Goal: Task Accomplishment & Management: Manage account settings

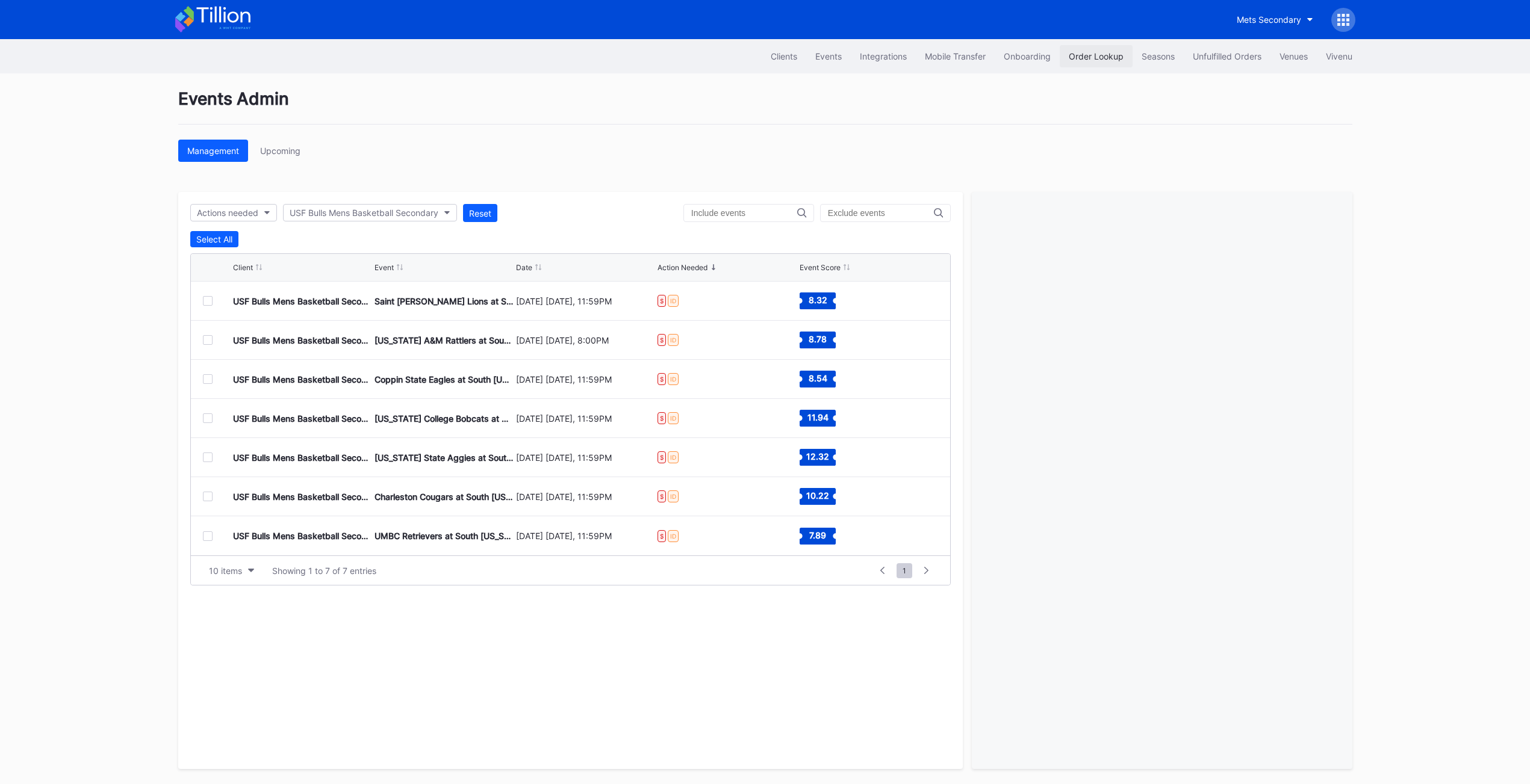
click at [1102, 53] on div "Order Lookup" at bounding box center [1096, 56] width 55 height 10
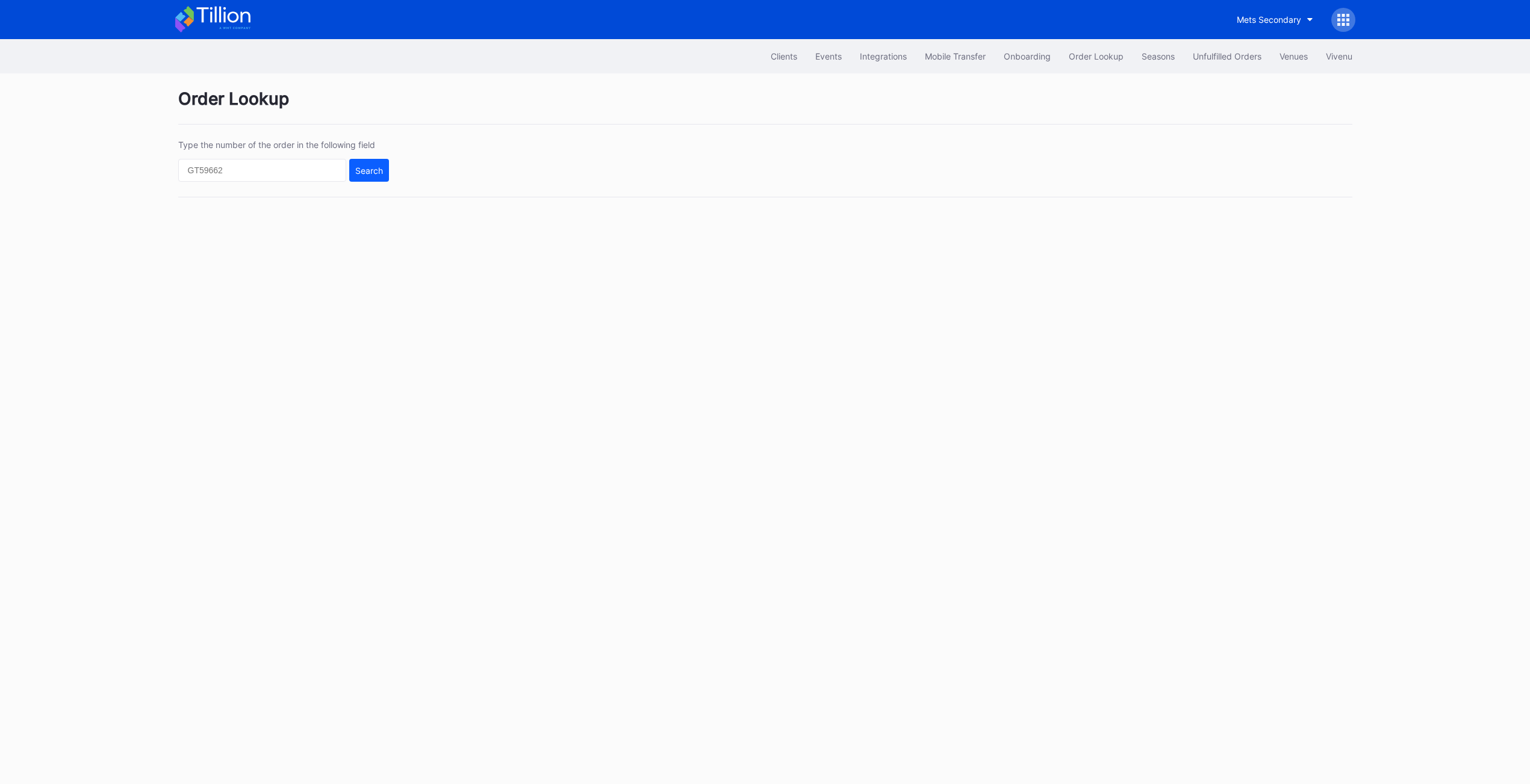
click at [295, 152] on div "Type the number of the order in the following field Search" at bounding box center [283, 160] width 211 height 42
click at [295, 168] on input "text" at bounding box center [262, 170] width 168 height 23
paste input "397827292"
type input "397827292"
click at [366, 168] on div "Search" at bounding box center [369, 171] width 28 height 10
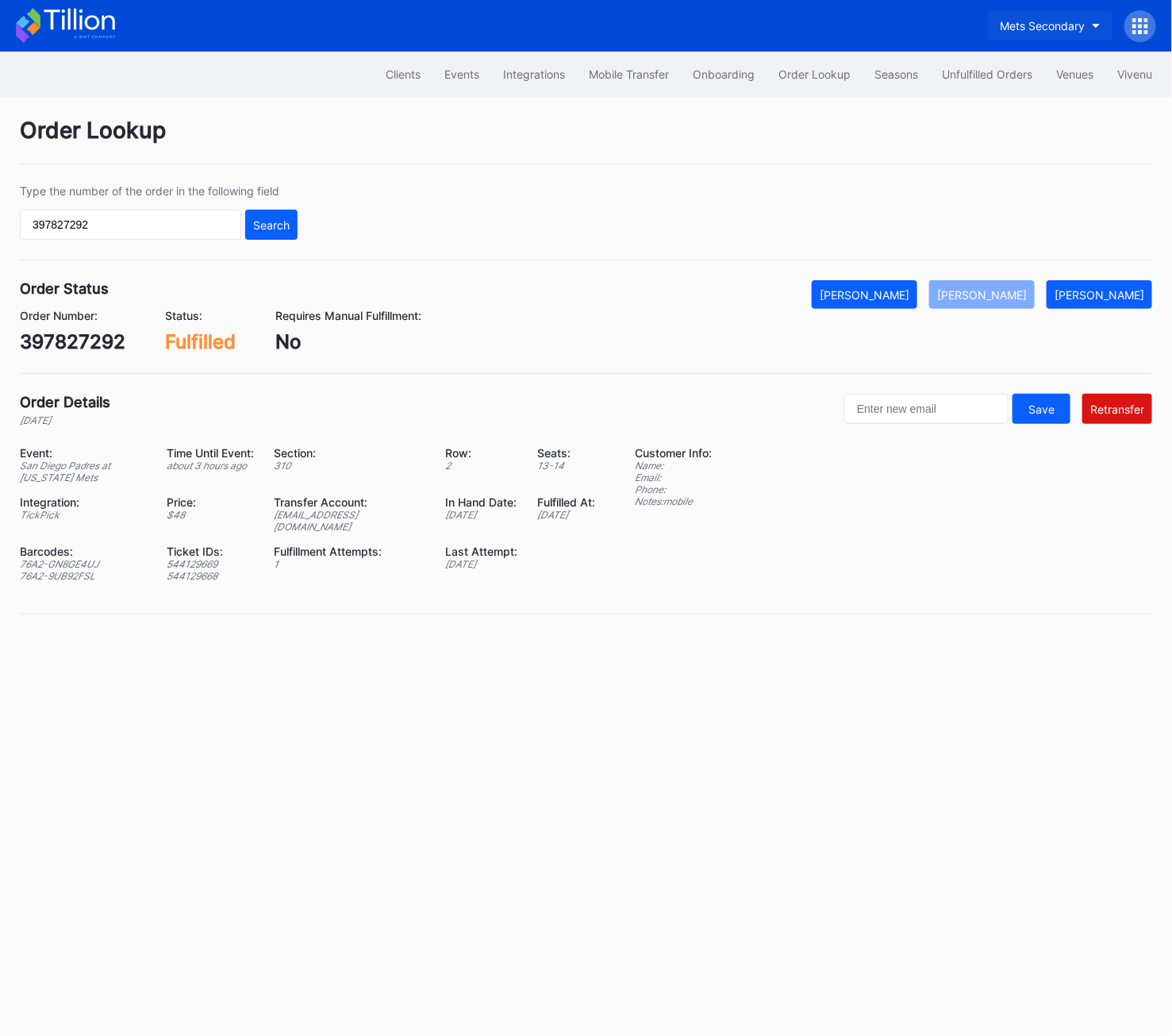
click at [1080, 36] on button "Mets Secondary" at bounding box center [1051, 26] width 124 height 30
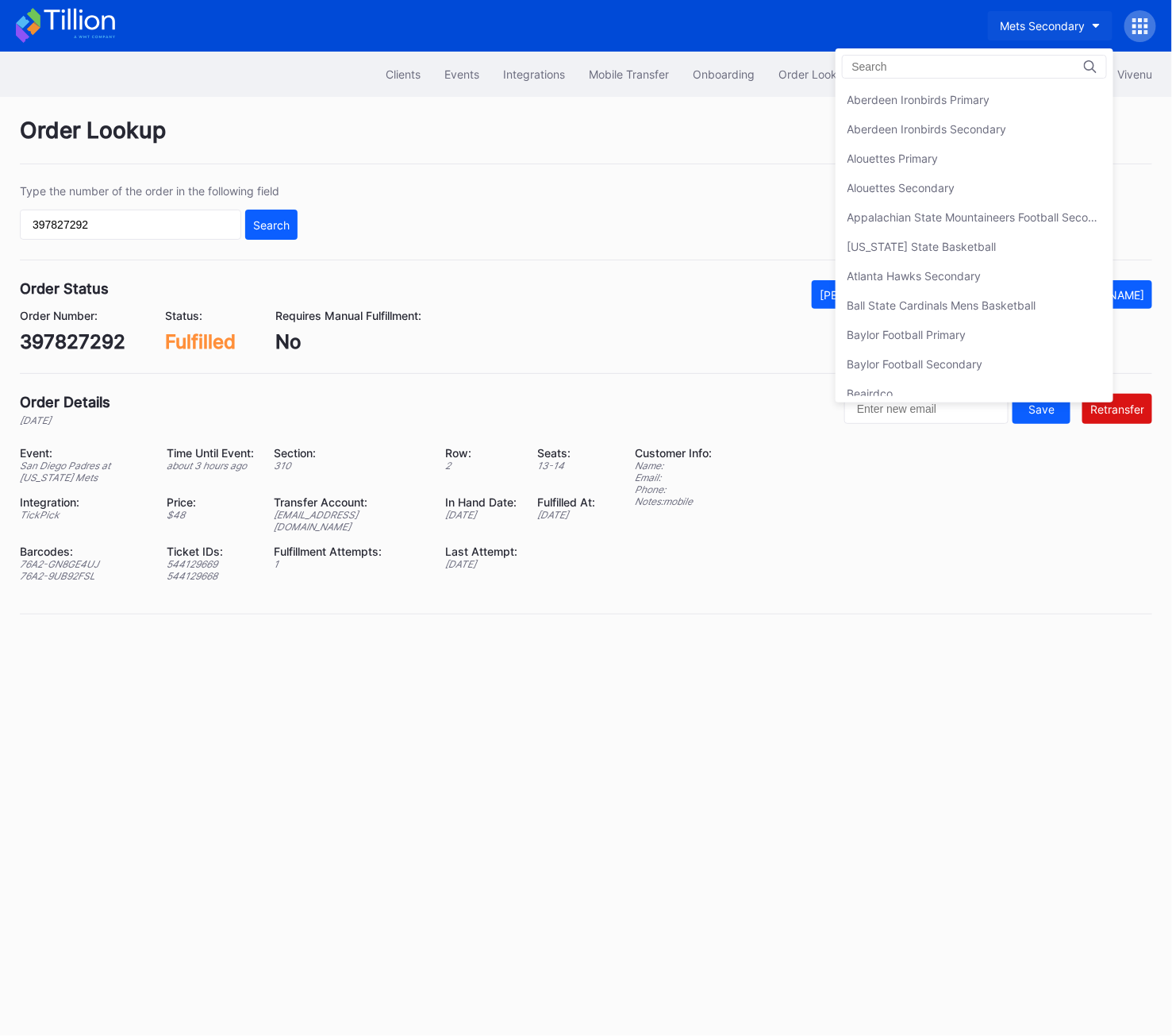
scroll to position [2512, 0]
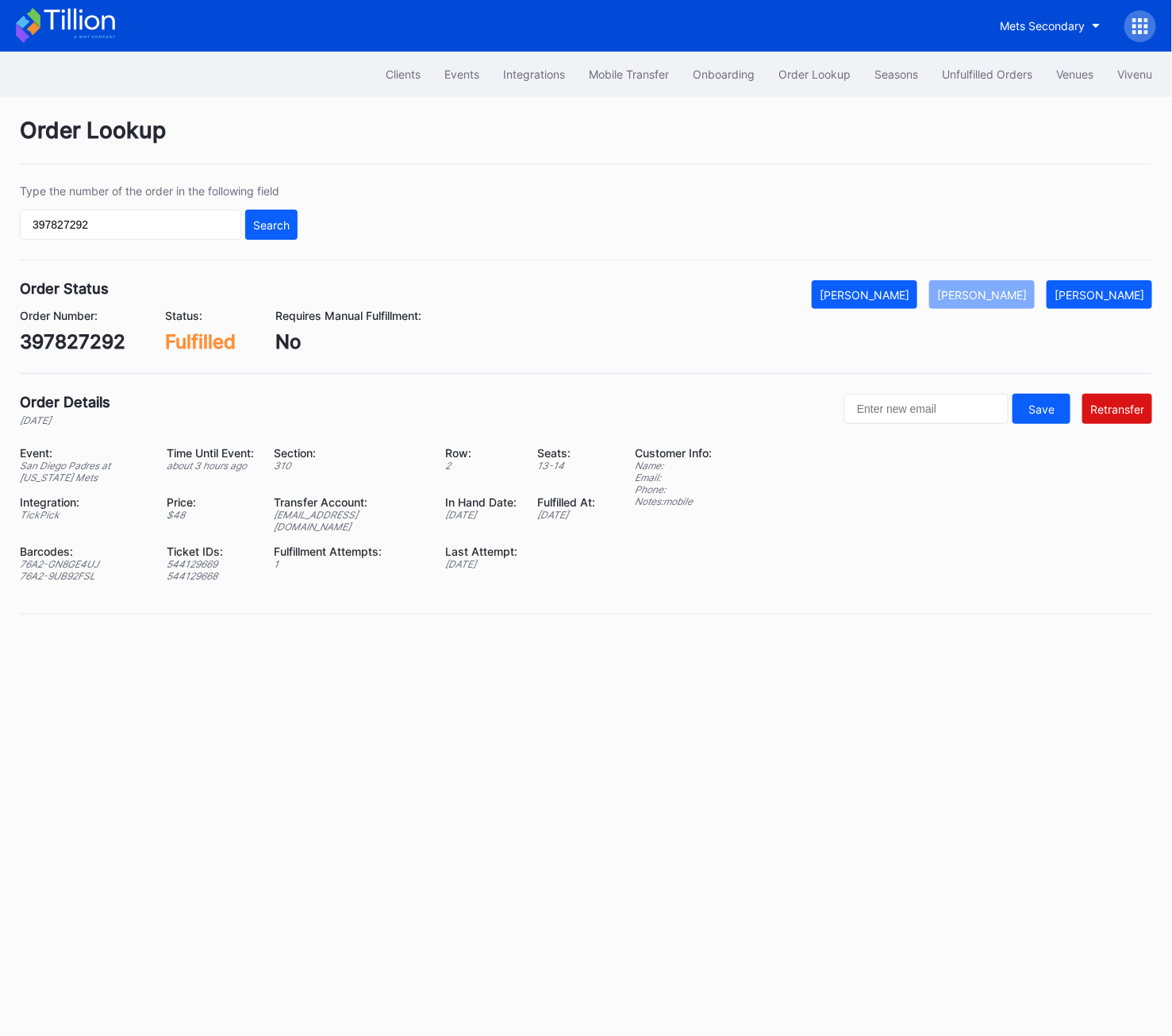
click at [1153, 36] on div "Mets Secondary" at bounding box center [1072, 26] width 168 height 32
click at [1149, 36] on div at bounding box center [1140, 26] width 32 height 32
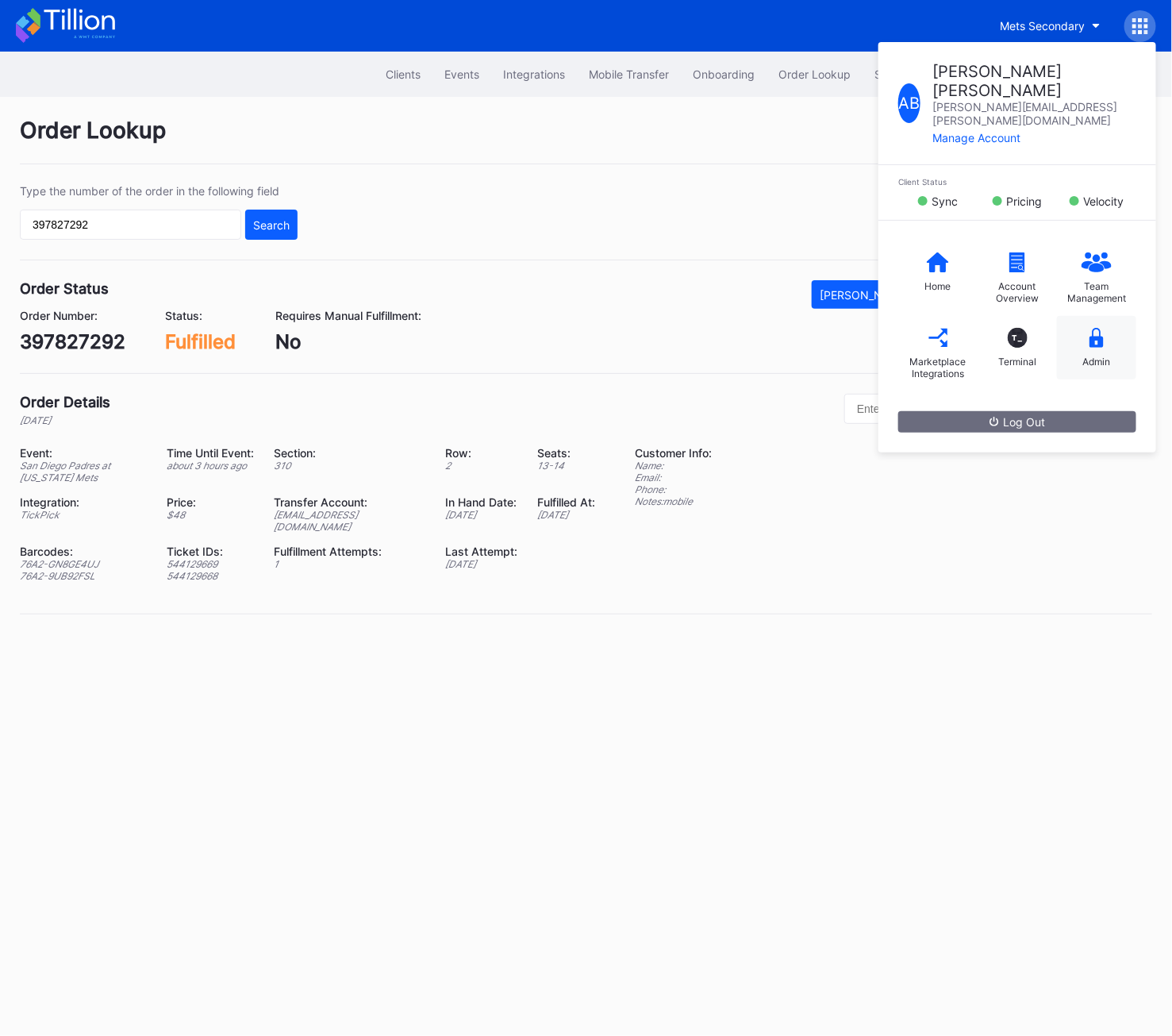
click at [1079, 338] on div "Admin" at bounding box center [1096, 348] width 79 height 63
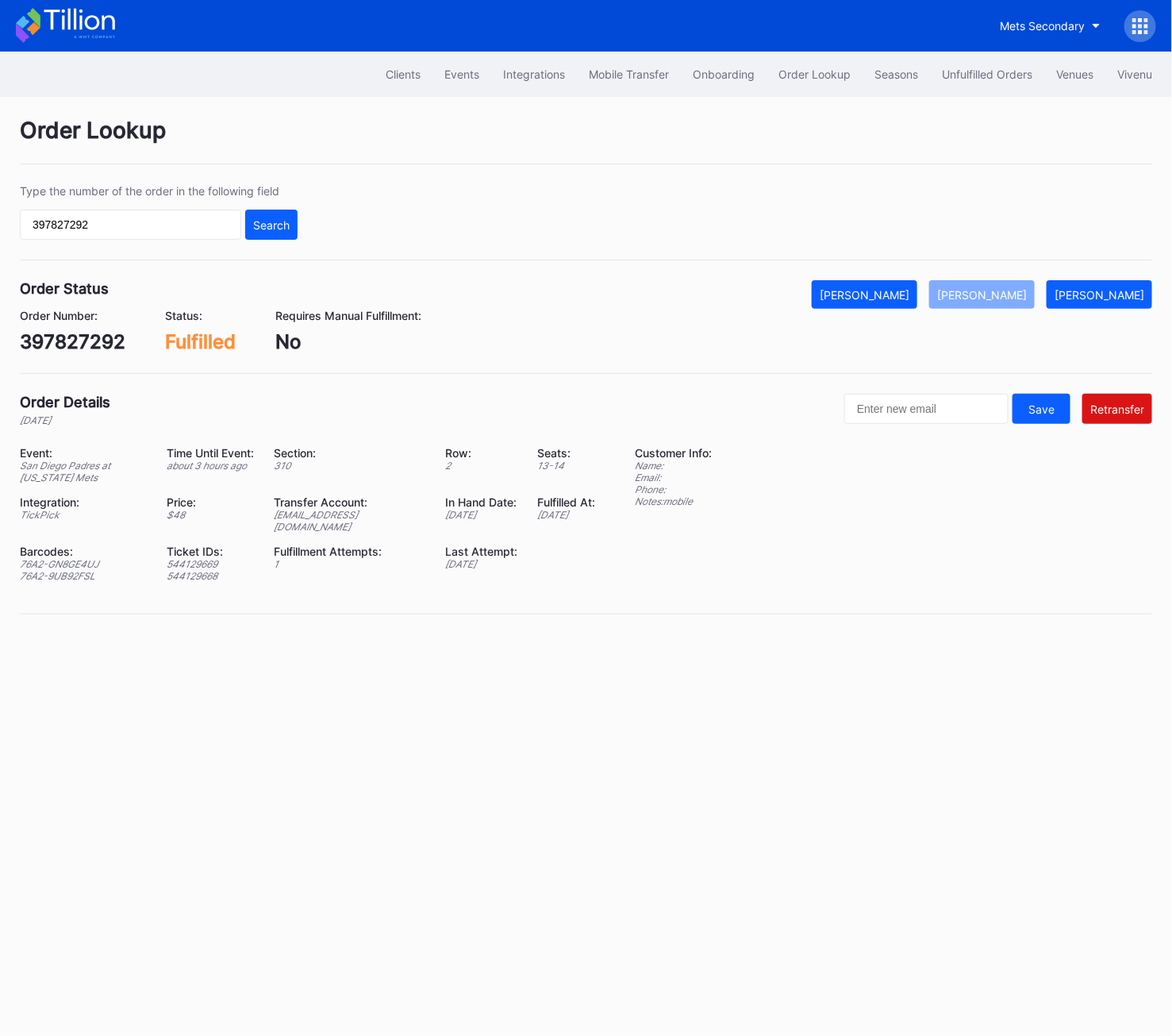
click at [1144, 28] on icon at bounding box center [1140, 26] width 16 height 16
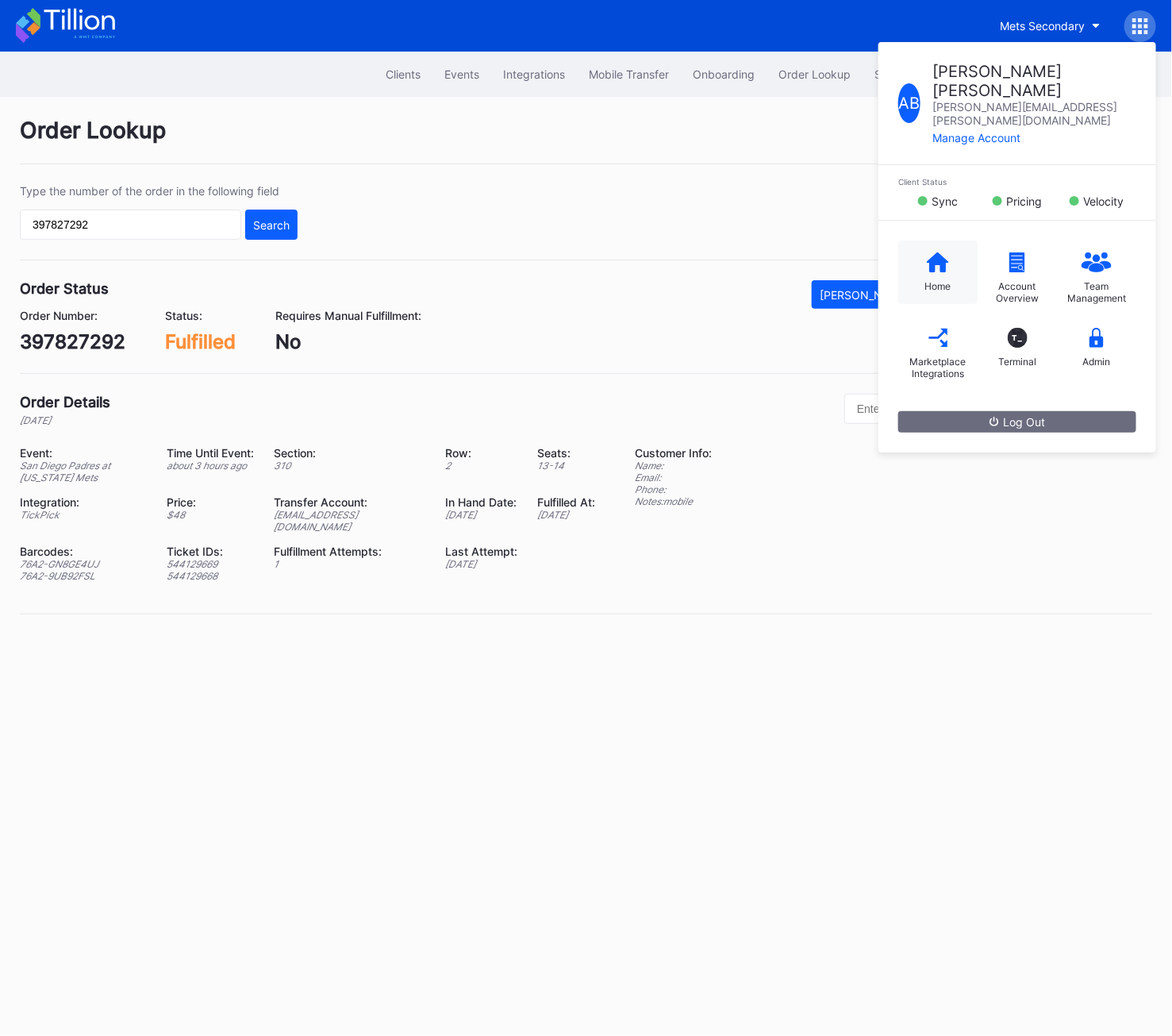
click at [900, 258] on div "Home" at bounding box center [938, 273] width 79 height 63
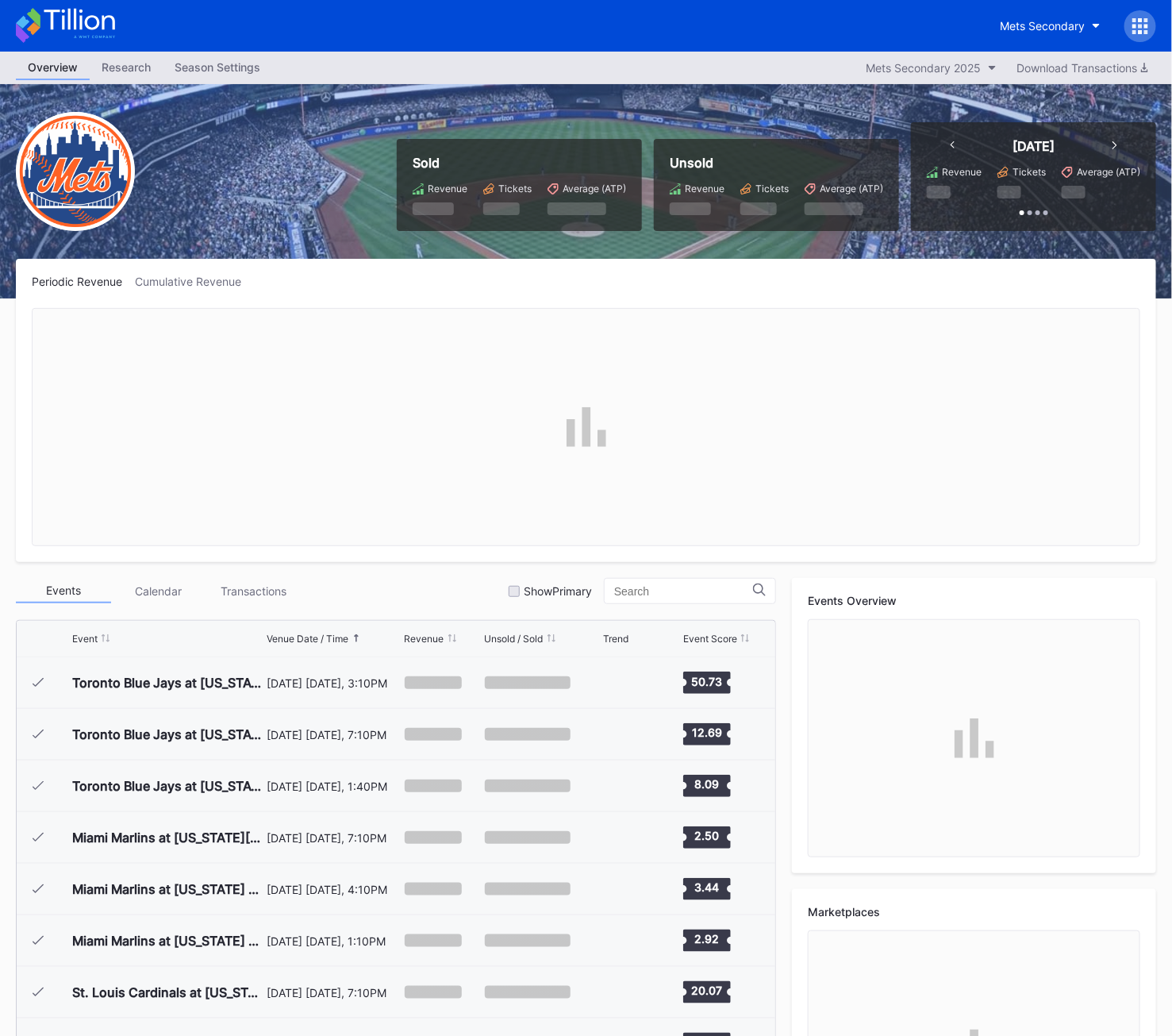
scroll to position [3972, 0]
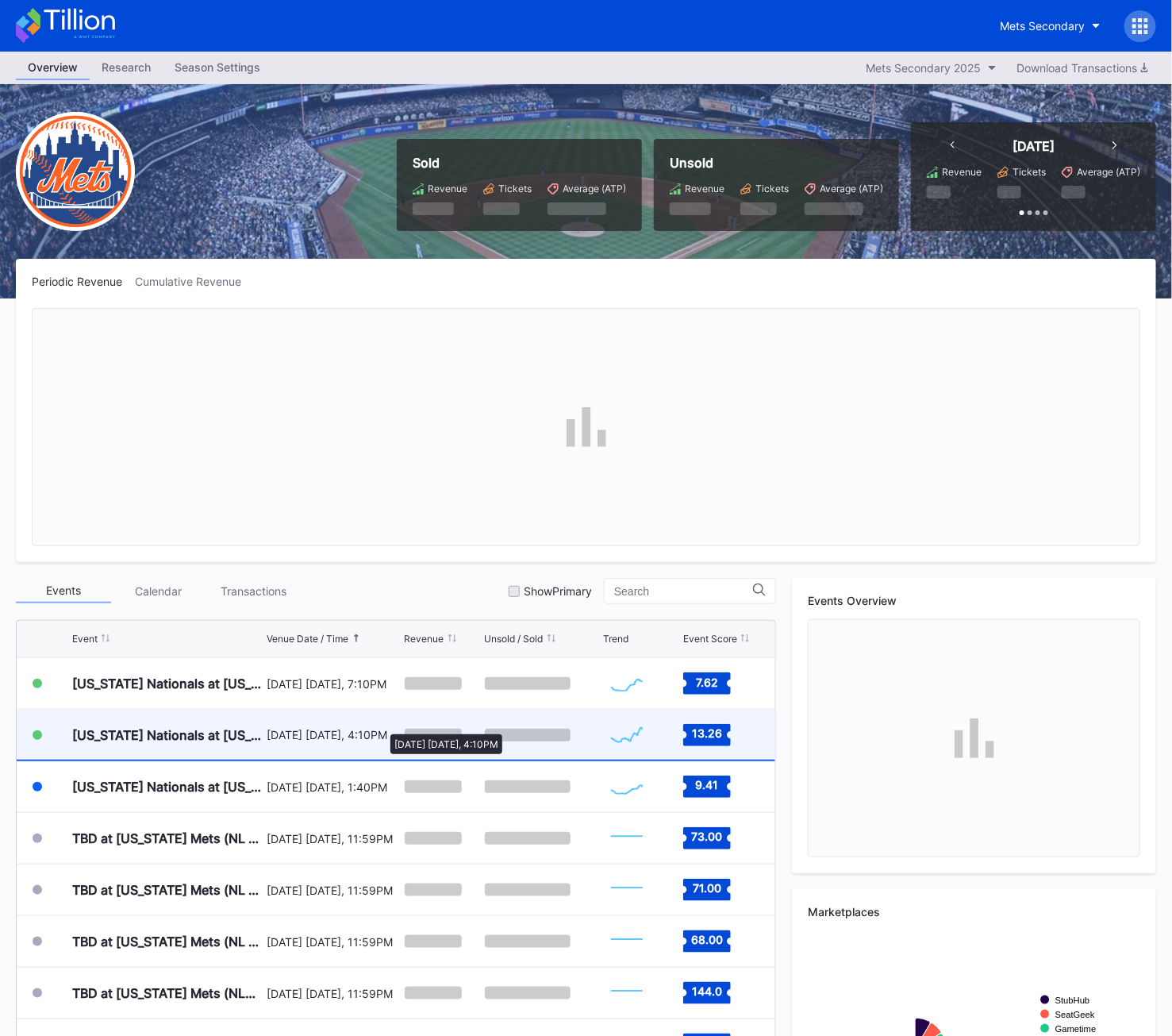
click at [382, 728] on div "[DATE] [DATE], 4:10PM" at bounding box center [333, 735] width 133 height 14
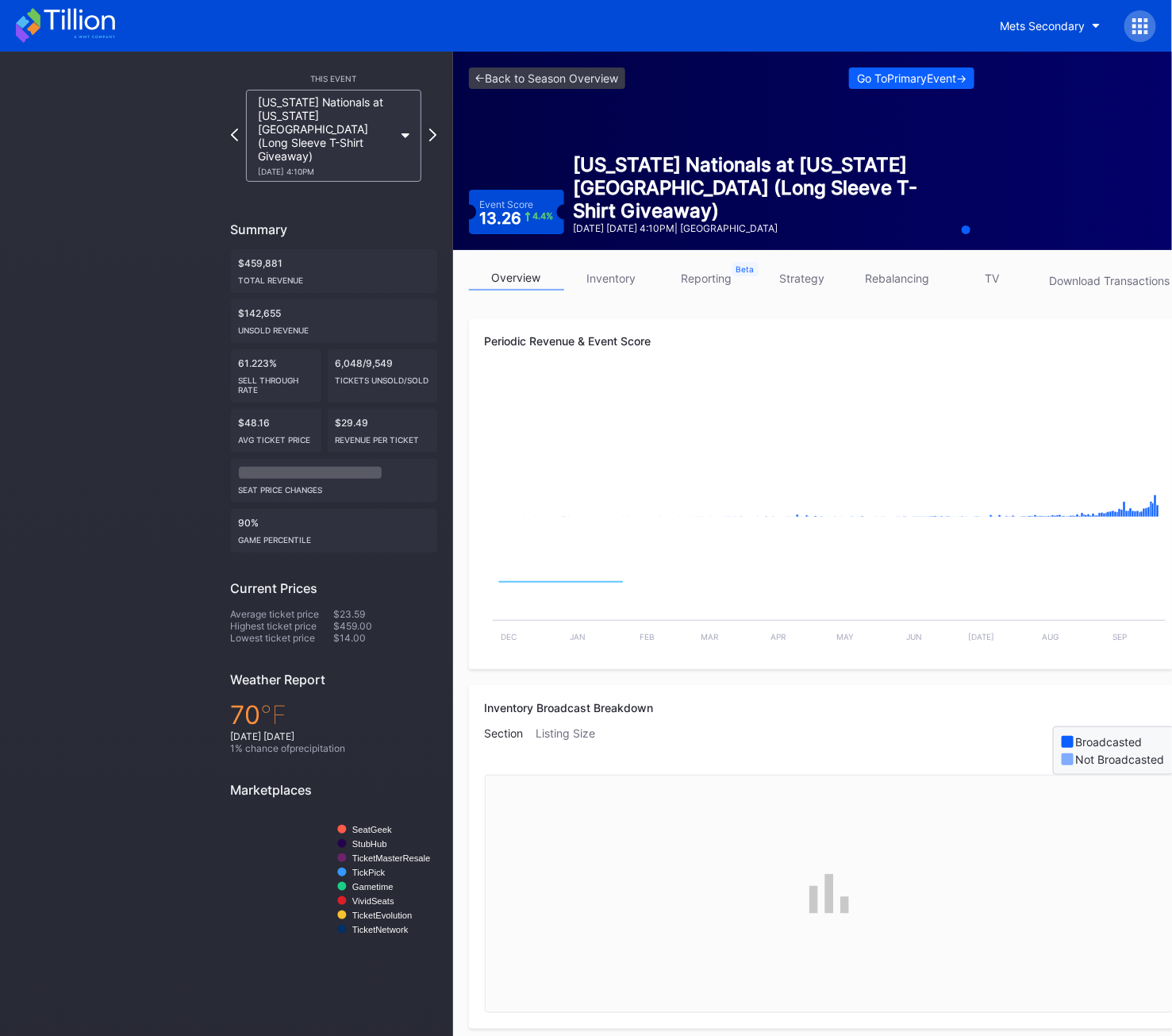
click at [602, 271] on link "inventory" at bounding box center [611, 278] width 95 height 25
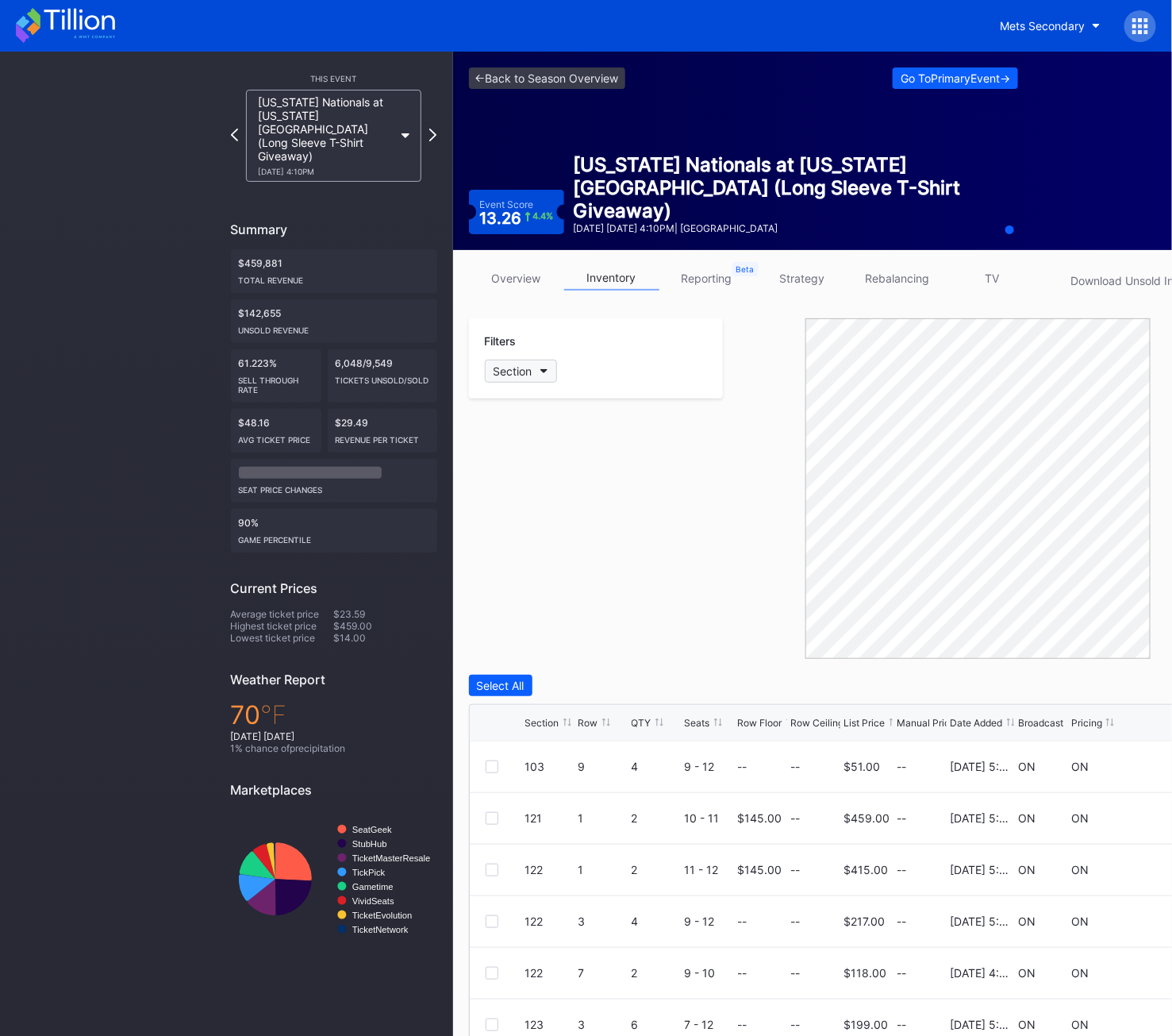
click at [504, 367] on div "Section" at bounding box center [512, 371] width 39 height 14
type input "504"
click at [572, 452] on div "504" at bounding box center [576, 460] width 185 height 30
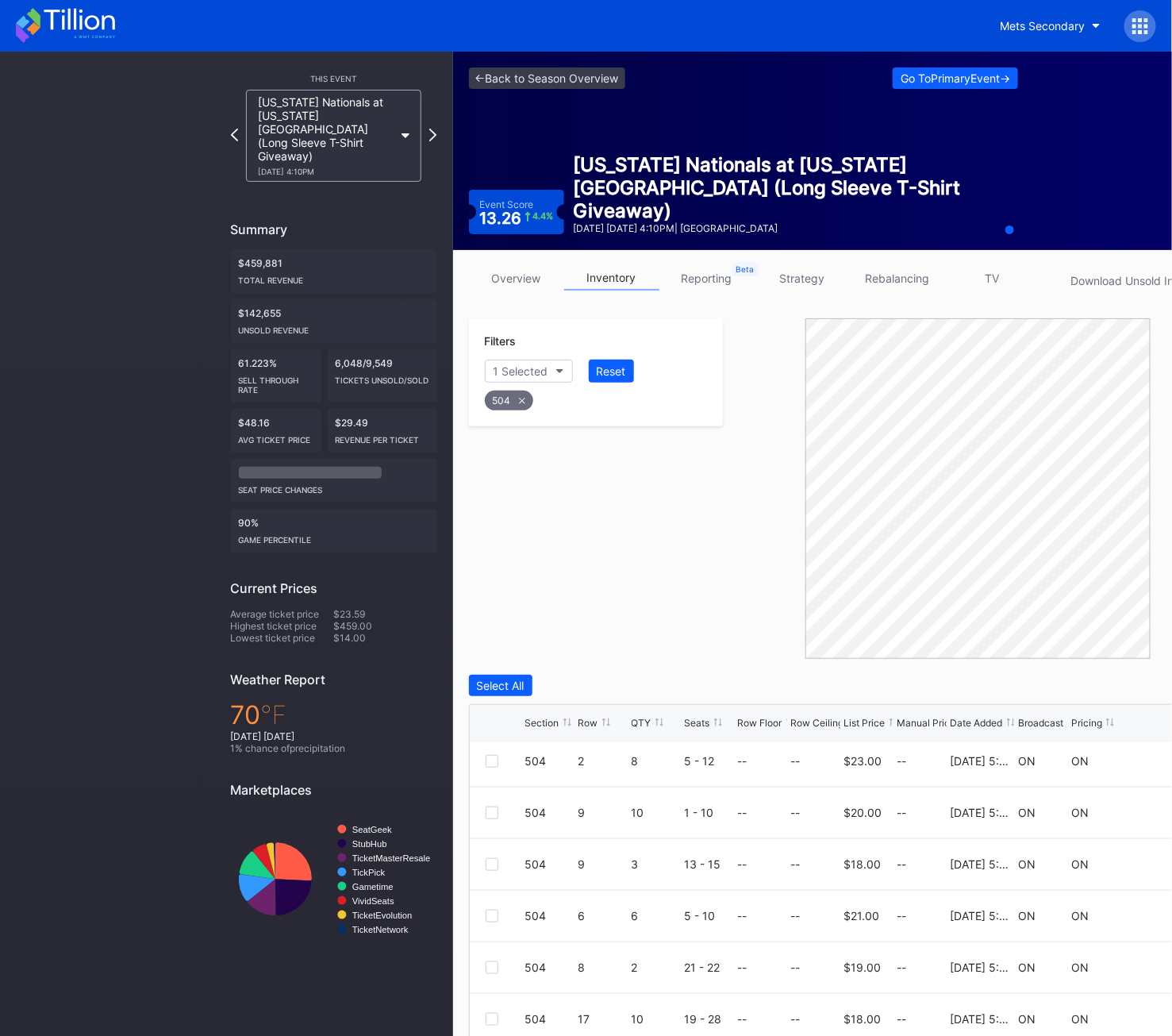
click at [587, 724] on div "Row" at bounding box center [588, 723] width 20 height 12
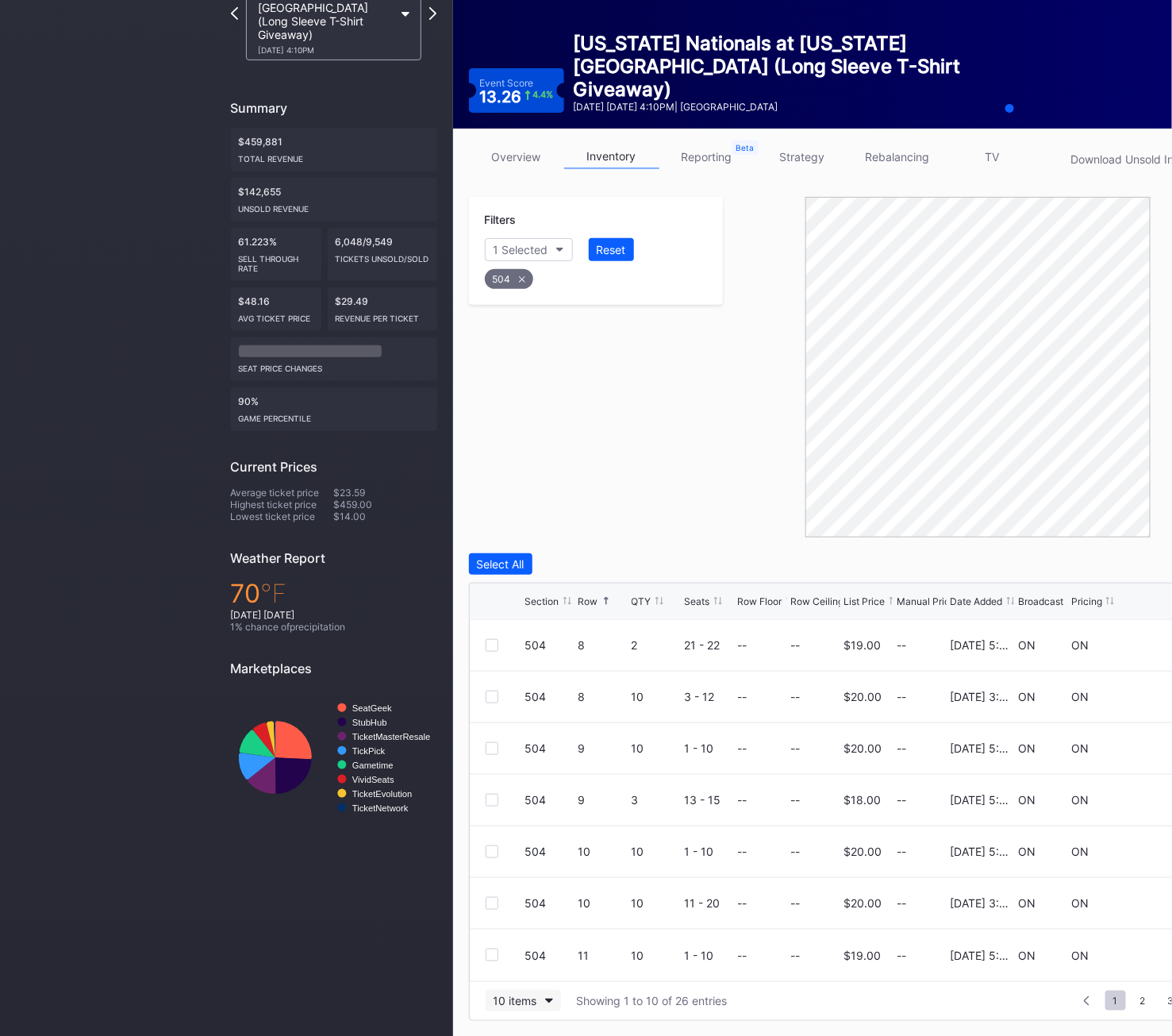
click at [508, 999] on div "10 items" at bounding box center [515, 1000] width 43 height 14
click at [500, 952] on div "200 items" at bounding box center [522, 961] width 75 height 30
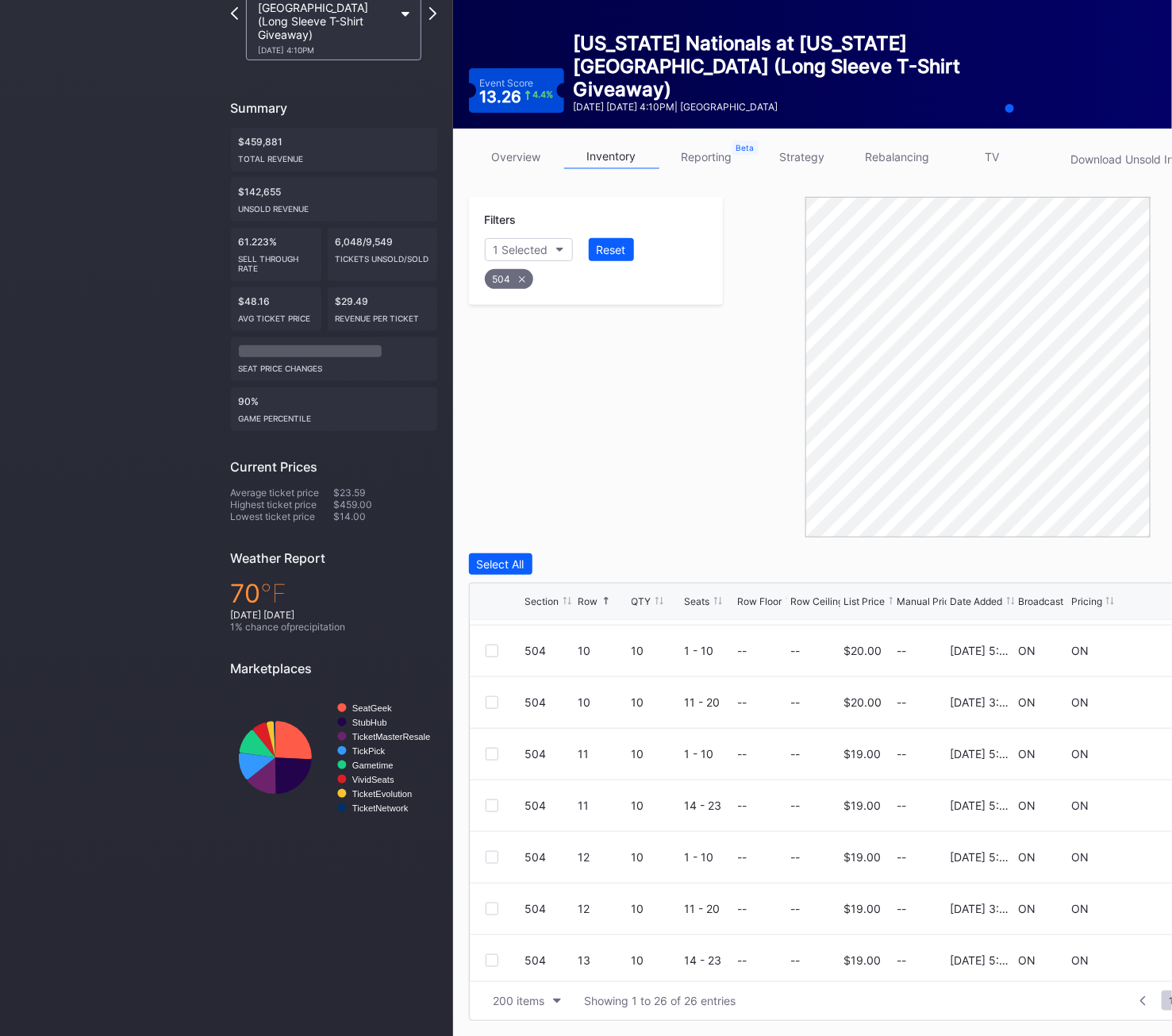
scroll to position [359, 0]
click at [486, 851] on div at bounding box center [492, 853] width 13 height 13
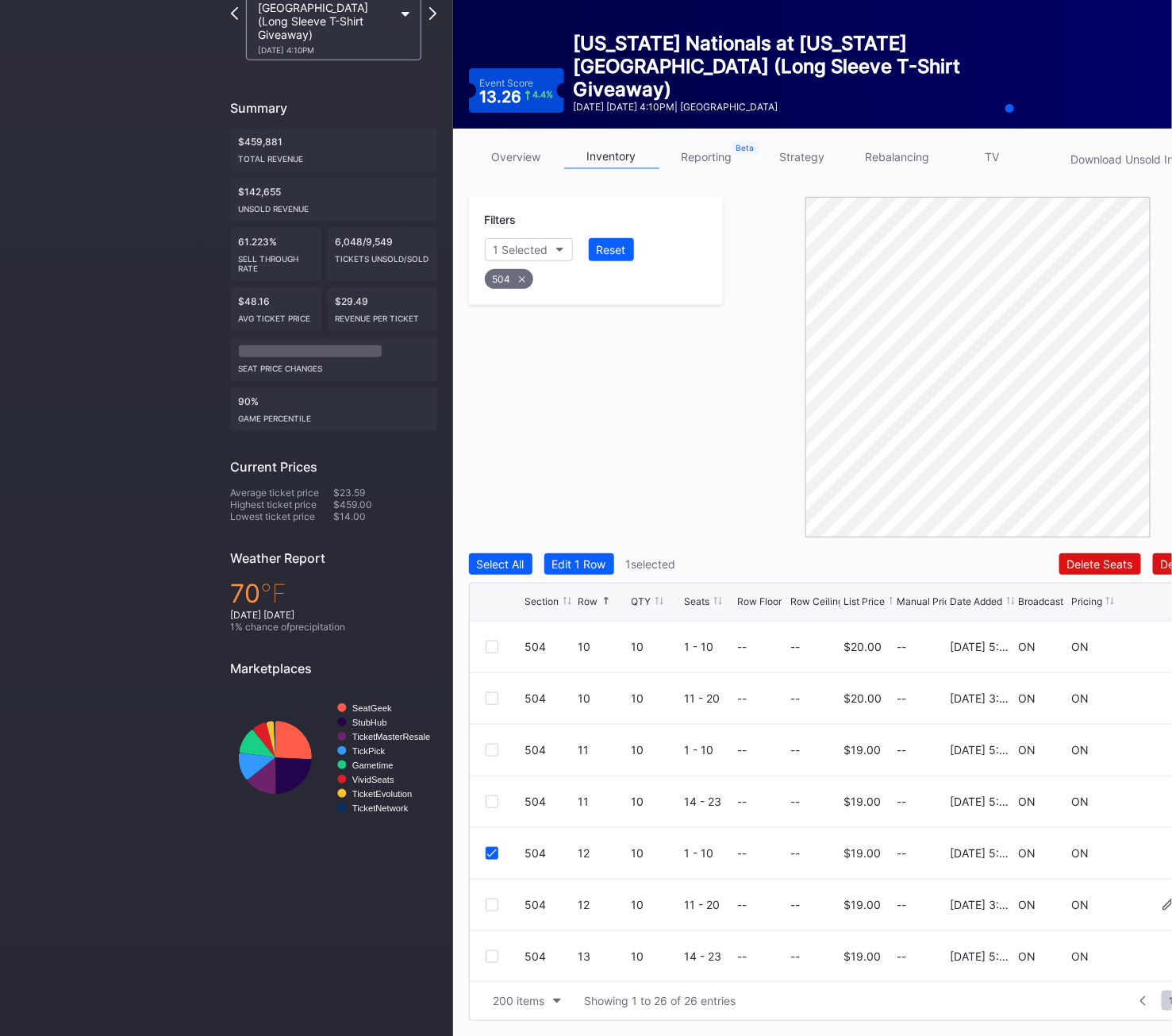
click at [493, 907] on div at bounding box center [492, 905] width 13 height 13
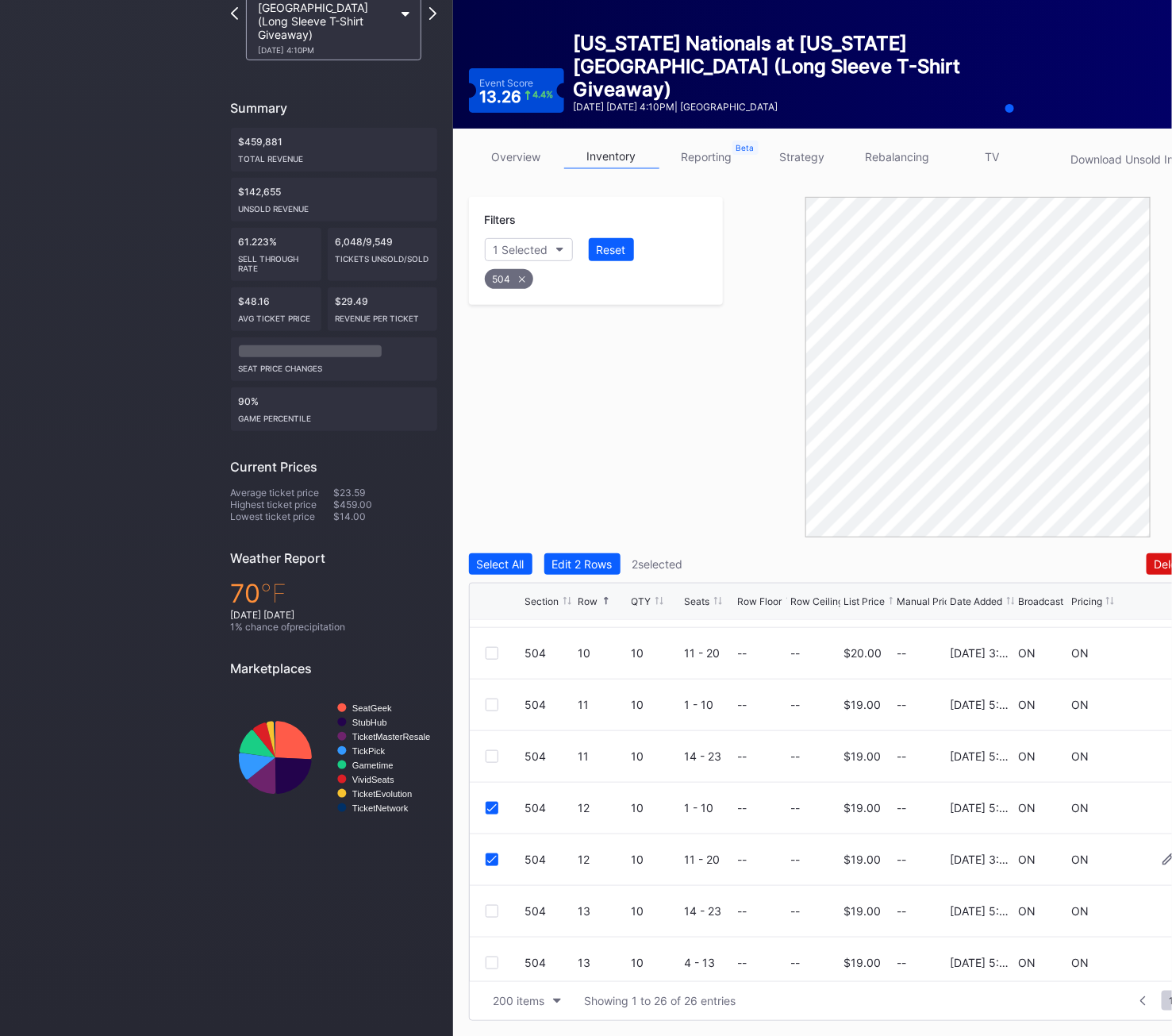
scroll to position [422, 0]
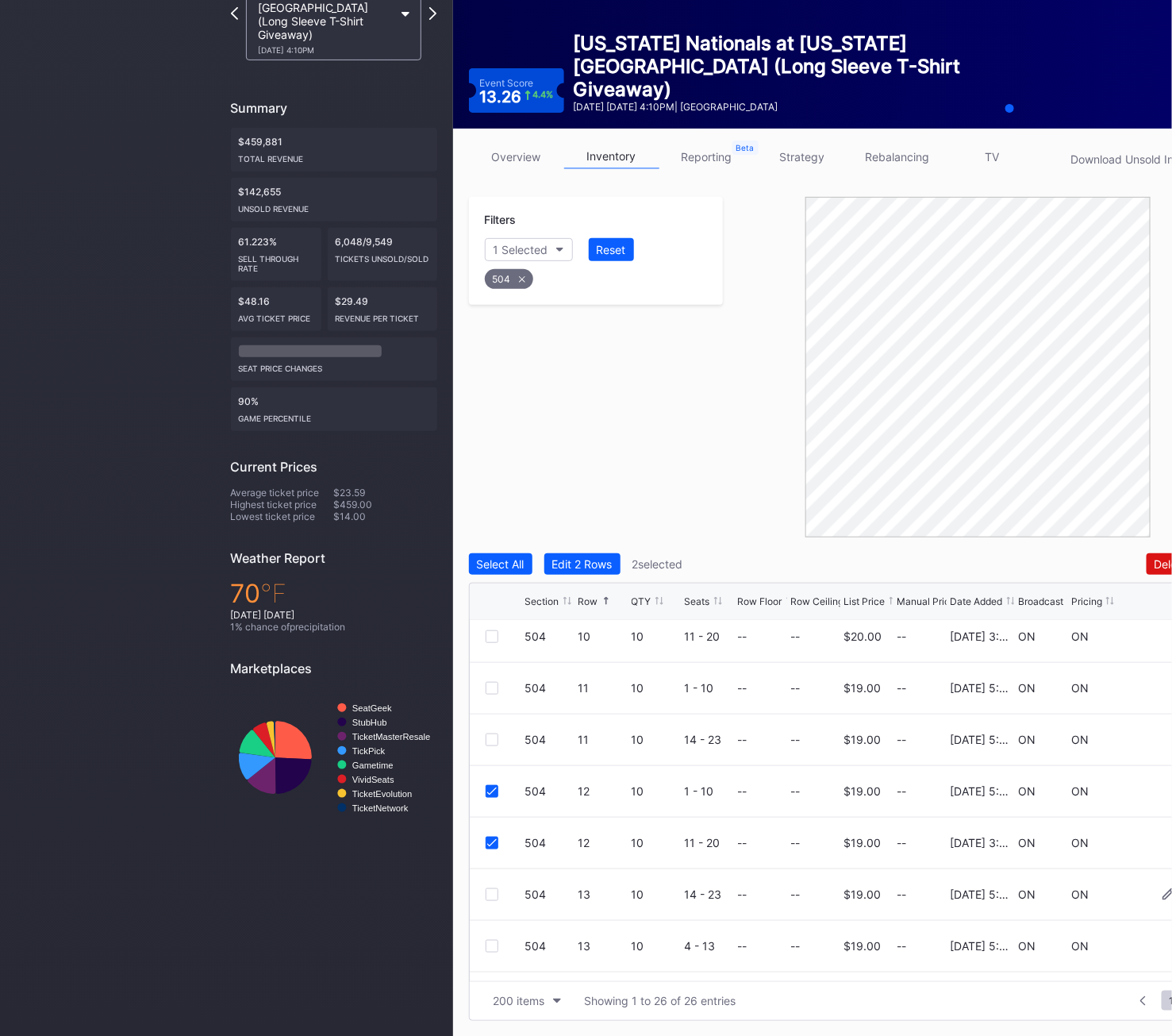
click at [493, 905] on div "504 13 10 14 - 23 -- -- $19.00 -- [DATE] 5:14PM ON ON" at bounding box center [851, 895] width 762 height 51
click at [491, 898] on div at bounding box center [492, 894] width 13 height 13
click at [490, 952] on div "504 13 10 4 - 13 -- -- $19.00 -- [DATE] 5:14PM ON ON" at bounding box center [851, 946] width 762 height 51
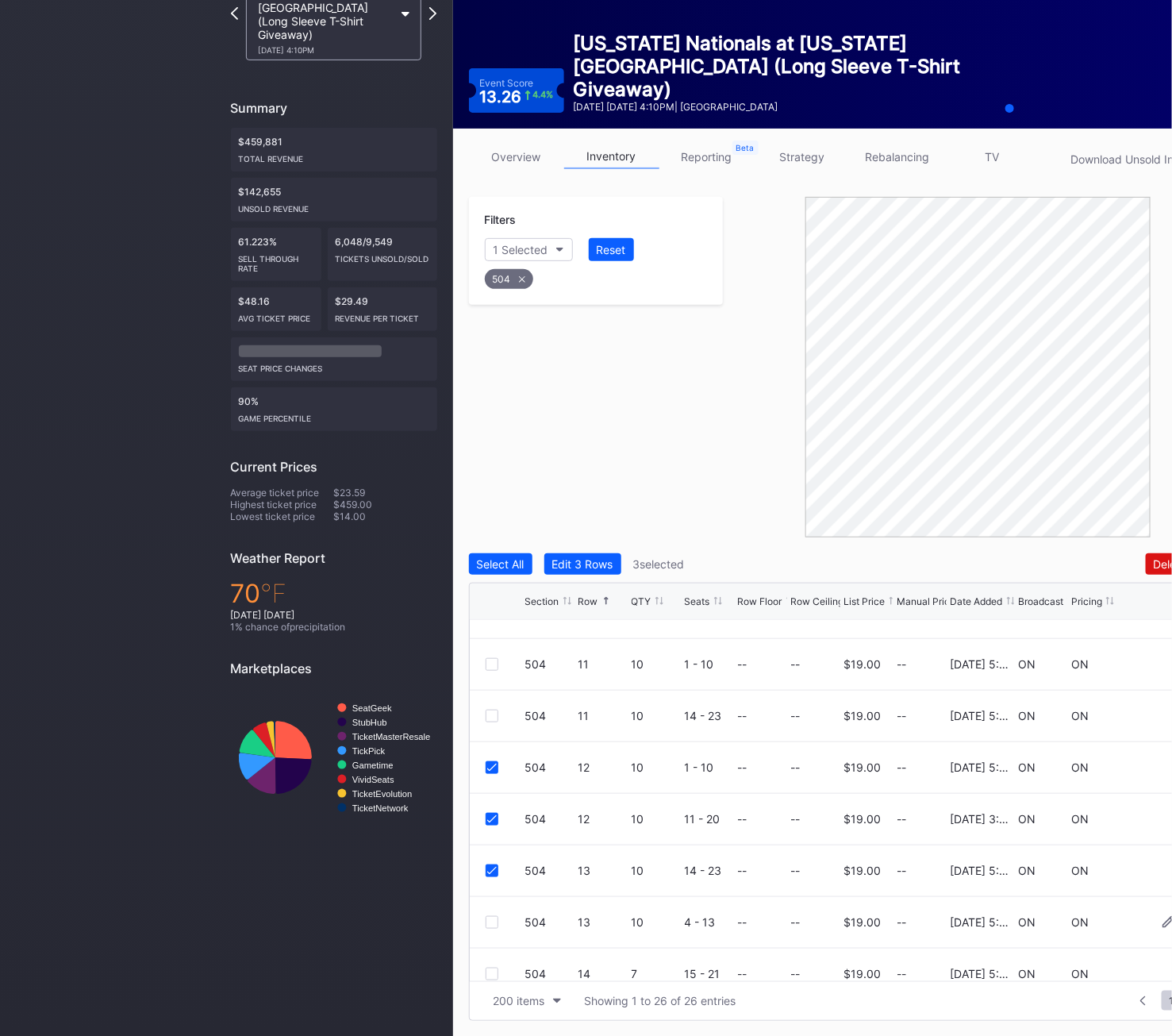
click at [483, 916] on div "504 13 10 4 - 13 -- -- $19.00 -- [DATE] 5:14PM ON ON" at bounding box center [851, 922] width 762 height 51
click at [490, 921] on div at bounding box center [492, 921] width 13 height 13
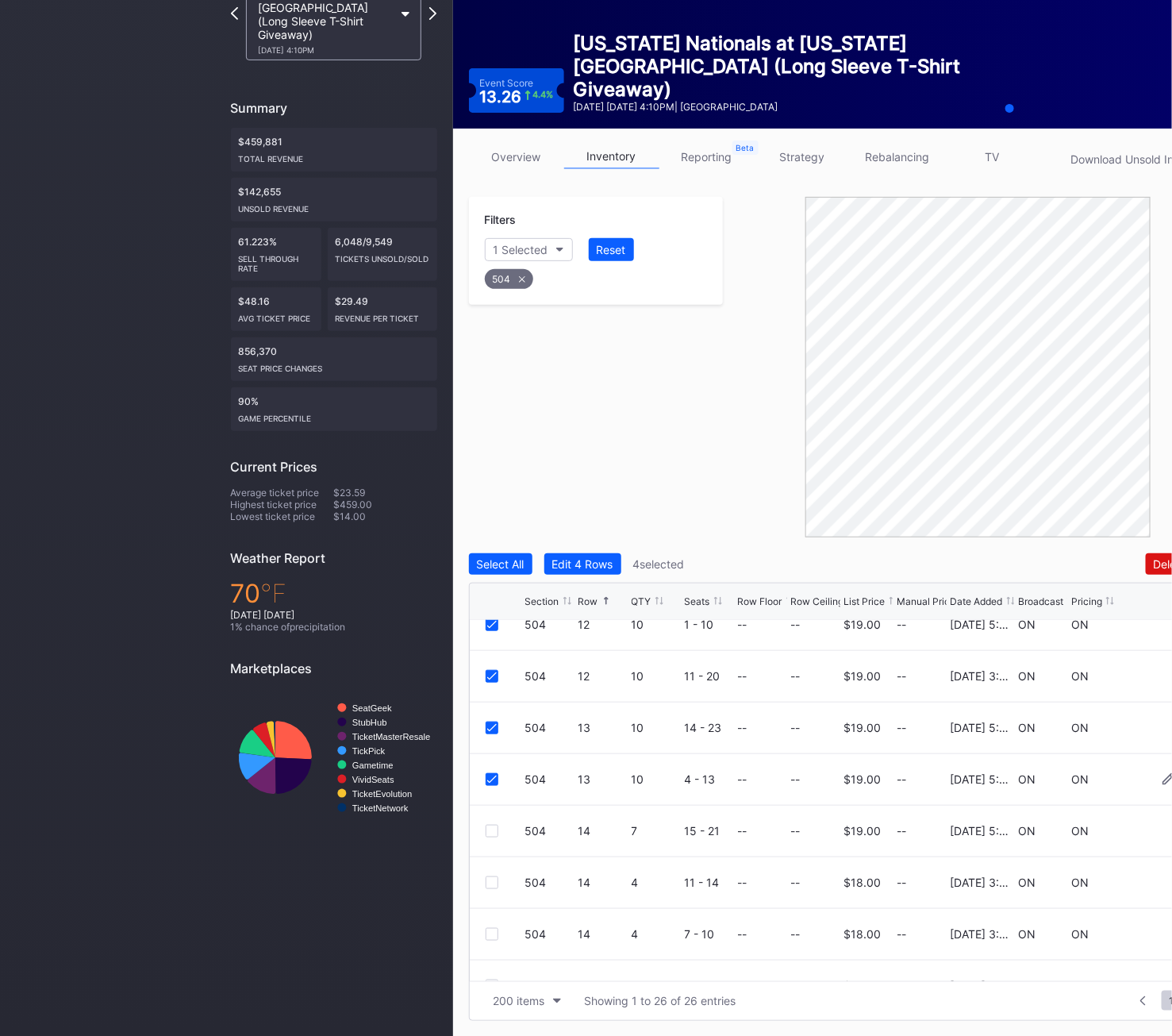
scroll to position [598, 0]
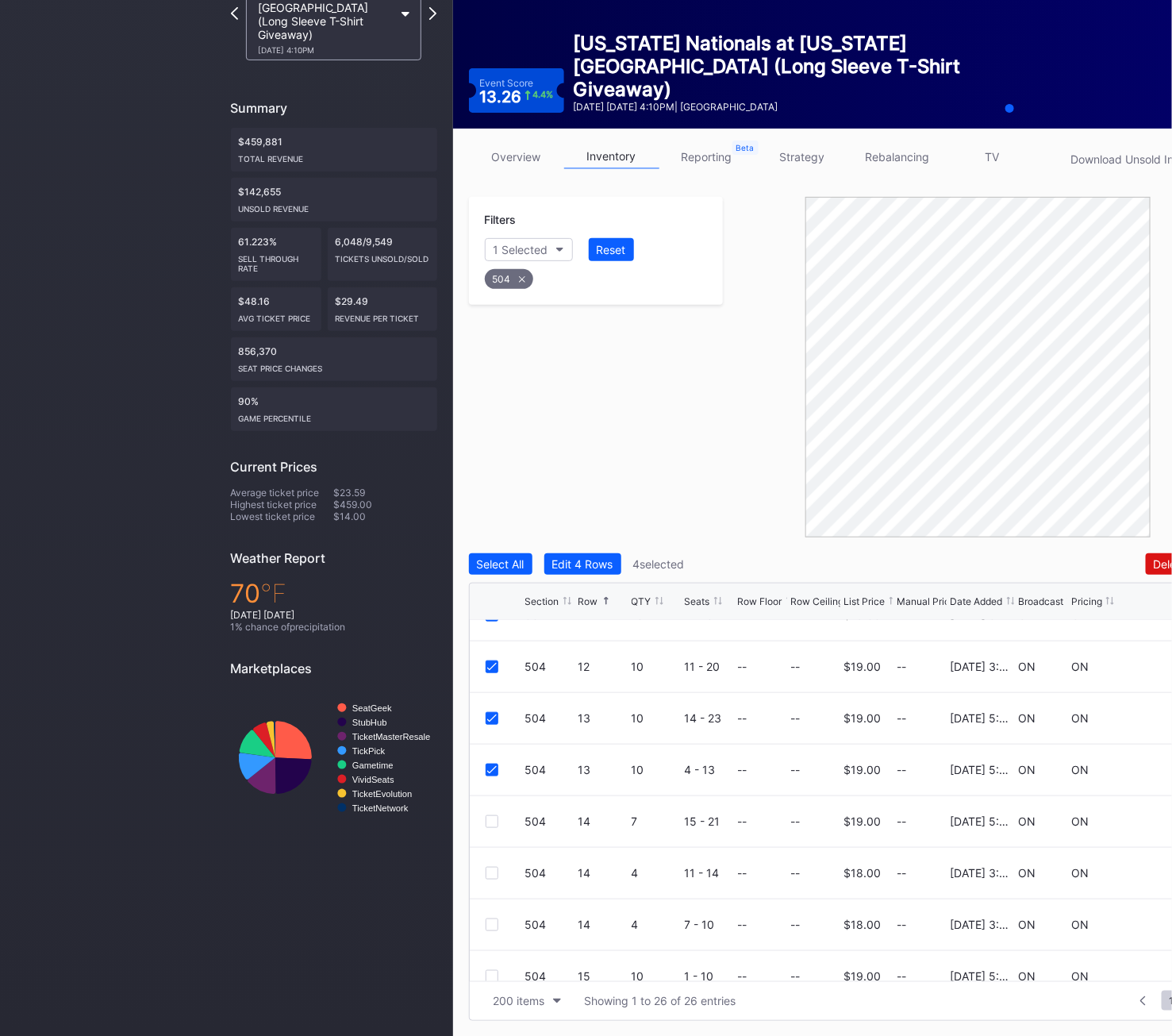
click at [515, 274] on div "504" at bounding box center [508, 279] width 48 height 20
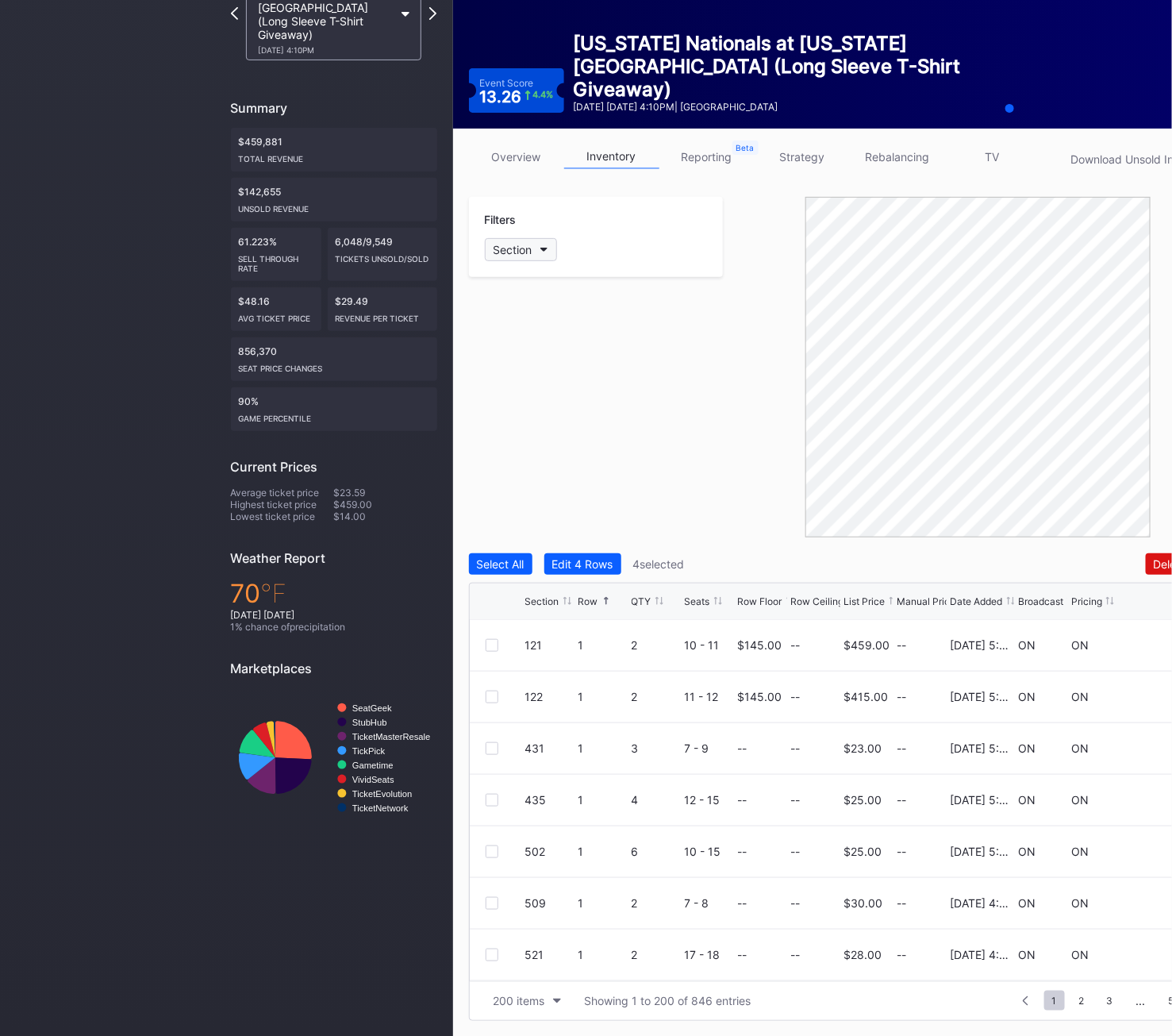
click at [525, 245] on div "Section" at bounding box center [512, 250] width 39 height 14
type input "505"
click at [527, 334] on div "505" at bounding box center [531, 339] width 22 height 14
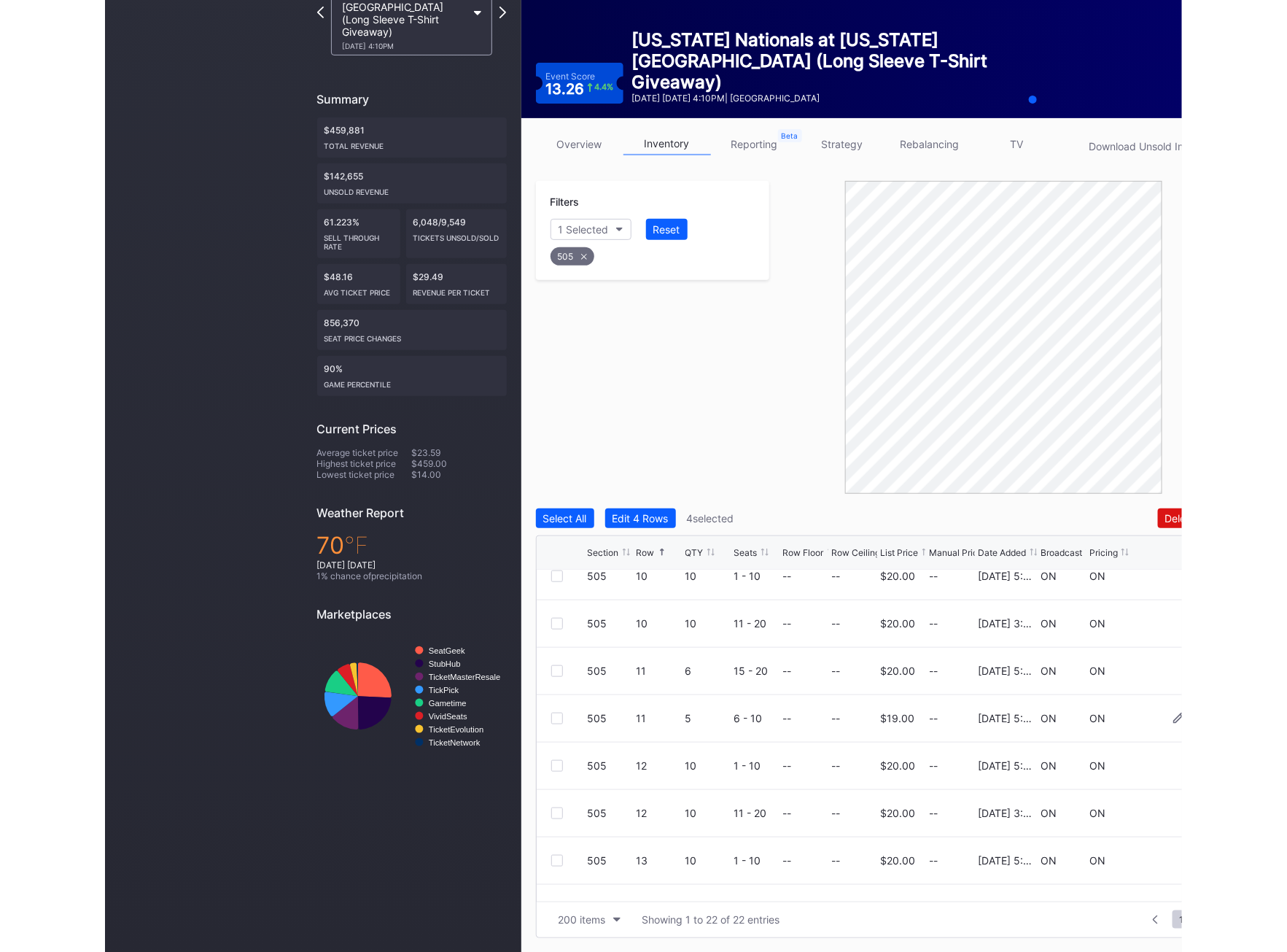
scroll to position [389, 0]
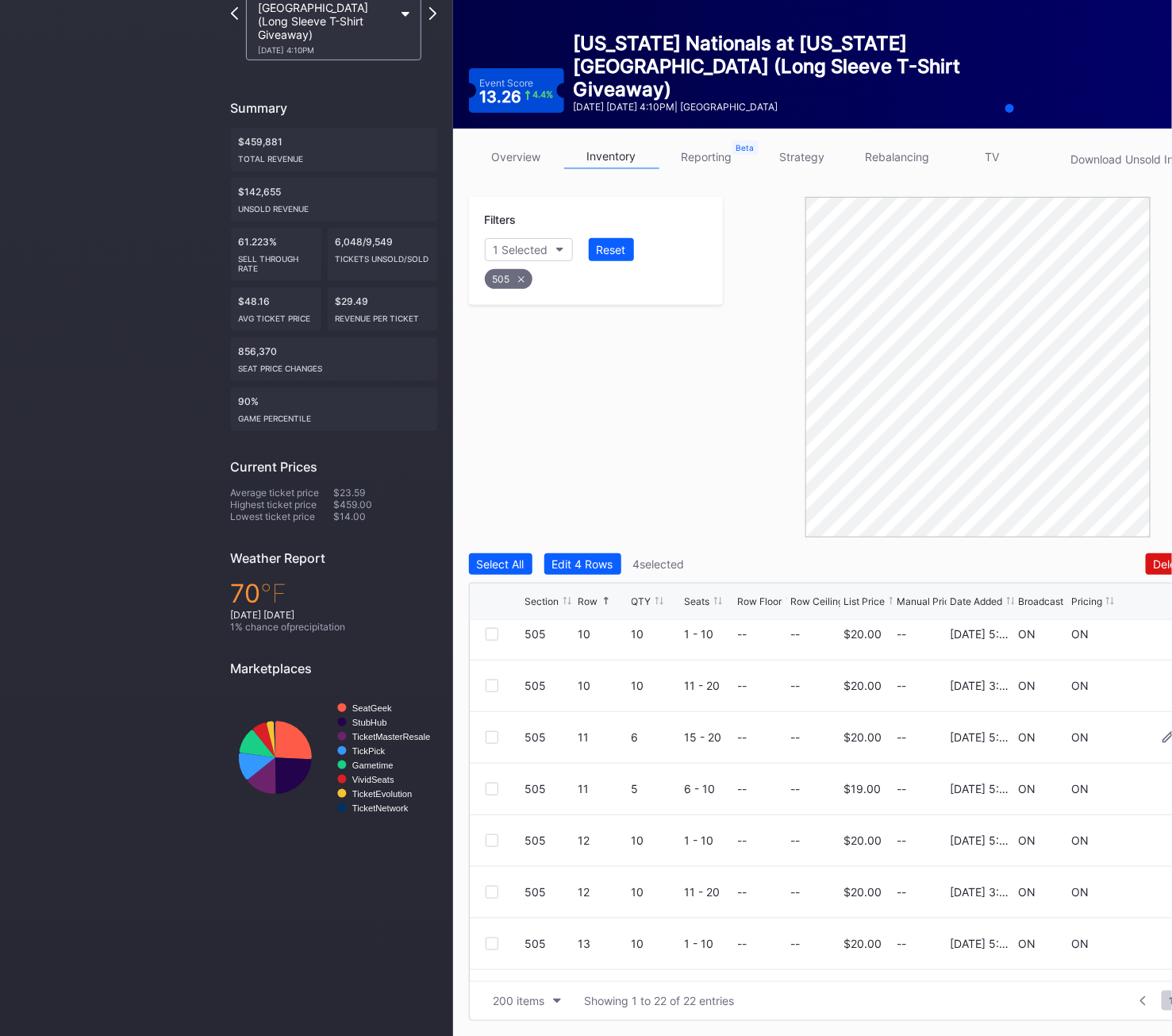
click at [498, 740] on div at bounding box center [506, 737] width 39 height 13
click at [490, 737] on div at bounding box center [492, 737] width 13 height 13
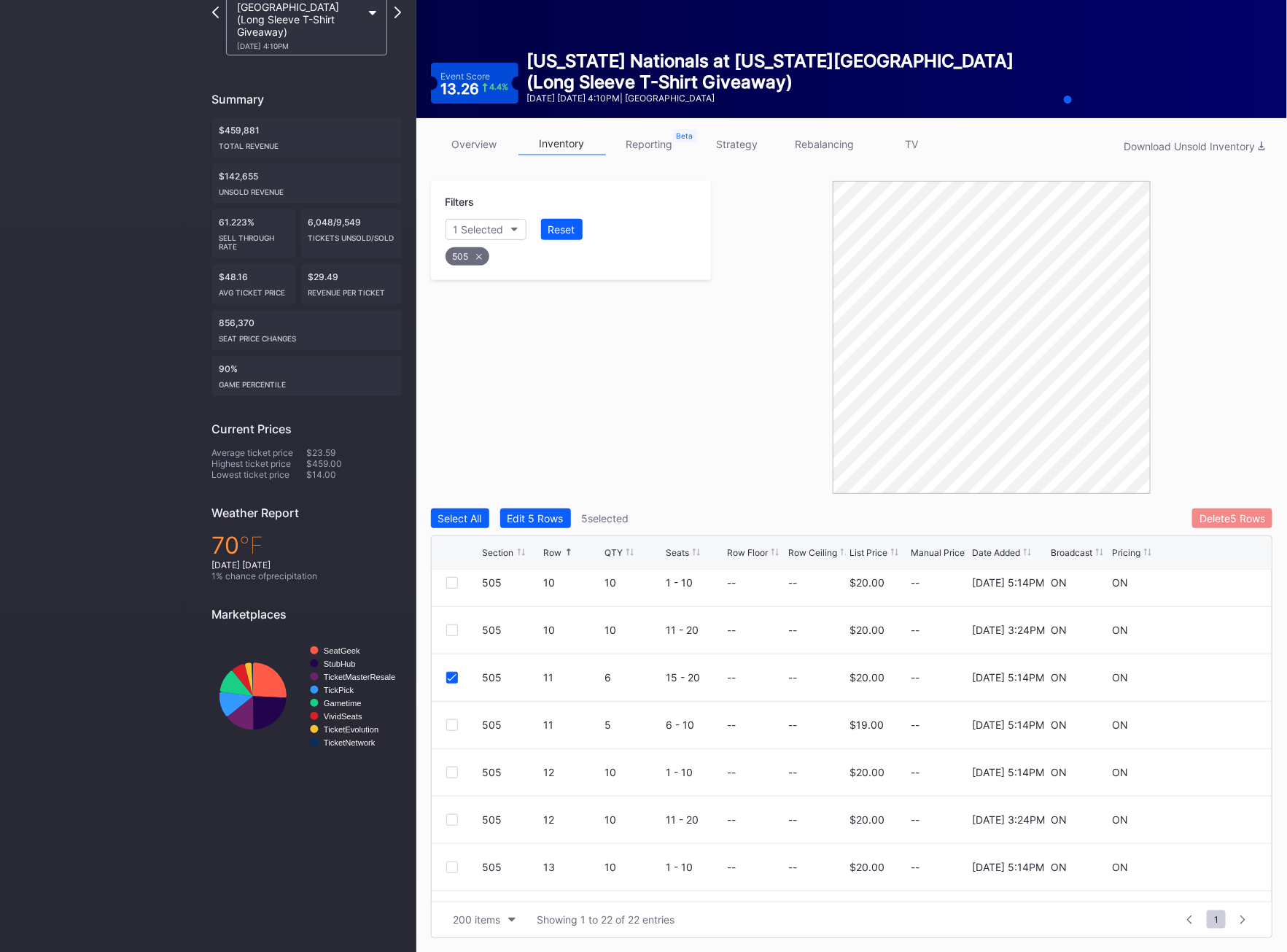
click at [1246, 523] on div "Delete 5 Rows" at bounding box center [1233, 518] width 65 height 13
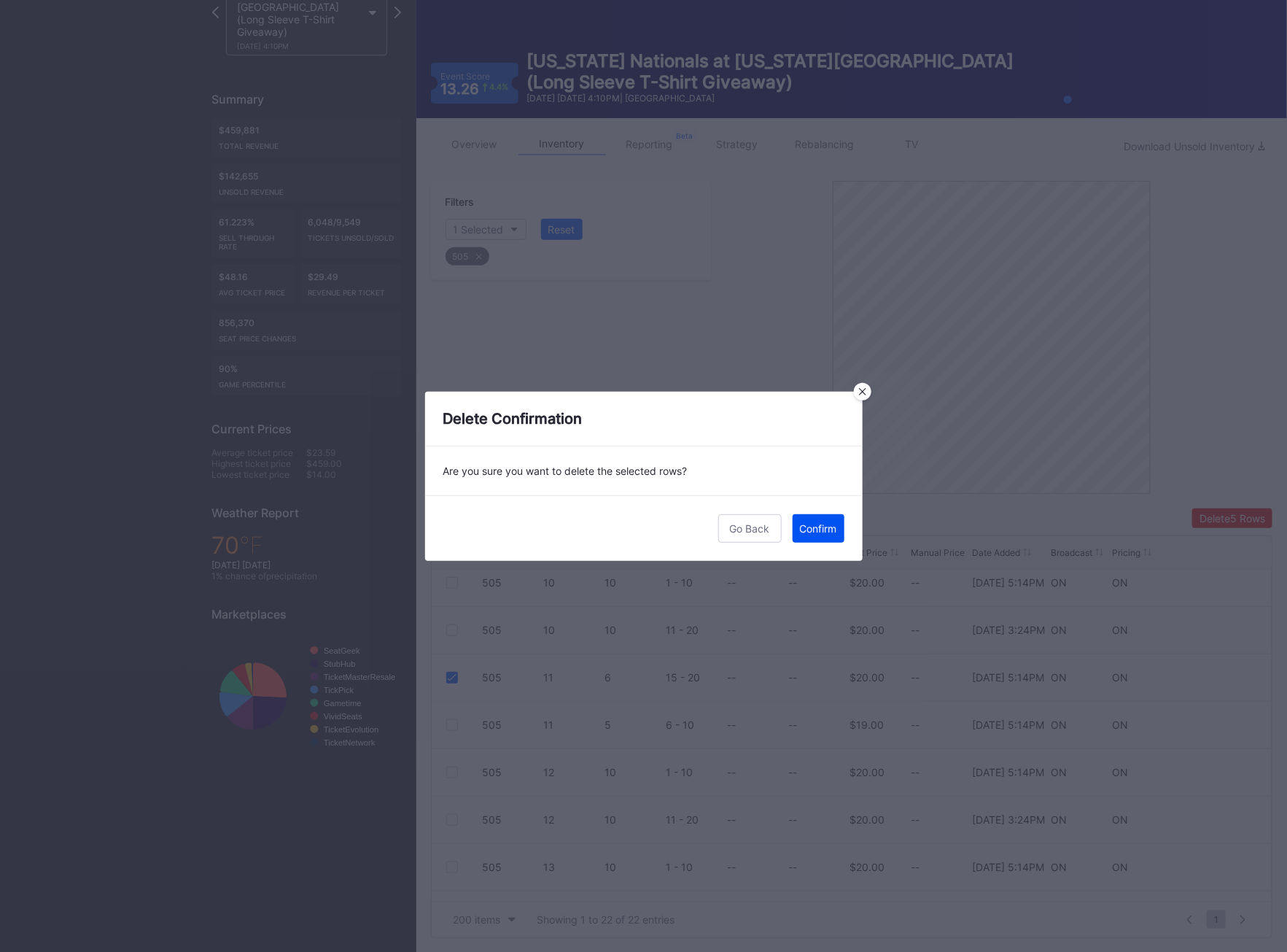
click at [813, 536] on button "Confirm" at bounding box center [819, 528] width 52 height 28
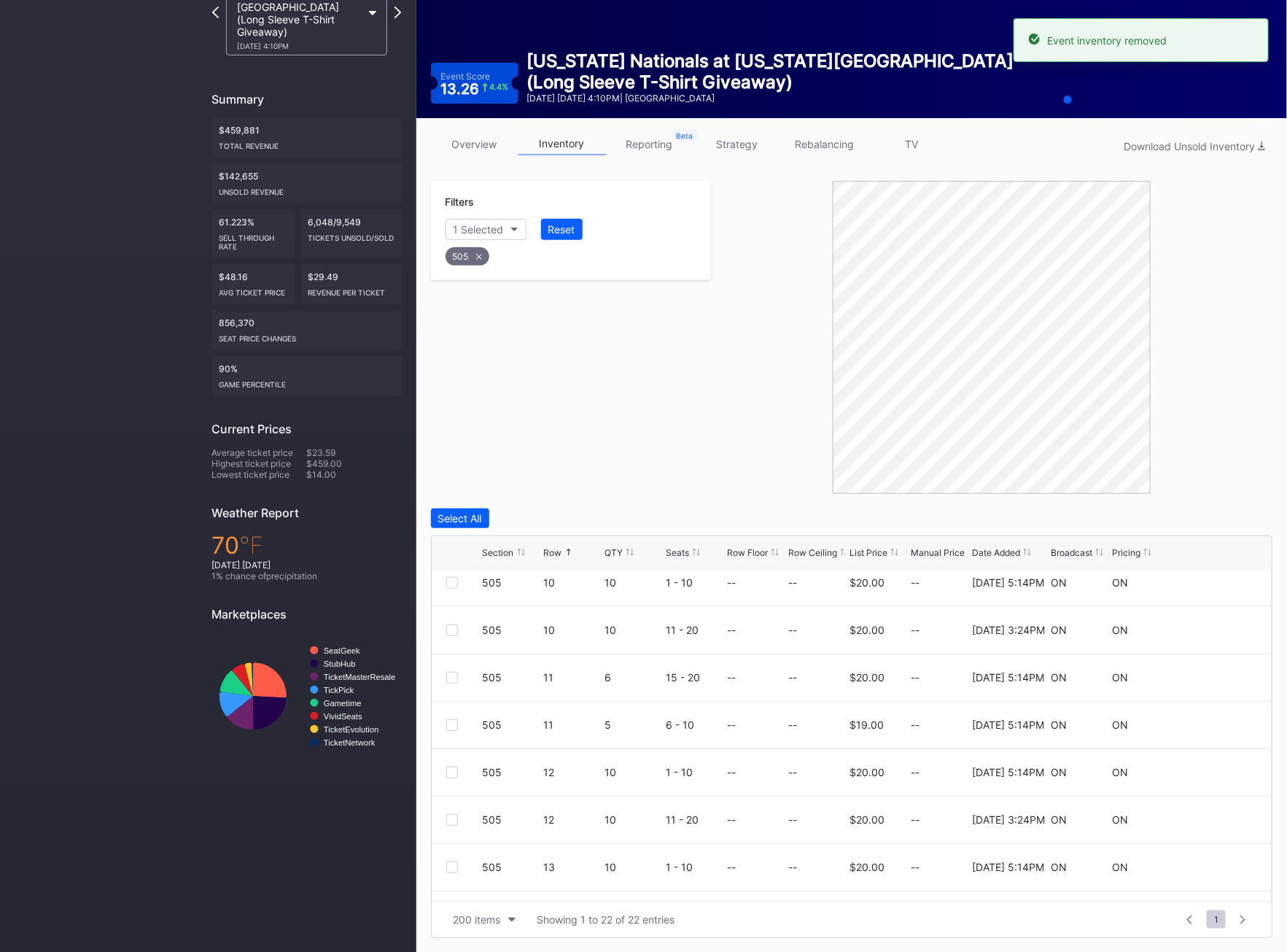
click at [470, 264] on div "505" at bounding box center [467, 256] width 44 height 18
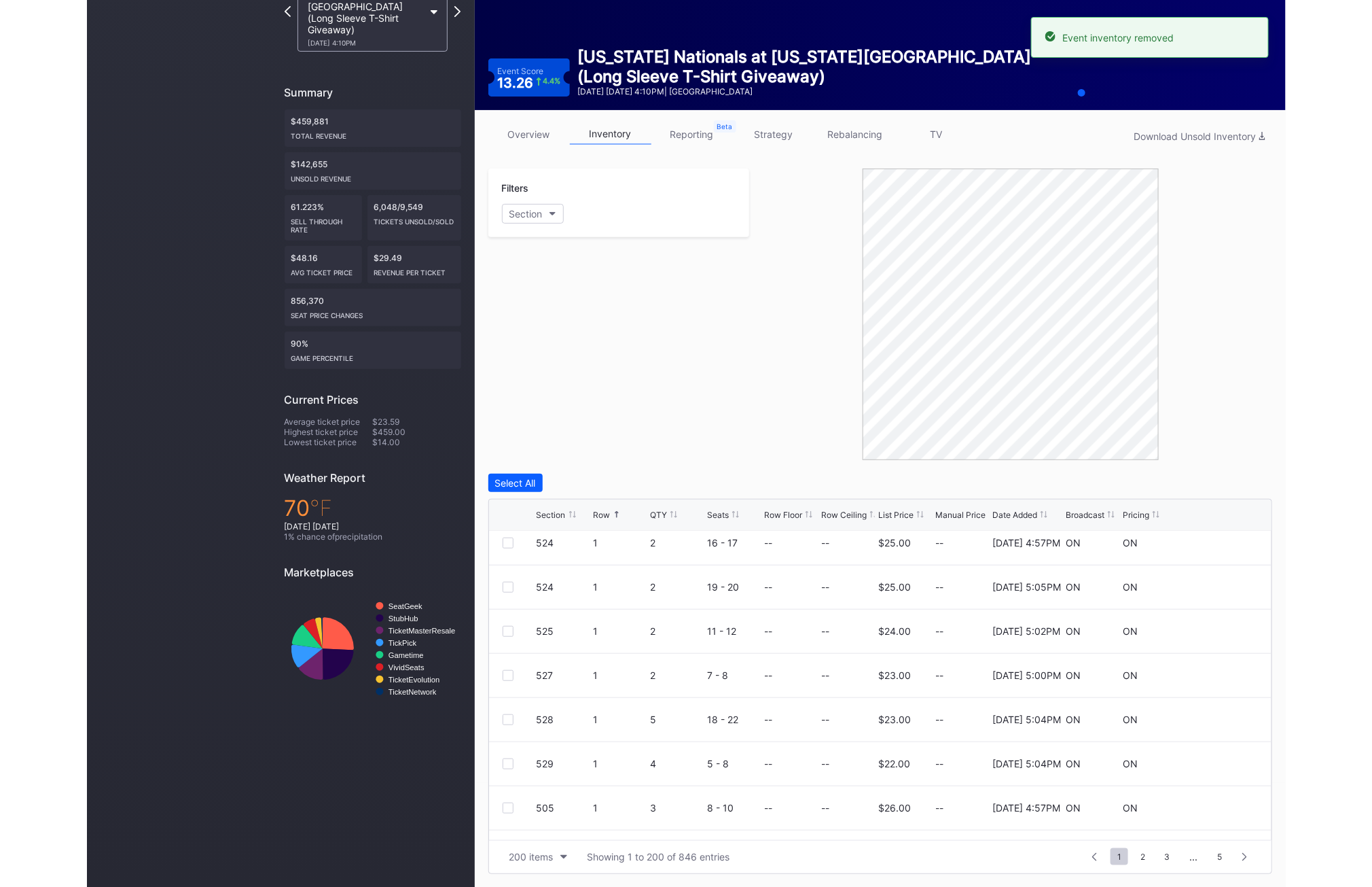
scroll to position [0, 0]
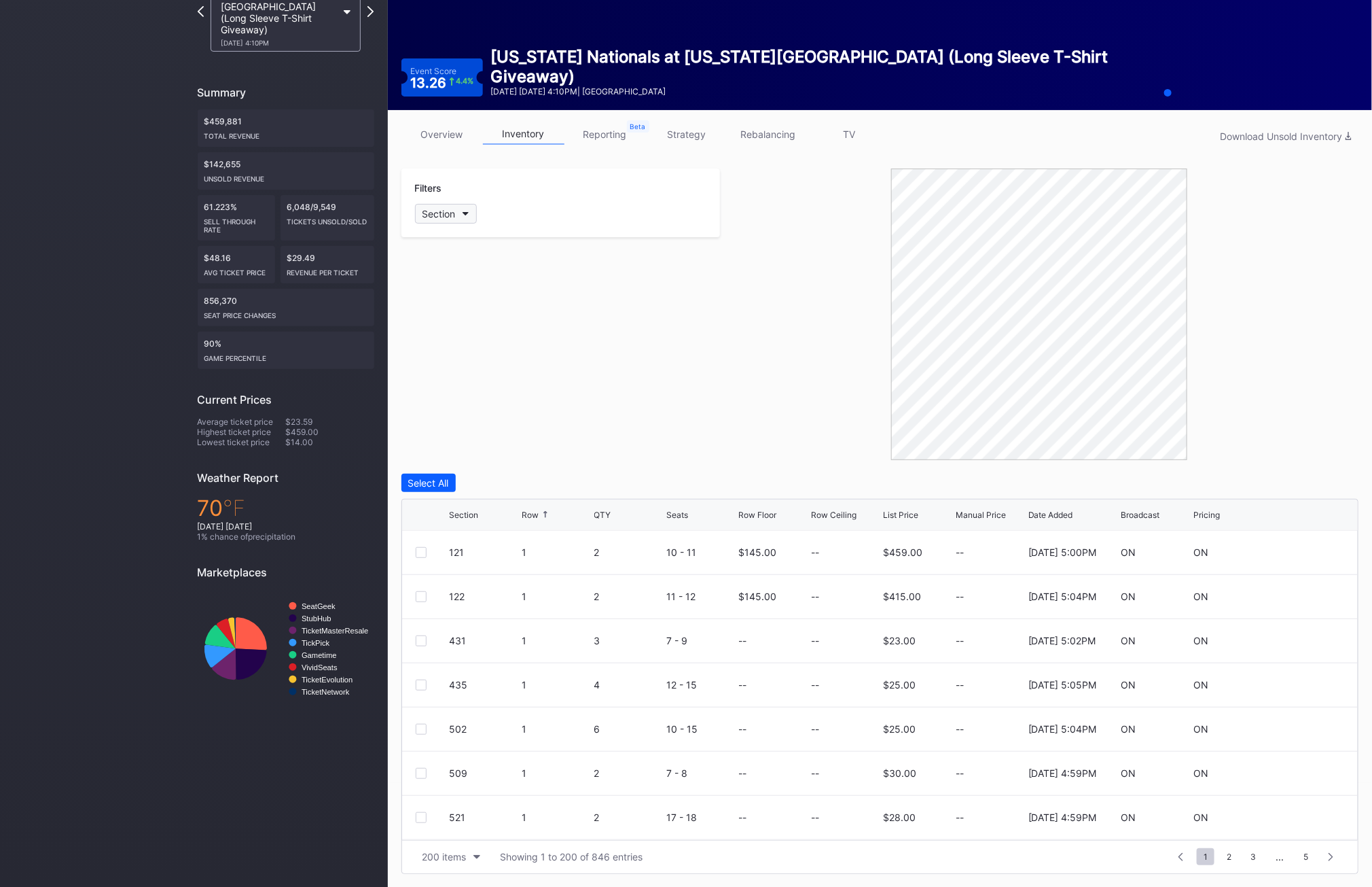
click at [446, 213] on div "Section" at bounding box center [439, 214] width 33 height 12
type input "506"
click at [478, 293] on div "506" at bounding box center [493, 290] width 158 height 25
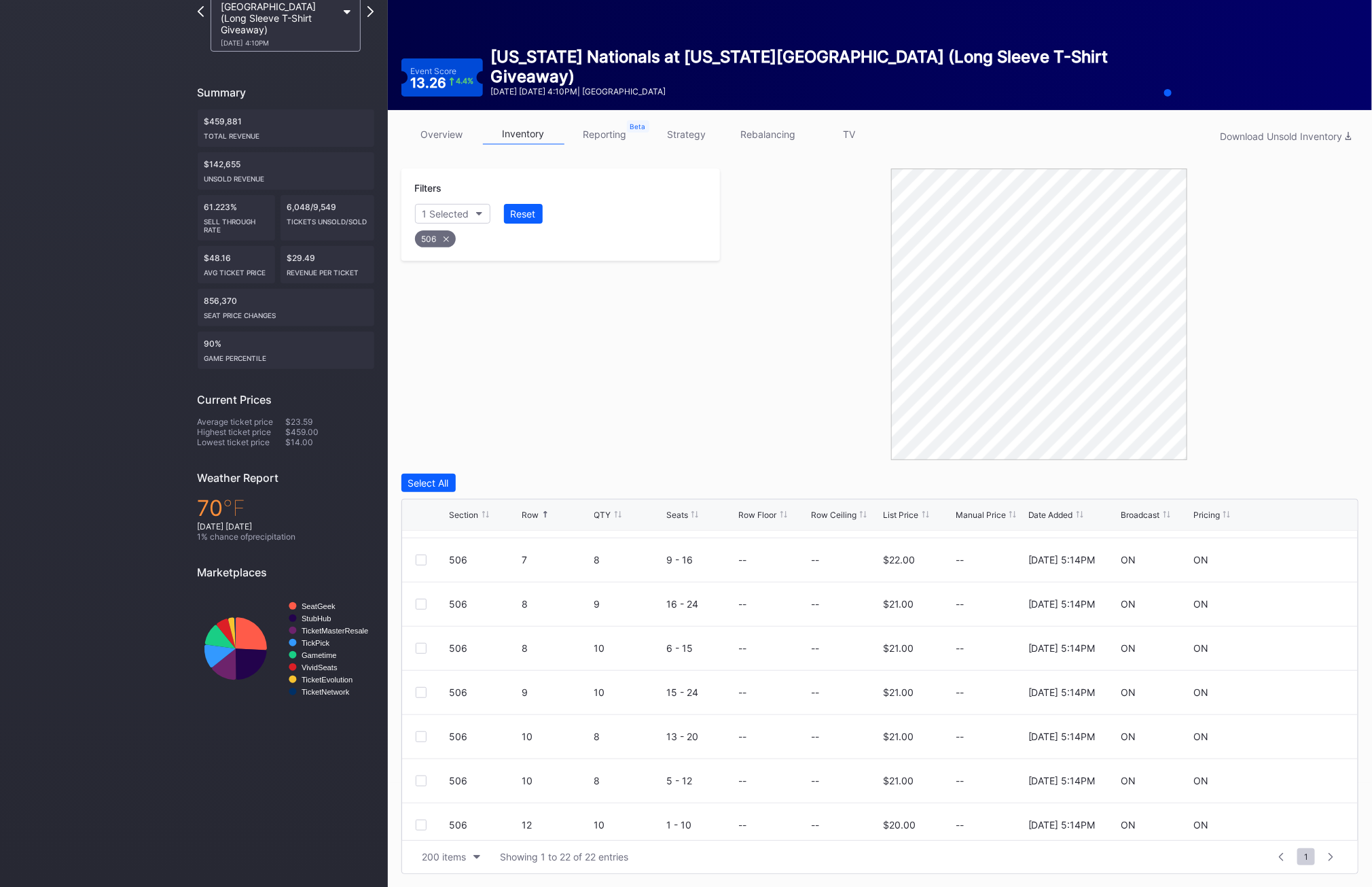
scroll to position [170, 0]
click at [417, 640] on div "506 8 10 6 - 15 -- -- $21.00 -- [DATE] 5:14PM ON ON" at bounding box center [881, 648] width 957 height 44
click at [413, 649] on div "506 8 10 6 - 15 -- -- $21.00 -- [DATE] 5:14PM ON ON" at bounding box center [881, 648] width 957 height 44
click at [418, 647] on div at bounding box center [421, 647] width 11 height 11
click at [418, 678] on div "506 9 10 15 - 24 -- -- $21.00 -- [DATE] 5:14PM ON ON" at bounding box center [881, 692] width 957 height 44
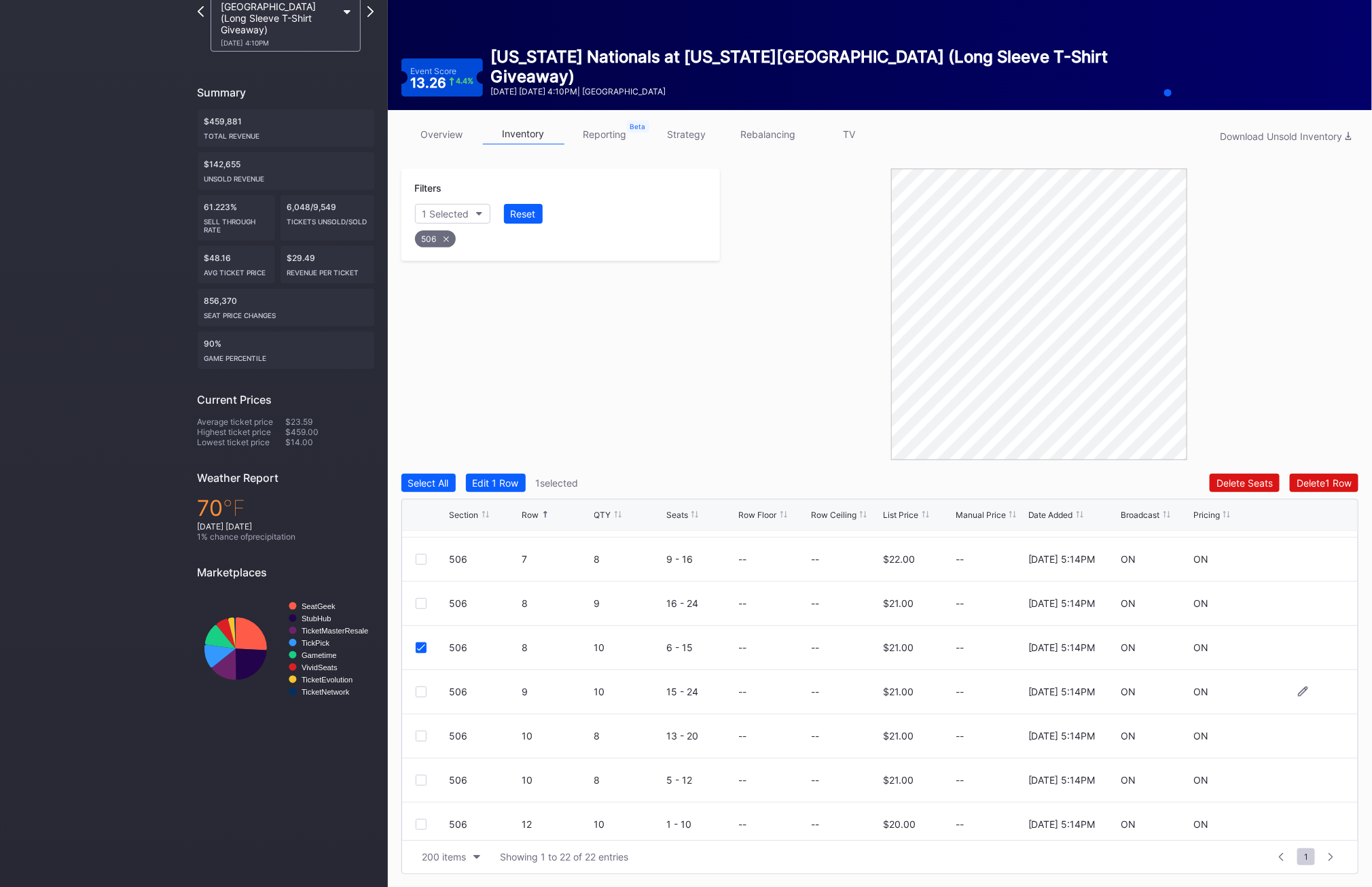
click at [420, 693] on div at bounding box center [421, 692] width 11 height 11
click at [438, 241] on div "506" at bounding box center [435, 238] width 41 height 17
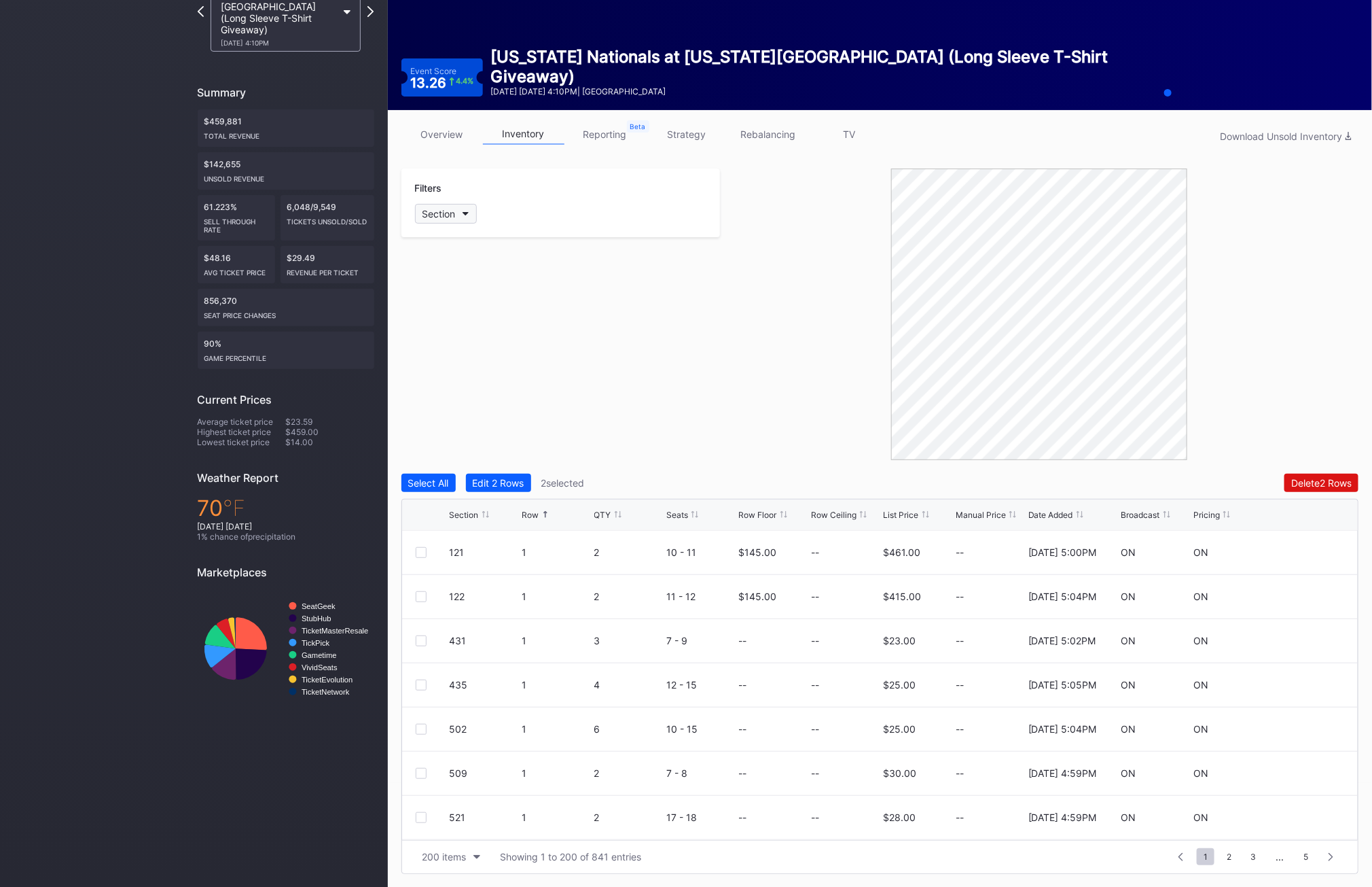
click at [438, 213] on div "Section" at bounding box center [439, 214] width 33 height 12
type input "507"
click at [460, 278] on div "507" at bounding box center [493, 290] width 158 height 25
click at [420, 687] on div at bounding box center [421, 685] width 11 height 11
click at [432, 243] on div "507" at bounding box center [435, 238] width 41 height 17
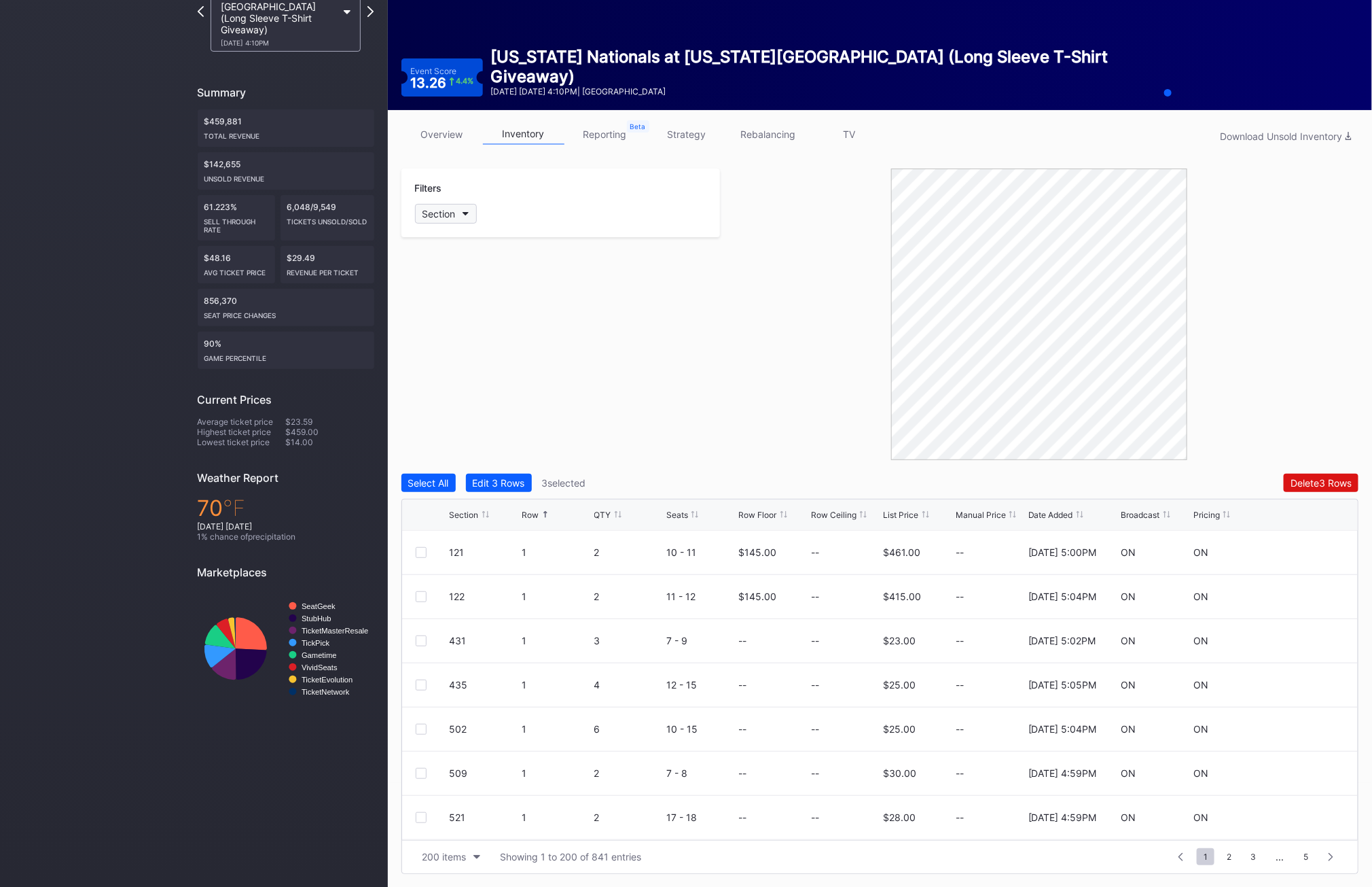
click at [439, 221] on button "Section" at bounding box center [445, 213] width 62 height 19
type input "523"
click at [456, 289] on div "523" at bounding box center [454, 290] width 18 height 12
click at [418, 731] on div at bounding box center [421, 730] width 11 height 11
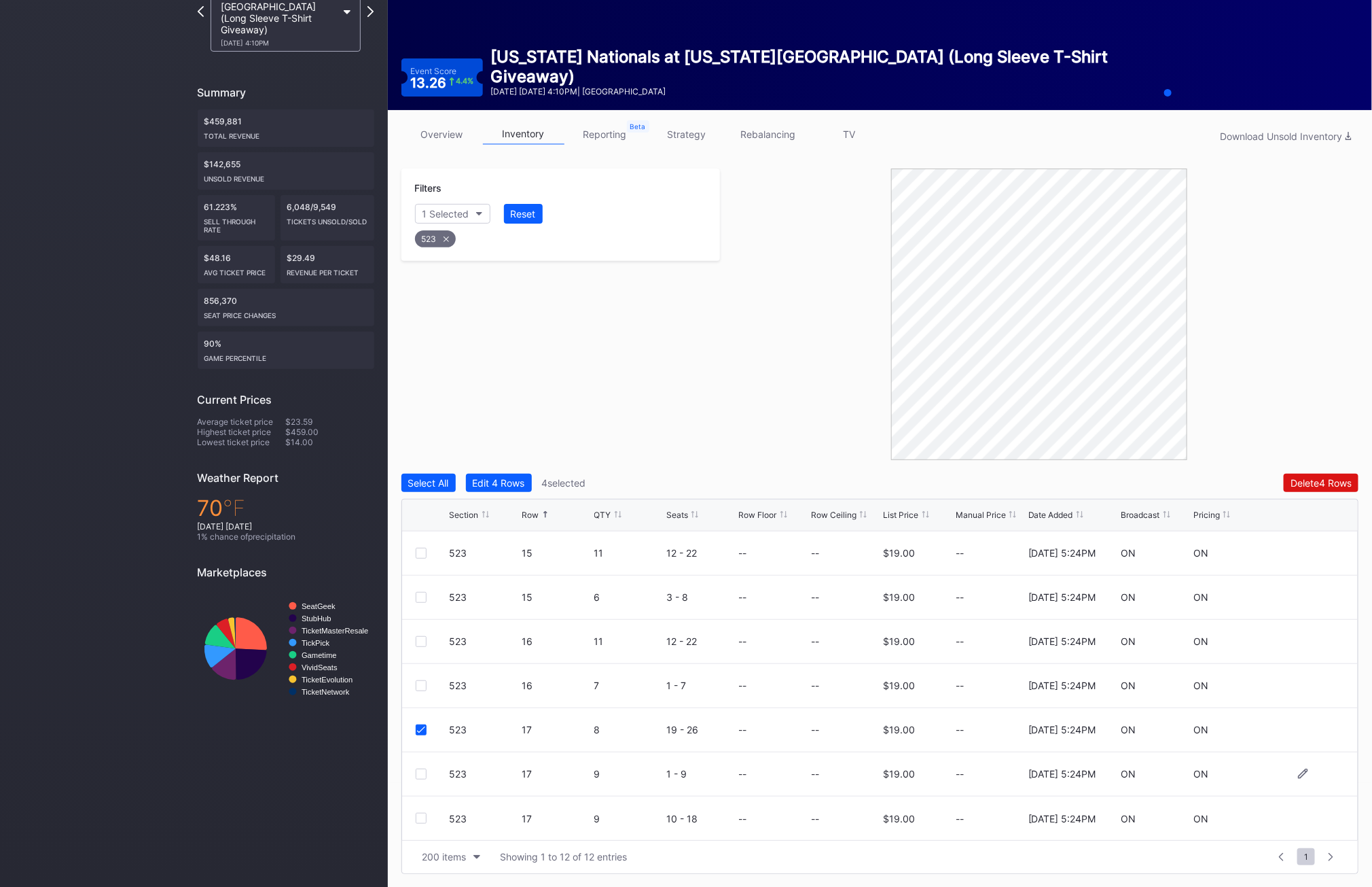
click at [418, 770] on div at bounding box center [421, 774] width 11 height 11
click at [424, 815] on div at bounding box center [421, 818] width 11 height 11
click at [436, 244] on div "523" at bounding box center [435, 238] width 41 height 17
click at [448, 204] on button "Section" at bounding box center [445, 213] width 62 height 19
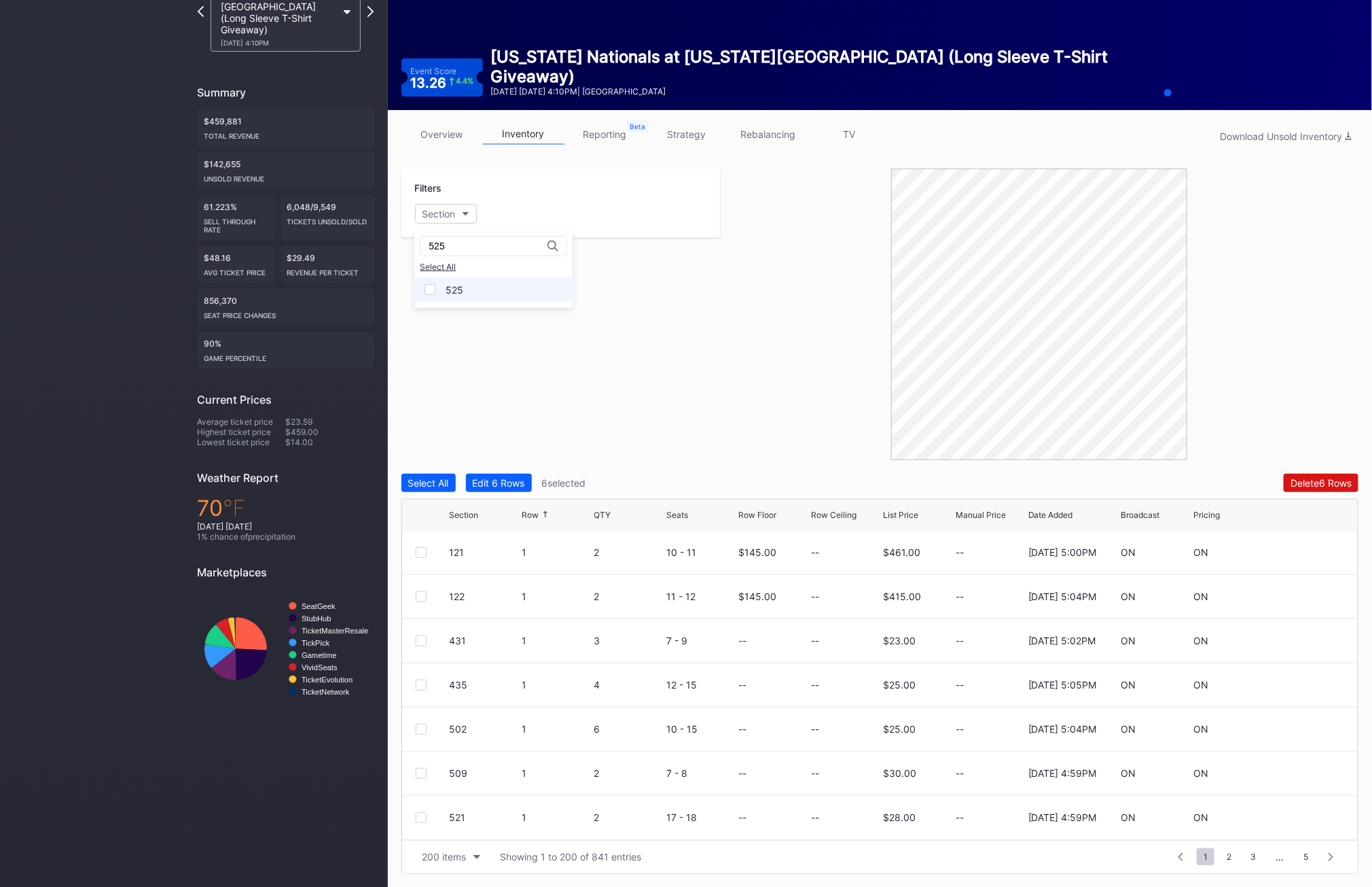
type input "525"
click at [465, 283] on div "525" at bounding box center [493, 290] width 158 height 25
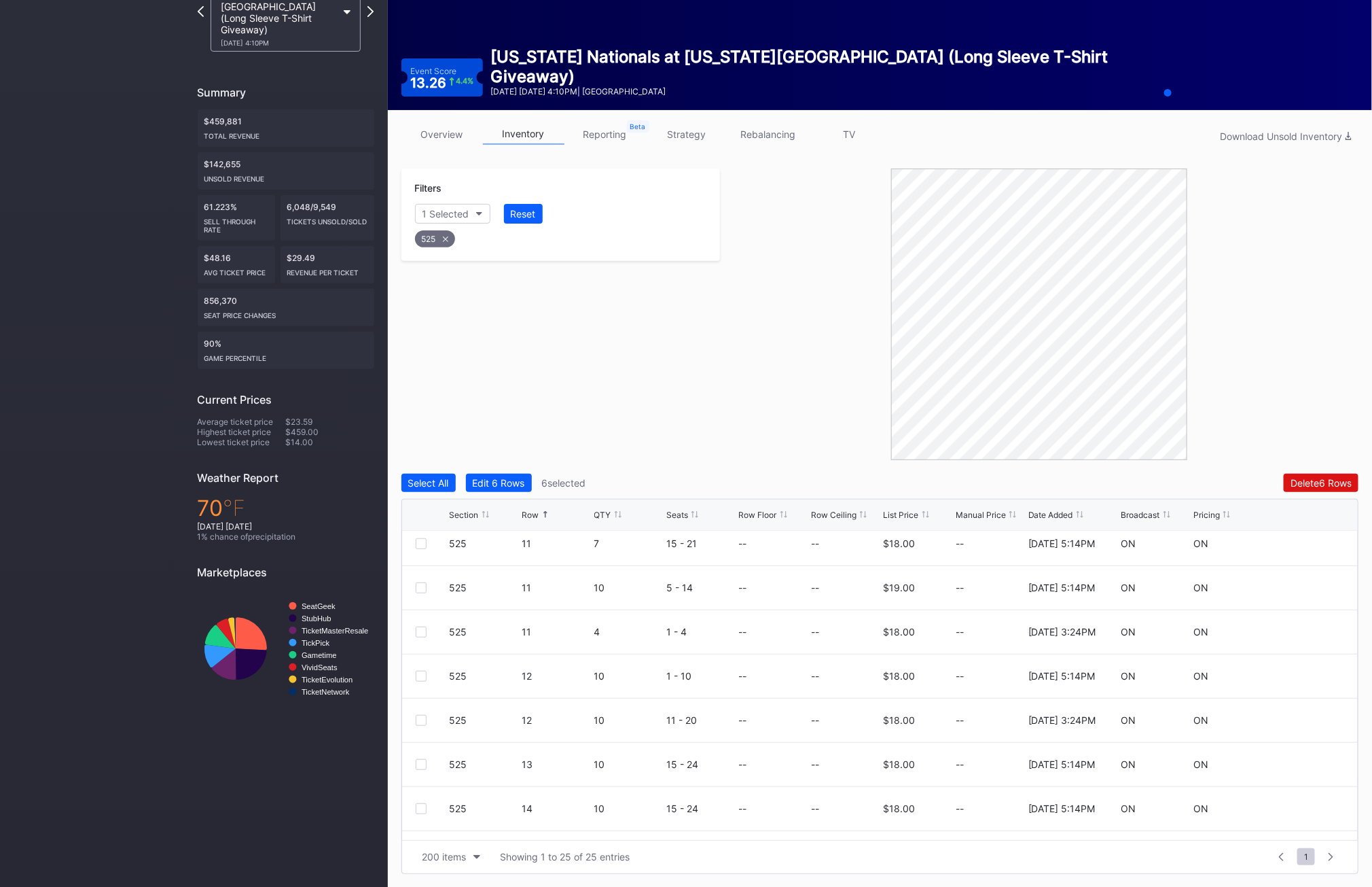
scroll to position [545, 0]
click at [418, 715] on div at bounding box center [421, 714] width 11 height 11
click at [420, 761] on div at bounding box center [421, 758] width 11 height 11
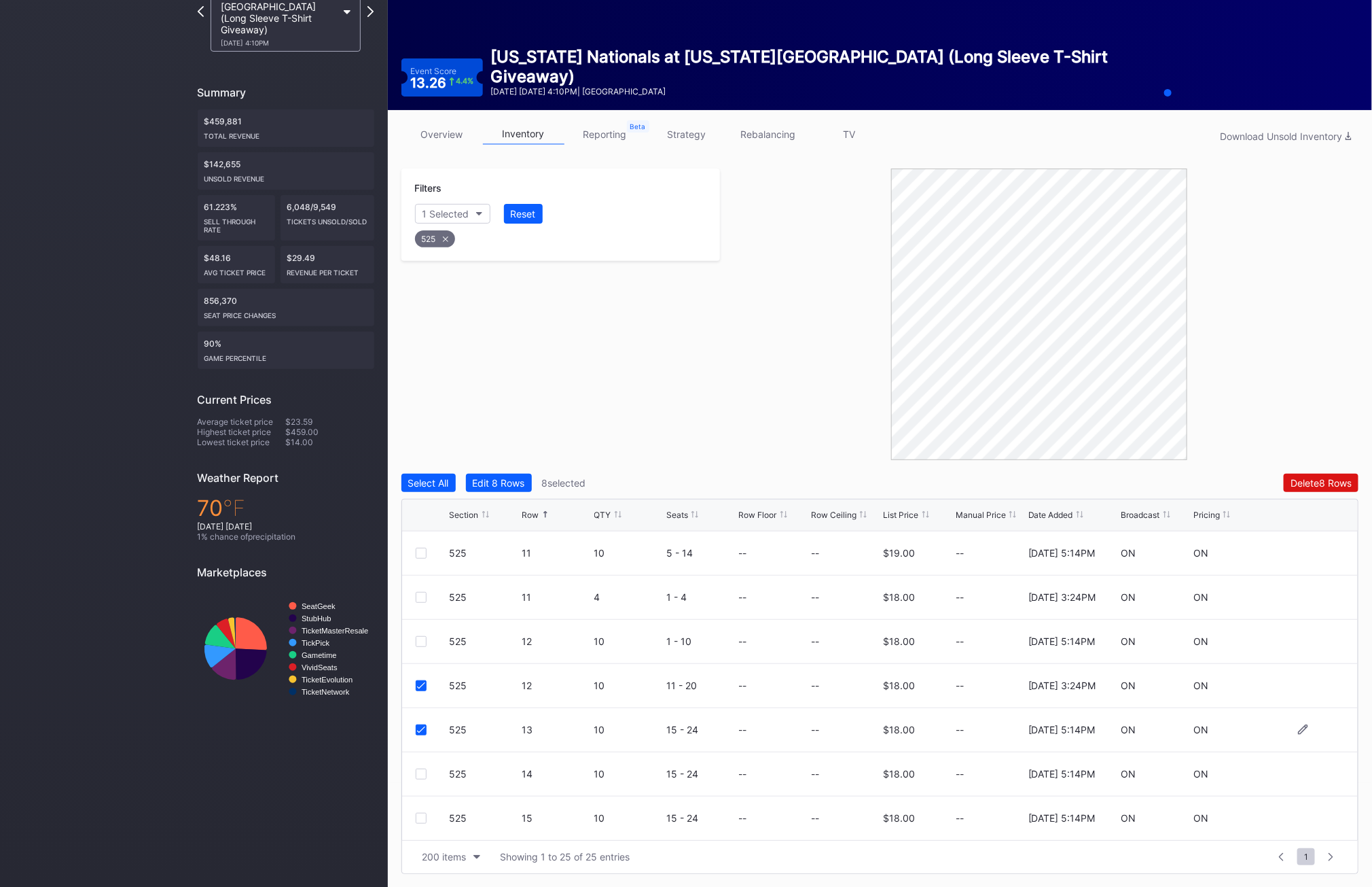
scroll to position [575, 0]
click at [420, 769] on div at bounding box center [421, 772] width 11 height 11
click at [420, 813] on div at bounding box center [421, 817] width 11 height 11
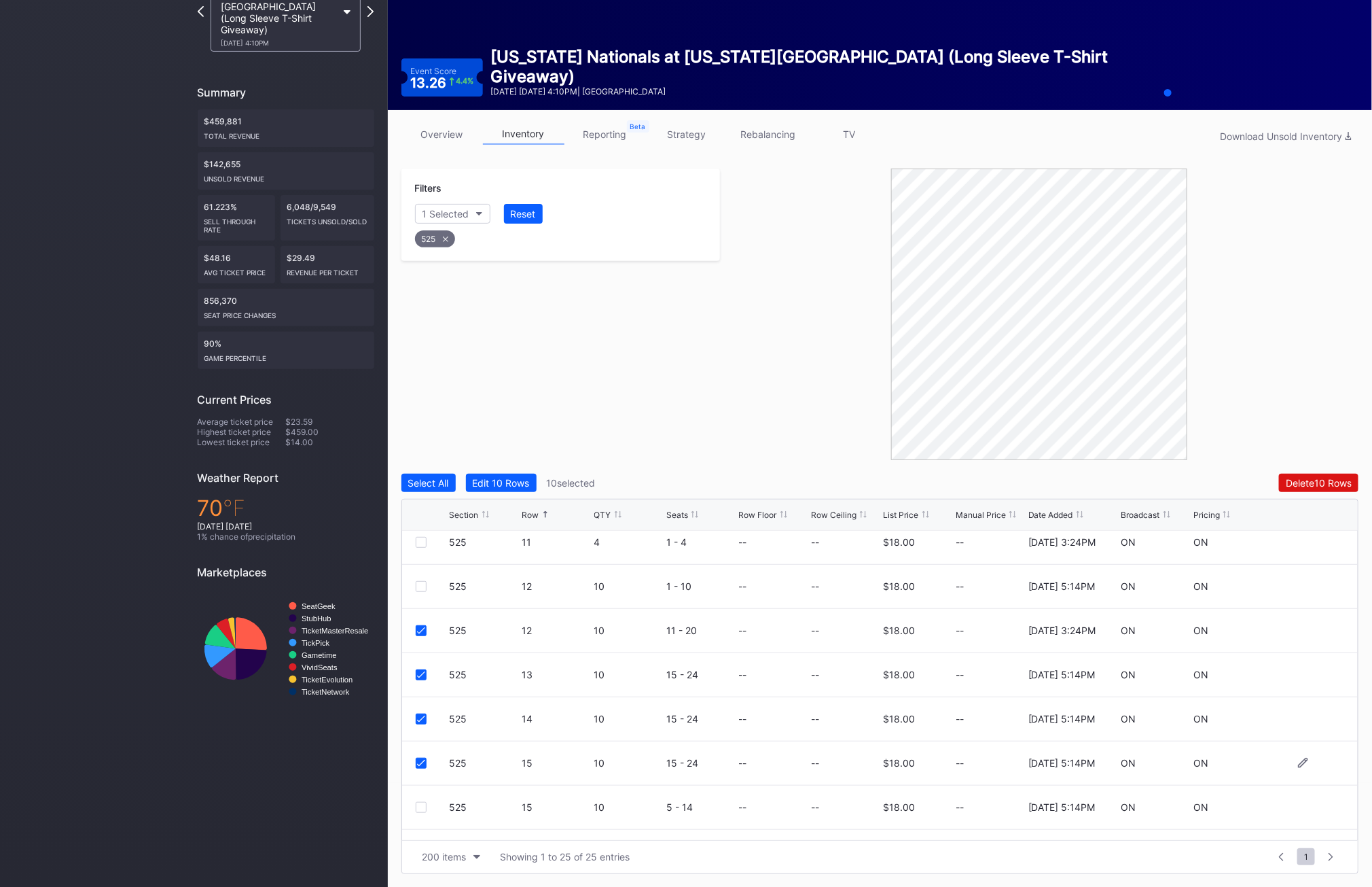
scroll to position [640, 0]
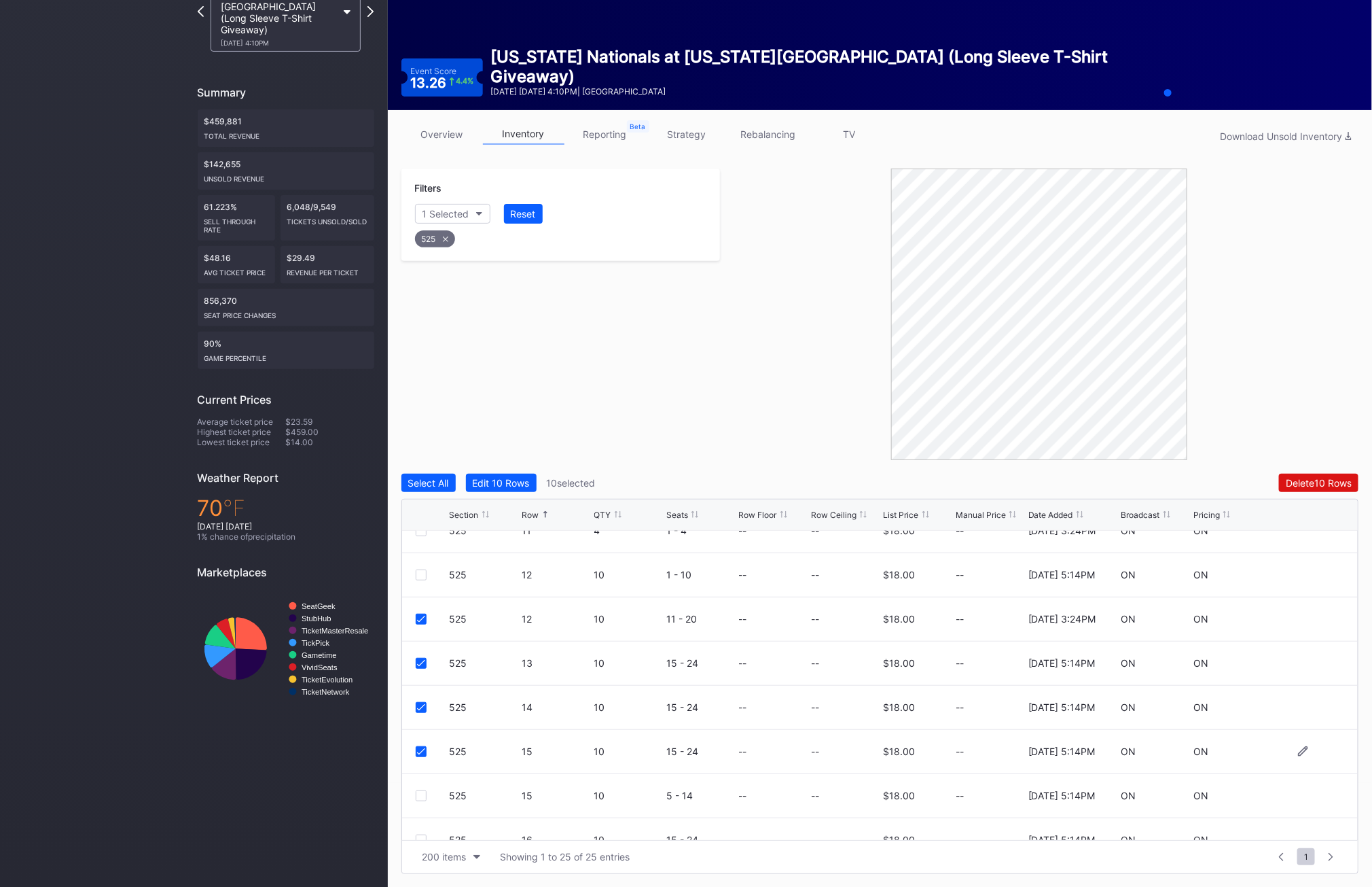
click at [418, 754] on icon at bounding box center [421, 752] width 8 height 7
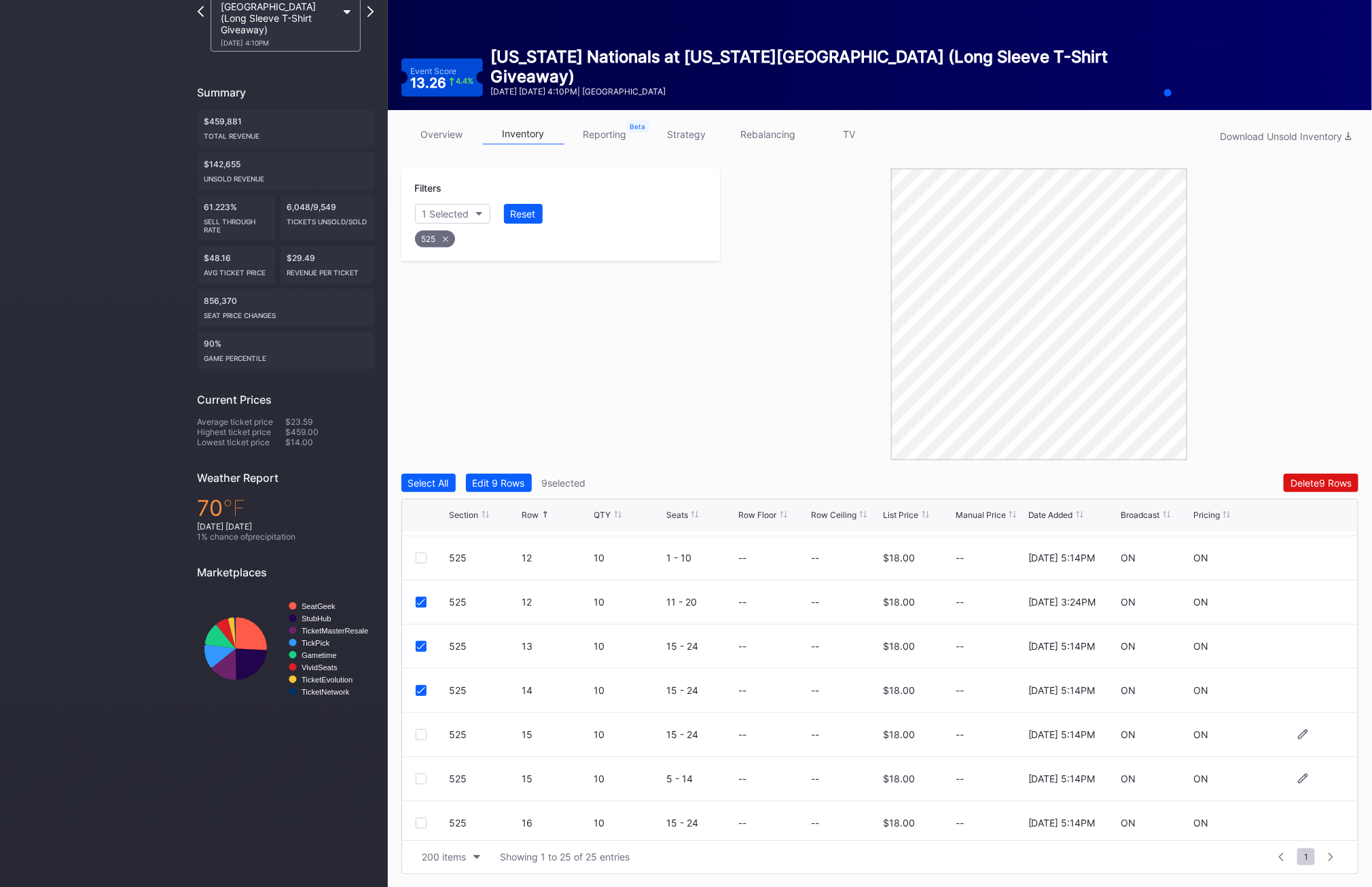
scroll to position [665, 0]
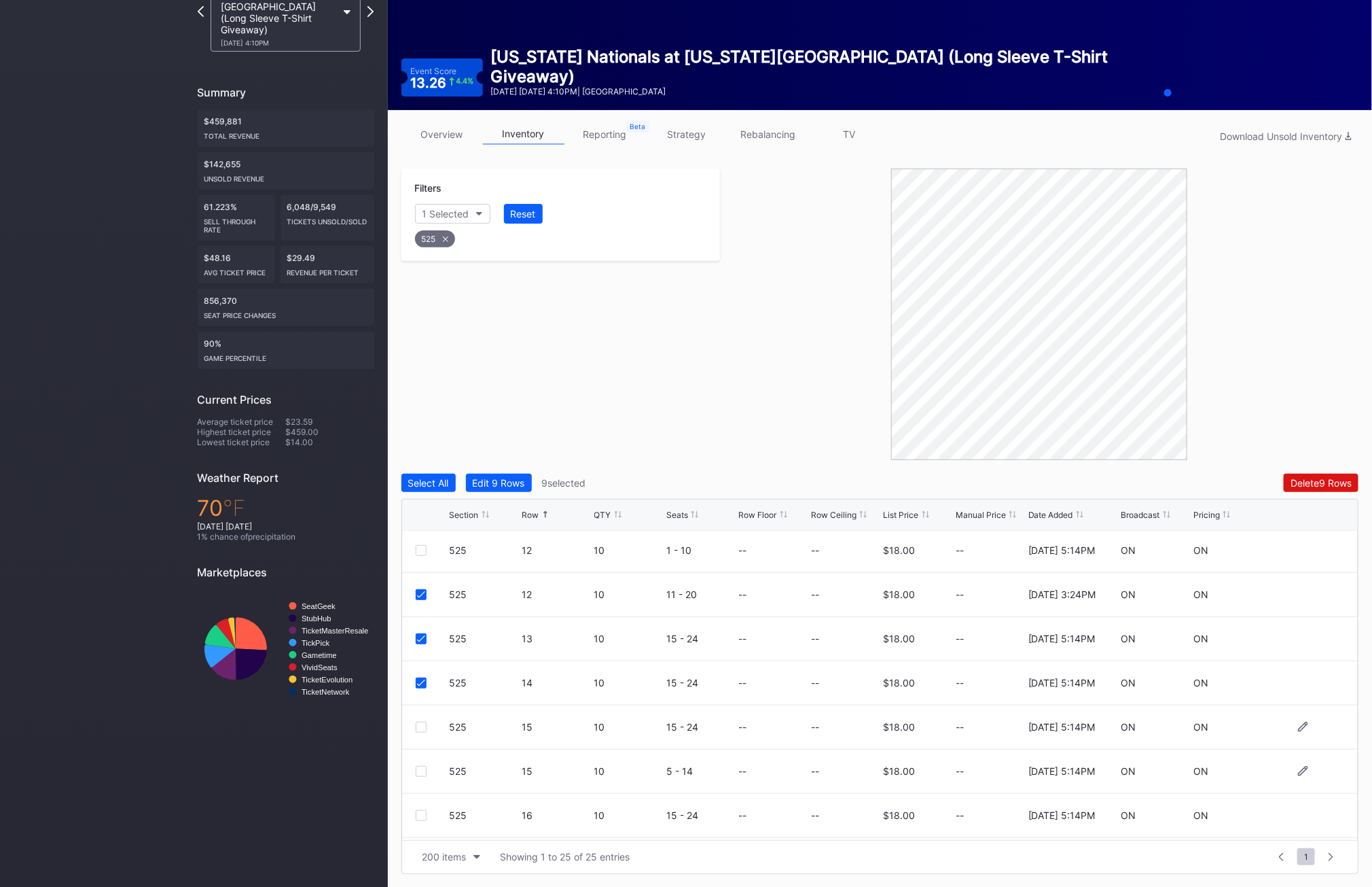
click at [423, 770] on div at bounding box center [421, 771] width 11 height 11
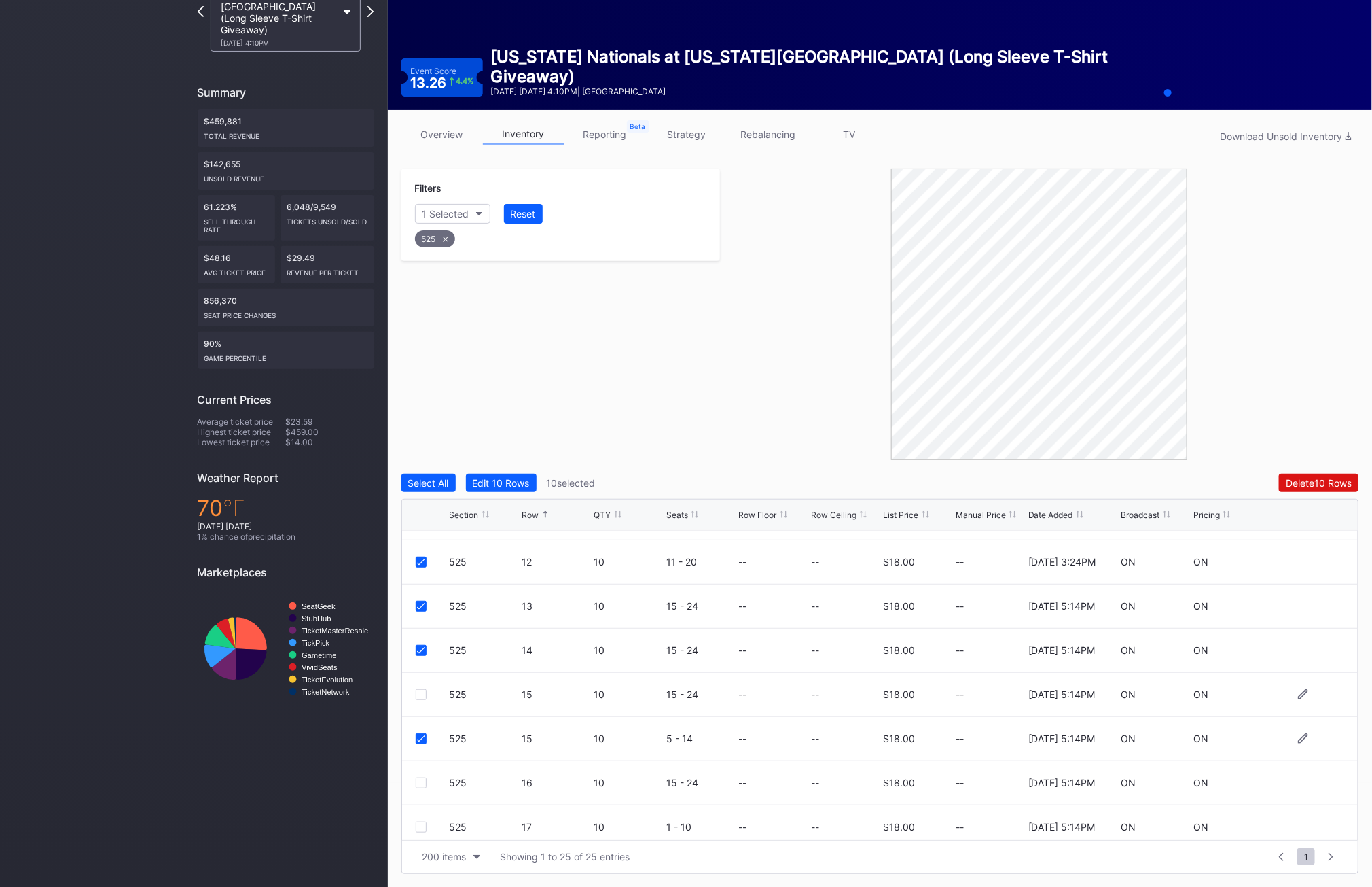
scroll to position [695, 0]
click at [420, 783] on div at bounding box center [421, 785] width 11 height 11
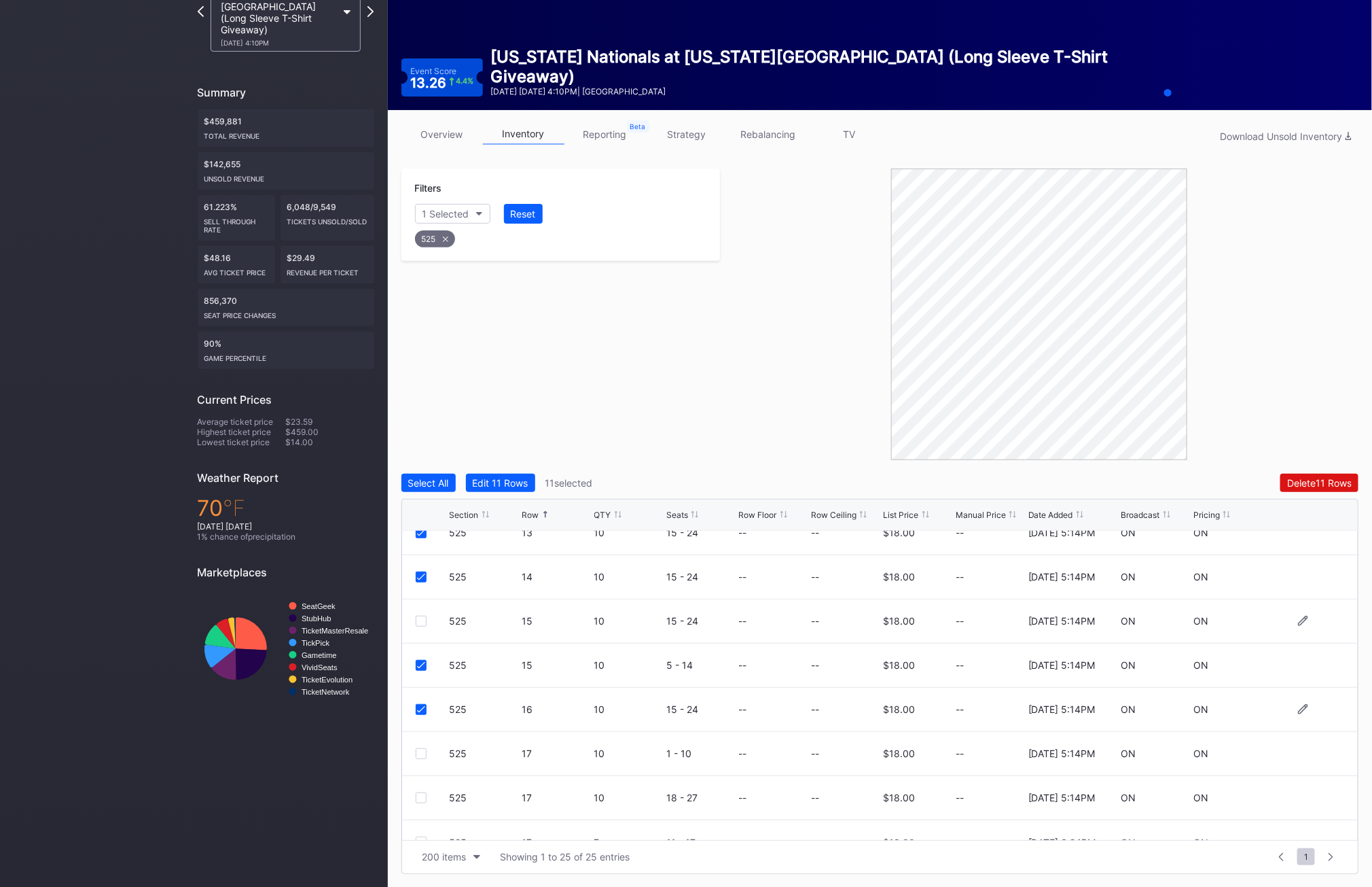
scroll to position [794, 0]
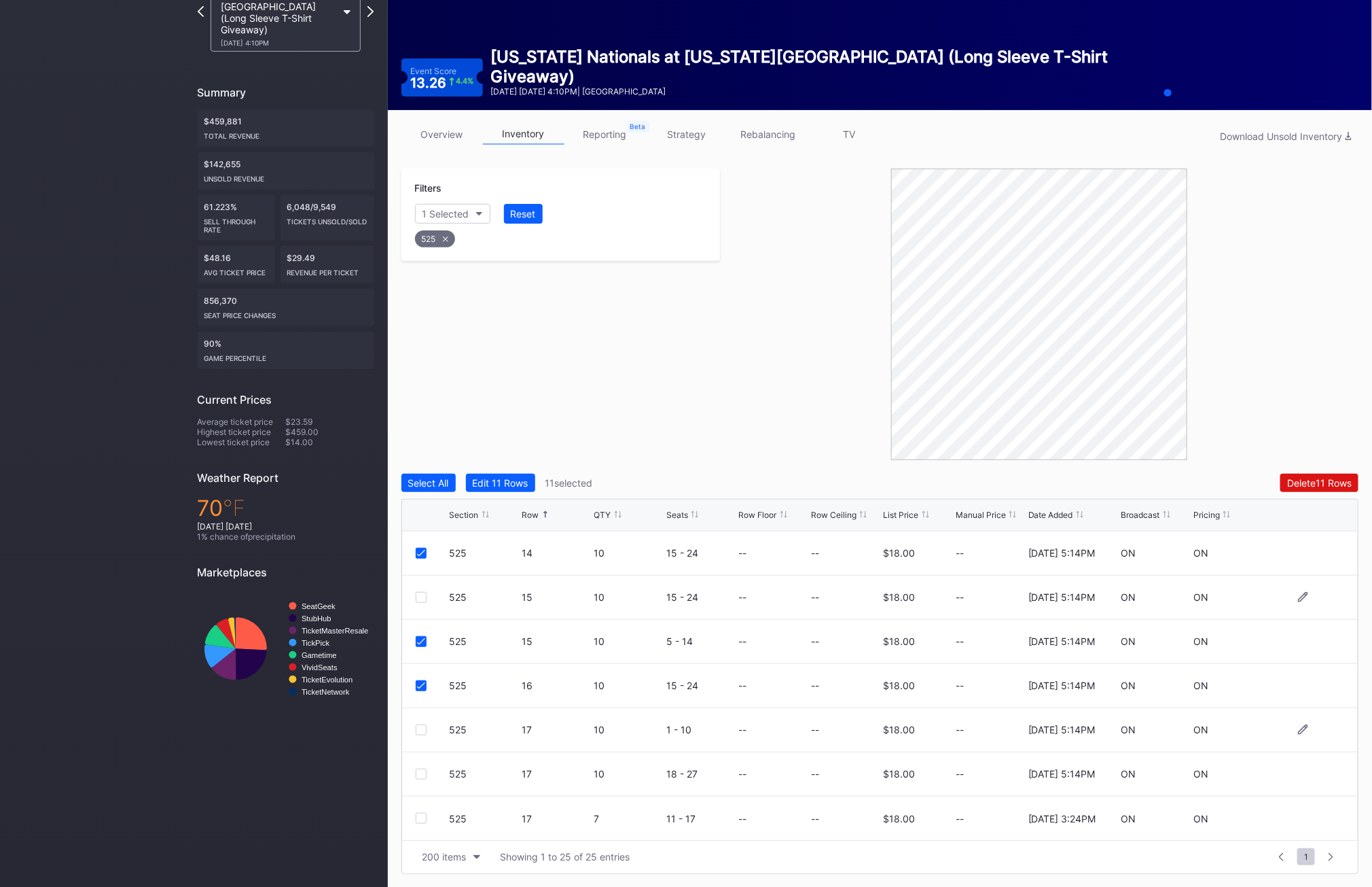
click at [418, 728] on div at bounding box center [421, 730] width 11 height 11
click at [417, 770] on div at bounding box center [421, 774] width 11 height 11
click at [417, 805] on div "525 17 7 11 - 17 -- -- $18.00 -- [DATE] 3:24PM ON ON" at bounding box center [881, 819] width 957 height 44
click at [417, 819] on div at bounding box center [421, 818] width 11 height 11
click at [1328, 482] on div "Delete 14 Rows" at bounding box center [1319, 483] width 66 height 12
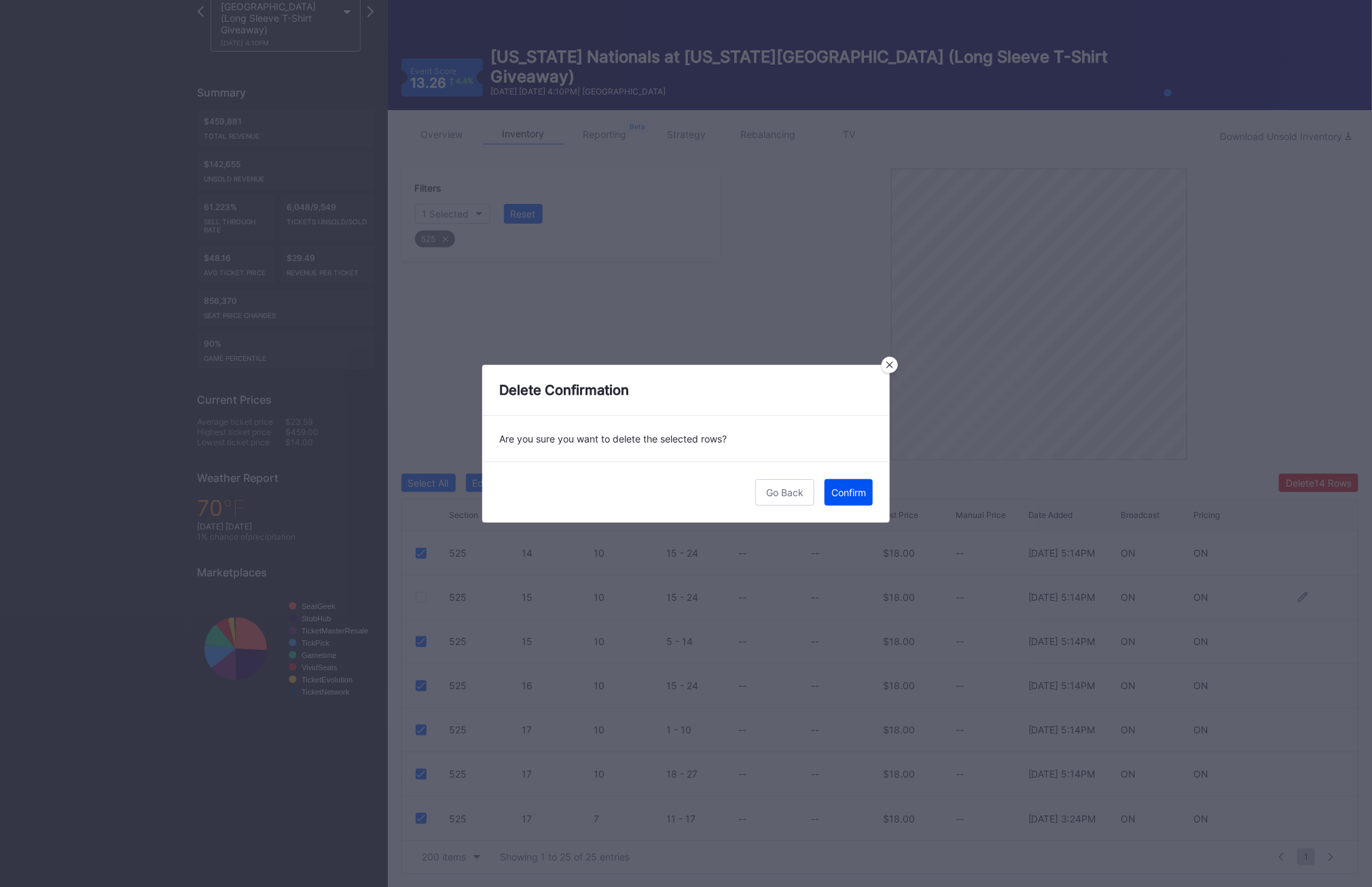
click at [850, 500] on button "Confirm" at bounding box center [849, 492] width 48 height 26
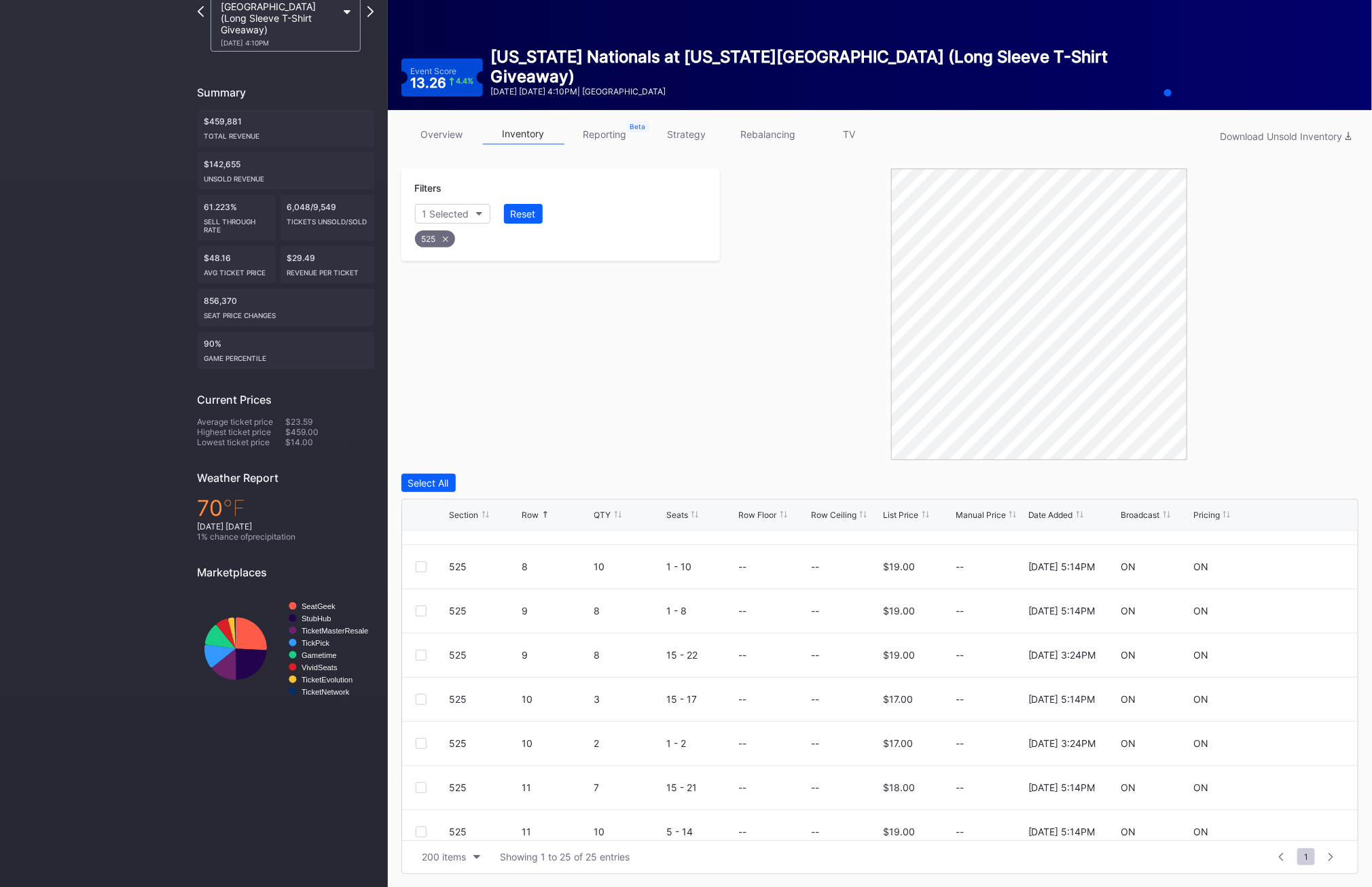
scroll to position [0, 0]
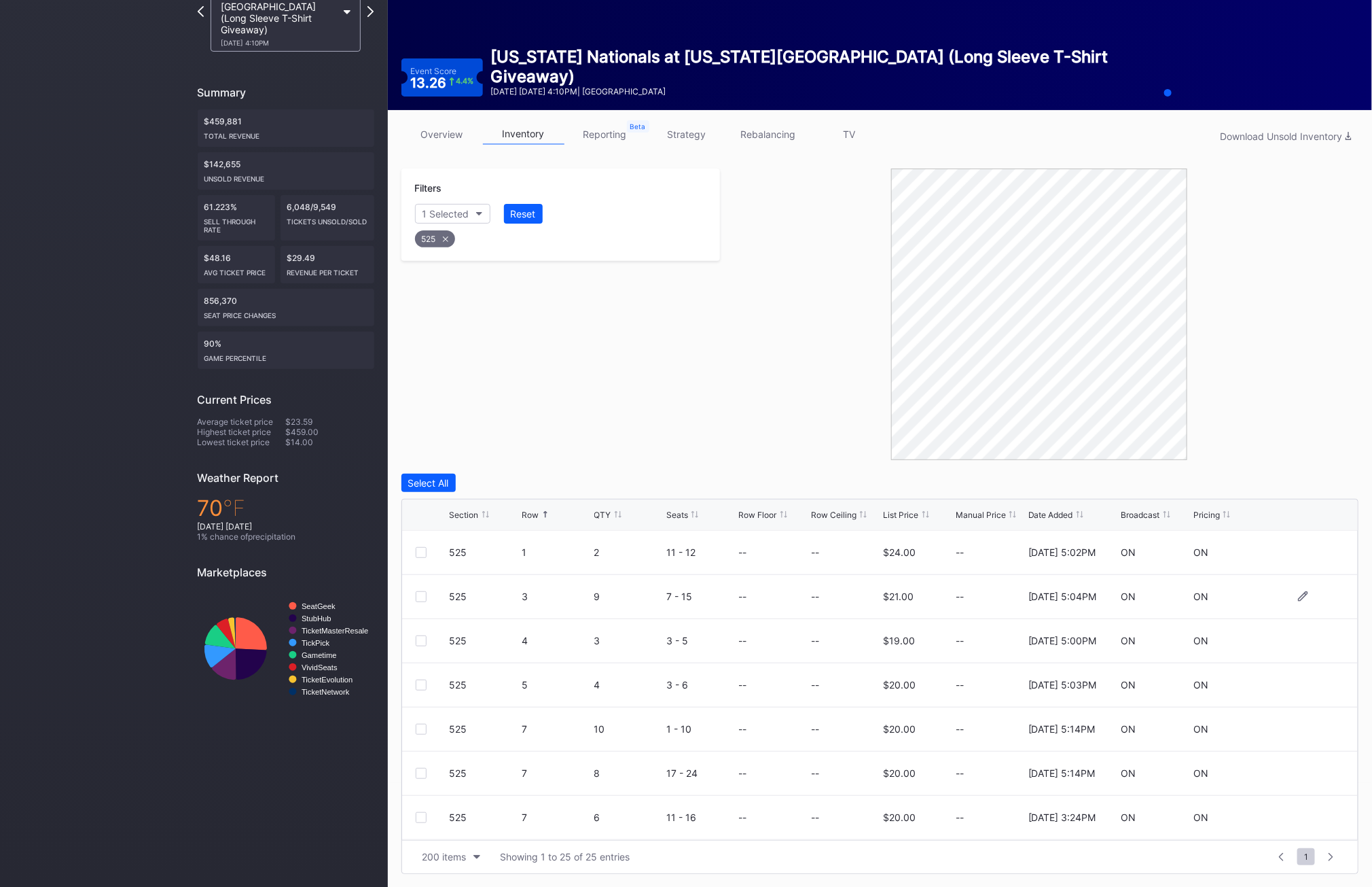
click at [420, 596] on div at bounding box center [421, 596] width 11 height 11
click at [1310, 481] on div "Delete 1 Row" at bounding box center [1324, 483] width 55 height 12
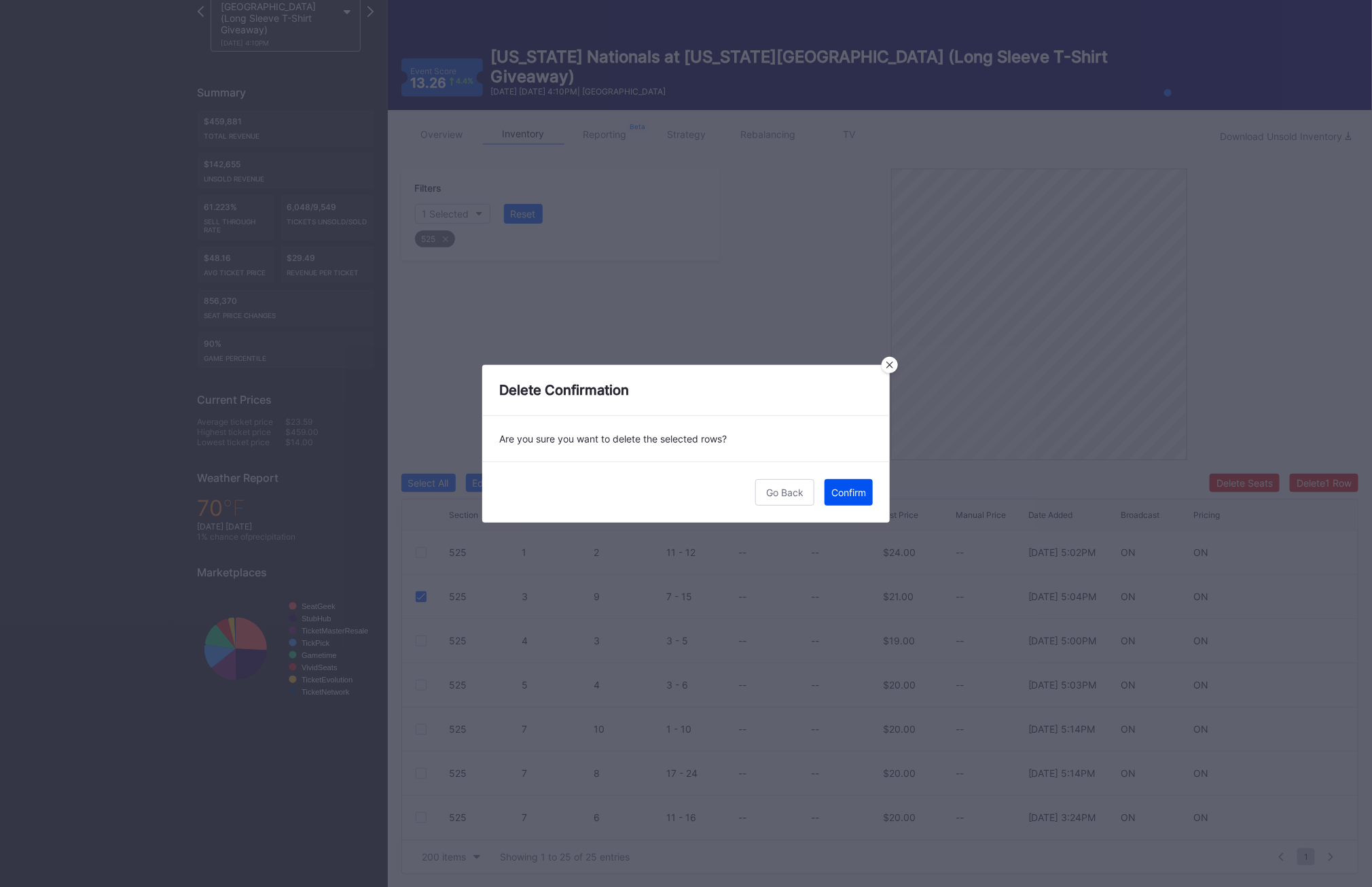
click at [849, 490] on div "Confirm" at bounding box center [849, 492] width 35 height 12
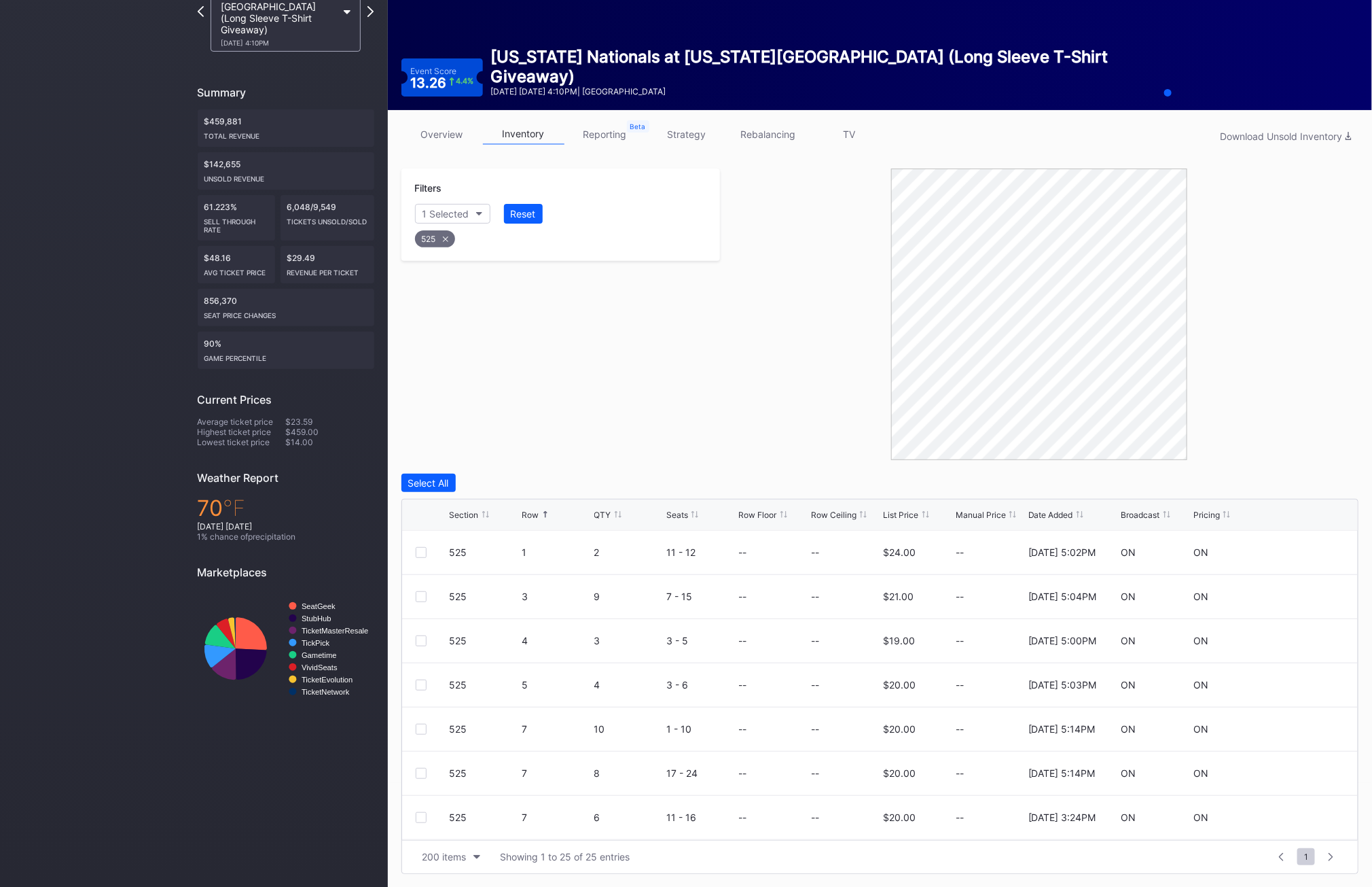
click at [436, 243] on div "525" at bounding box center [435, 238] width 40 height 17
click at [441, 216] on div "Section" at bounding box center [439, 214] width 33 height 12
type input "526"
click at [450, 298] on div "526" at bounding box center [493, 290] width 158 height 25
click at [428, 244] on div "526" at bounding box center [435, 238] width 40 height 17
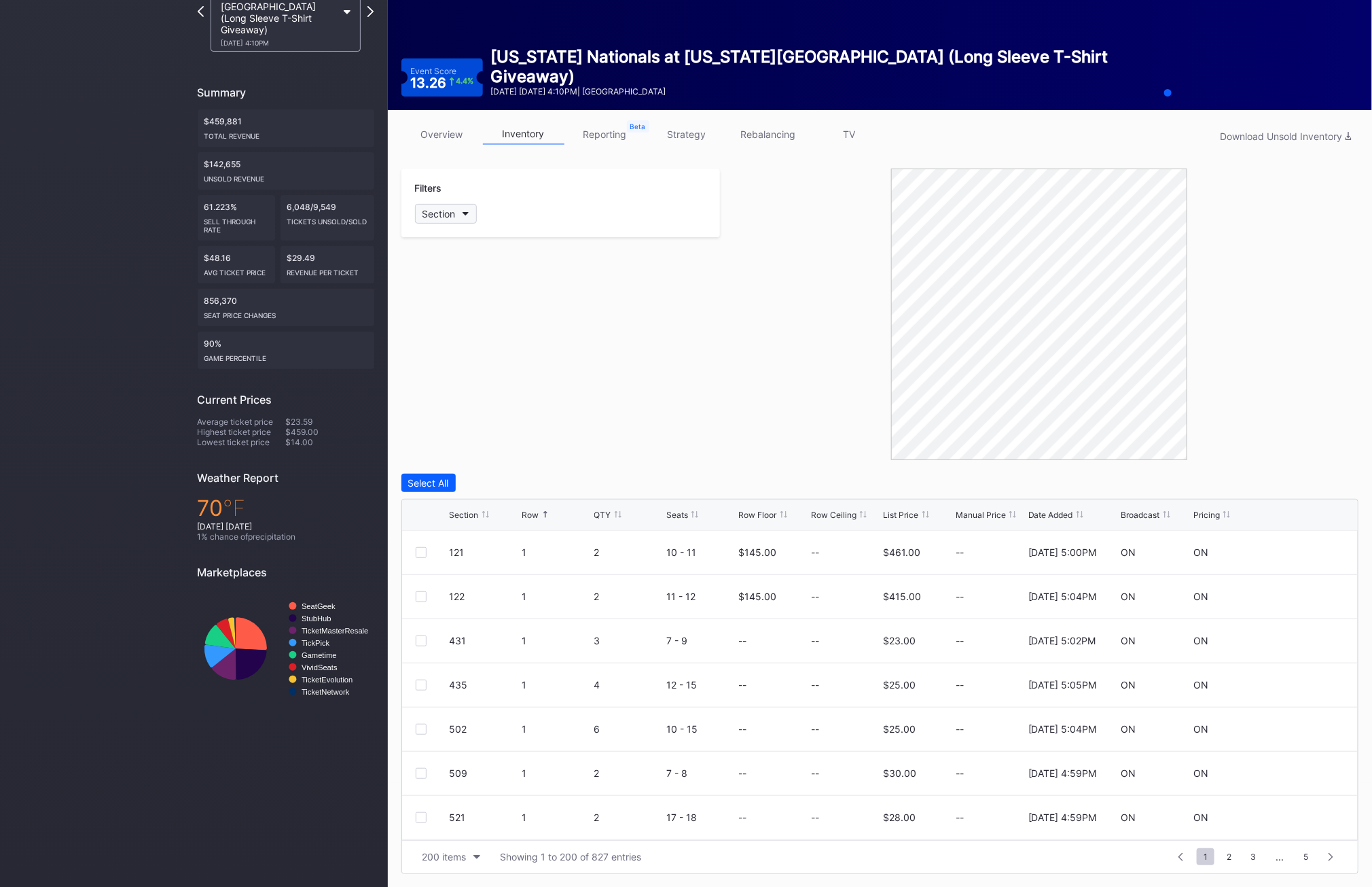
click at [437, 216] on div "Section" at bounding box center [439, 214] width 33 height 12
type input "534"
click at [435, 284] on div at bounding box center [429, 289] width 11 height 11
click at [411, 642] on div "534 3 10 11 - 20 -- -- $18.00 -- [DATE] 5:24PM ON ON" at bounding box center [881, 641] width 957 height 44
click at [419, 642] on div at bounding box center [421, 640] width 11 height 11
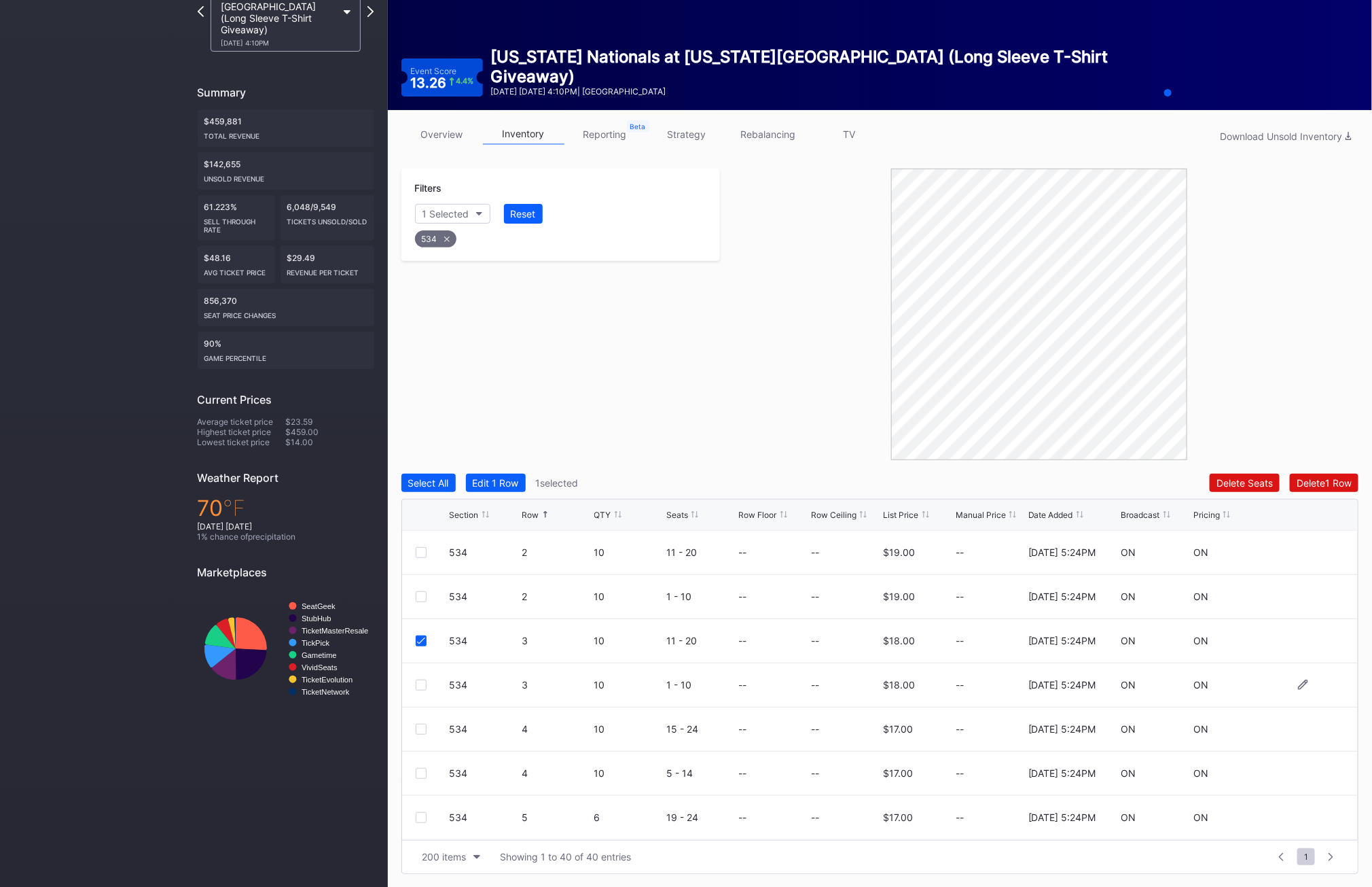
click at [419, 684] on div at bounding box center [421, 685] width 11 height 11
click at [423, 724] on div at bounding box center [421, 729] width 11 height 11
click at [421, 775] on div at bounding box center [421, 773] width 11 height 11
click at [1329, 474] on button "Delete 4 Rows" at bounding box center [1321, 483] width 74 height 19
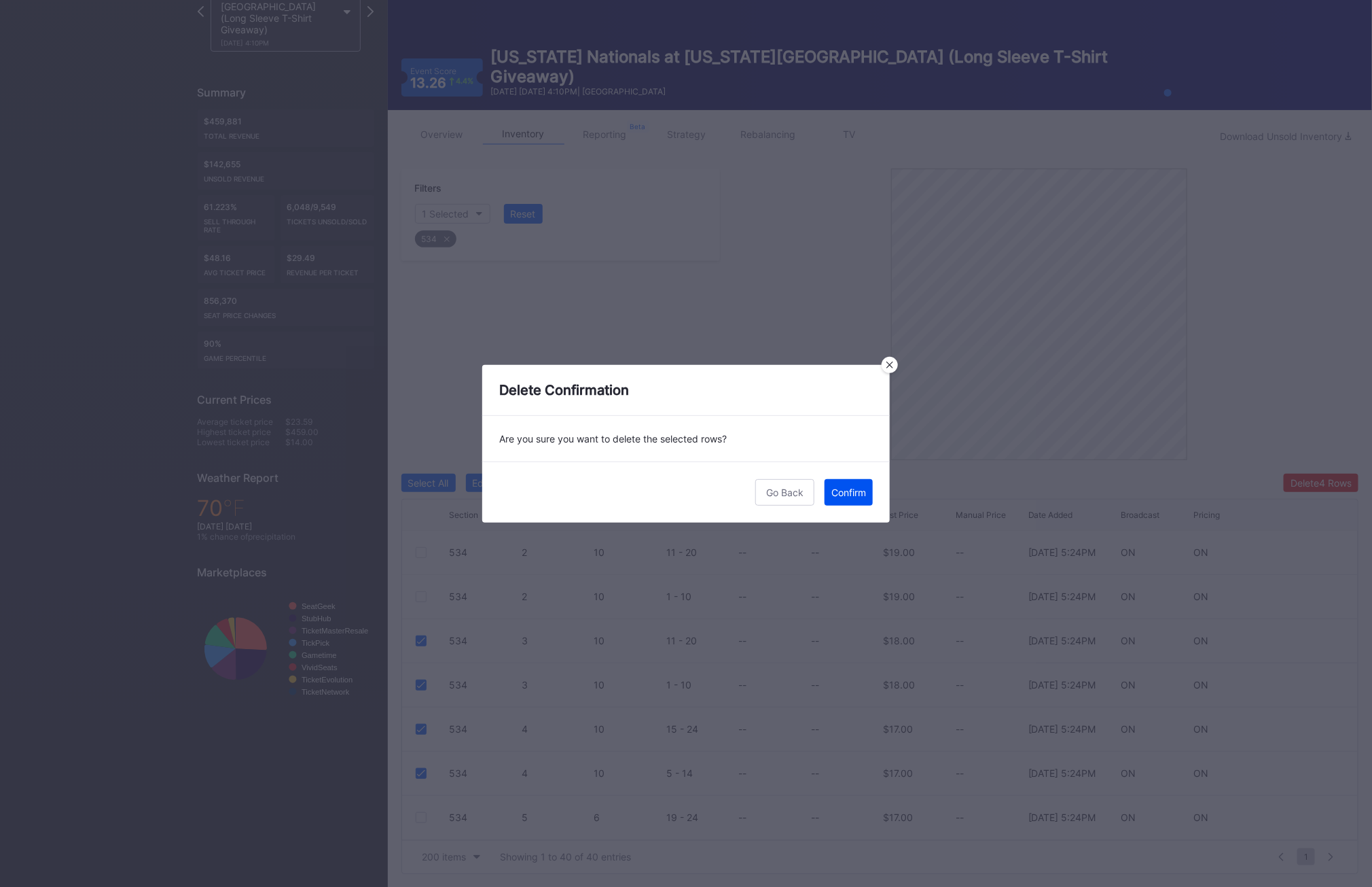
click at [850, 500] on button "Confirm" at bounding box center [849, 492] width 48 height 26
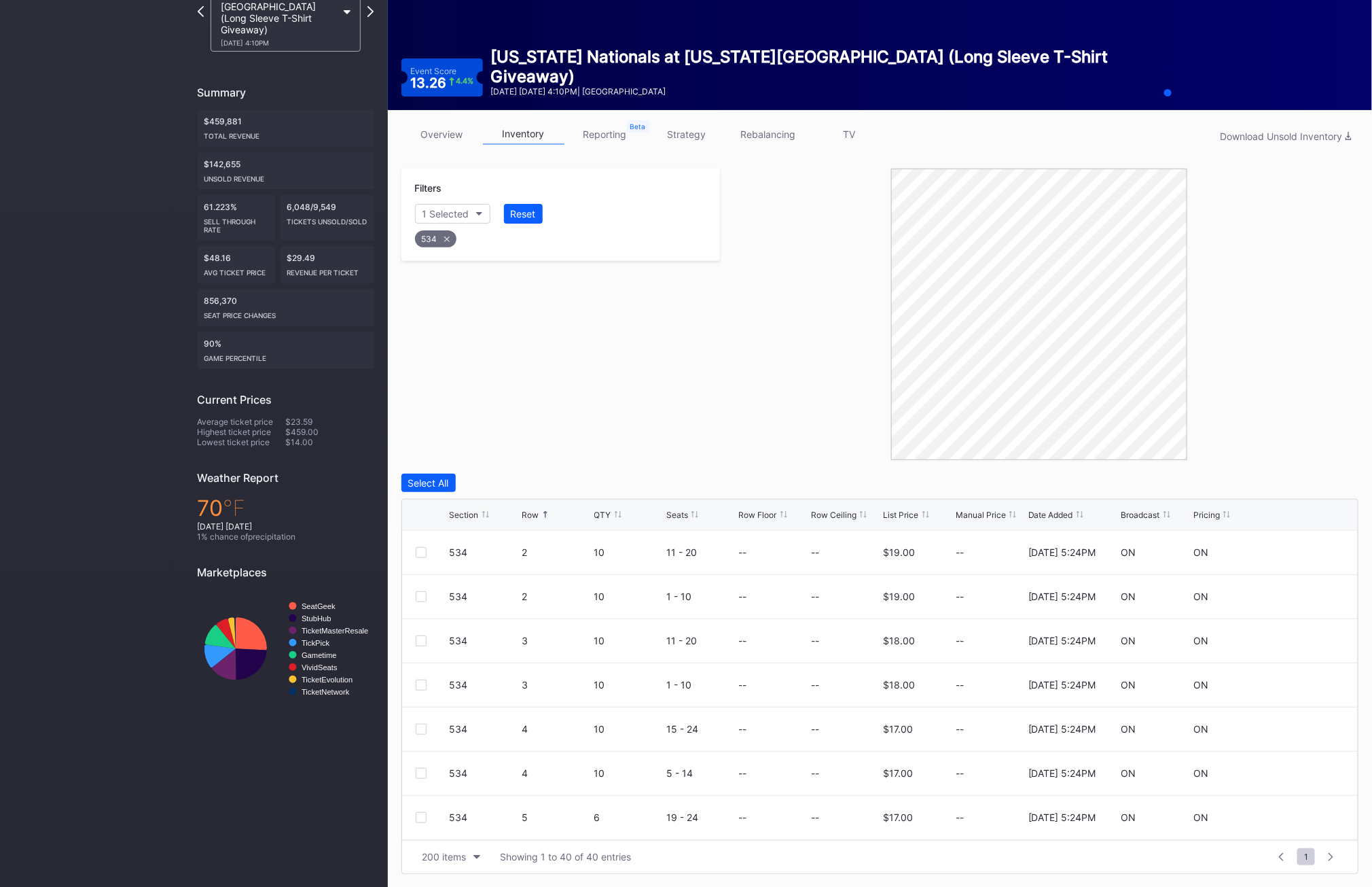
click at [430, 236] on div "534" at bounding box center [435, 238] width 41 height 17
click at [438, 215] on div "Section" at bounding box center [439, 214] width 33 height 12
type input "536"
click at [458, 294] on div "536" at bounding box center [455, 290] width 19 height 12
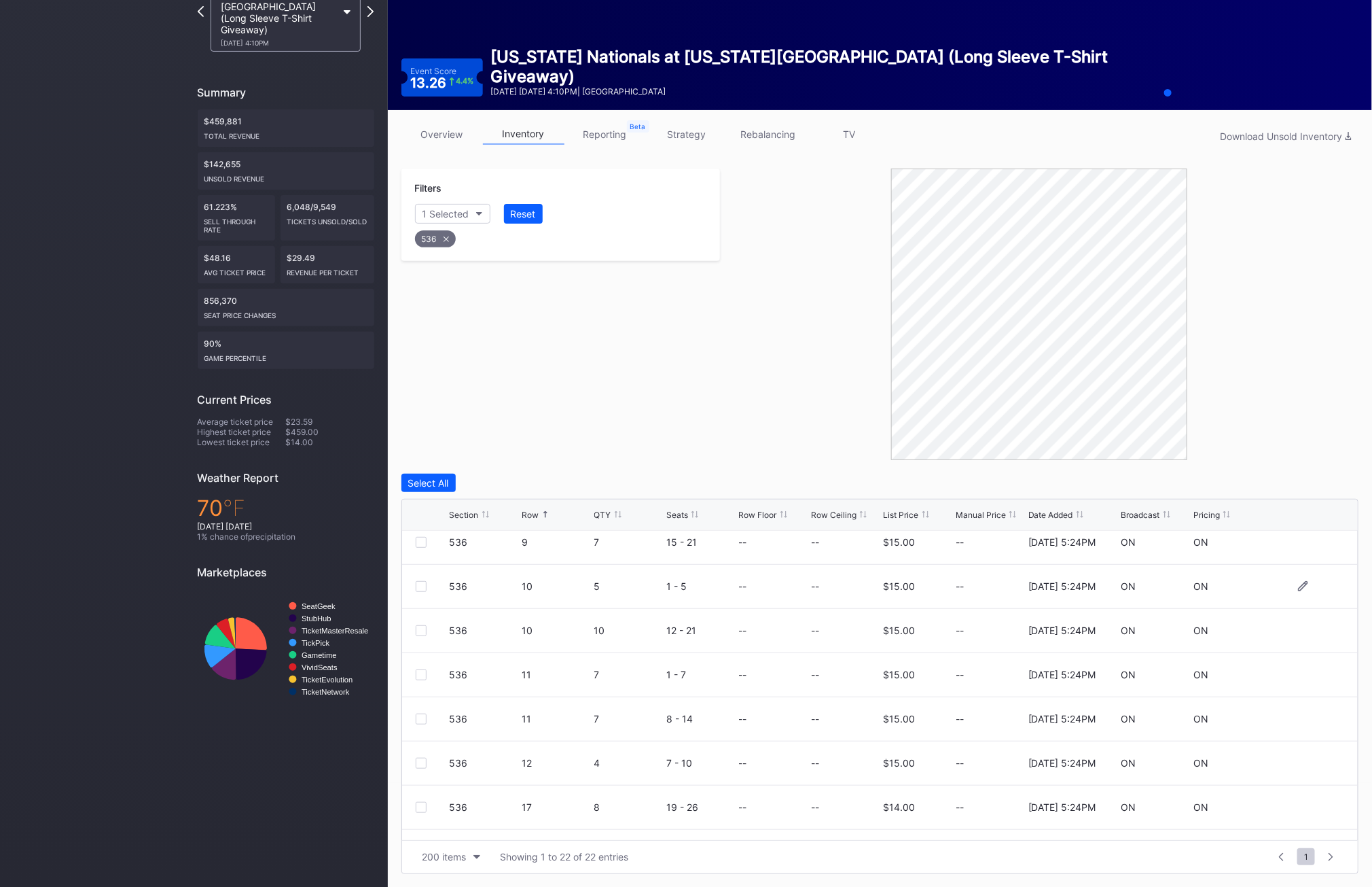
click at [418, 585] on div at bounding box center [421, 586] width 11 height 11
click at [417, 632] on div at bounding box center [421, 630] width 11 height 11
click at [421, 673] on div at bounding box center [421, 675] width 11 height 11
click at [420, 720] on div at bounding box center [421, 719] width 11 height 11
click at [424, 762] on div at bounding box center [421, 763] width 11 height 11
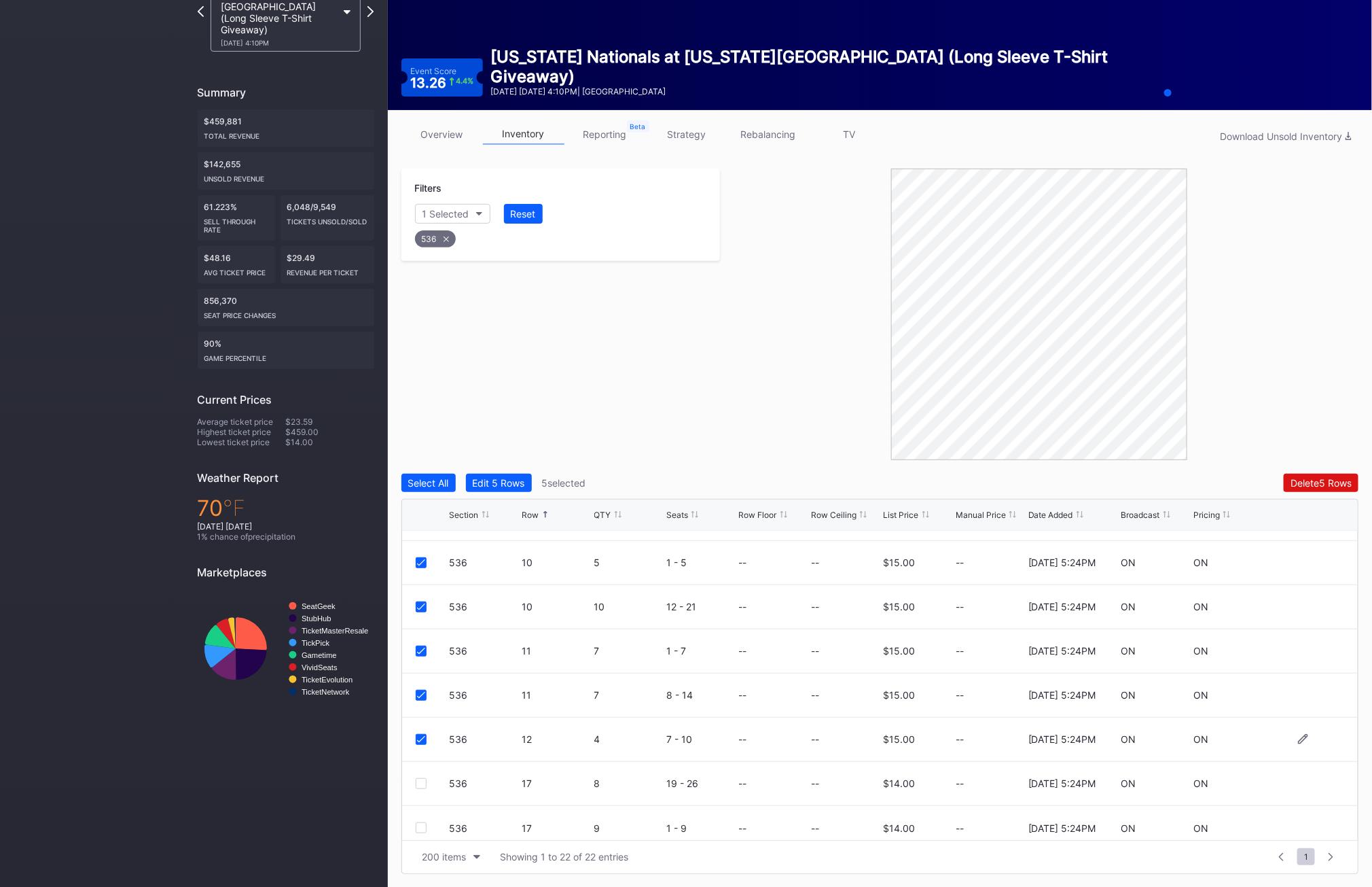
scroll to position [660, 0]
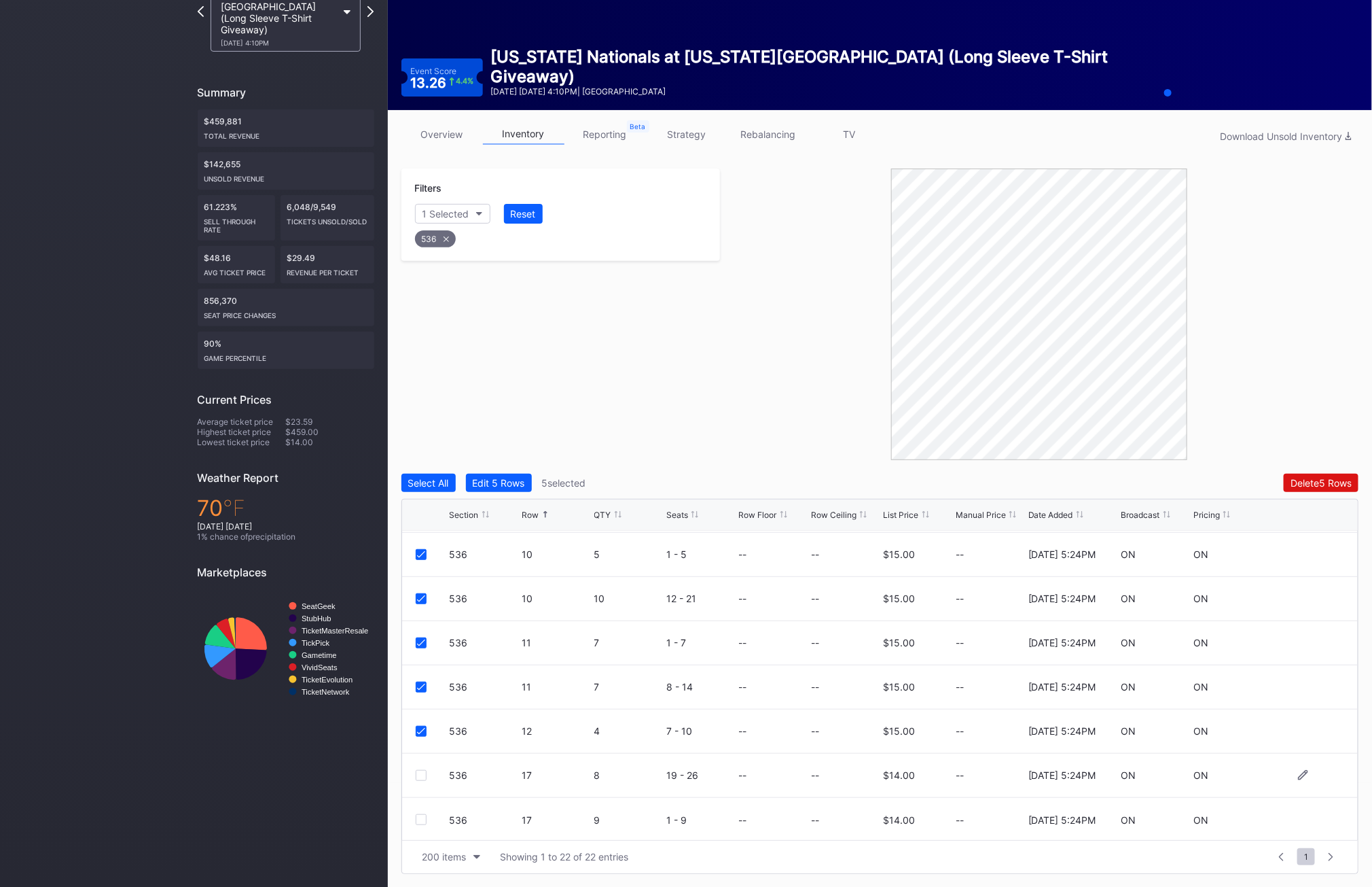
click at [422, 774] on div at bounding box center [421, 775] width 11 height 11
click at [424, 818] on div at bounding box center [421, 818] width 11 height 11
click at [1313, 481] on div "Delete 7 Rows" at bounding box center [1322, 483] width 61 height 12
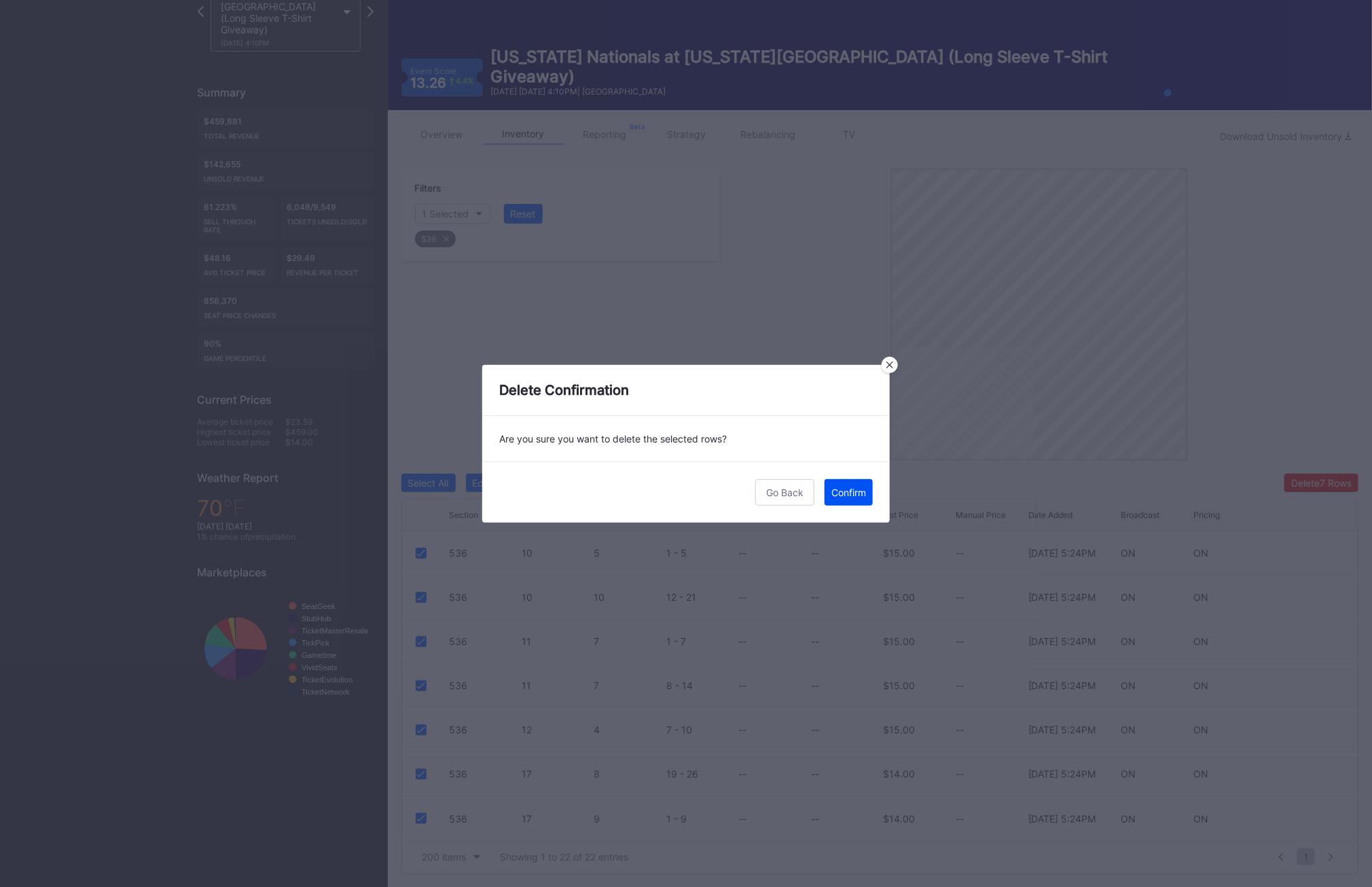
click at [850, 503] on button "Confirm" at bounding box center [849, 492] width 48 height 26
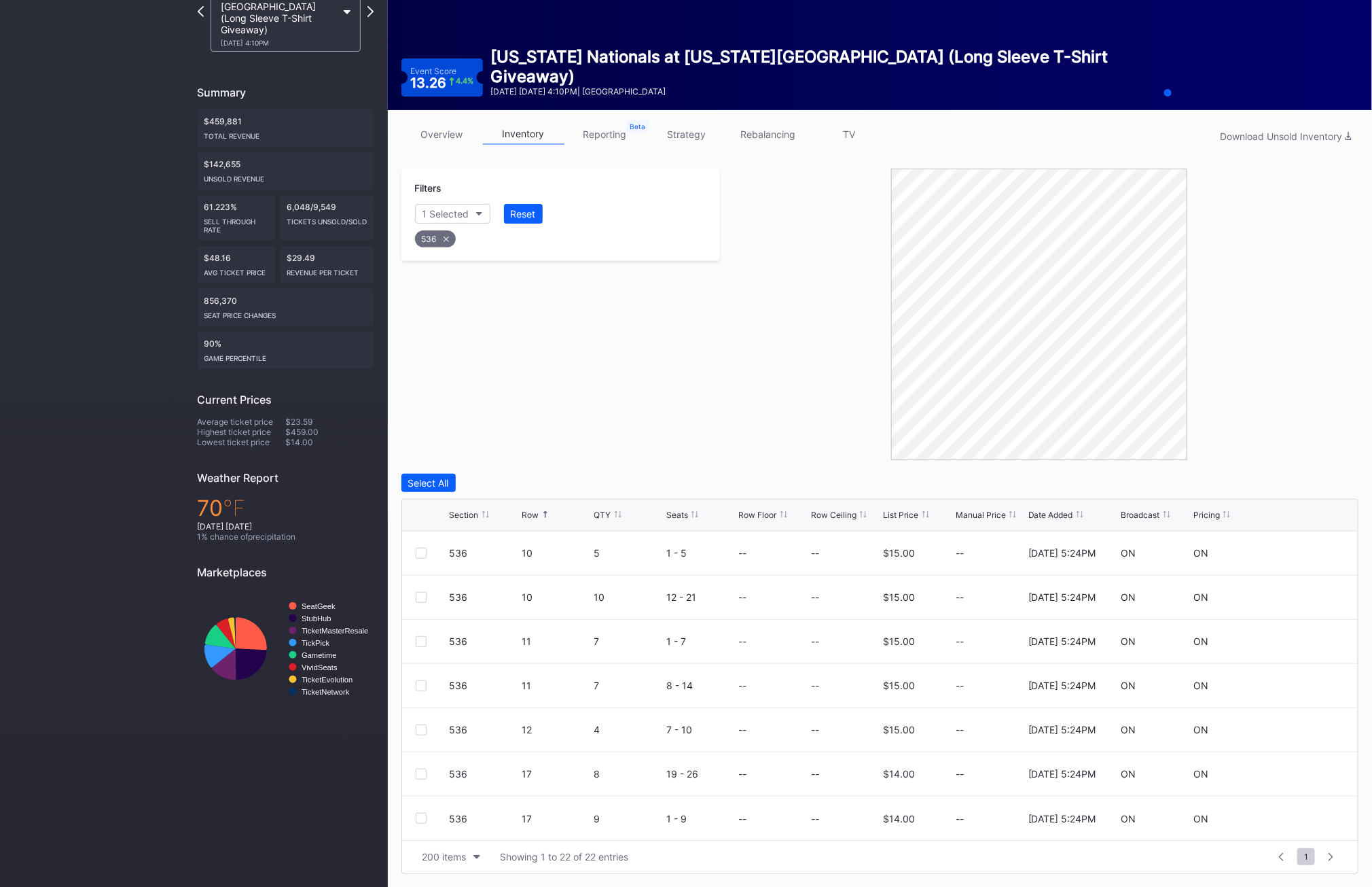
click at [425, 245] on div "536" at bounding box center [435, 238] width 41 height 17
click at [446, 217] on div "Section" at bounding box center [439, 214] width 33 height 12
type input "537"
click at [454, 289] on div "537" at bounding box center [454, 290] width 18 height 12
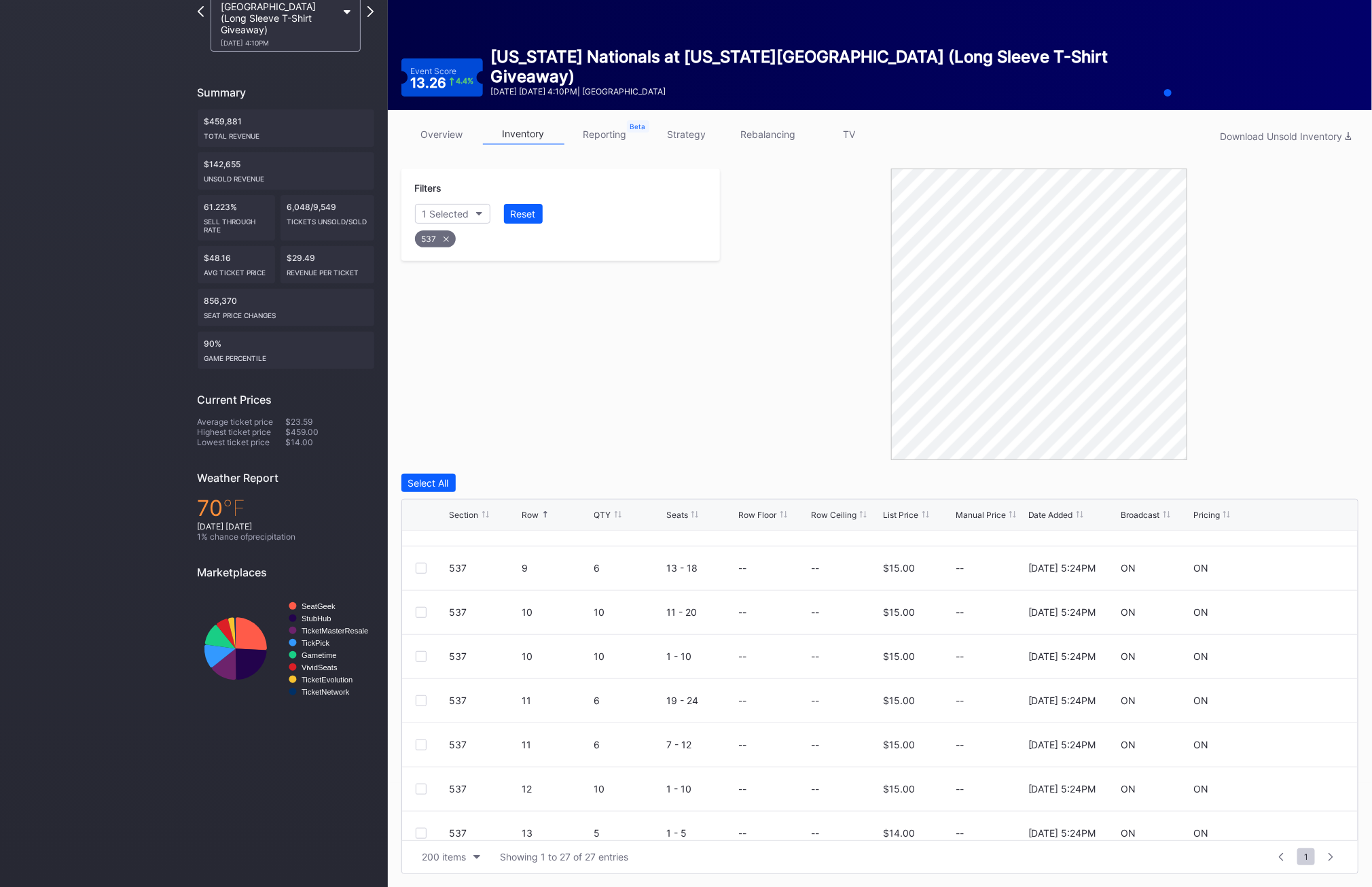
scroll to position [770, 0]
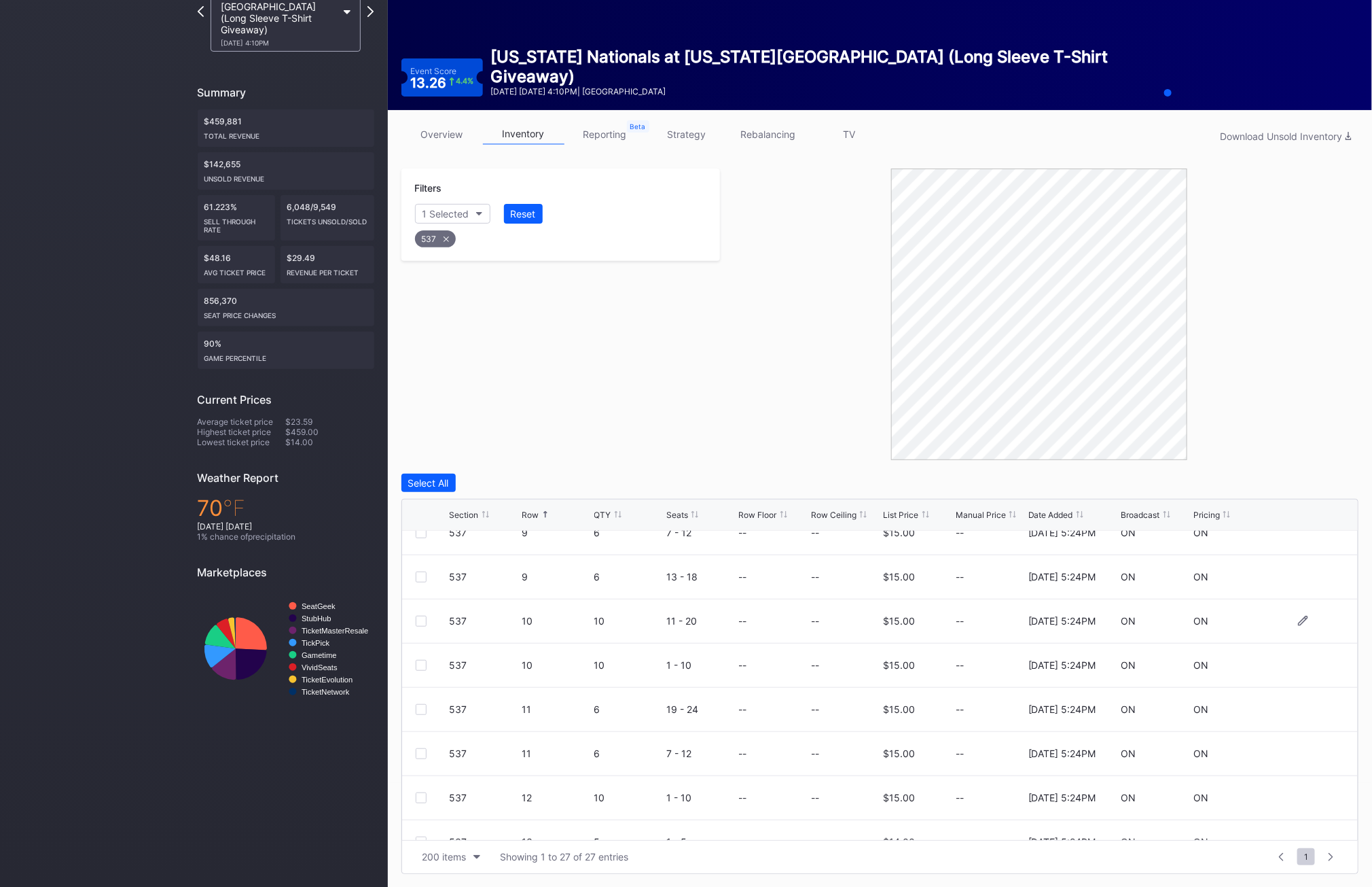
click at [421, 621] on div at bounding box center [421, 621] width 11 height 11
click at [413, 661] on div "537 10 10 1 - 10 -- -- $15.00 -- [DATE] 5:24PM ON ON" at bounding box center [881, 665] width 957 height 44
click at [424, 665] on div at bounding box center [421, 665] width 11 height 11
click at [420, 709] on div at bounding box center [421, 709] width 11 height 11
click at [421, 753] on div at bounding box center [421, 753] width 11 height 11
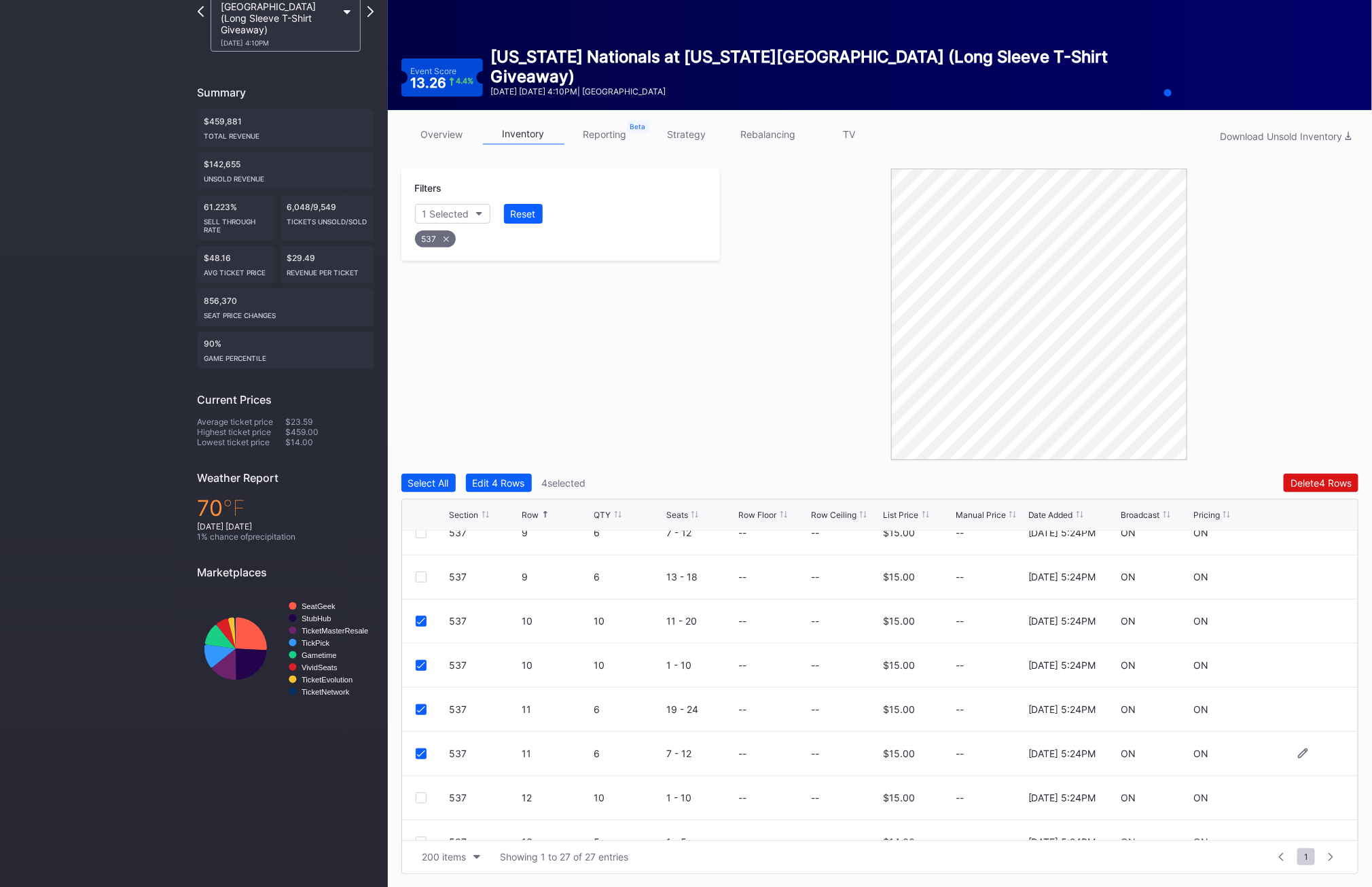
scroll to position [824, 0]
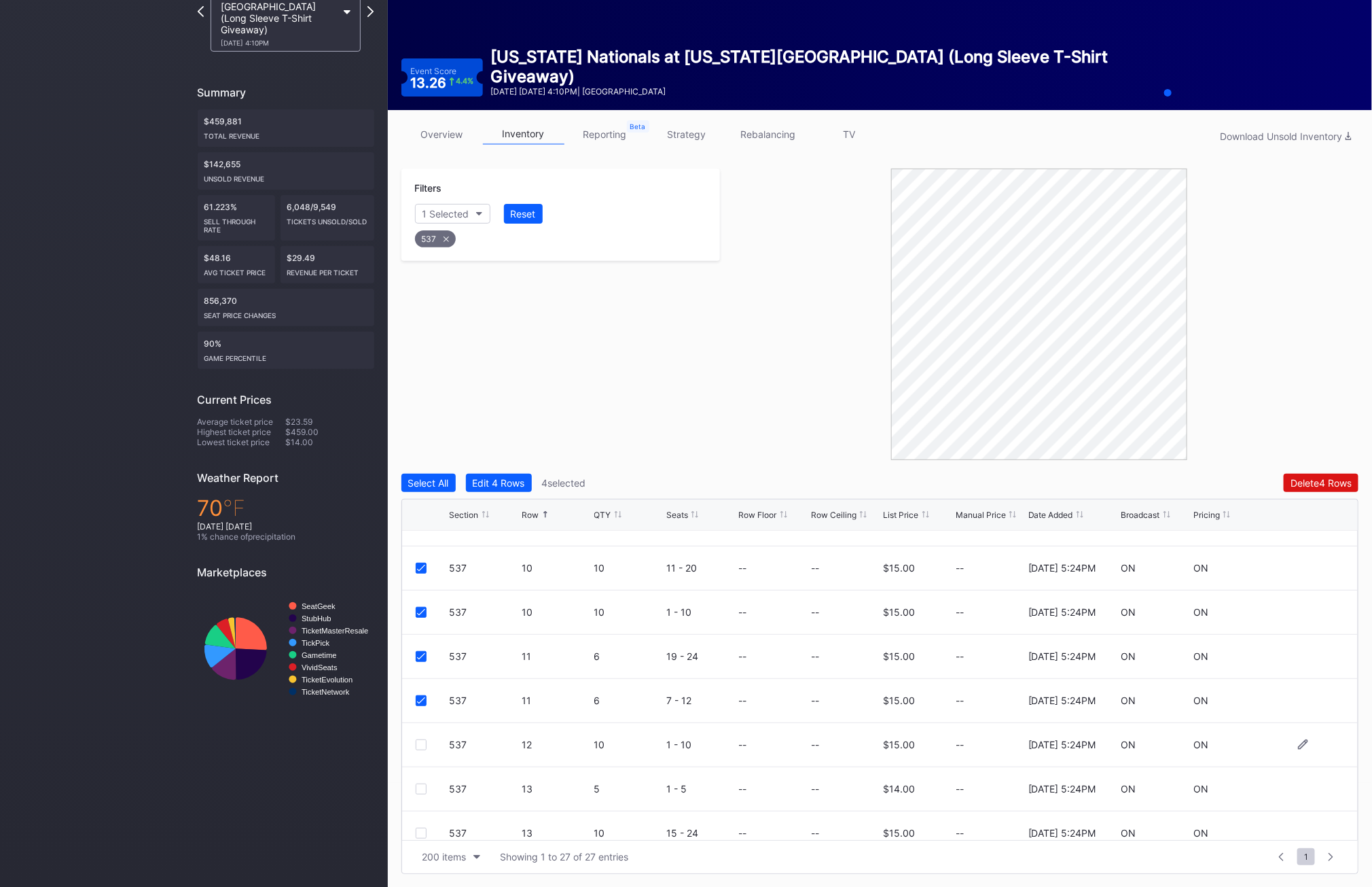
click at [418, 744] on div at bounding box center [421, 744] width 11 height 11
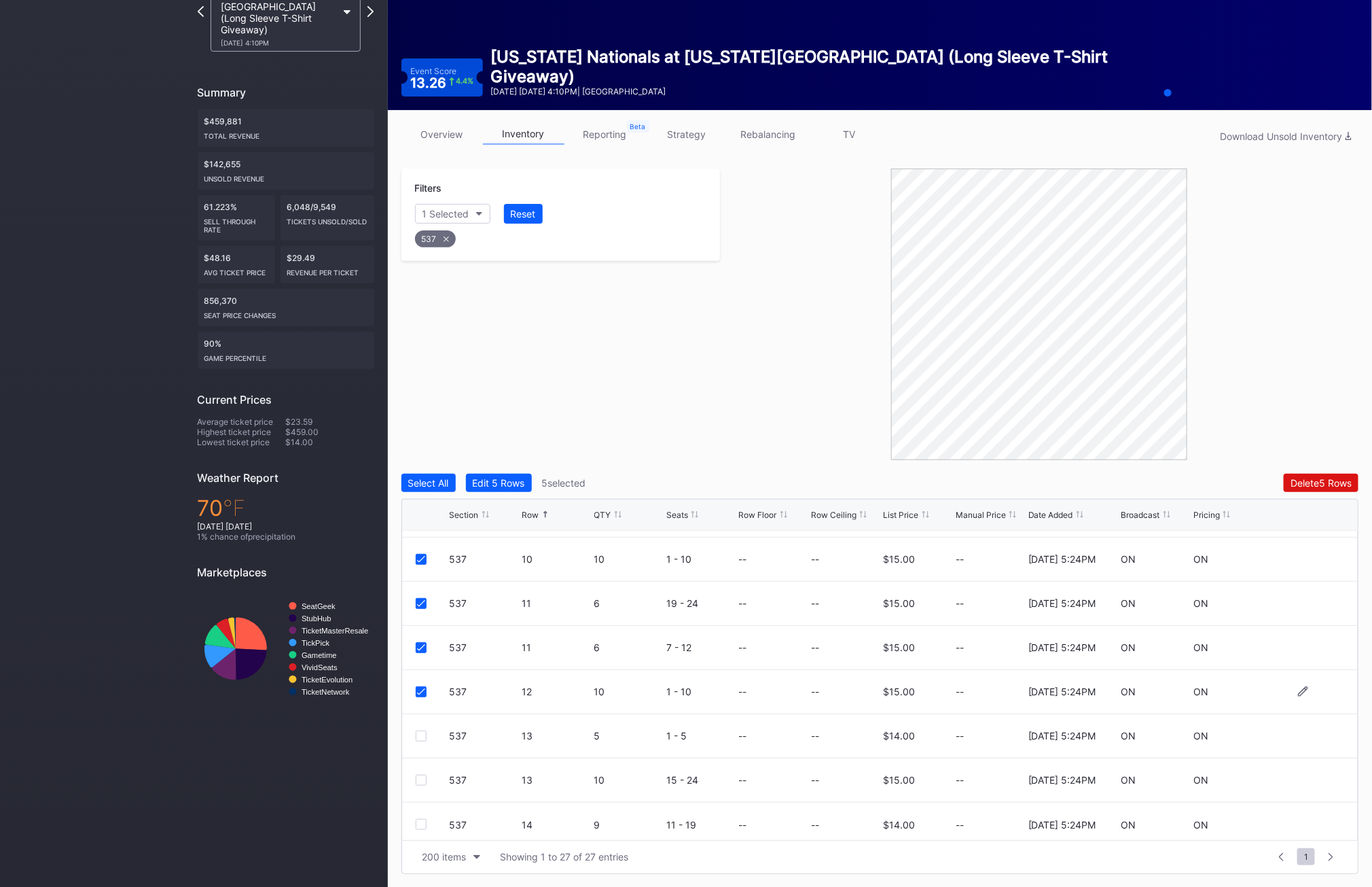
scroll to position [883, 0]
click at [423, 721] on div "537 13 5 1 - 5 -- -- $14.00 -- [DATE] 5:24PM ON ON" at bounding box center [881, 730] width 957 height 44
click at [419, 726] on div at bounding box center [421, 730] width 11 height 11
click at [418, 774] on div at bounding box center [421, 774] width 11 height 11
click at [418, 815] on div at bounding box center [421, 818] width 11 height 11
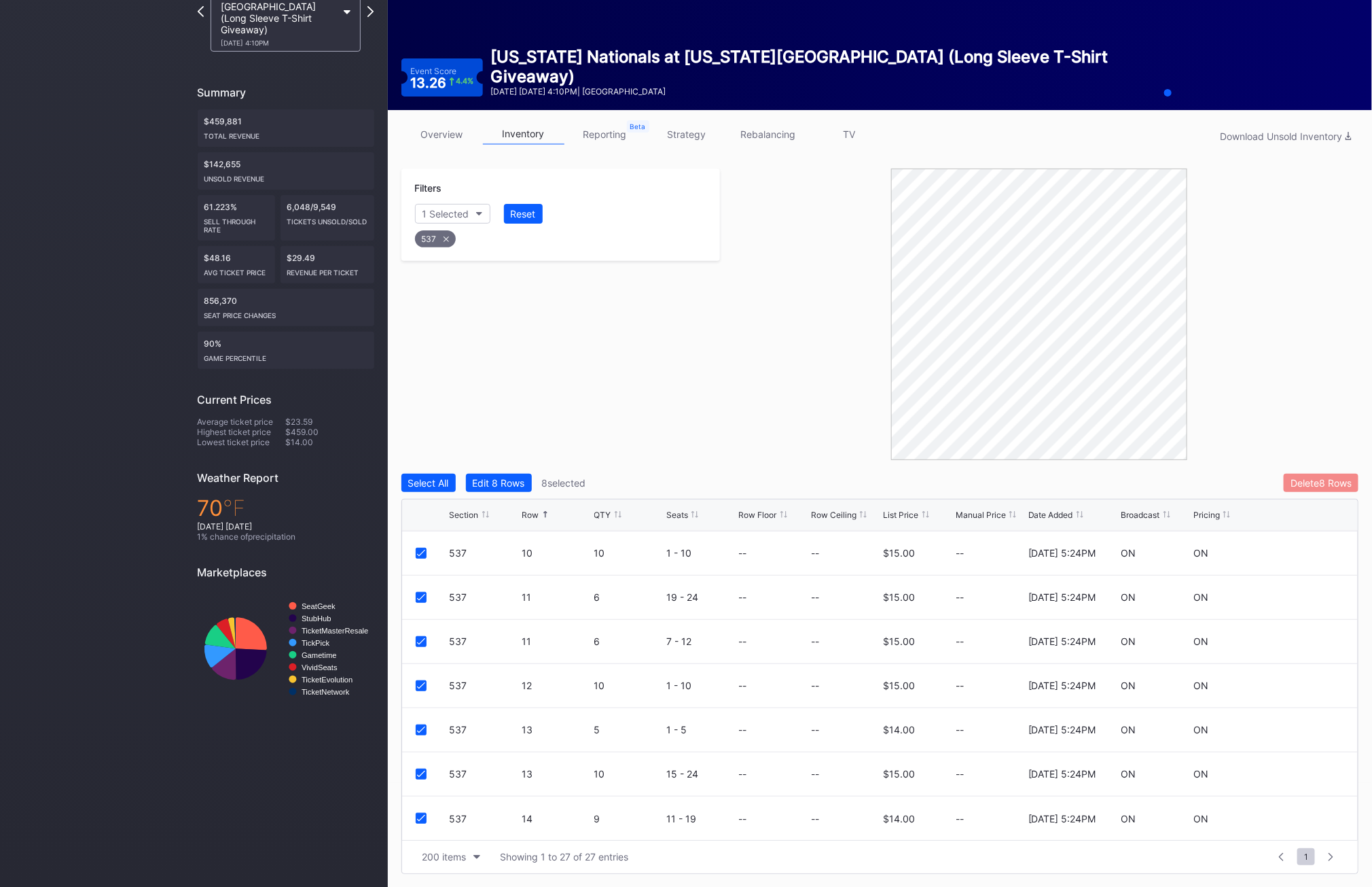
click at [1303, 481] on div "Delete 8 Rows" at bounding box center [1321, 483] width 61 height 12
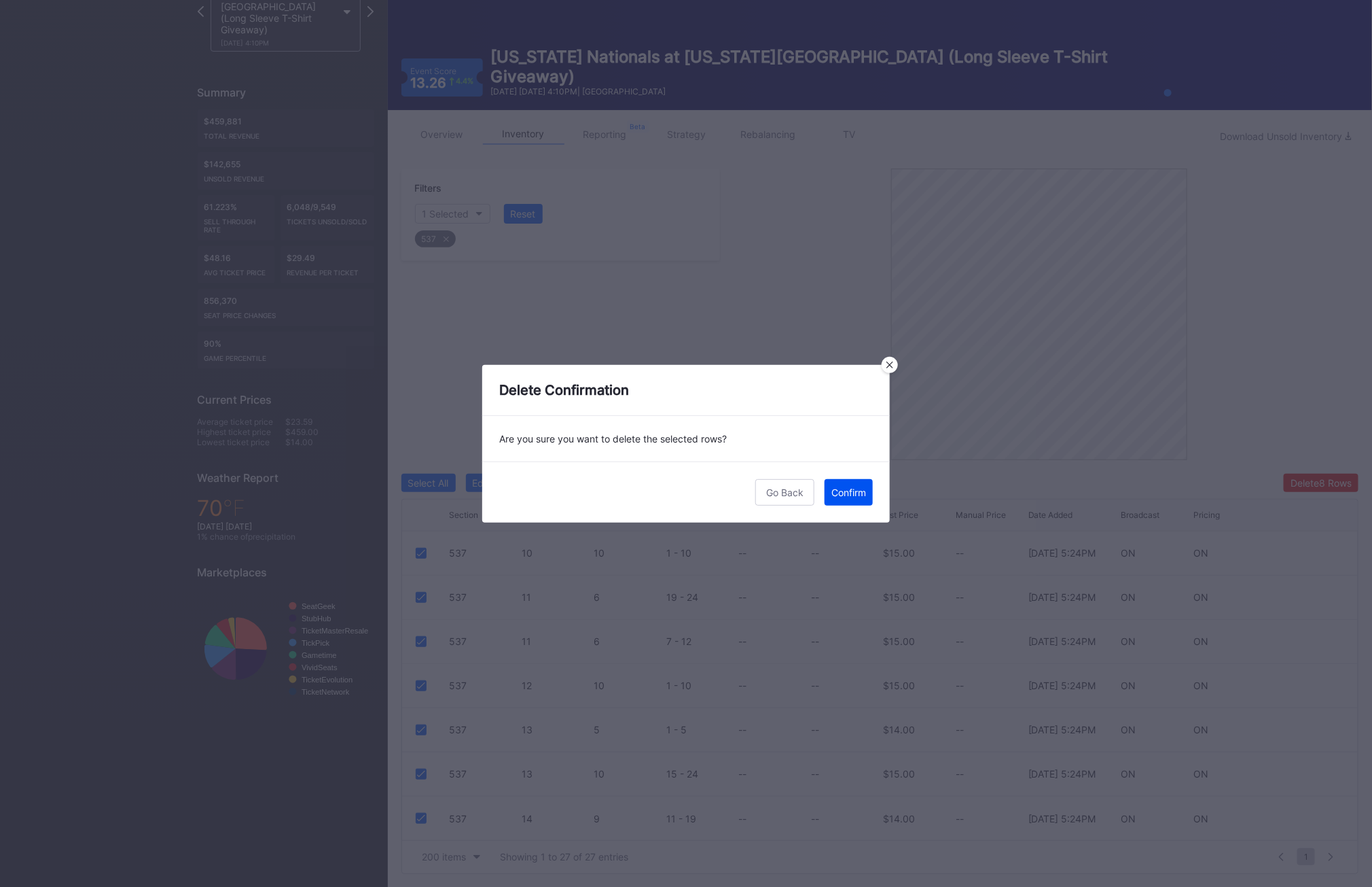
click at [855, 493] on div "Confirm" at bounding box center [849, 492] width 35 height 12
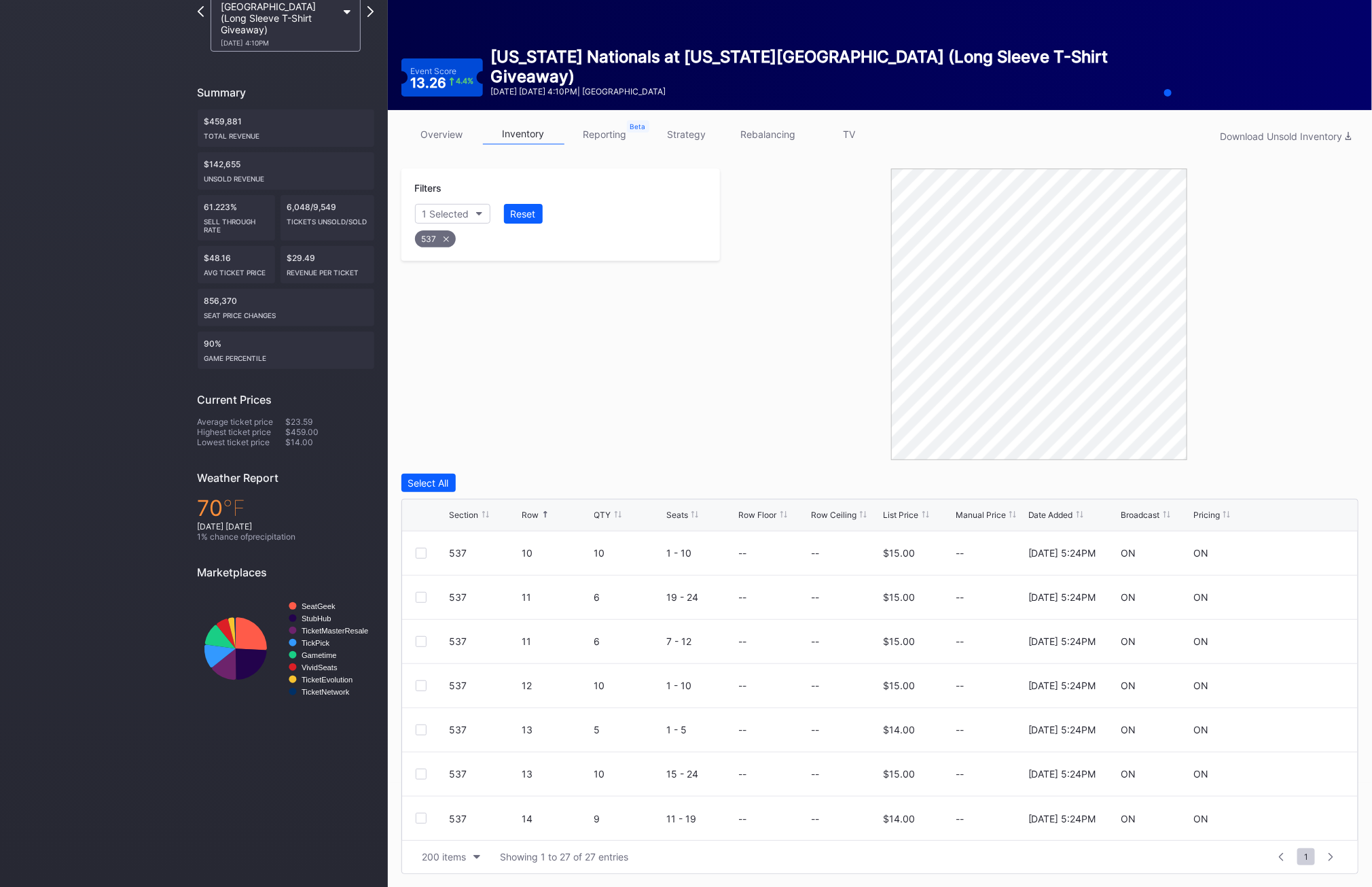
click at [441, 238] on div "537" at bounding box center [435, 238] width 41 height 17
click at [455, 216] on div "Section" at bounding box center [439, 214] width 33 height 12
type input "1"
type input "3"
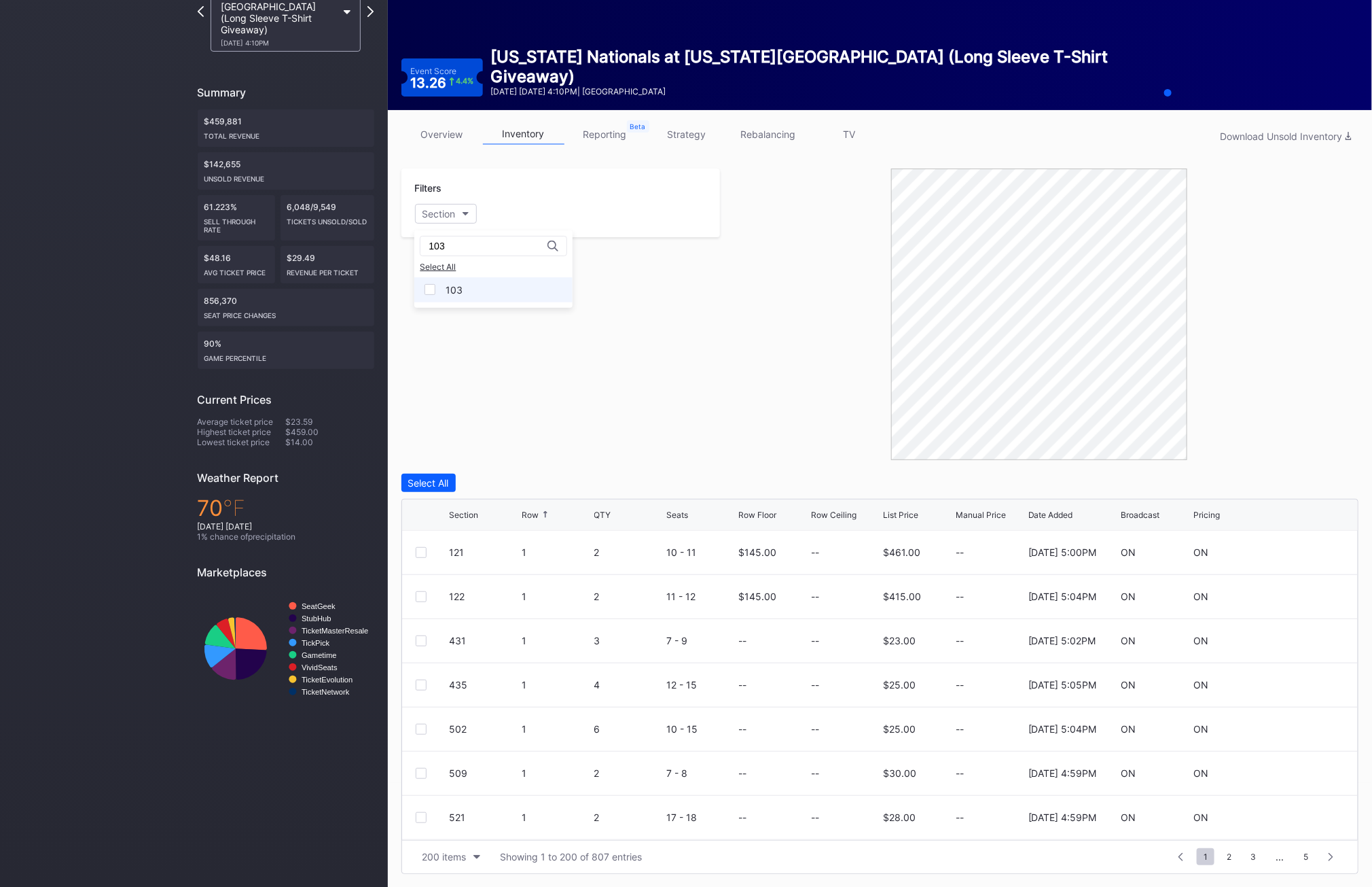
type input "103"
click at [447, 287] on div "103" at bounding box center [454, 290] width 17 height 12
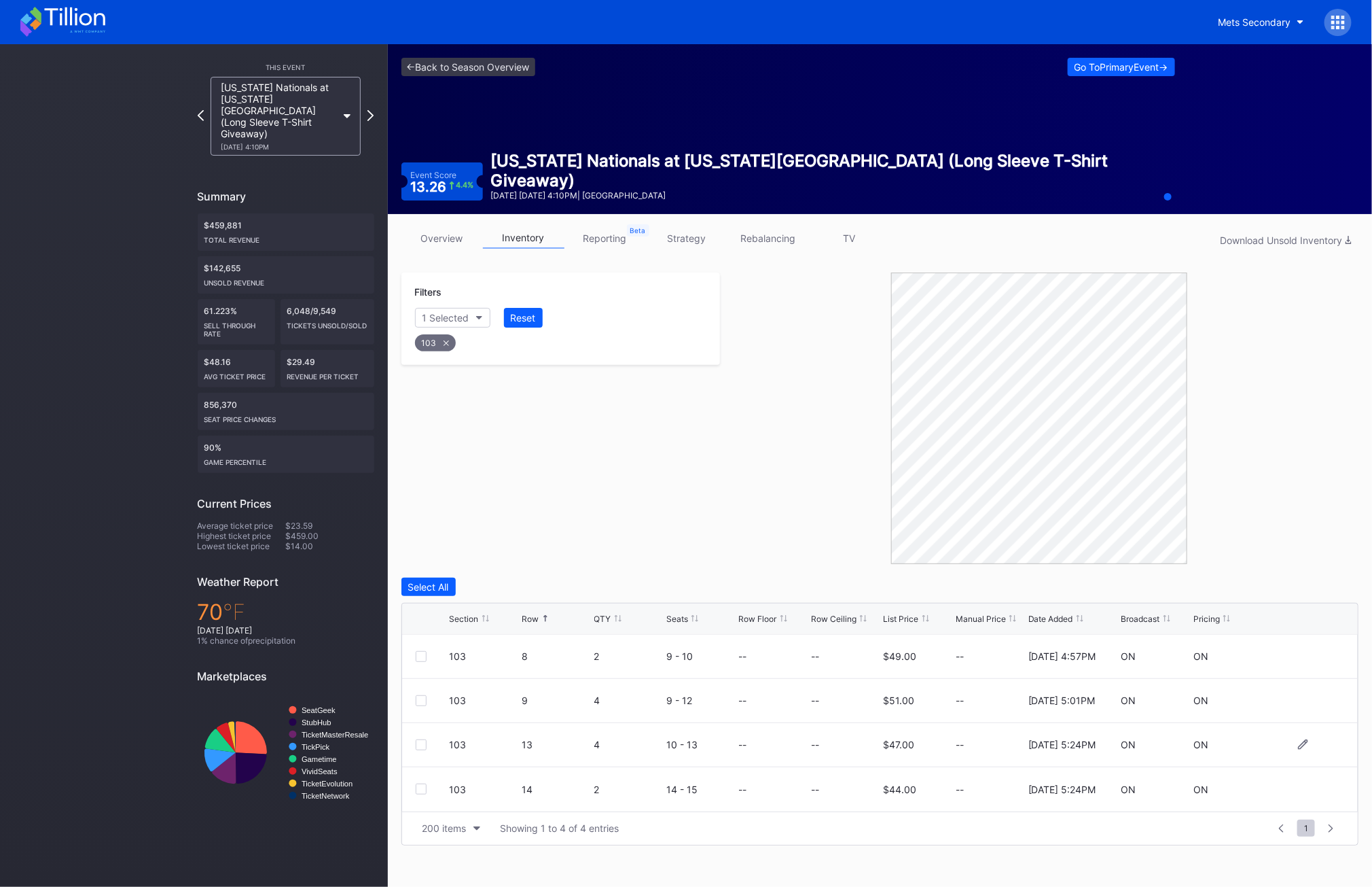
click at [423, 742] on div at bounding box center [421, 744] width 11 height 11
click at [422, 794] on div "103 14 2 14 - 15 -- -- $44.00 -- [DATE] 5:24PM ON ON" at bounding box center [881, 789] width 957 height 44
click at [424, 654] on div at bounding box center [421, 656] width 11 height 11
click at [423, 704] on div at bounding box center [421, 700] width 11 height 11
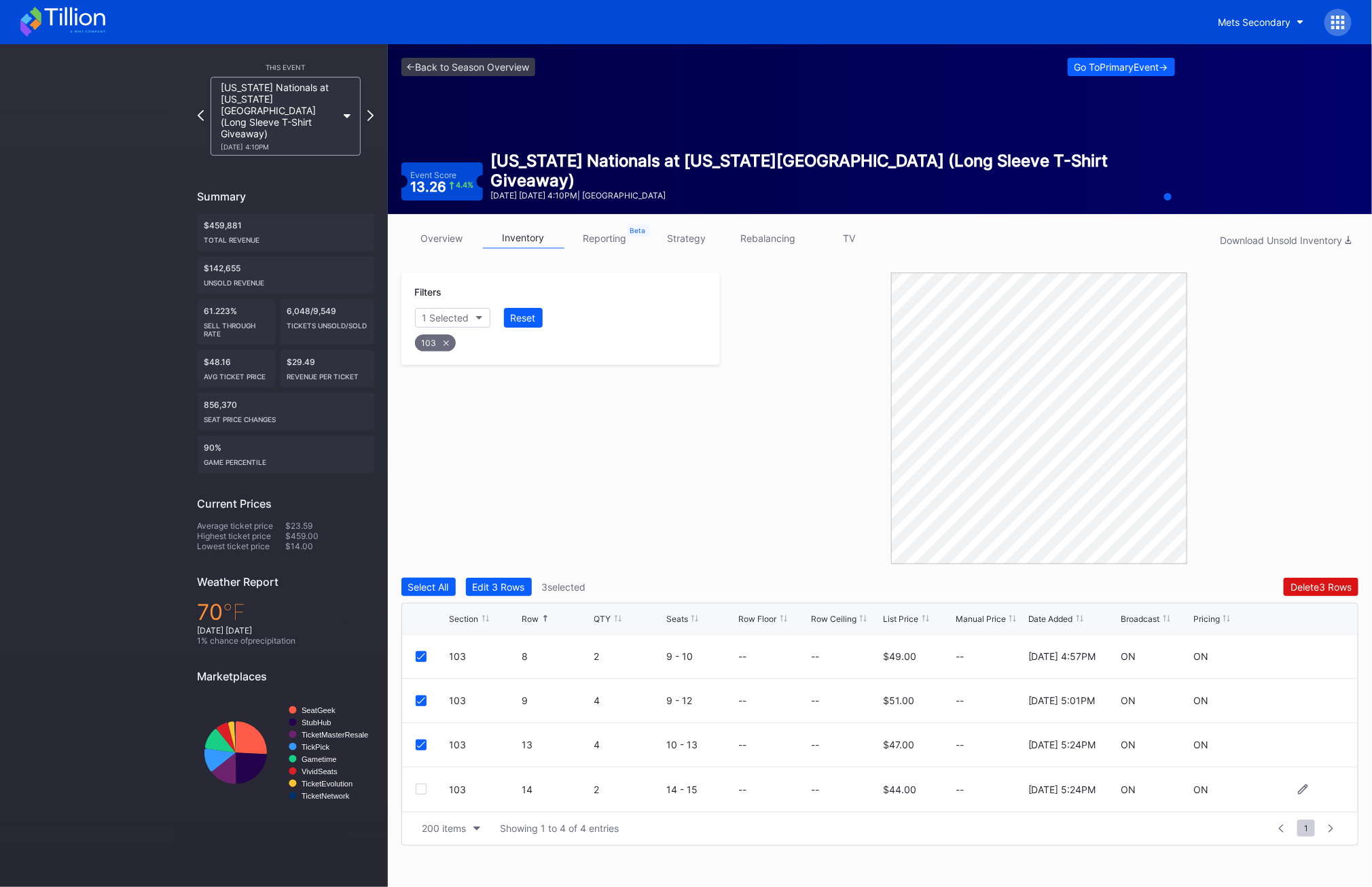
drag, startPoint x: 423, startPoint y: 770, endPoint x: 423, endPoint y: 787, distance: 17.0
click at [423, 770] on div "103 14 2 14 - 15 -- -- $44.00 -- [DATE] 5:24PM ON ON" at bounding box center [881, 789] width 957 height 44
click at [423, 791] on div at bounding box center [421, 789] width 11 height 11
click at [437, 343] on div "103" at bounding box center [435, 342] width 41 height 17
click at [442, 310] on button "Section" at bounding box center [445, 317] width 62 height 19
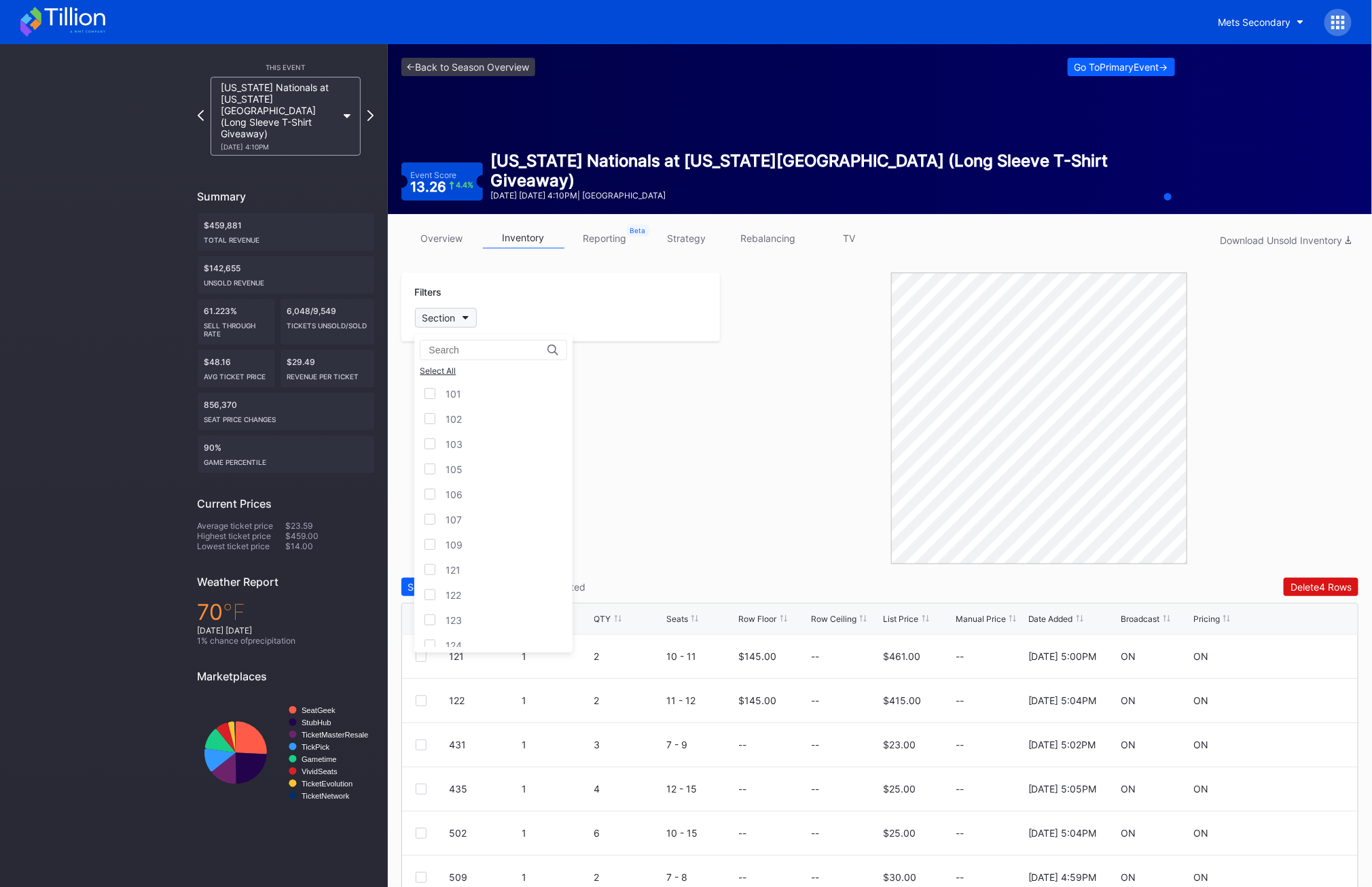
type input "5"
type input "105"
click at [459, 397] on div "105" at bounding box center [454, 394] width 17 height 12
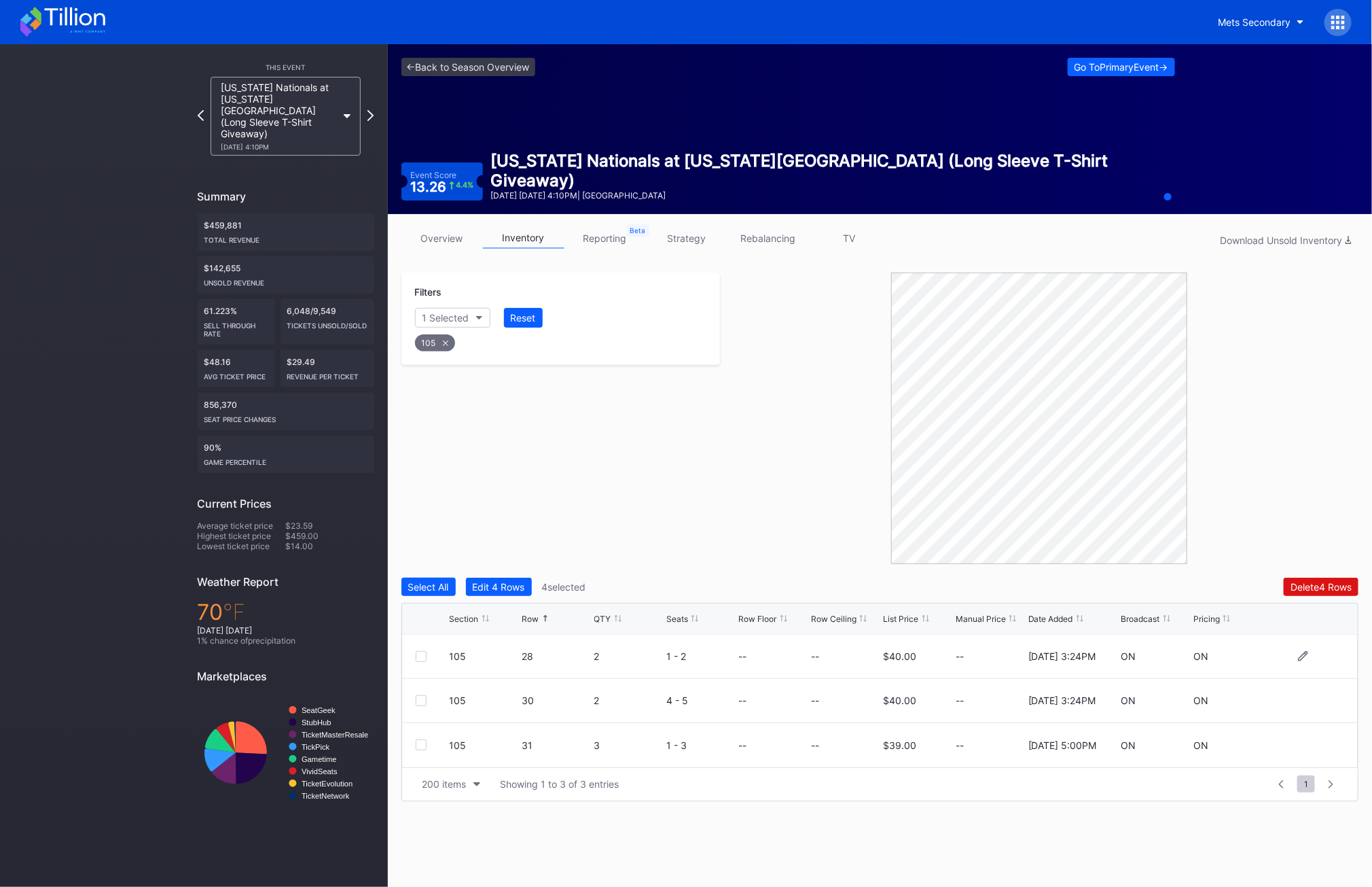
click at [424, 658] on div at bounding box center [421, 656] width 11 height 11
click at [424, 698] on div at bounding box center [421, 700] width 11 height 11
click at [426, 737] on div "105 31 3 1 - 3 -- -- $39.00 -- [DATE] 5:00PM ON ON" at bounding box center [881, 745] width 957 height 44
click at [421, 745] on div at bounding box center [421, 744] width 11 height 11
click at [447, 347] on div "105" at bounding box center [435, 342] width 40 height 17
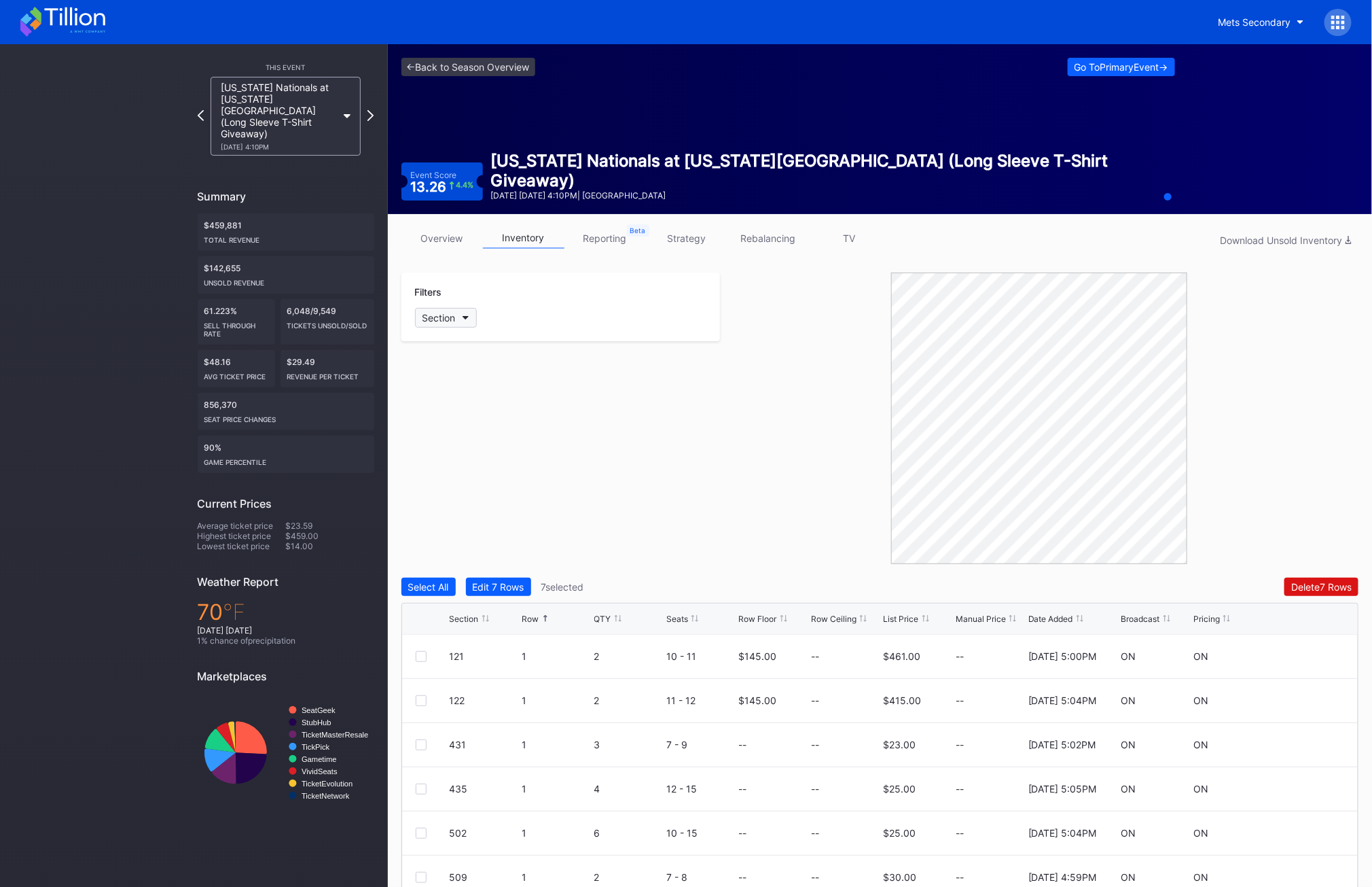
click at [459, 313] on button "Section" at bounding box center [445, 317] width 62 height 19
type input "106"
click at [468, 400] on div "106" at bounding box center [493, 394] width 158 height 25
click at [419, 657] on div at bounding box center [421, 656] width 11 height 11
click at [420, 700] on div at bounding box center [421, 700] width 11 height 11
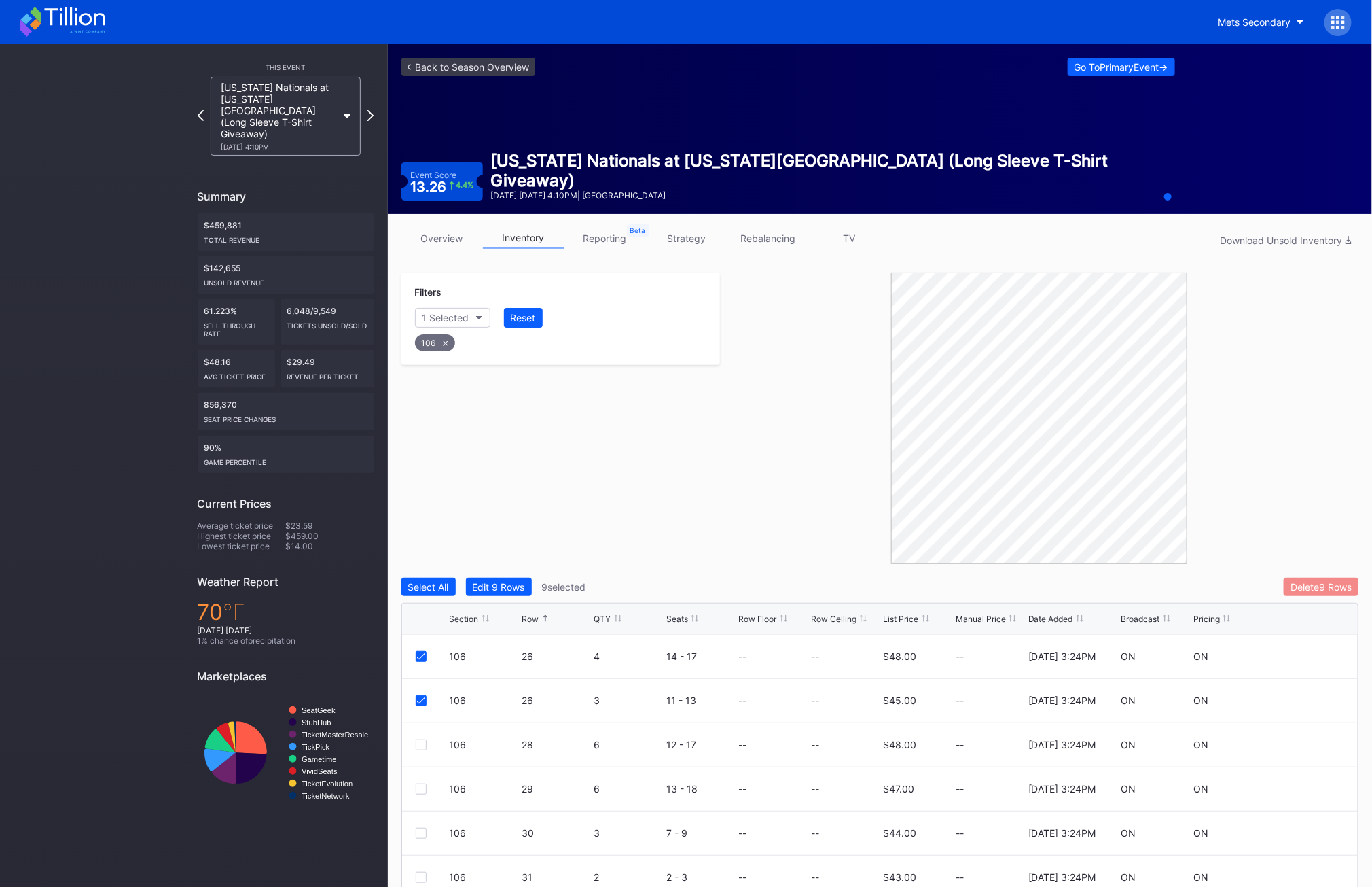
click at [1342, 583] on div "Delete 9 Rows" at bounding box center [1321, 587] width 61 height 12
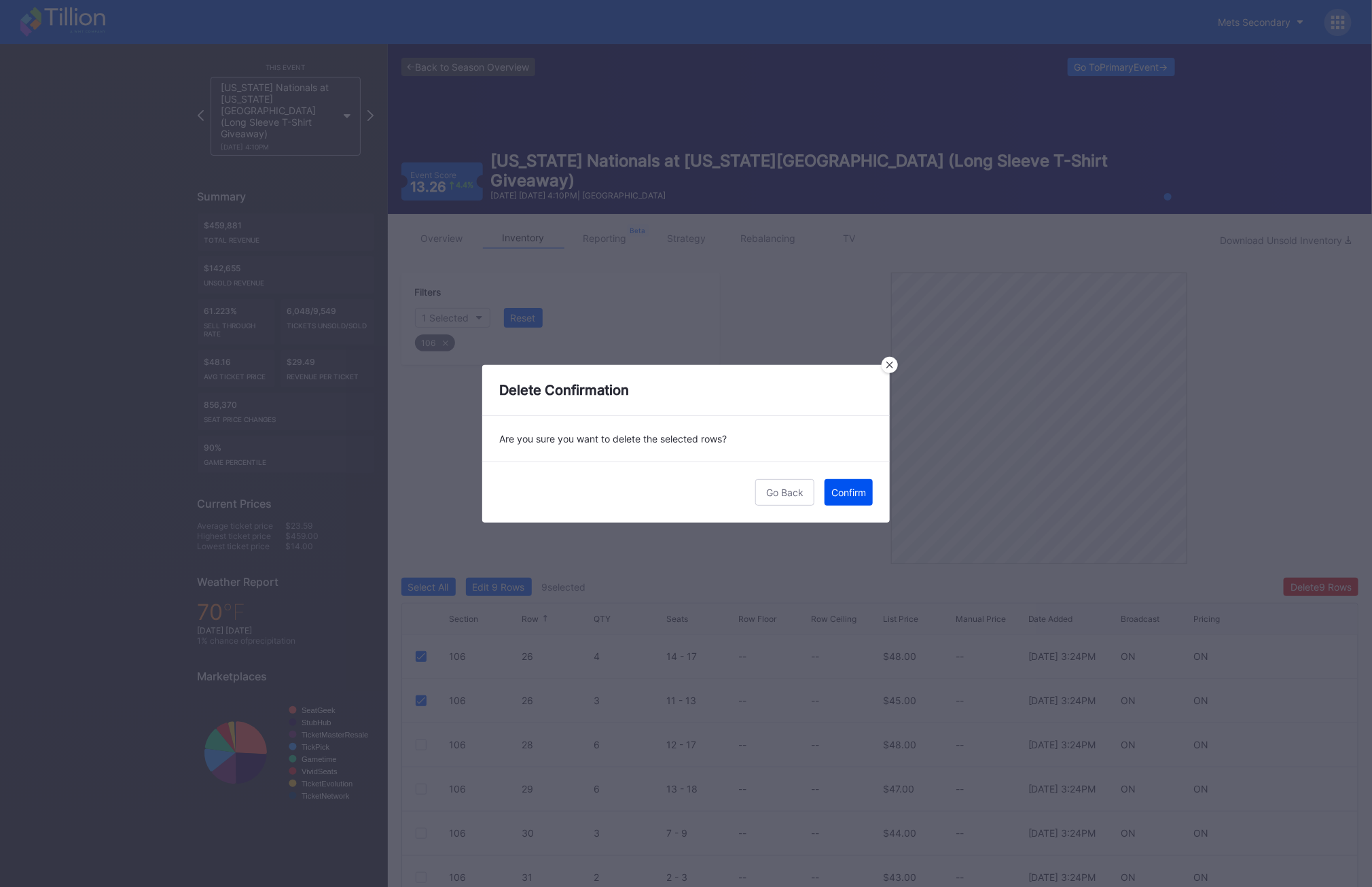
click at [860, 486] on div "Confirm" at bounding box center [849, 492] width 35 height 12
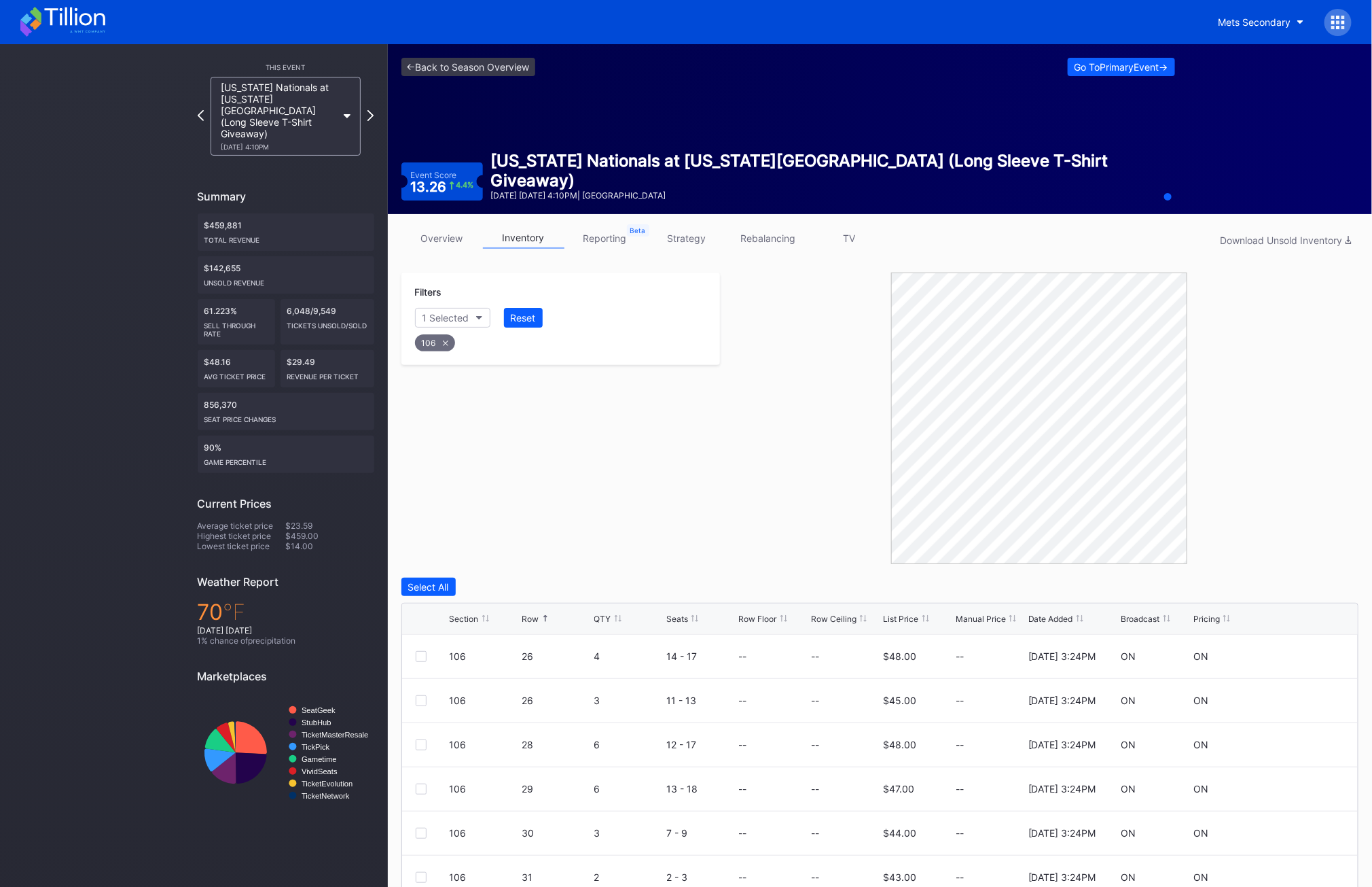
click at [435, 340] on div "106" at bounding box center [435, 342] width 40 height 17
click at [435, 317] on div "Section" at bounding box center [439, 318] width 33 height 12
type input "126"
click at [494, 398] on div "126" at bounding box center [493, 394] width 158 height 25
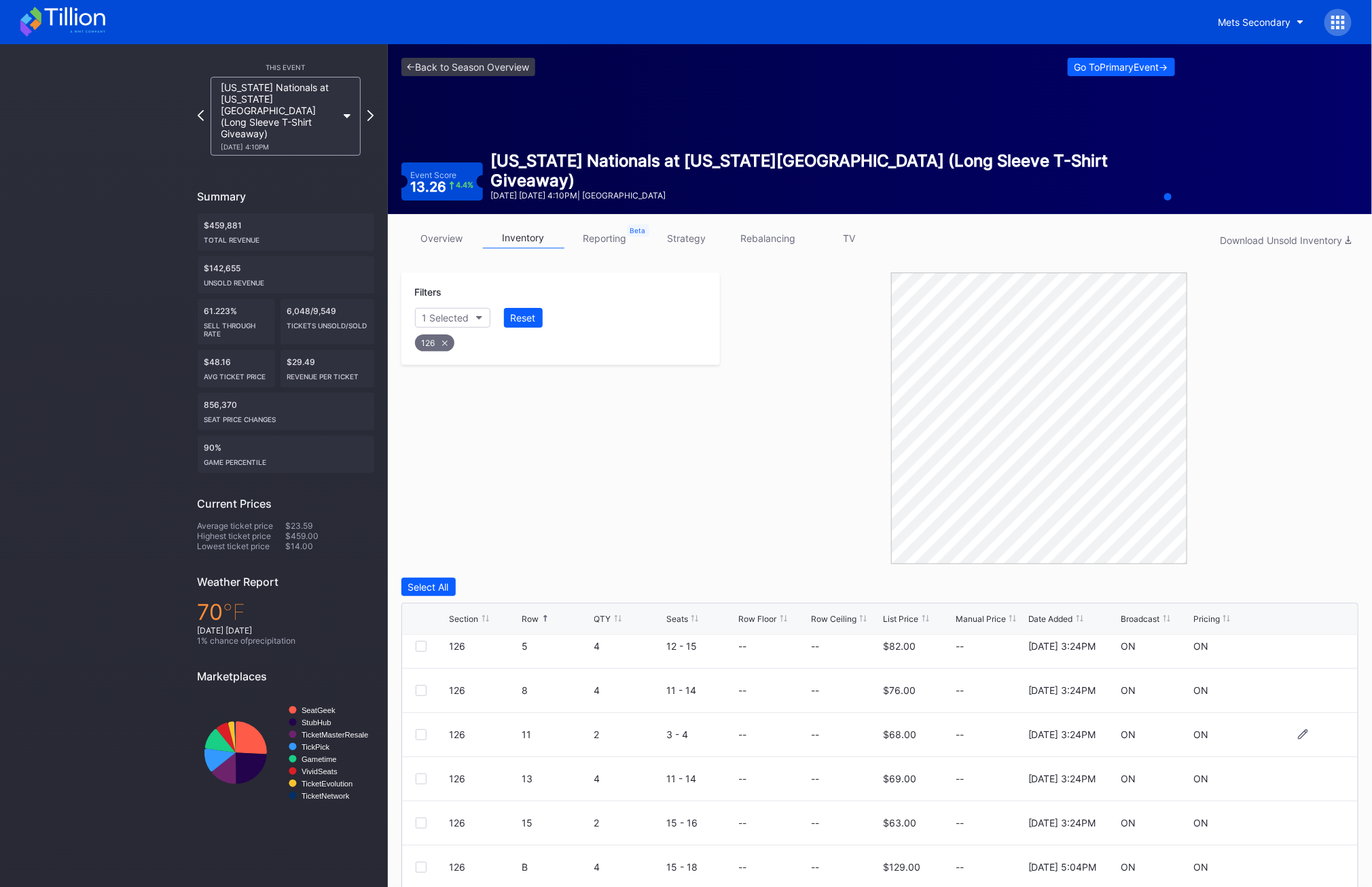
click at [424, 736] on div at bounding box center [421, 734] width 11 height 11
click at [414, 775] on div "126 13 4 11 - 14 -- -- $69.00 -- [DATE] 3:24PM ON ON" at bounding box center [881, 779] width 957 height 44
click at [414, 779] on div "126 13 4 11 - 14 -- -- $69.00 -- [DATE] 3:24PM ON ON" at bounding box center [881, 779] width 957 height 44
click at [419, 779] on div at bounding box center [421, 779] width 11 height 11
click at [419, 825] on div at bounding box center [421, 823] width 11 height 11
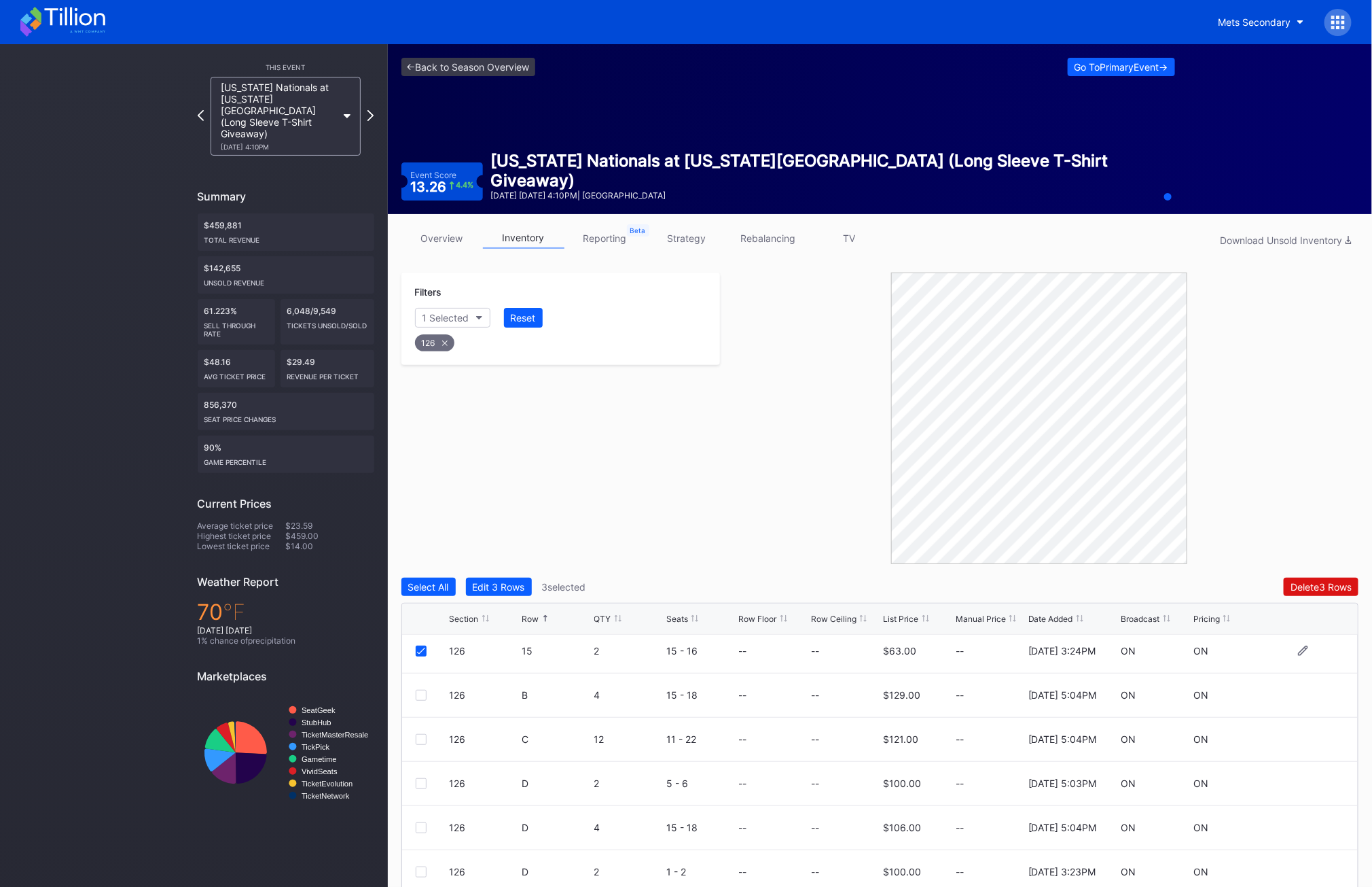
scroll to position [220, 0]
click at [413, 697] on div "126 C 12 11 - 22 -- -- $121.00 -- [DATE] 5:04PM ON ON" at bounding box center [881, 702] width 957 height 44
click at [422, 699] on div at bounding box center [421, 701] width 11 height 11
click at [428, 342] on div "126" at bounding box center [435, 342] width 40 height 17
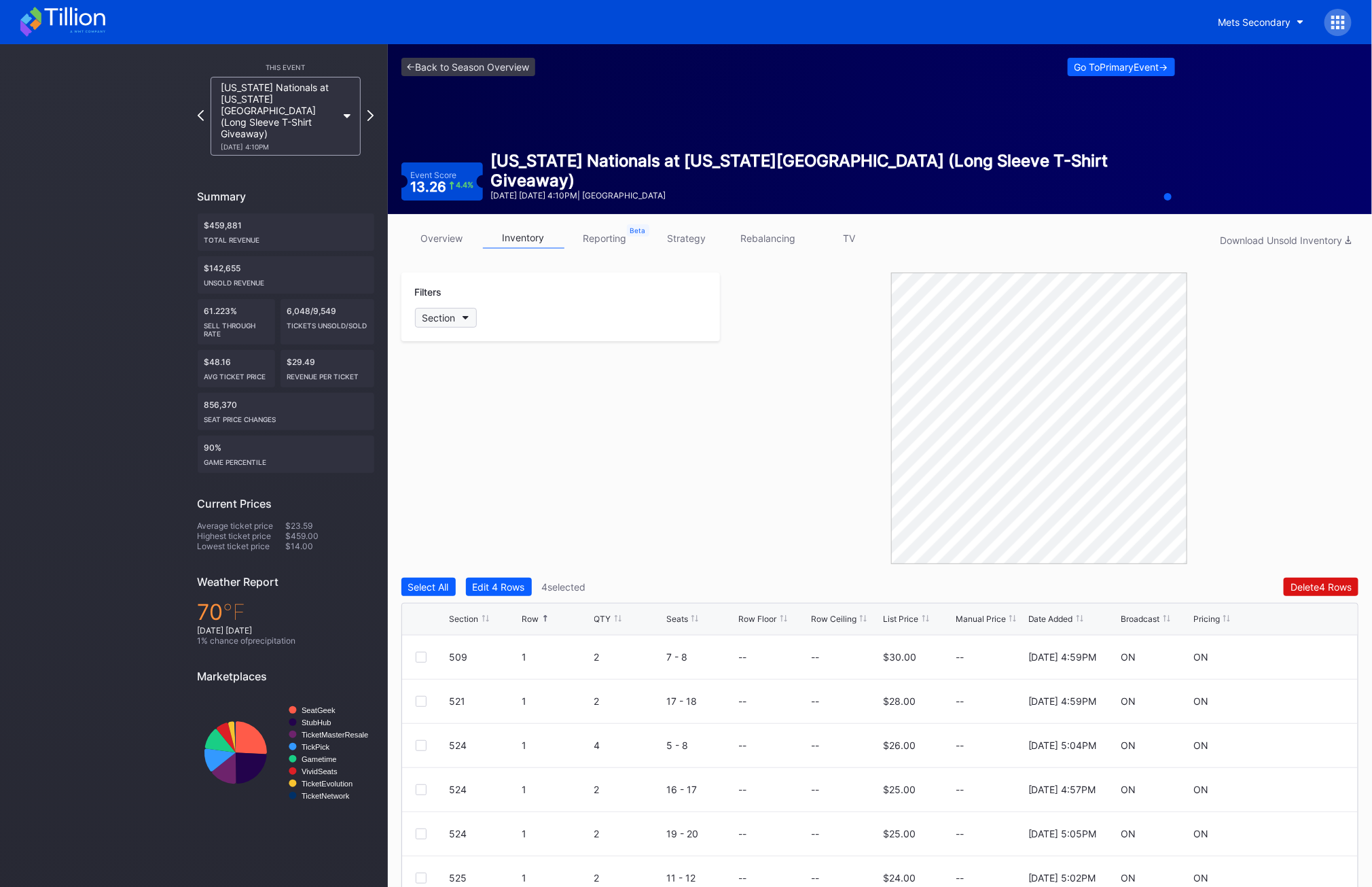
scroll to position [0, 0]
click at [451, 313] on div "Section" at bounding box center [439, 318] width 33 height 12
type input "129"
click at [449, 403] on div "129" at bounding box center [493, 394] width 158 height 25
click at [422, 658] on div at bounding box center [421, 656] width 11 height 11
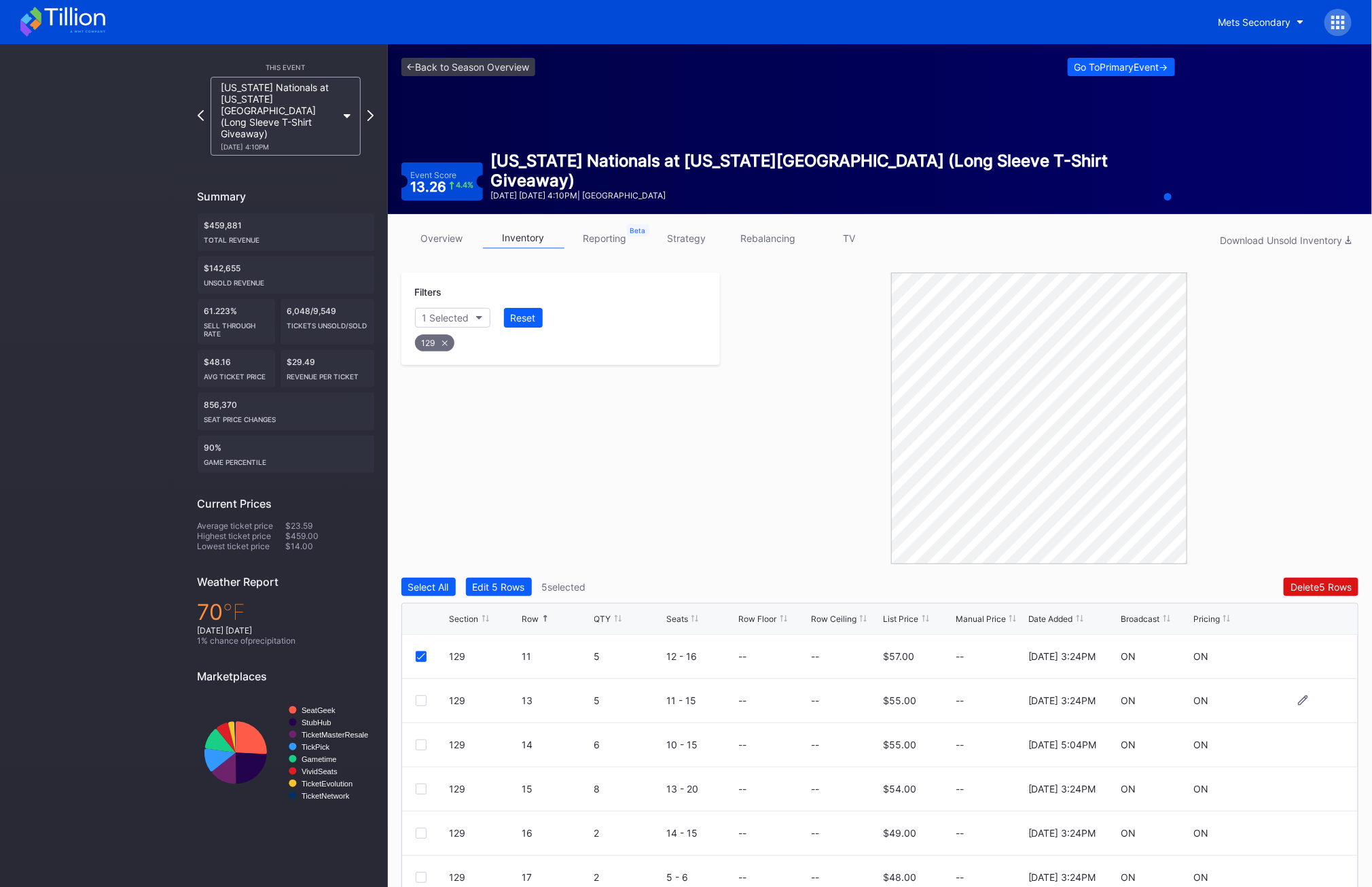
click at [420, 701] on div at bounding box center [421, 700] width 11 height 11
click at [419, 749] on div at bounding box center [421, 744] width 11 height 11
click at [413, 791] on div "129 15 8 13 - 20 -- -- $54.00 -- [DATE] 3:24PM ON ON" at bounding box center [881, 789] width 957 height 44
click at [425, 791] on div at bounding box center [421, 789] width 11 height 11
click at [444, 331] on div "129" at bounding box center [561, 339] width 296 height 28
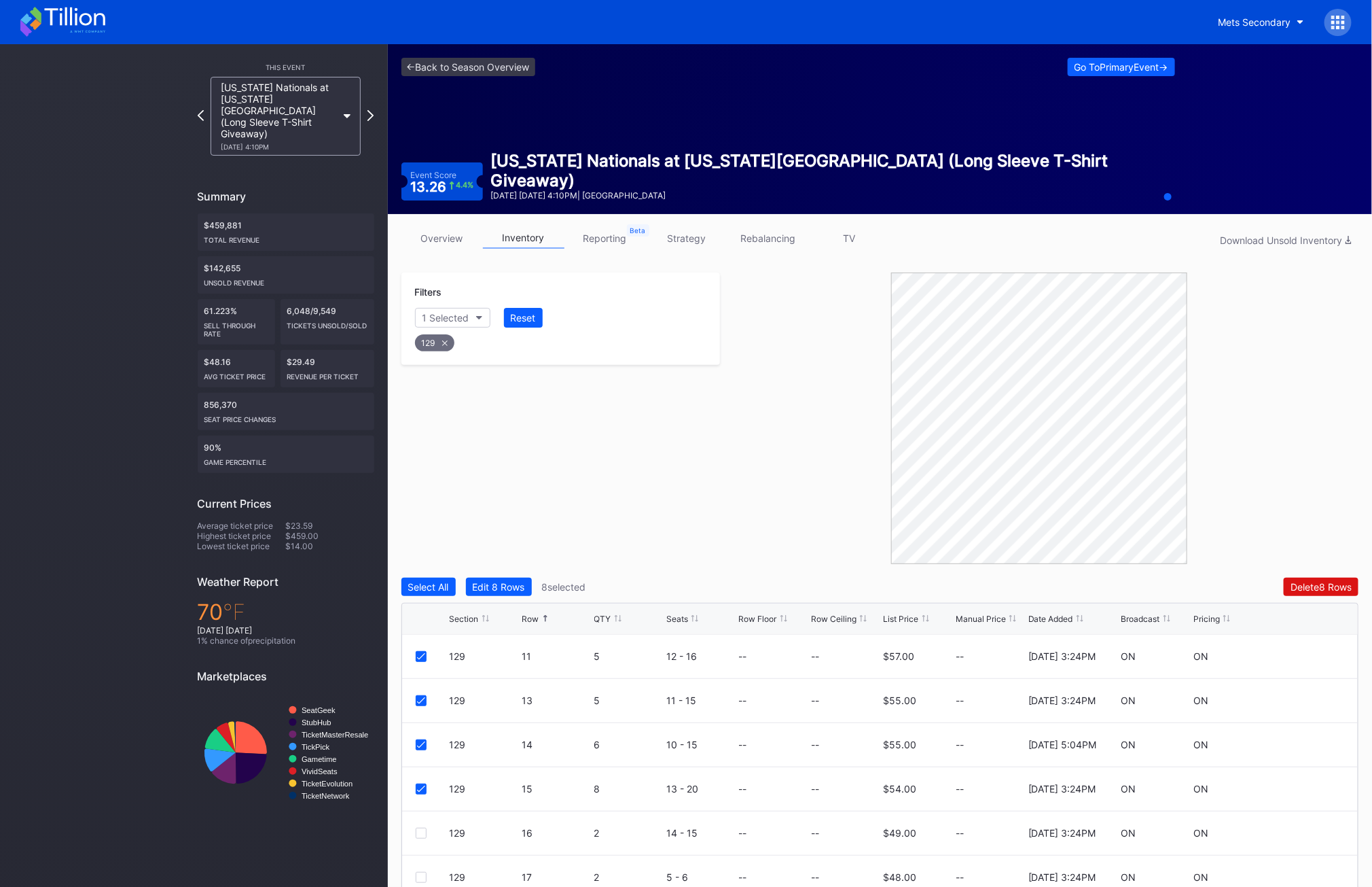
click at [440, 345] on div "129" at bounding box center [435, 342] width 40 height 17
click at [448, 309] on button "Section" at bounding box center [445, 317] width 62 height 19
type input "132"
click at [451, 399] on div "132" at bounding box center [453, 394] width 16 height 12
click at [425, 654] on div at bounding box center [421, 656] width 11 height 11
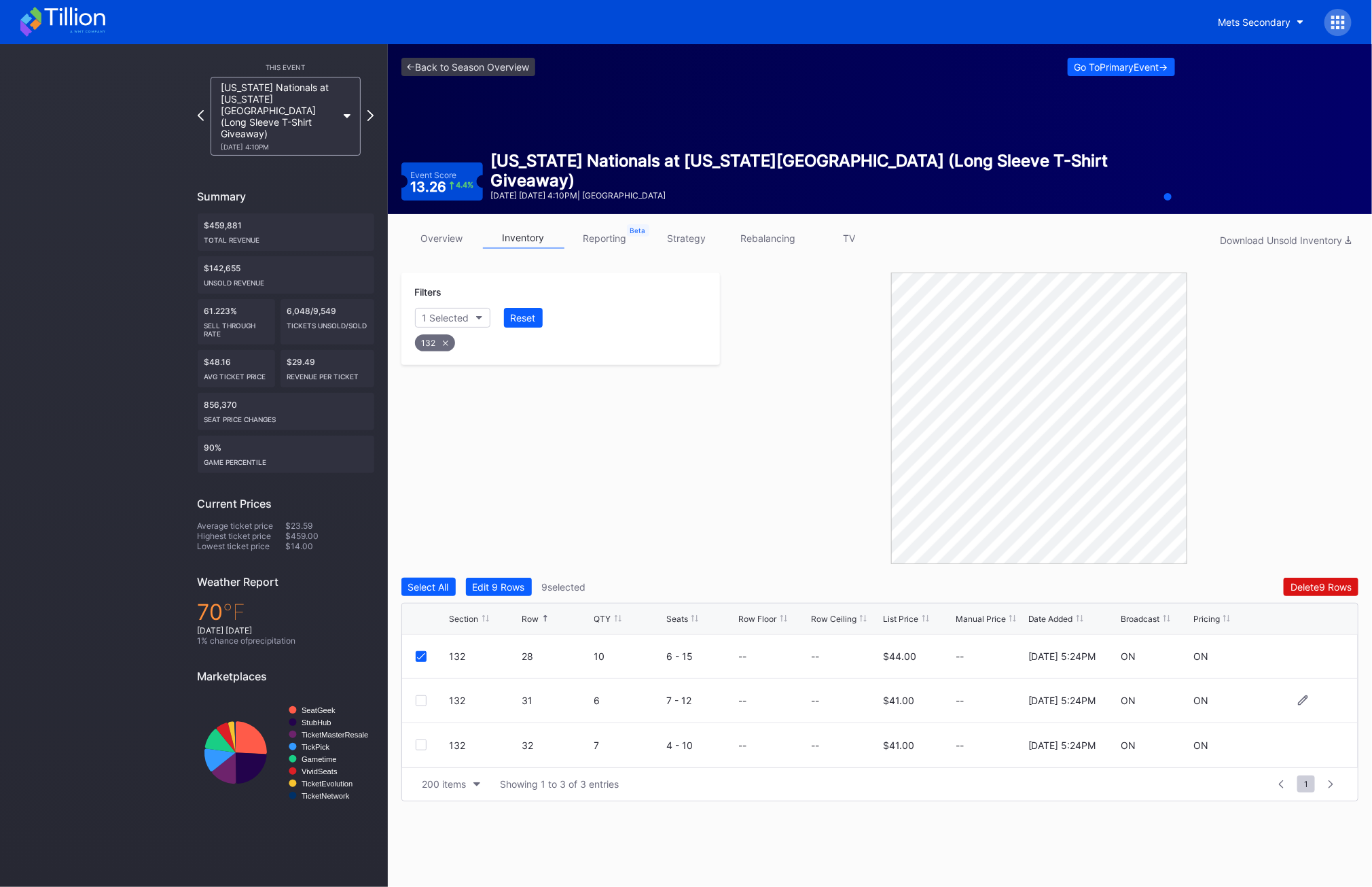
click at [426, 693] on div "132 31 6 7 - 12 -- -- $41.00 -- [DATE] 5:24PM ON ON" at bounding box center [881, 701] width 957 height 44
click at [420, 704] on div at bounding box center [421, 700] width 11 height 11
click at [420, 745] on div at bounding box center [421, 744] width 11 height 11
drag, startPoint x: 446, startPoint y: 342, endPoint x: 446, endPoint y: 322, distance: 20.0
click at [446, 342] on icon at bounding box center [445, 343] width 5 height 5
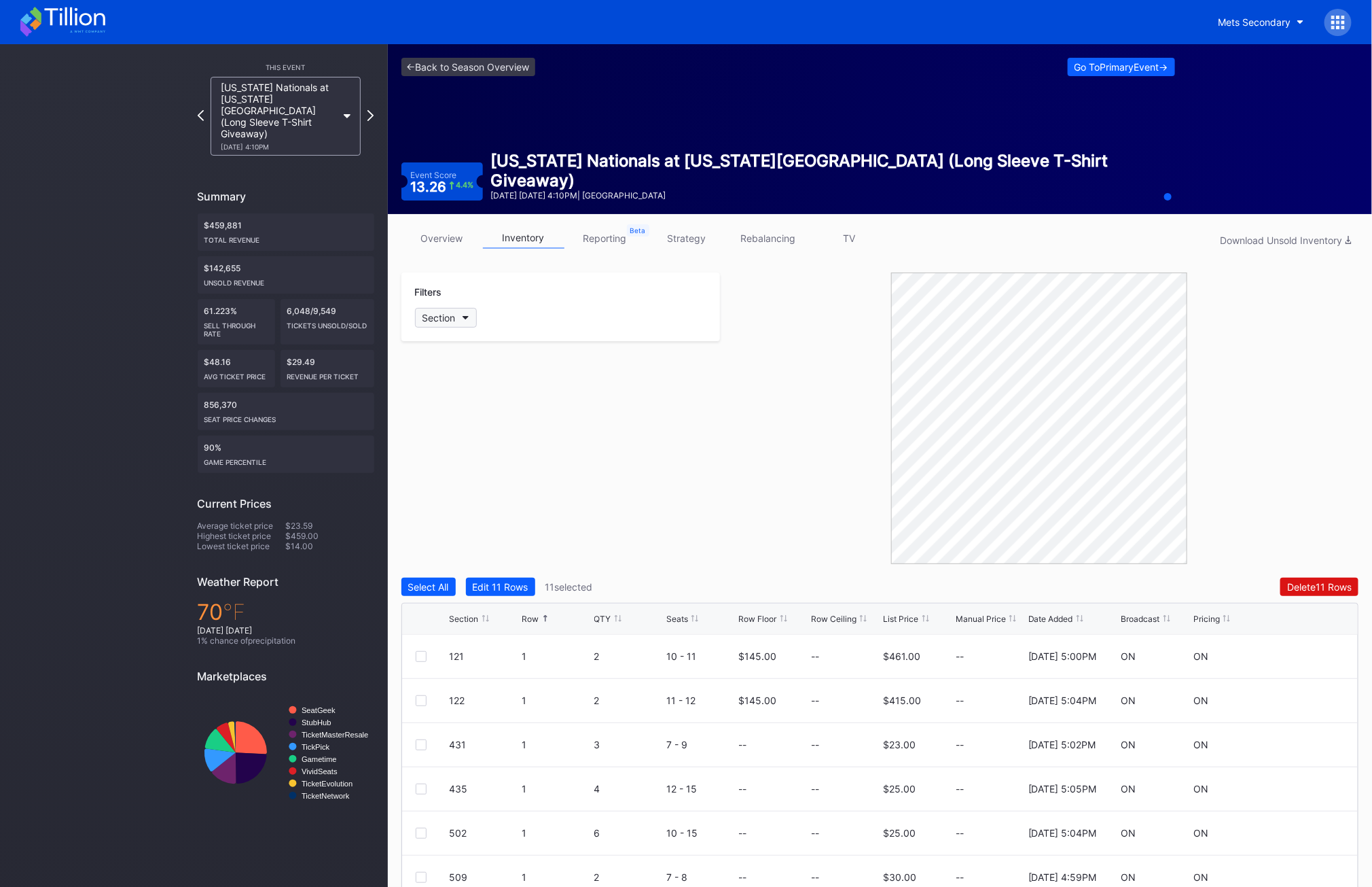
click at [446, 317] on div "Section" at bounding box center [439, 318] width 33 height 12
type input "134"
click at [451, 391] on div "134" at bounding box center [454, 394] width 17 height 12
click at [421, 791] on div at bounding box center [421, 789] width 11 height 11
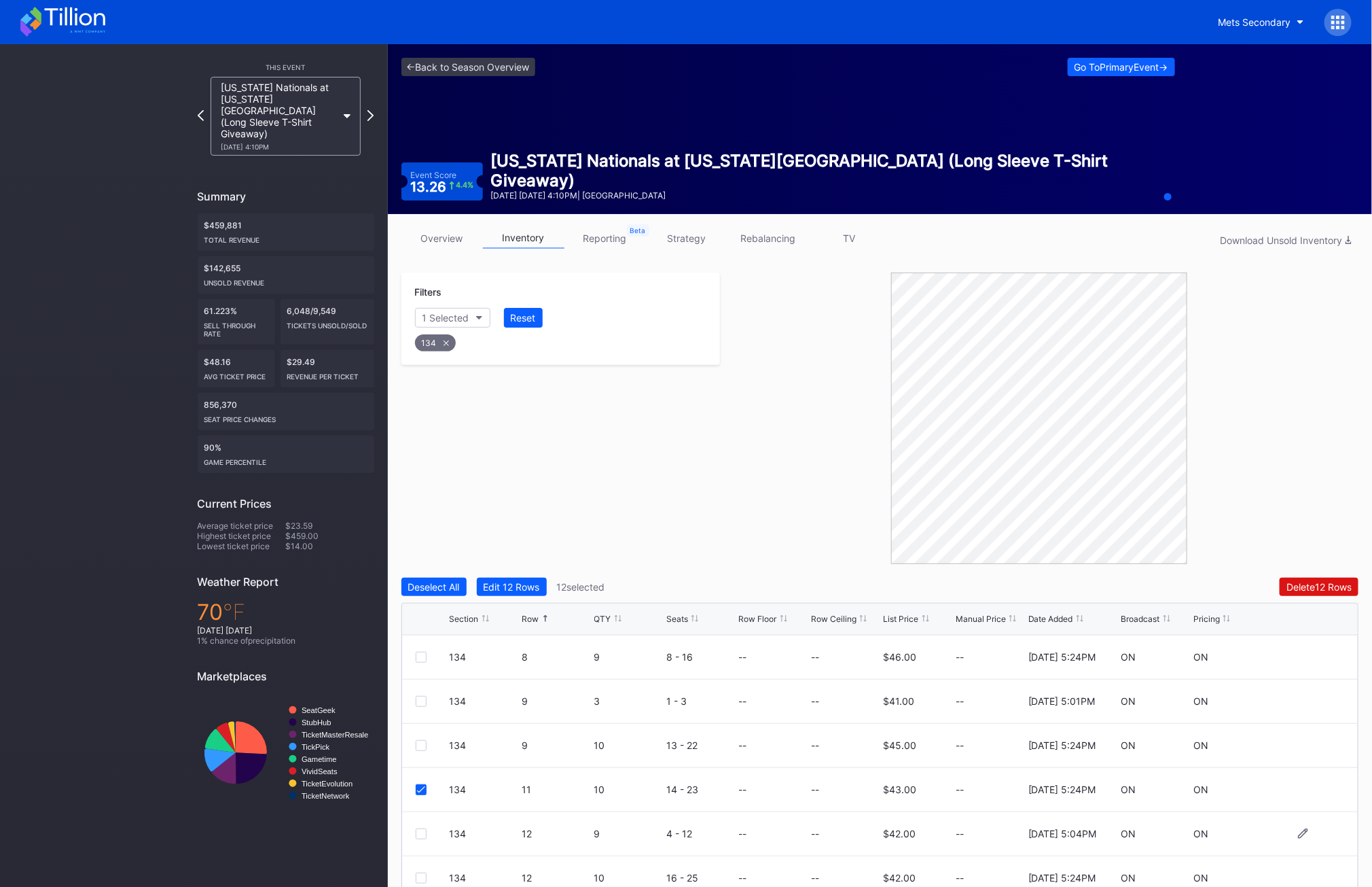
click at [421, 833] on div at bounding box center [421, 834] width 11 height 11
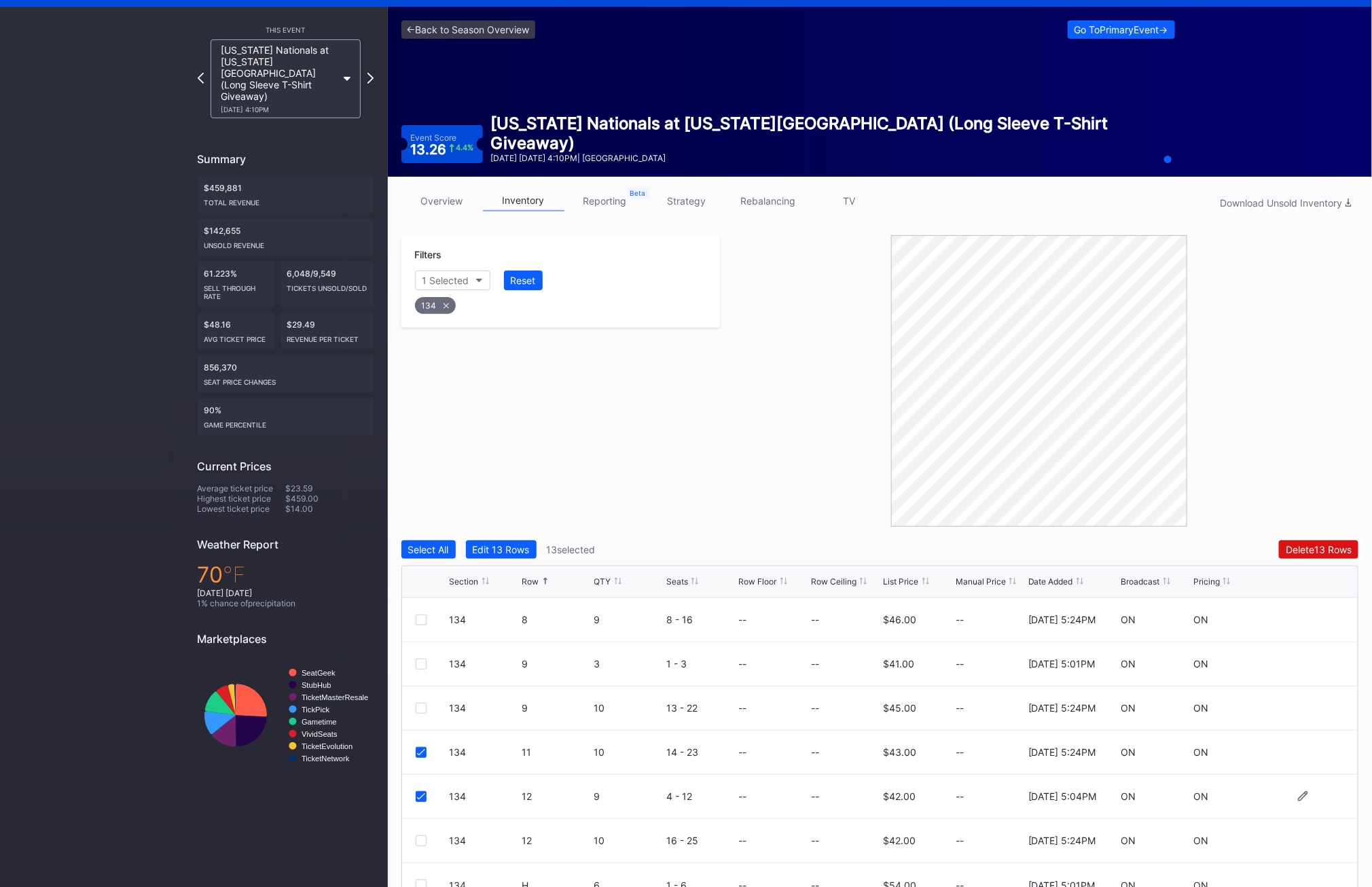
scroll to position [41, 0]
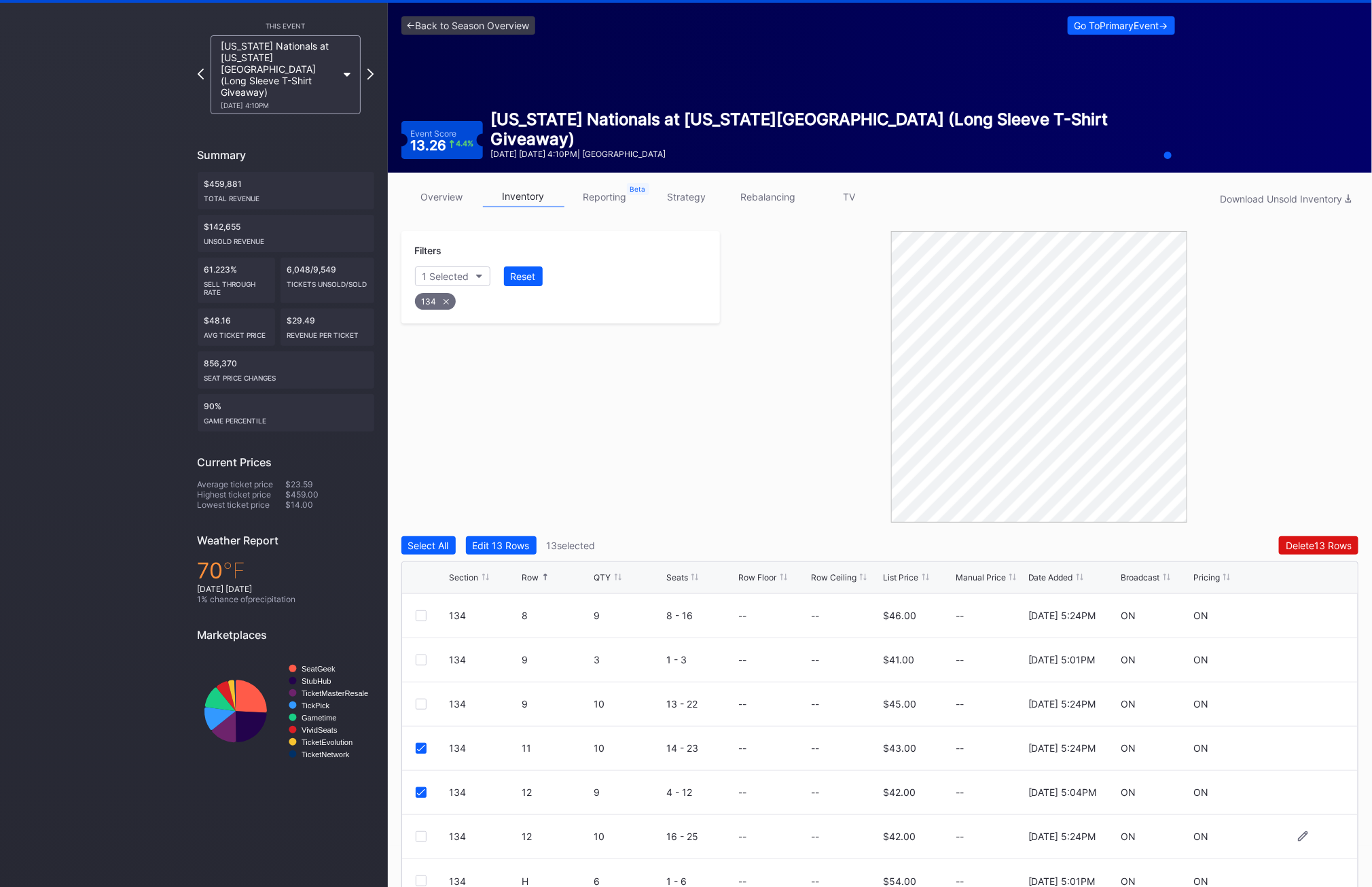
click at [419, 832] on div at bounding box center [421, 836] width 11 height 11
click at [441, 303] on div "134" at bounding box center [435, 301] width 41 height 17
click at [433, 273] on div "Section" at bounding box center [439, 277] width 33 height 12
type input "135"
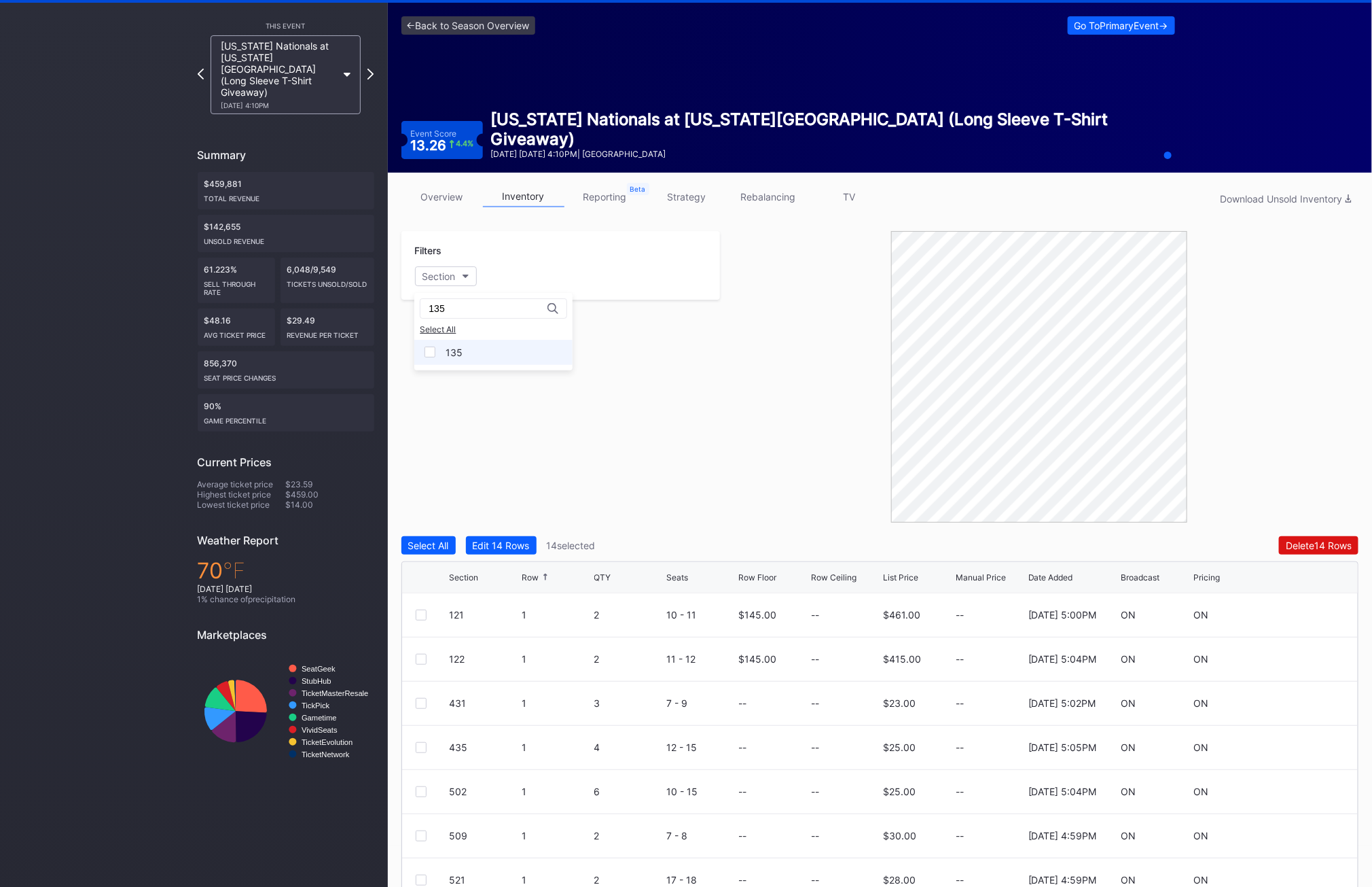
click at [452, 355] on div "135" at bounding box center [454, 353] width 17 height 12
click at [426, 701] on div at bounding box center [433, 703] width 34 height 11
click at [424, 702] on div at bounding box center [421, 703] width 11 height 11
click at [421, 745] on div at bounding box center [421, 747] width 11 height 11
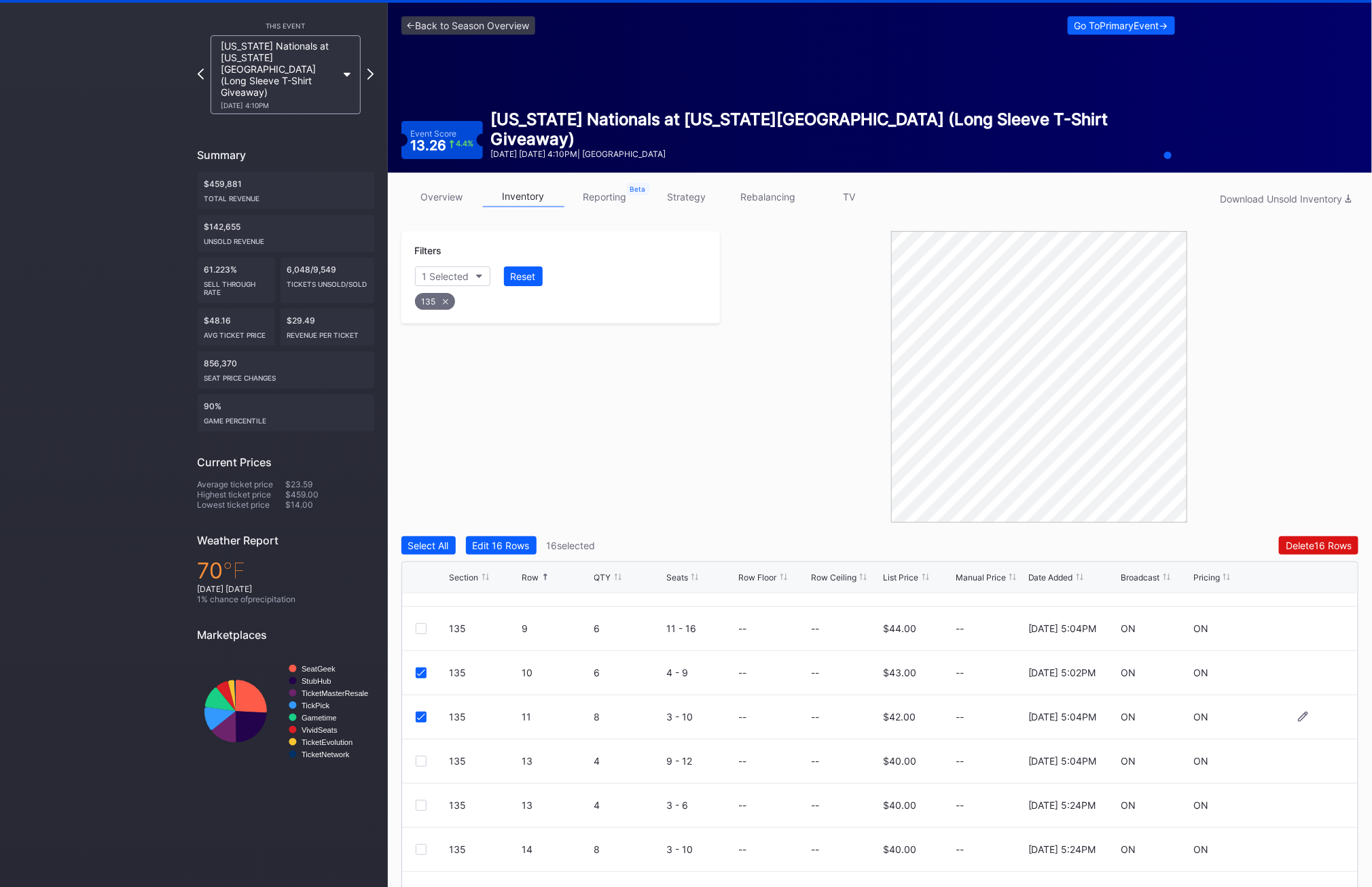
scroll to position [43, 0]
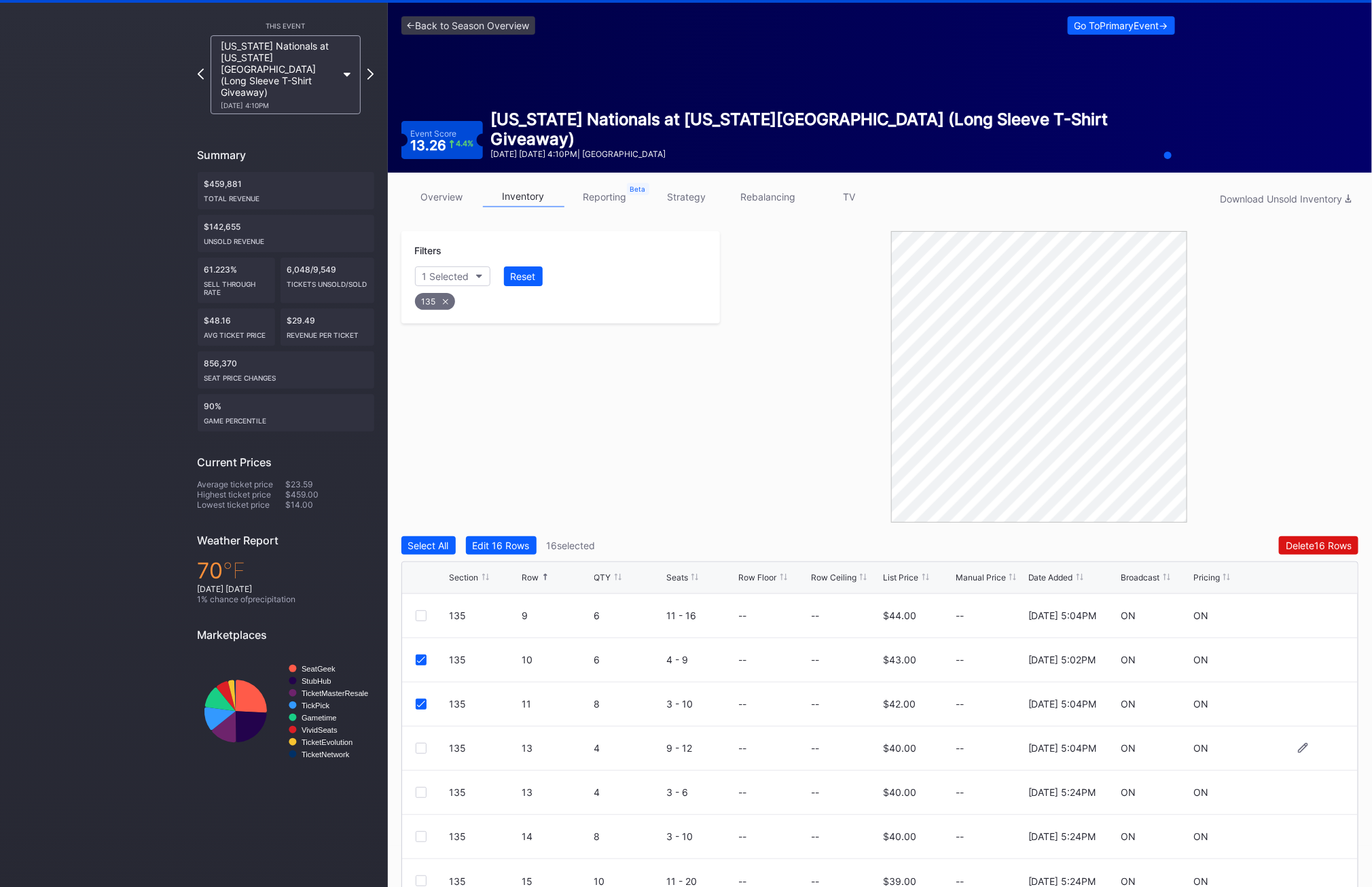
click at [420, 747] on div at bounding box center [421, 747] width 11 height 11
click at [419, 791] on div at bounding box center [421, 792] width 11 height 11
click at [419, 837] on div at bounding box center [421, 836] width 11 height 11
click at [420, 876] on div at bounding box center [421, 880] width 11 height 11
click at [1328, 539] on div "Delete 20 Rows" at bounding box center [1319, 545] width 67 height 12
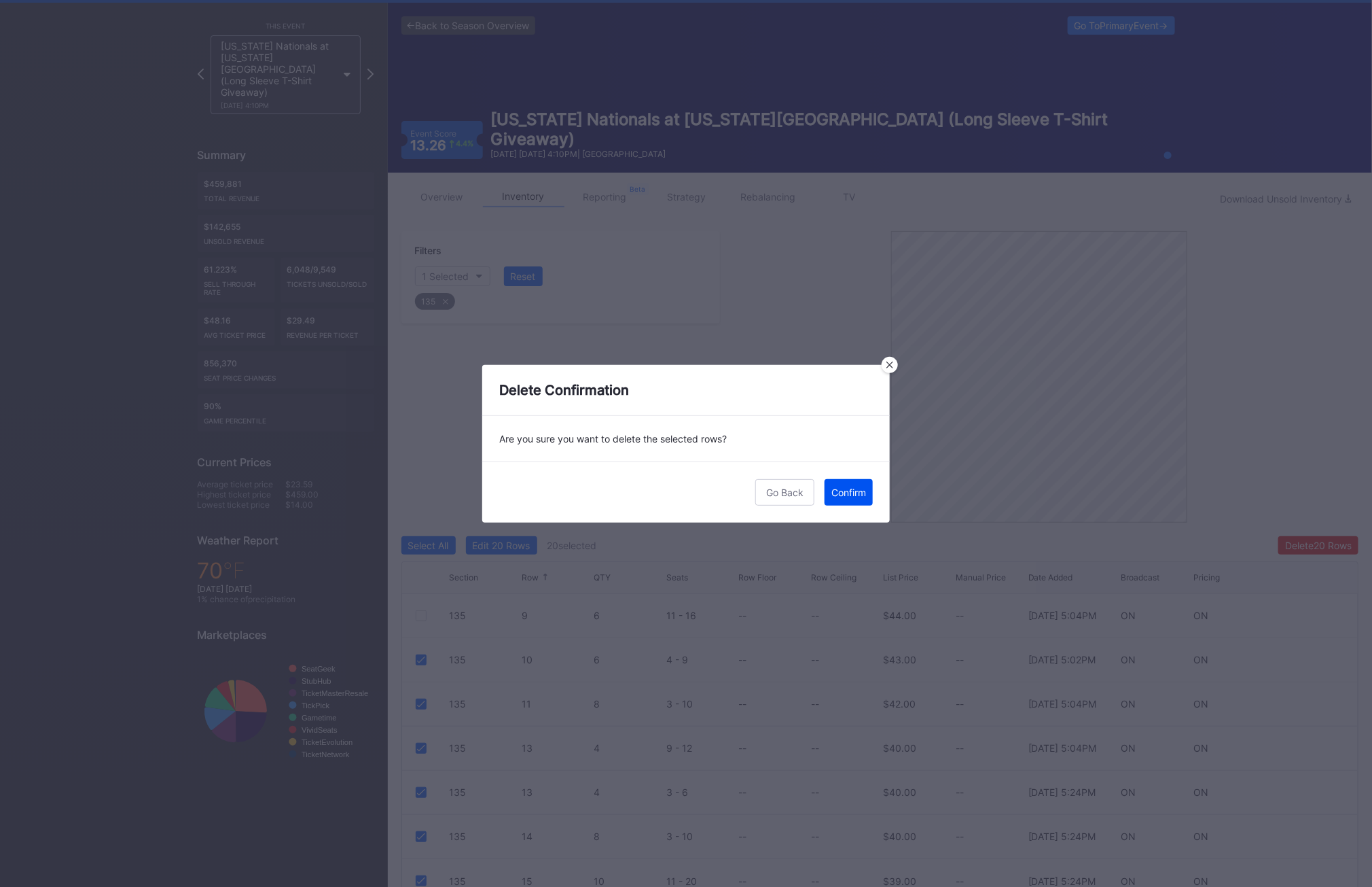
click at [852, 489] on div "Confirm" at bounding box center [849, 492] width 35 height 12
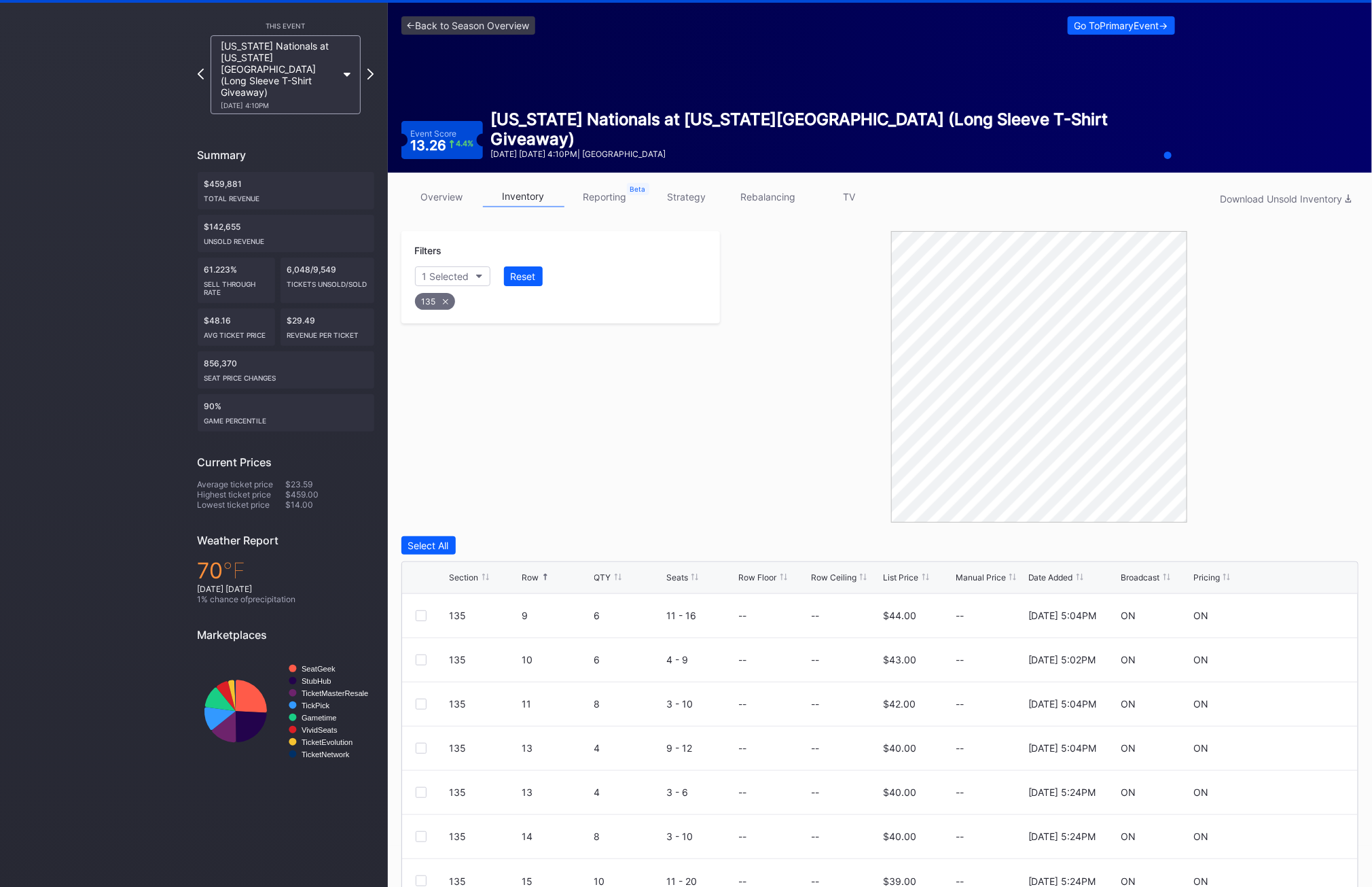
click at [428, 295] on div "135" at bounding box center [435, 301] width 40 height 17
click at [427, 267] on button "Section" at bounding box center [445, 276] width 62 height 19
type input "136"
click at [469, 351] on div "136" at bounding box center [493, 353] width 158 height 25
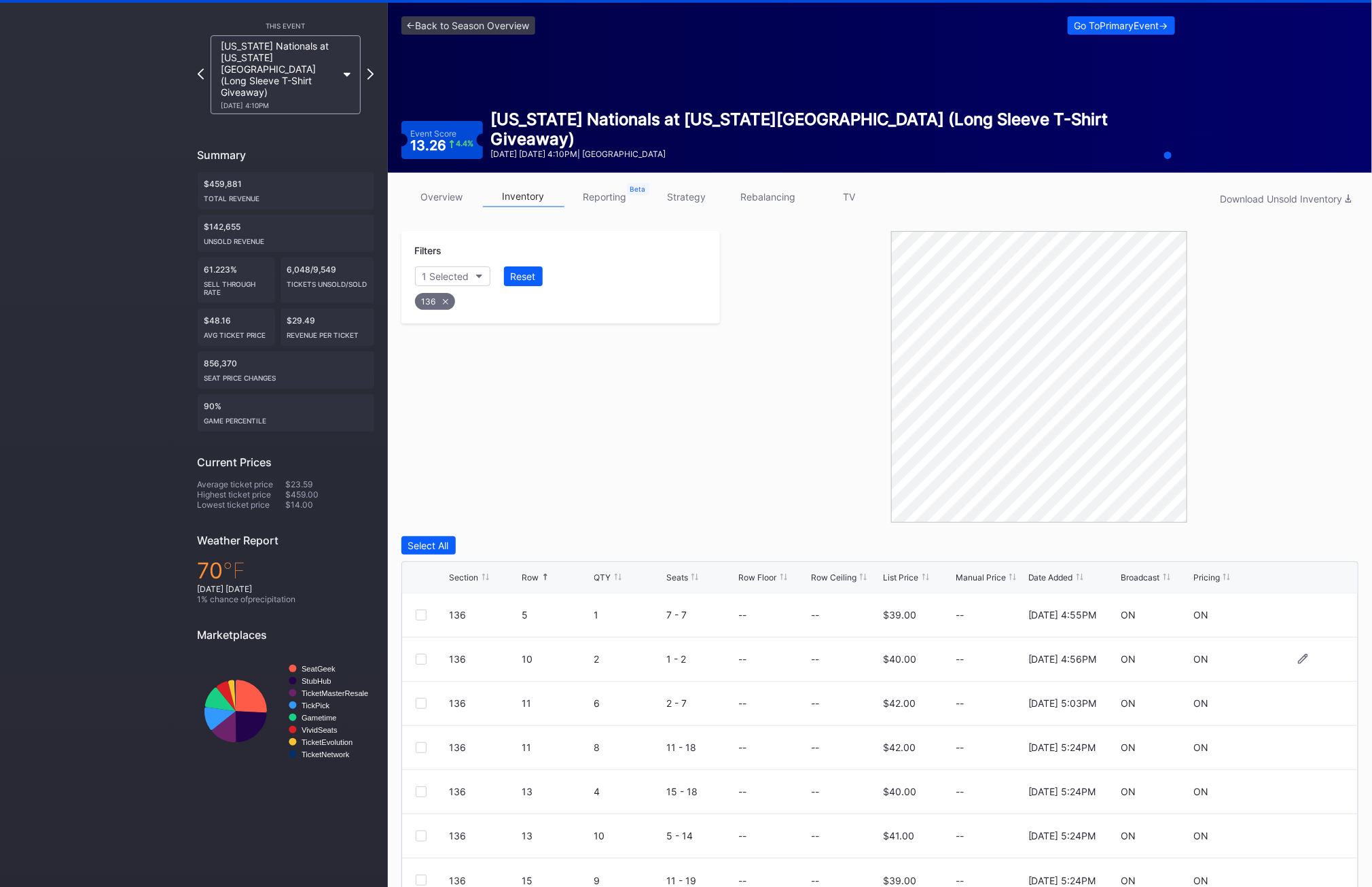
scroll to position [104, 0]
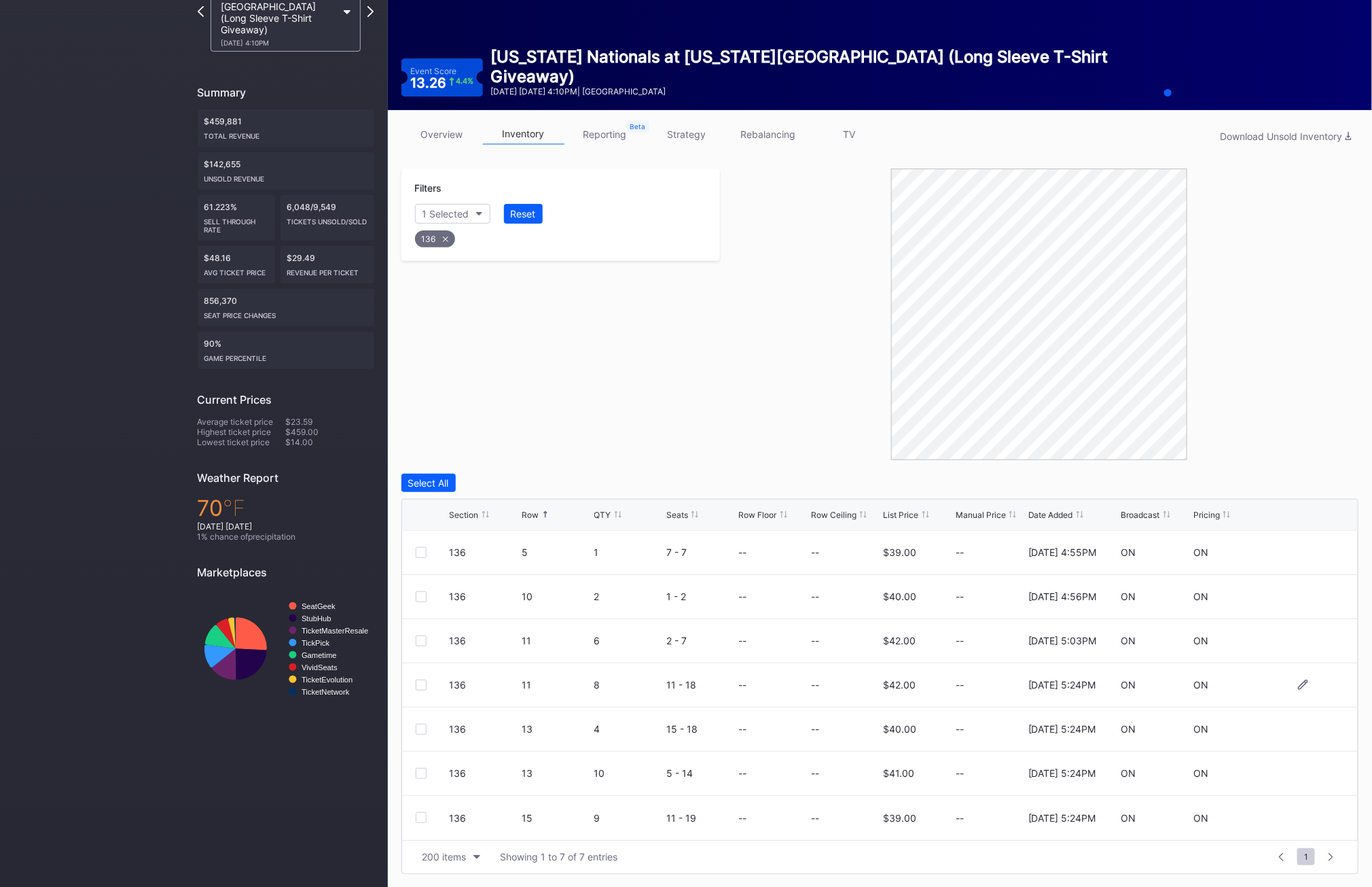
click at [416, 683] on div at bounding box center [421, 685] width 11 height 11
click at [423, 730] on div at bounding box center [421, 729] width 11 height 11
click at [423, 774] on div at bounding box center [421, 773] width 11 height 11
click at [424, 819] on div at bounding box center [421, 817] width 11 height 11
click at [435, 248] on div "136" at bounding box center [561, 235] width 296 height 28
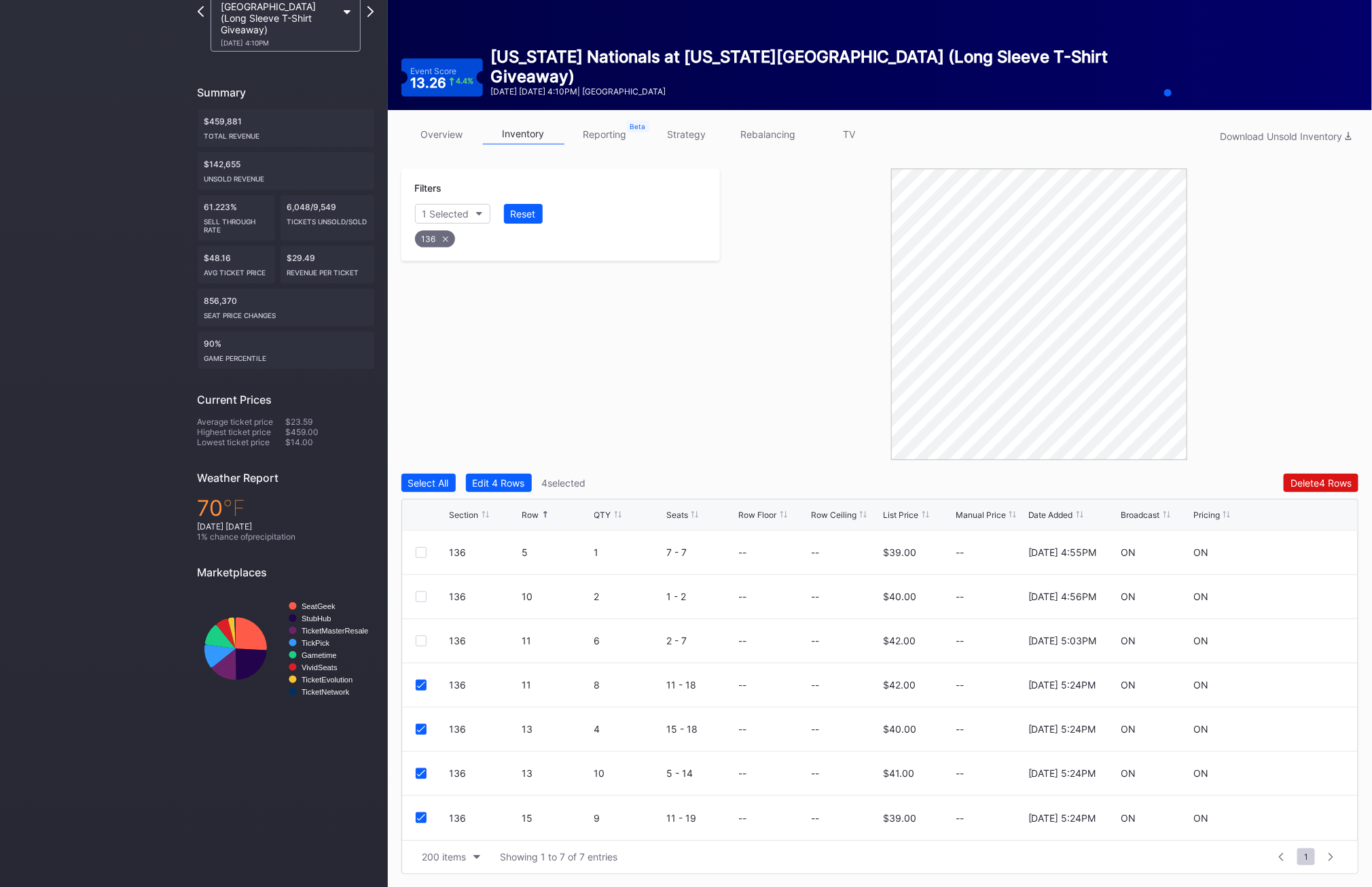
click at [435, 236] on div "136" at bounding box center [435, 238] width 40 height 17
click at [438, 216] on div "Section" at bounding box center [439, 214] width 33 height 12
type input "137"
click at [438, 296] on div "137" at bounding box center [493, 290] width 158 height 25
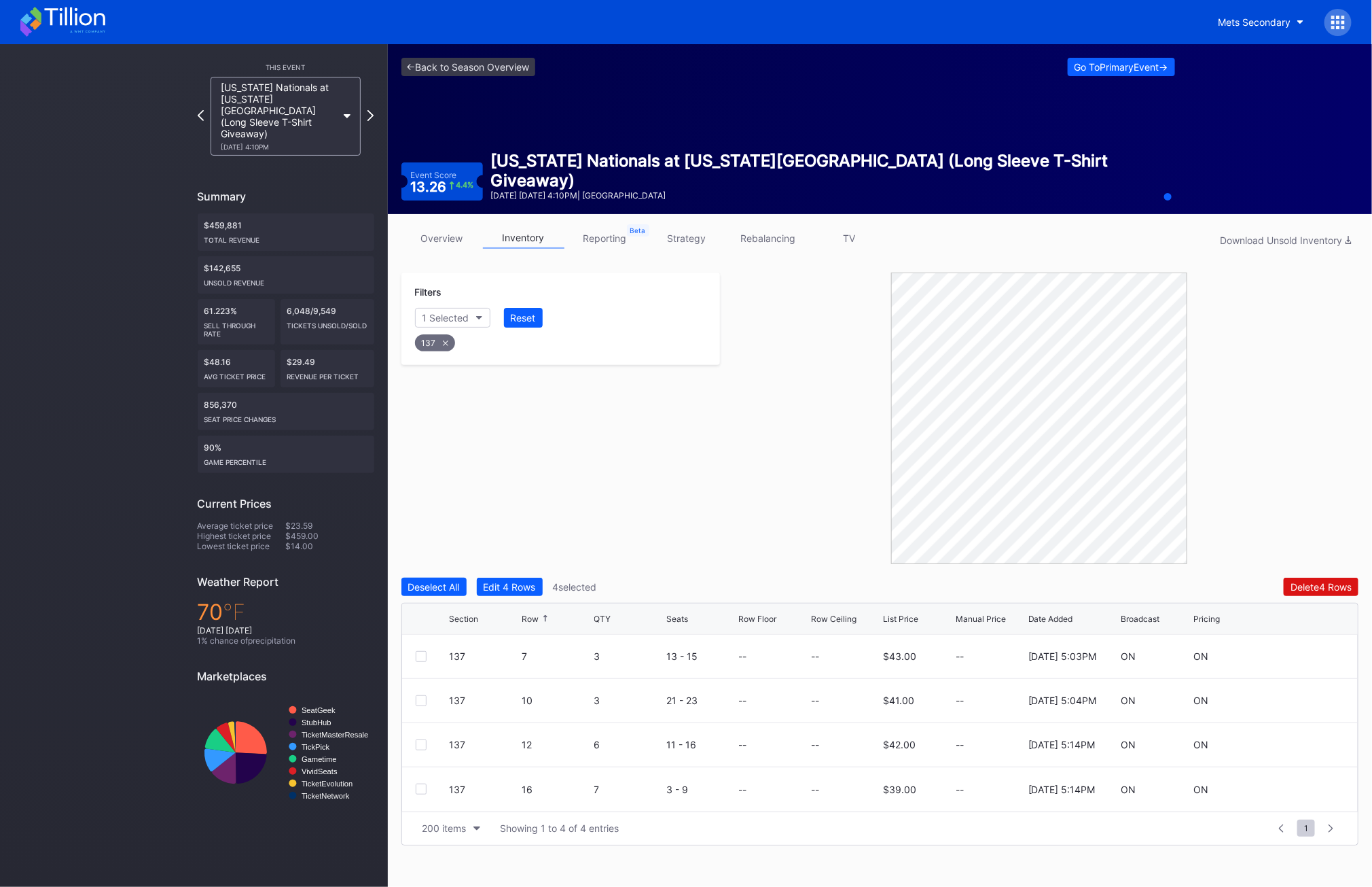
scroll to position [0, 0]
click at [425, 656] on div at bounding box center [421, 656] width 11 height 11
click at [422, 695] on div at bounding box center [421, 700] width 11 height 11
click at [422, 745] on div at bounding box center [421, 744] width 11 height 11
click at [422, 780] on div "137 16 7 3 - 9 -- -- $39.00 -- [DATE] 5:14PM ON ON" at bounding box center [881, 789] width 957 height 44
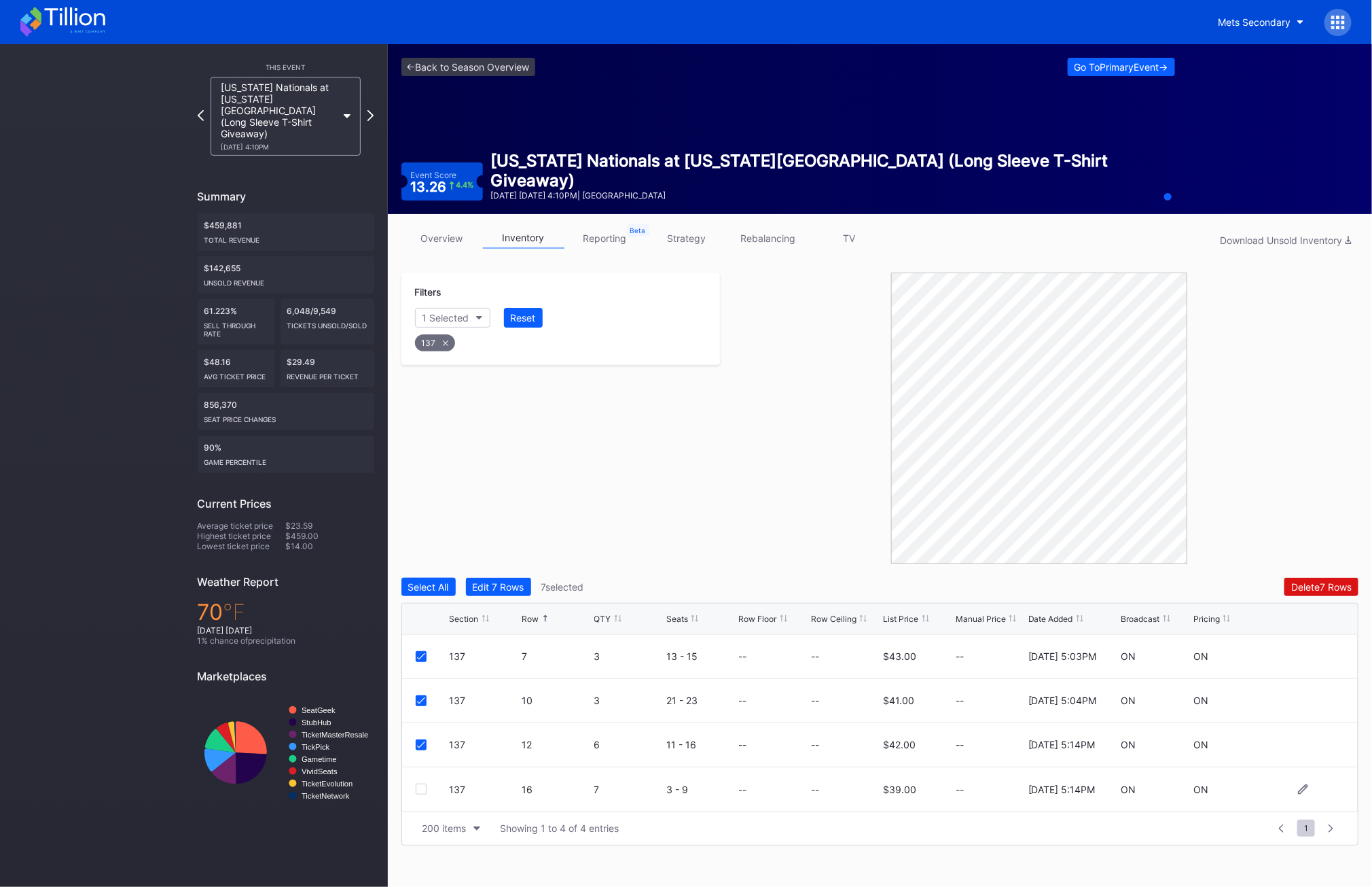
click at [422, 791] on div at bounding box center [421, 789] width 11 height 11
click at [447, 344] on div "137" at bounding box center [435, 342] width 40 height 17
click at [445, 306] on div "Filters Section" at bounding box center [561, 306] width 320 height 68
click at [444, 320] on div "Section" at bounding box center [439, 318] width 33 height 12
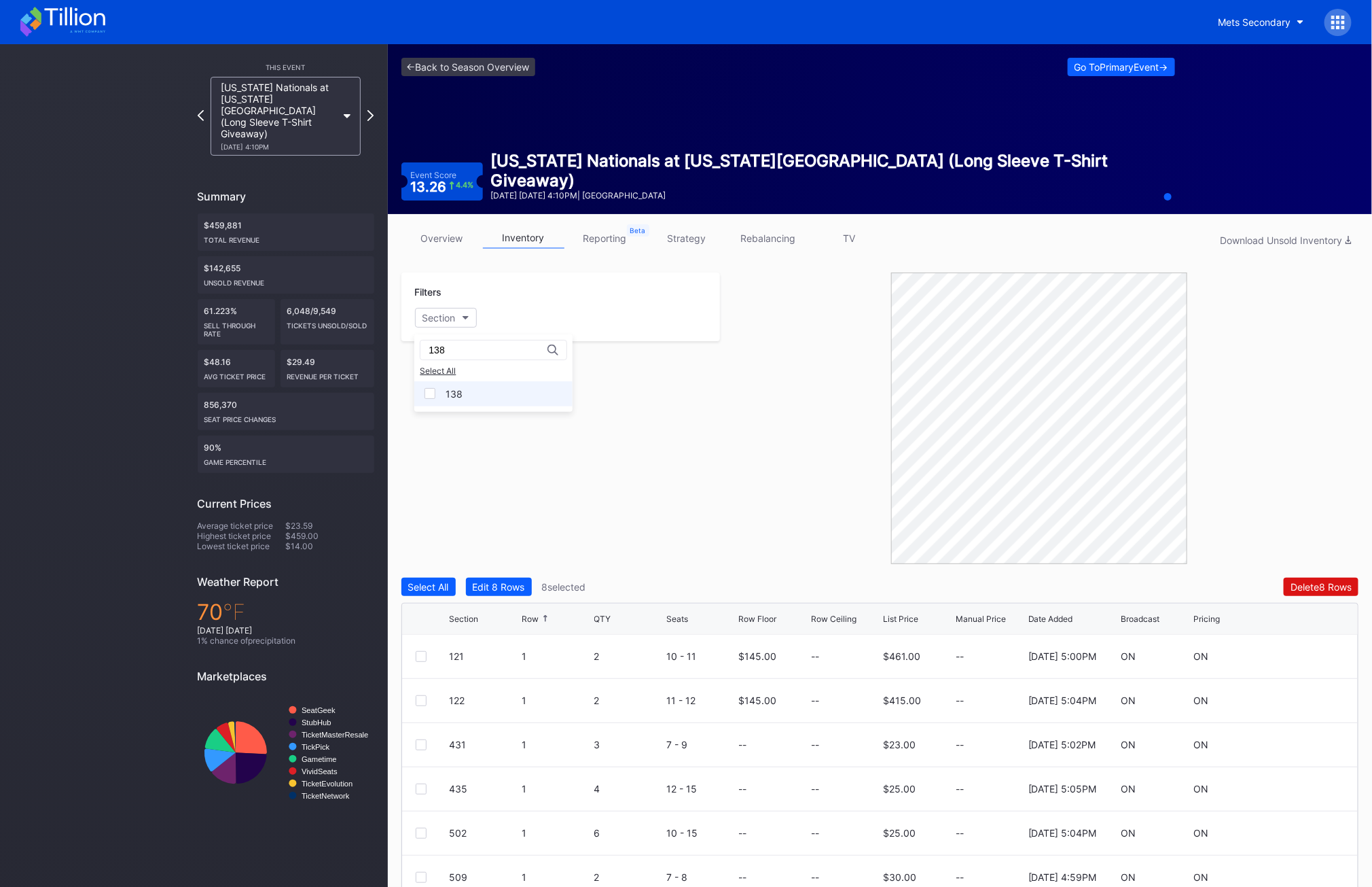
type input "138"
click at [440, 397] on div "138" at bounding box center [493, 394] width 158 height 25
click at [417, 747] on div at bounding box center [421, 744] width 11 height 11
click at [420, 791] on div at bounding box center [421, 789] width 11 height 11
click at [420, 835] on div at bounding box center [421, 833] width 11 height 11
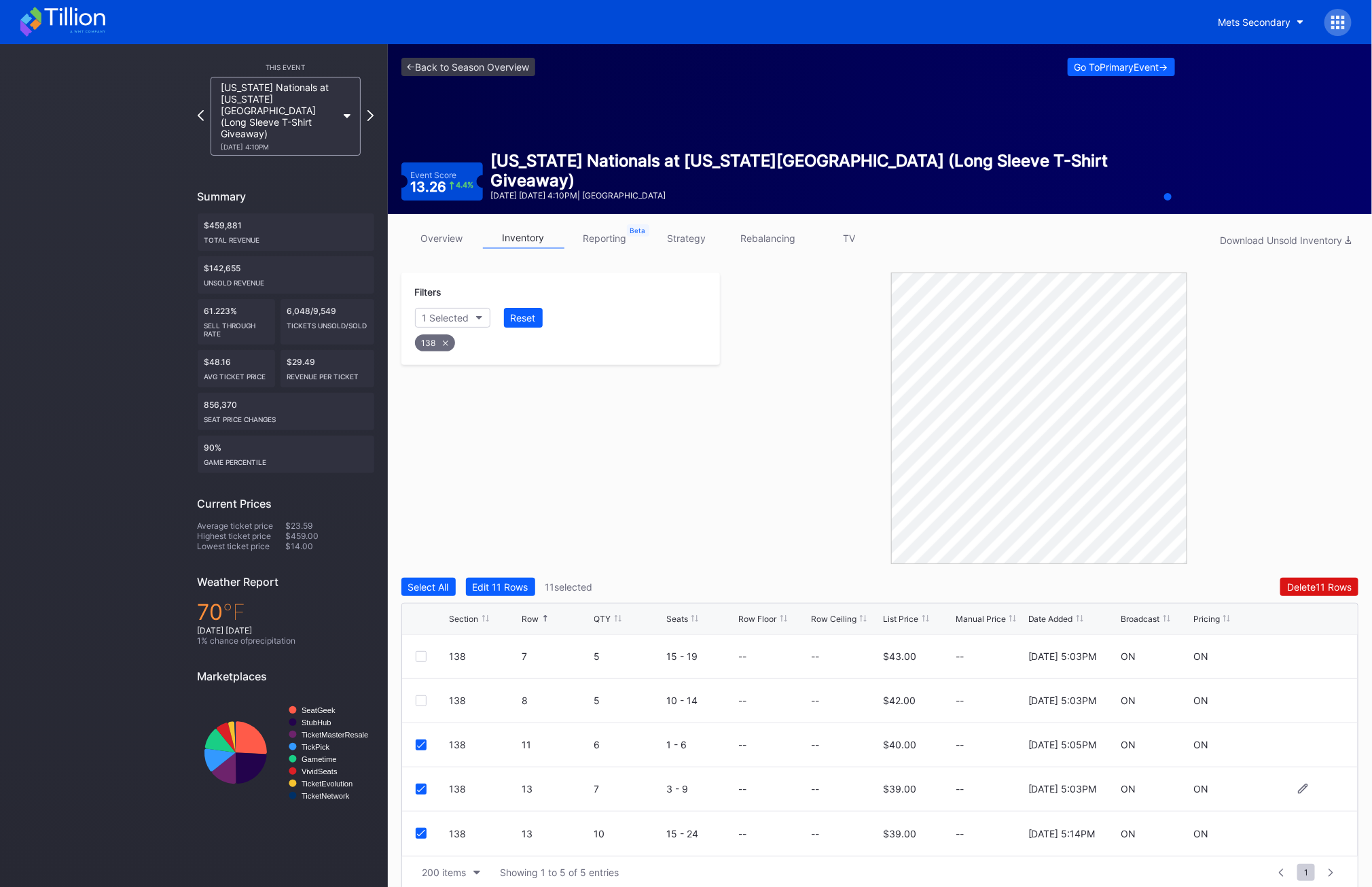
scroll to position [15, 0]
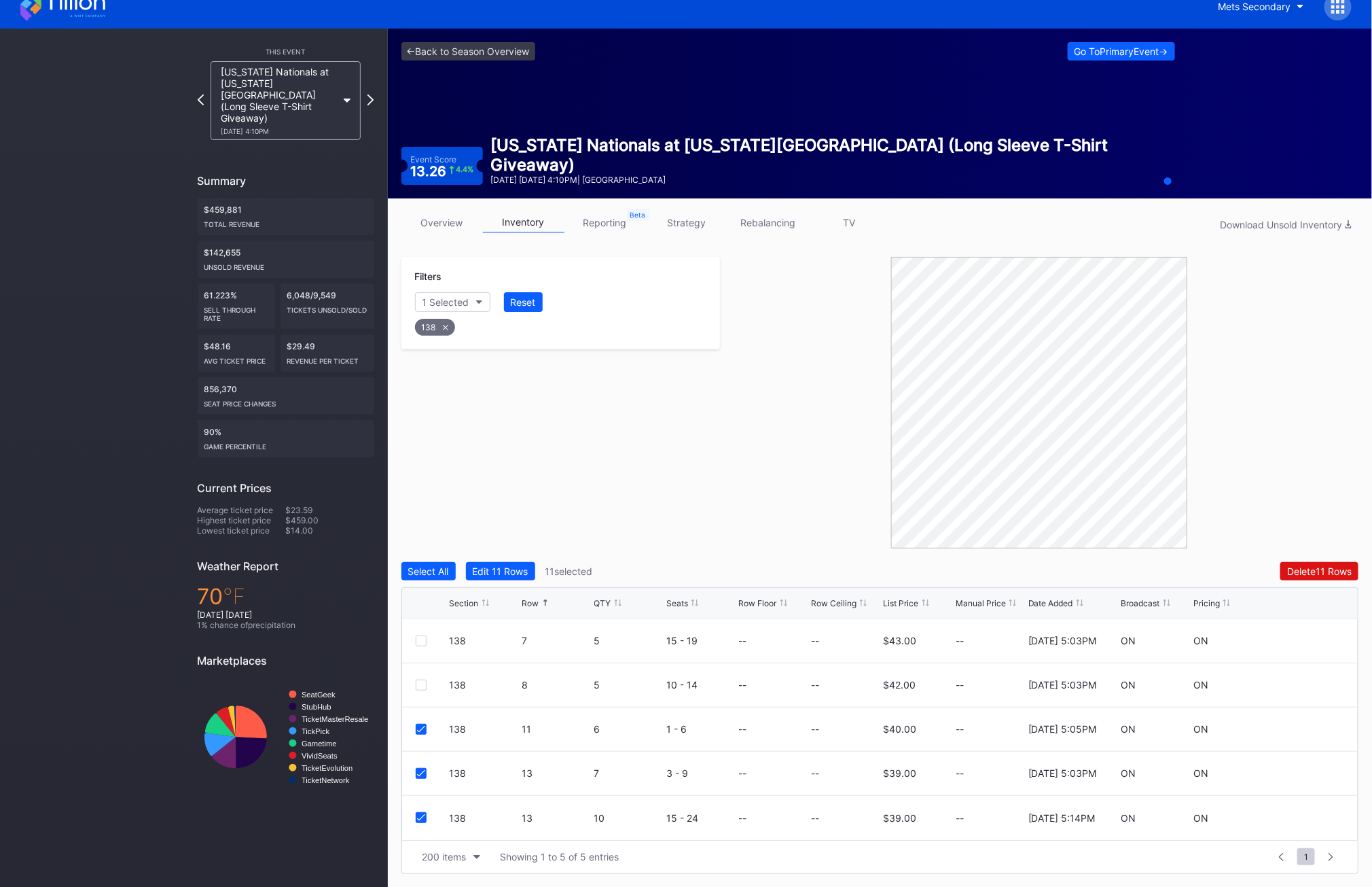
click at [440, 328] on div "138" at bounding box center [435, 327] width 40 height 17
click at [440, 308] on button "Section" at bounding box center [445, 302] width 62 height 19
type input "139"
click at [478, 367] on div "139" at bounding box center [493, 378] width 158 height 25
click at [420, 686] on div at bounding box center [421, 685] width 11 height 11
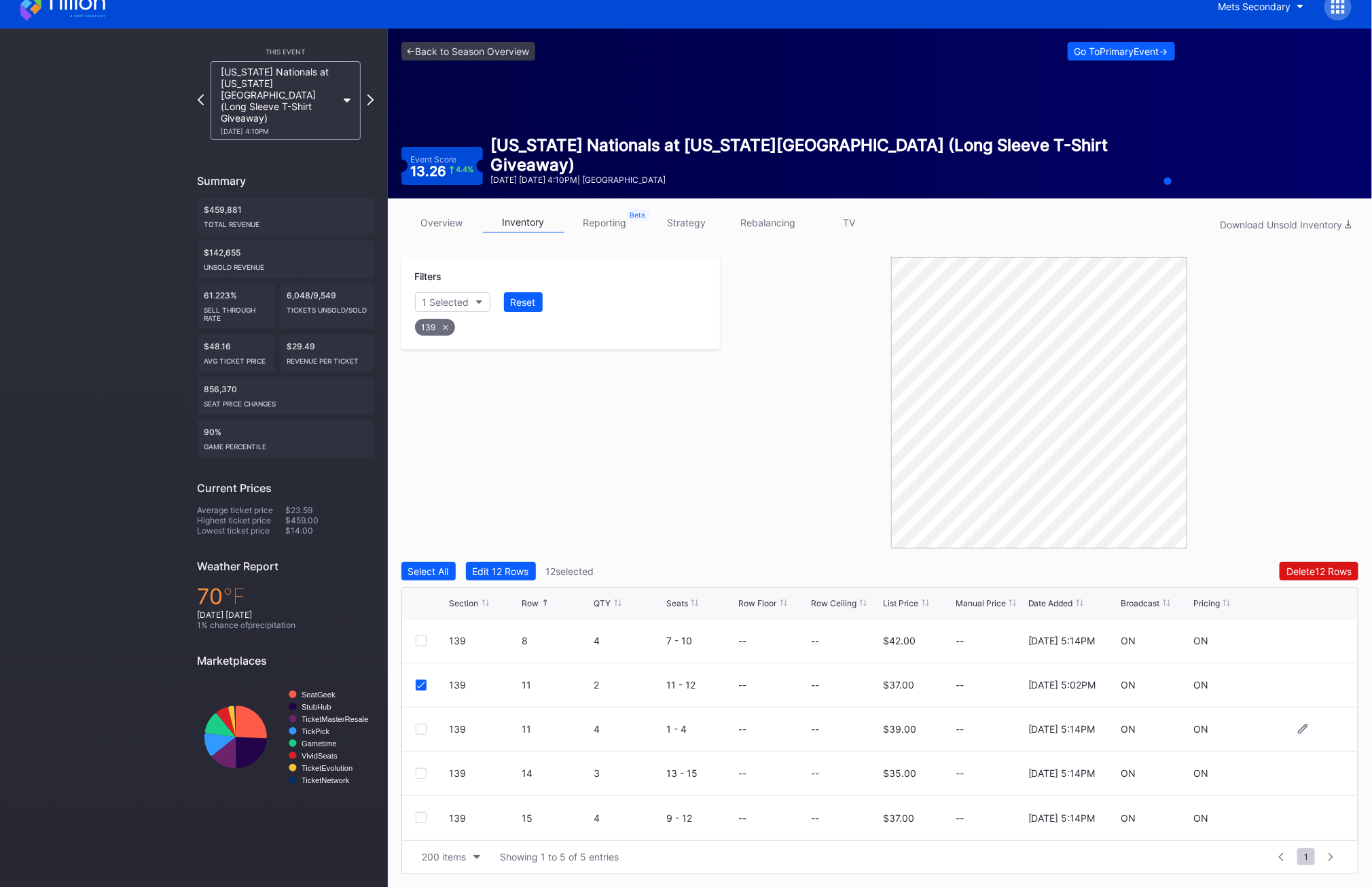
click at [420, 724] on div at bounding box center [421, 729] width 11 height 11
click at [417, 777] on div at bounding box center [421, 773] width 11 height 11
click at [418, 804] on div "139 15 4 9 - 12 -- -- $37.00 -- [DATE] 5:14PM ON ON" at bounding box center [881, 818] width 957 height 44
click at [418, 815] on div at bounding box center [421, 817] width 11 height 11
click at [1333, 559] on div "Filters 1 Selected Reset 139 Select All Edit 15 Rows 15 selected Delete 15 Rows…" at bounding box center [880, 566] width 958 height 617
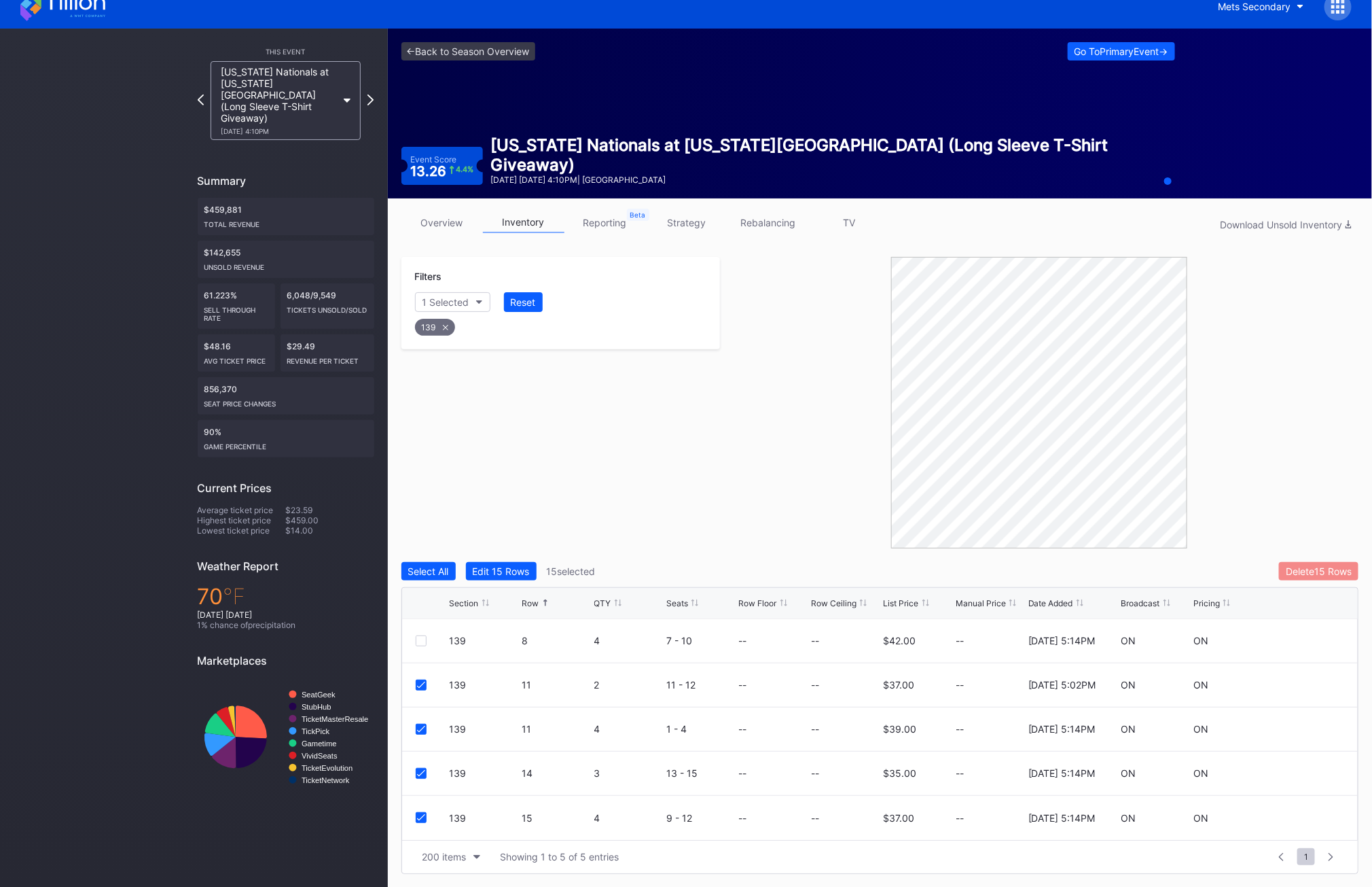
click at [1333, 572] on div "Delete 15 Rows" at bounding box center [1319, 572] width 66 height 12
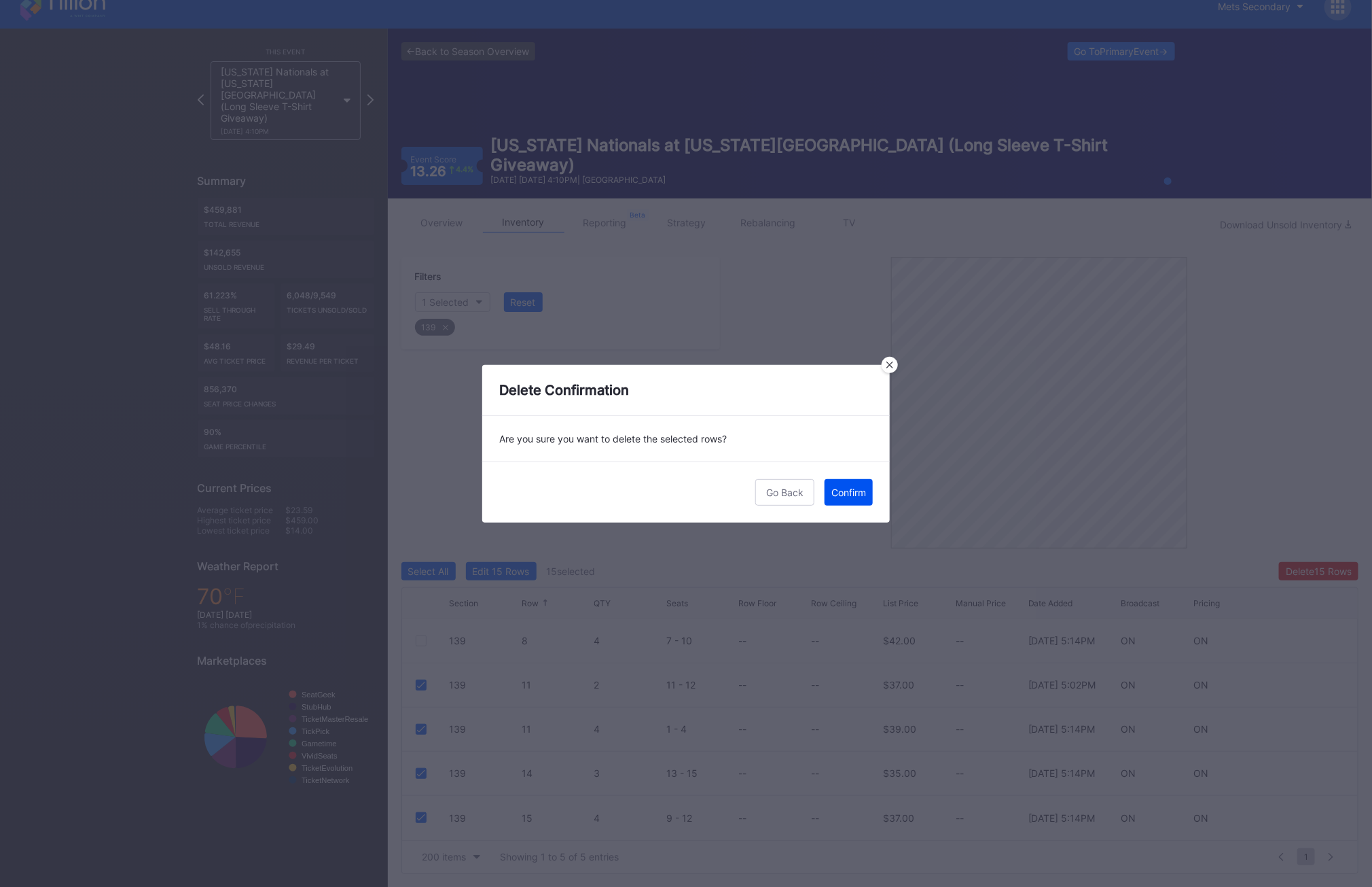
click at [853, 495] on div "Confirm" at bounding box center [849, 492] width 35 height 12
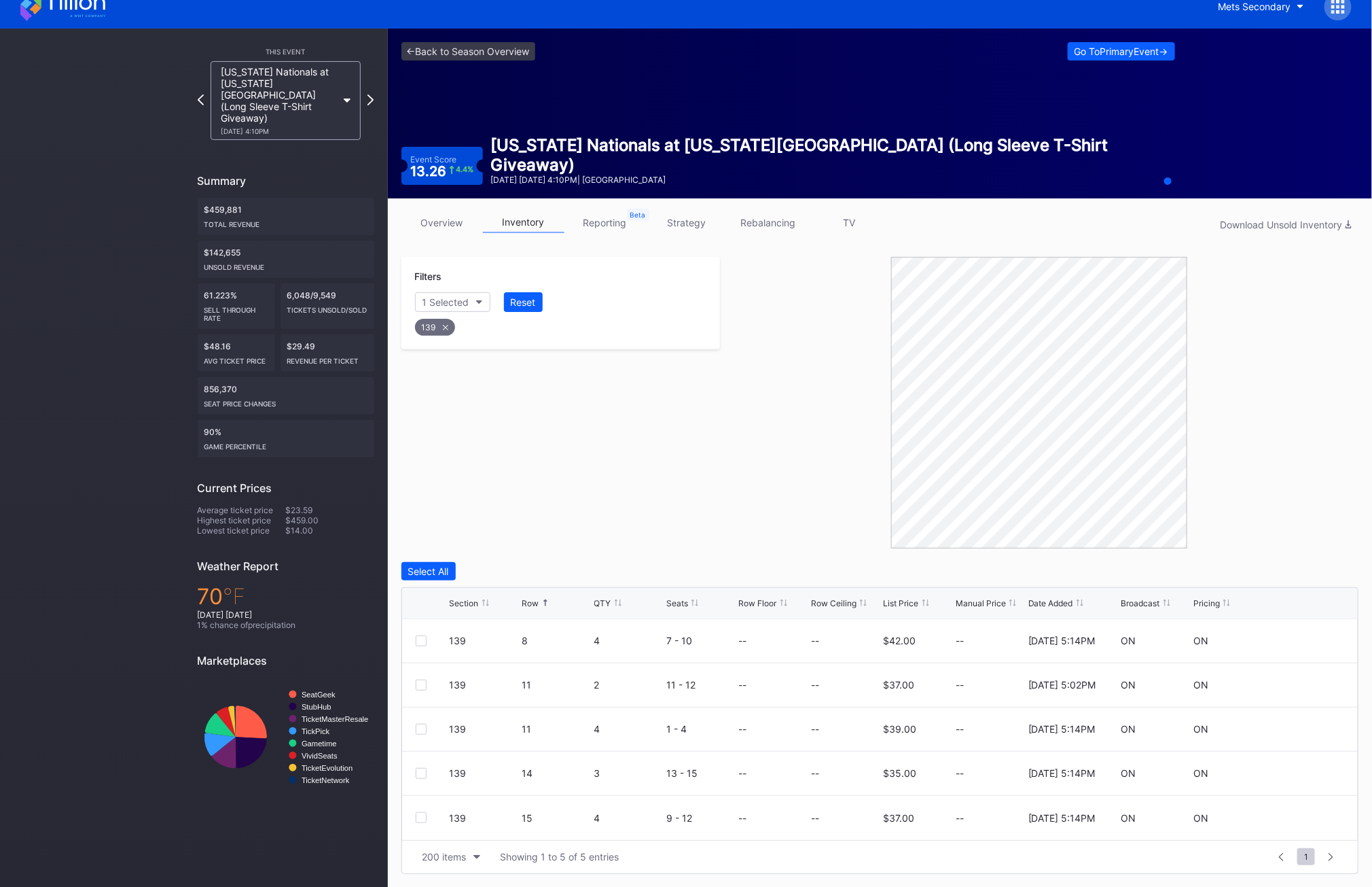
click at [434, 329] on div "139" at bounding box center [435, 327] width 40 height 17
click at [443, 311] on div "Filters Section" at bounding box center [561, 291] width 320 height 68
click at [443, 307] on button "Section" at bounding box center [445, 302] width 62 height 19
type input "305"
click at [456, 373] on div "305" at bounding box center [455, 378] width 19 height 12
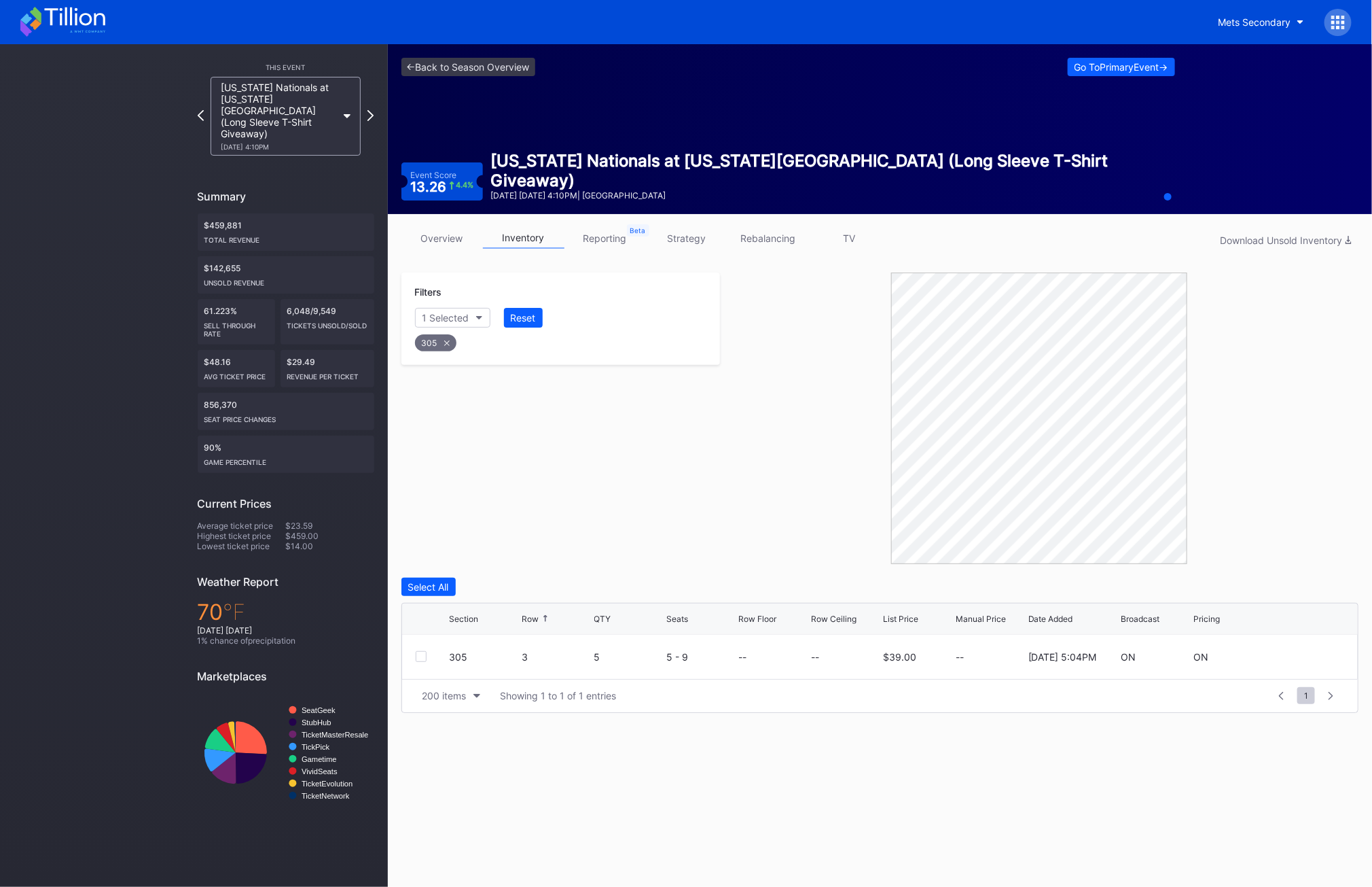
scroll to position [0, 0]
click at [423, 657] on div at bounding box center [421, 656] width 11 height 11
click at [1331, 583] on div "Delete 1 Row" at bounding box center [1324, 587] width 55 height 12
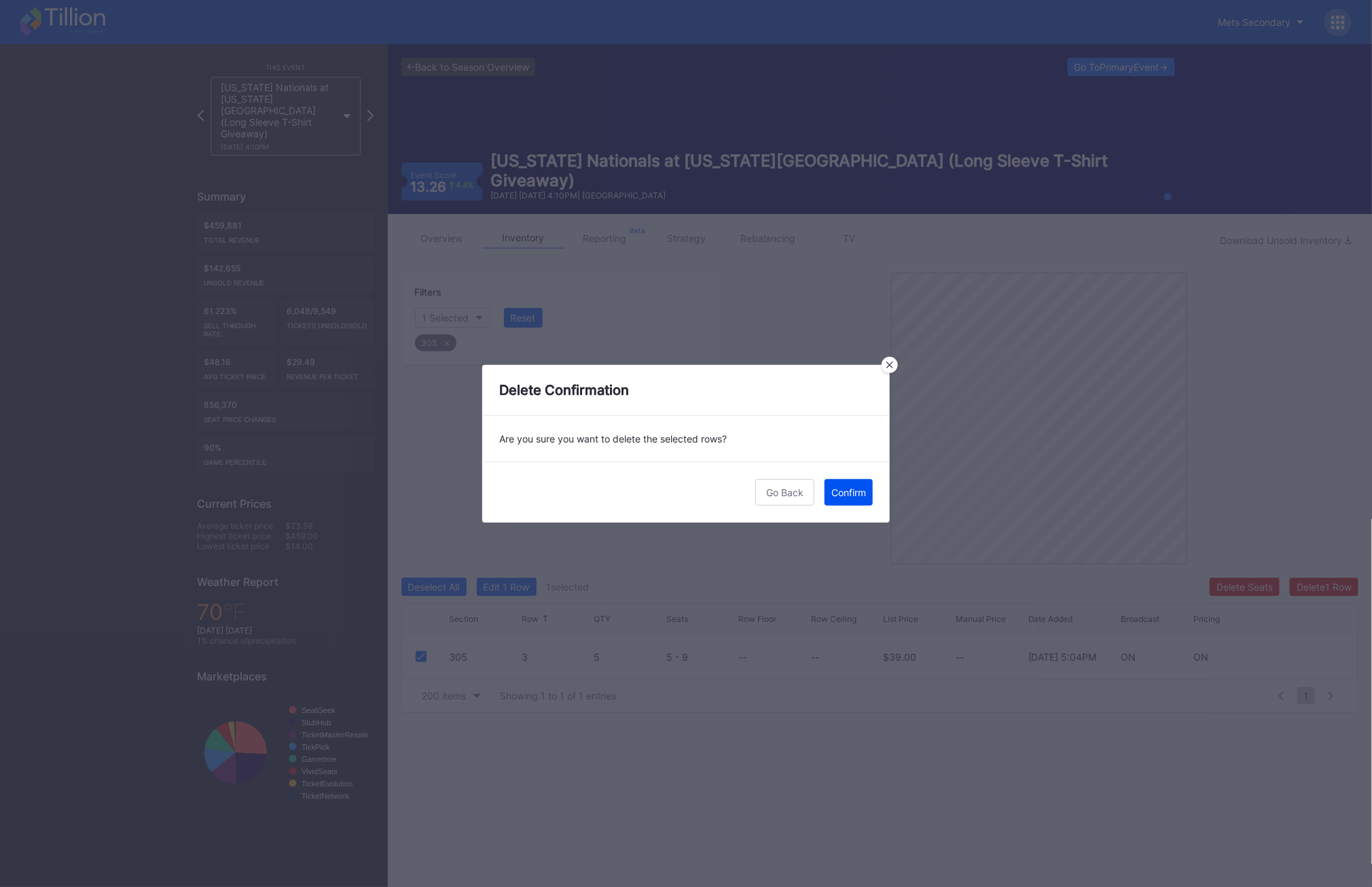
click at [856, 485] on button "Confirm" at bounding box center [849, 492] width 48 height 26
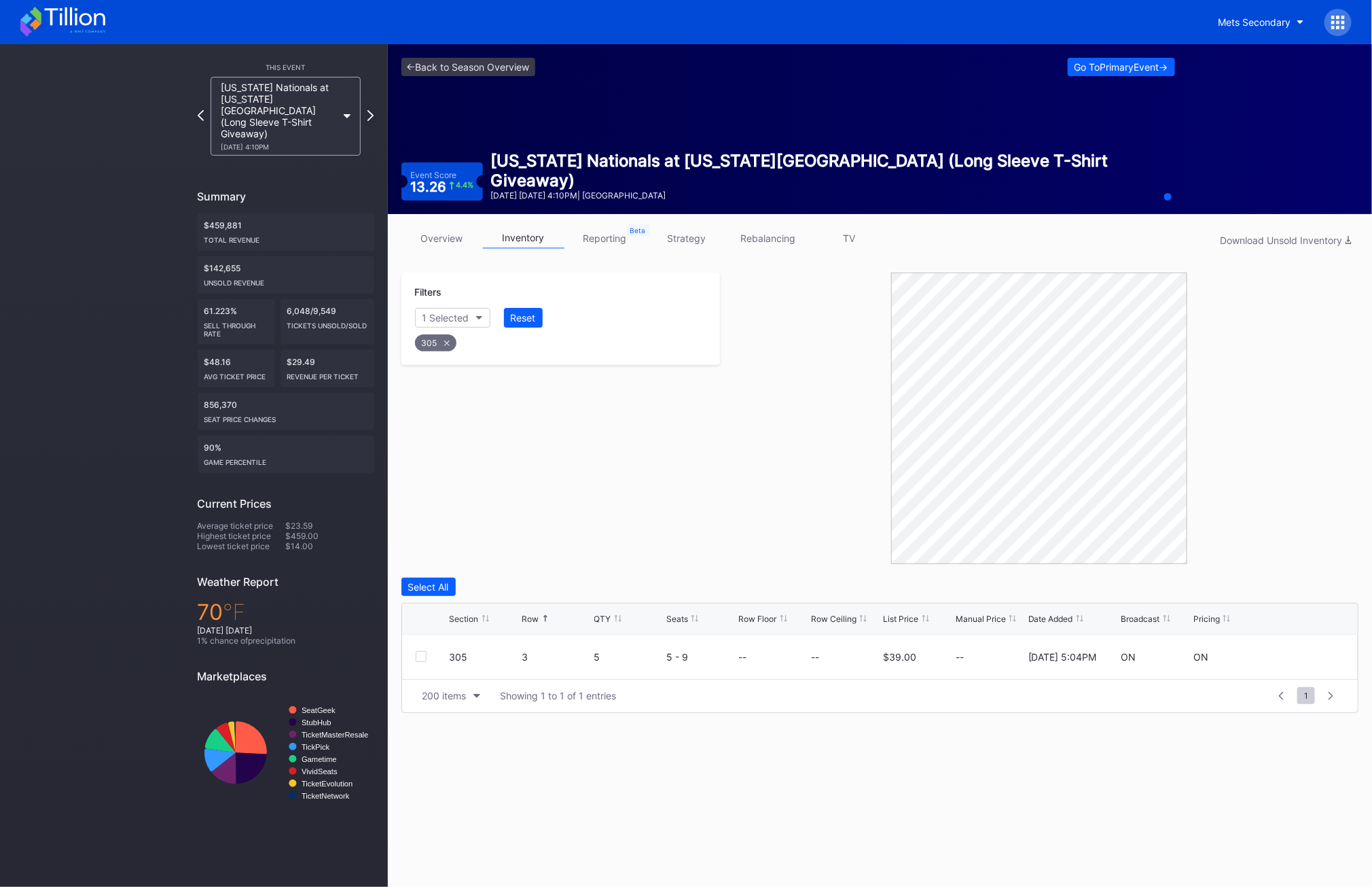
click at [441, 347] on div "305" at bounding box center [435, 342] width 41 height 17
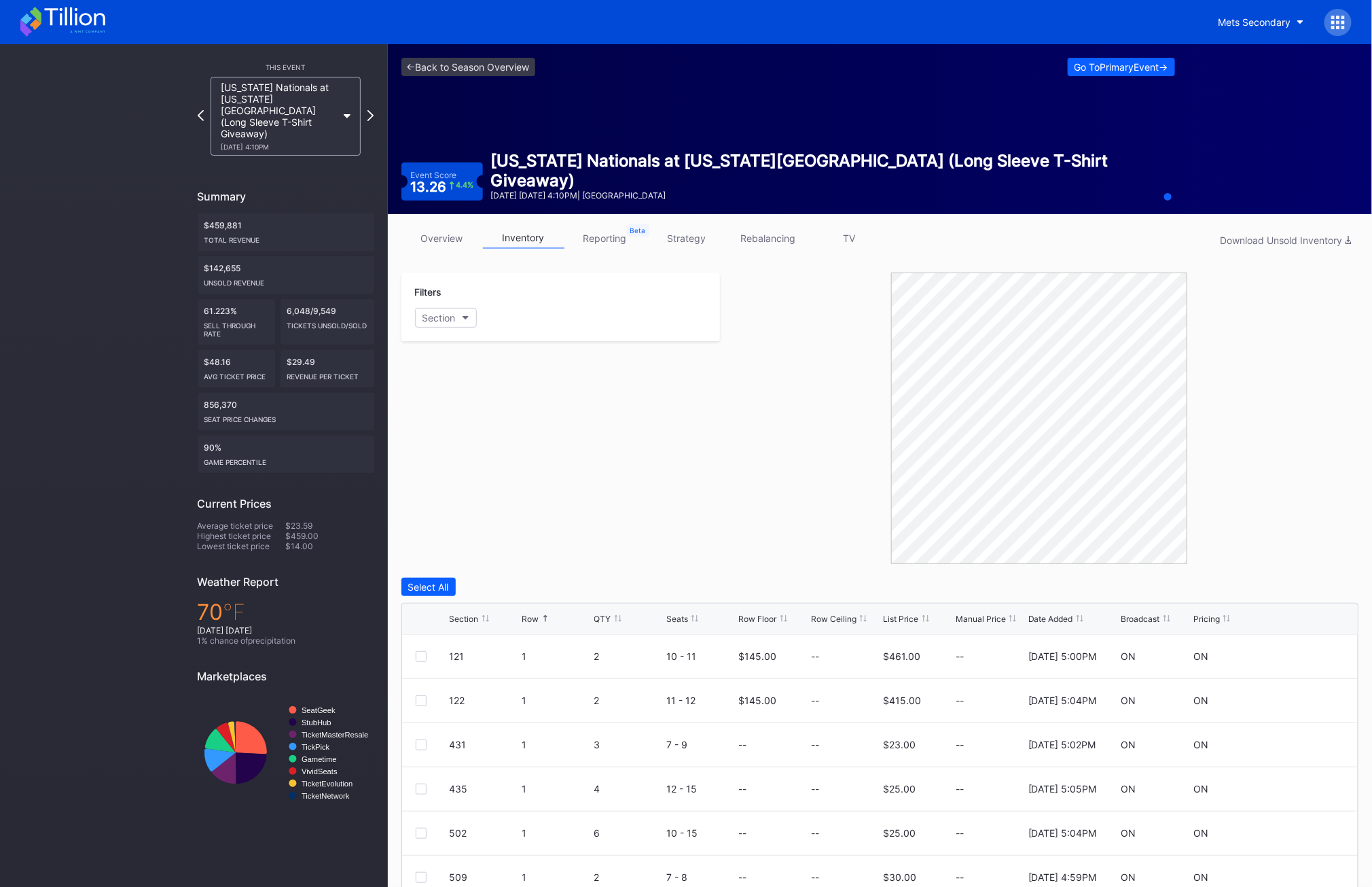
click at [441, 327] on div "Filters Section" at bounding box center [561, 306] width 320 height 68
click at [441, 320] on div "Section" at bounding box center [439, 318] width 33 height 12
type input "306"
click at [462, 391] on div "306" at bounding box center [455, 394] width 19 height 12
click at [429, 701] on div at bounding box center [433, 700] width 34 height 11
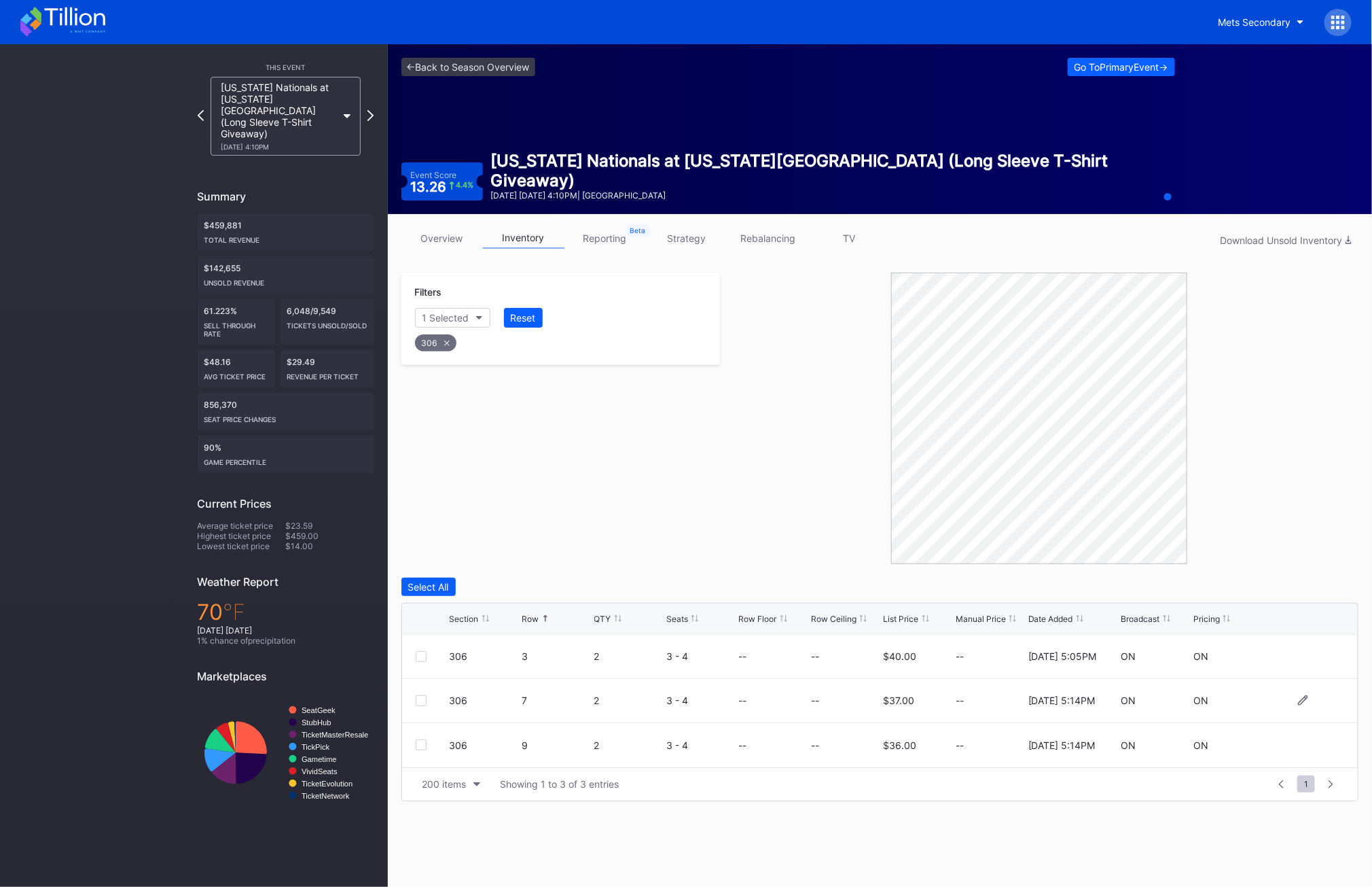
click at [422, 701] on div at bounding box center [421, 700] width 11 height 11
click at [423, 753] on div "306 9 2 3 - 4 -- -- $36.00 -- [DATE] 5:14PM ON ON" at bounding box center [881, 745] width 957 height 44
click at [422, 747] on div at bounding box center [421, 744] width 11 height 11
click at [1329, 583] on div "Delete 2 Rows" at bounding box center [1322, 587] width 61 height 12
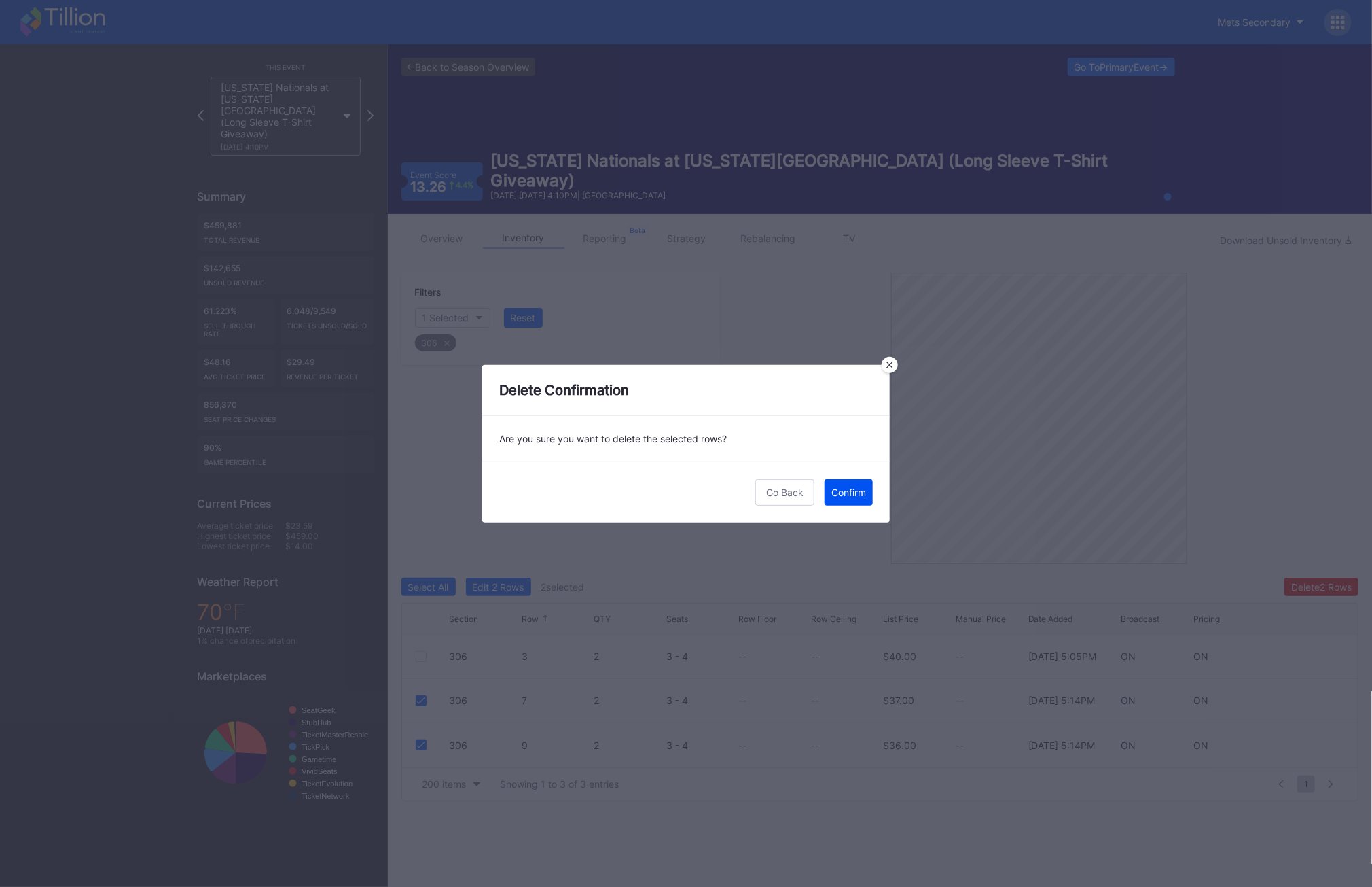
click at [848, 486] on div "Confirm" at bounding box center [849, 492] width 35 height 12
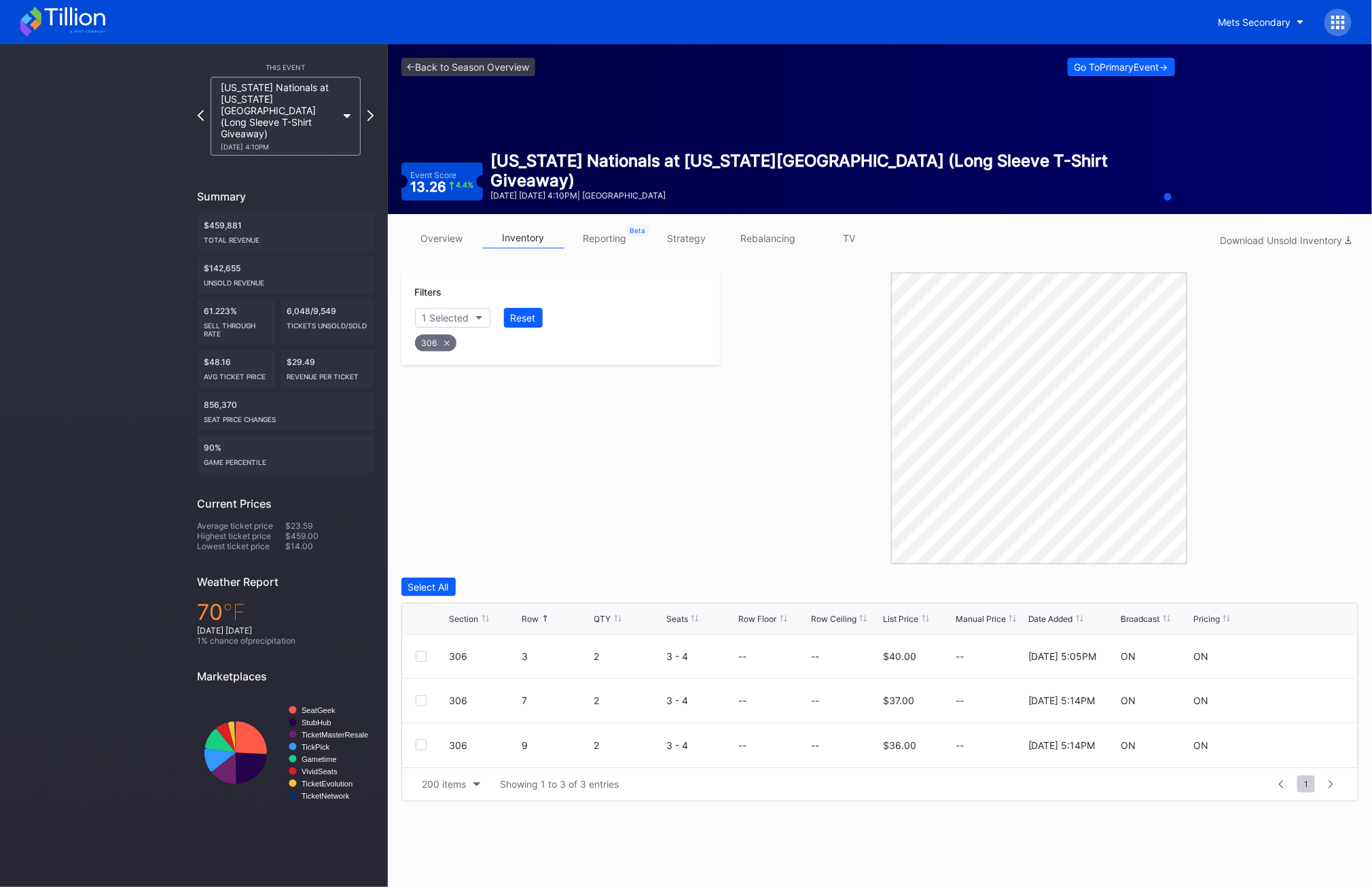
click at [435, 337] on div "306" at bounding box center [435, 342] width 41 height 17
click at [435, 318] on div "Section" at bounding box center [439, 318] width 33 height 12
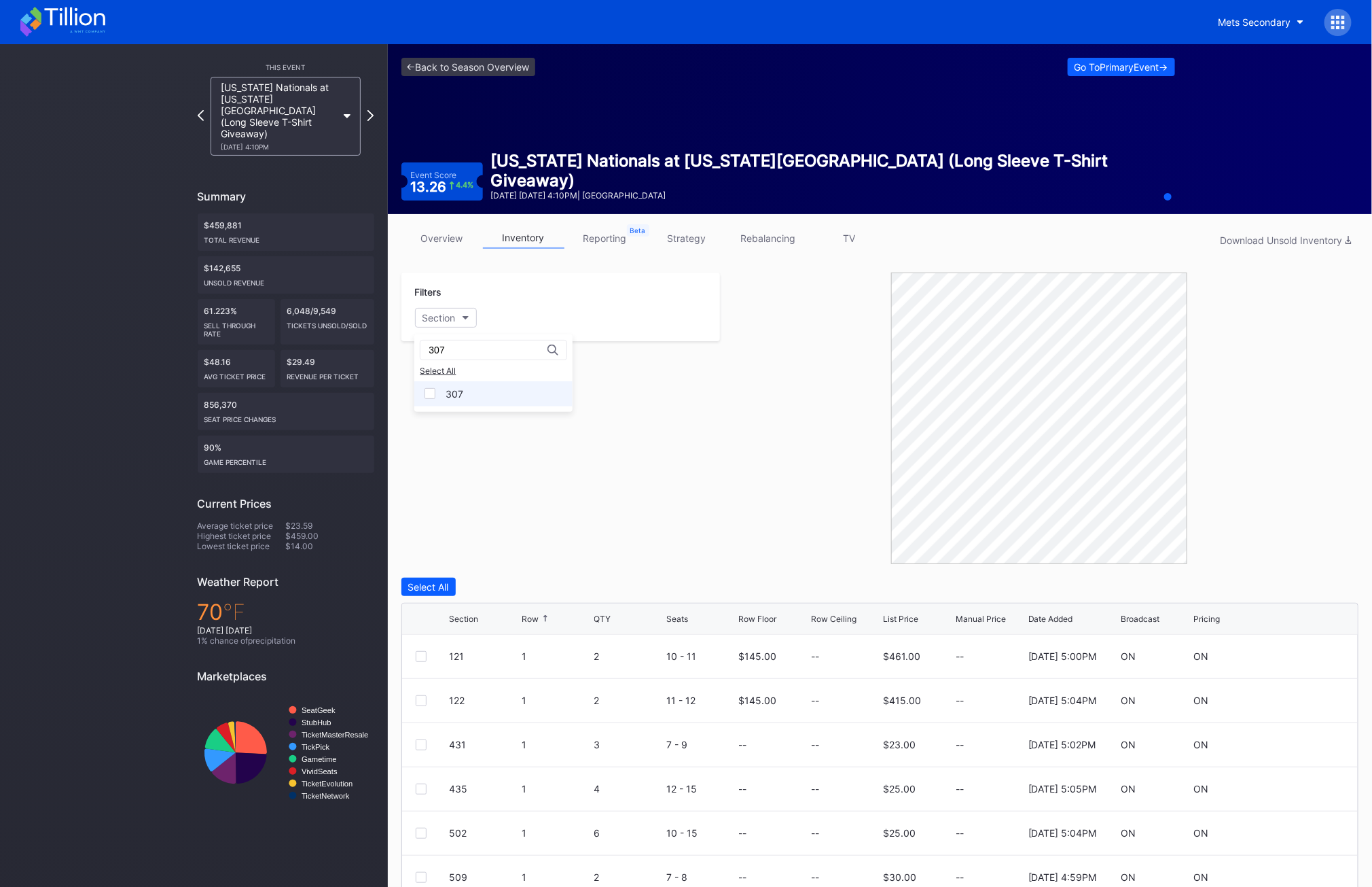
type input "307"
click at [436, 399] on div "307" at bounding box center [493, 394] width 158 height 25
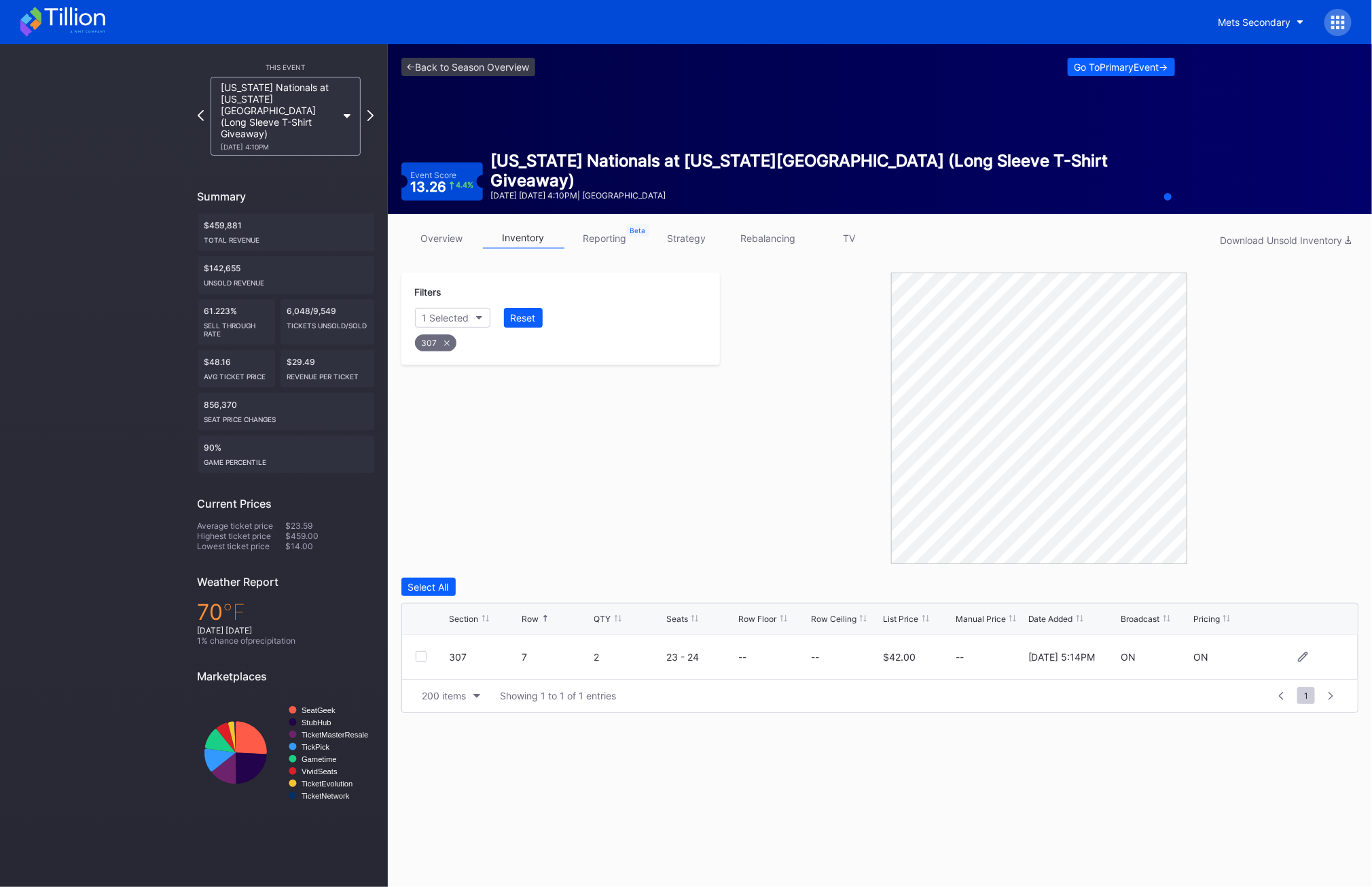
click at [417, 656] on div at bounding box center [421, 656] width 11 height 11
click at [441, 341] on div "307" at bounding box center [435, 342] width 41 height 17
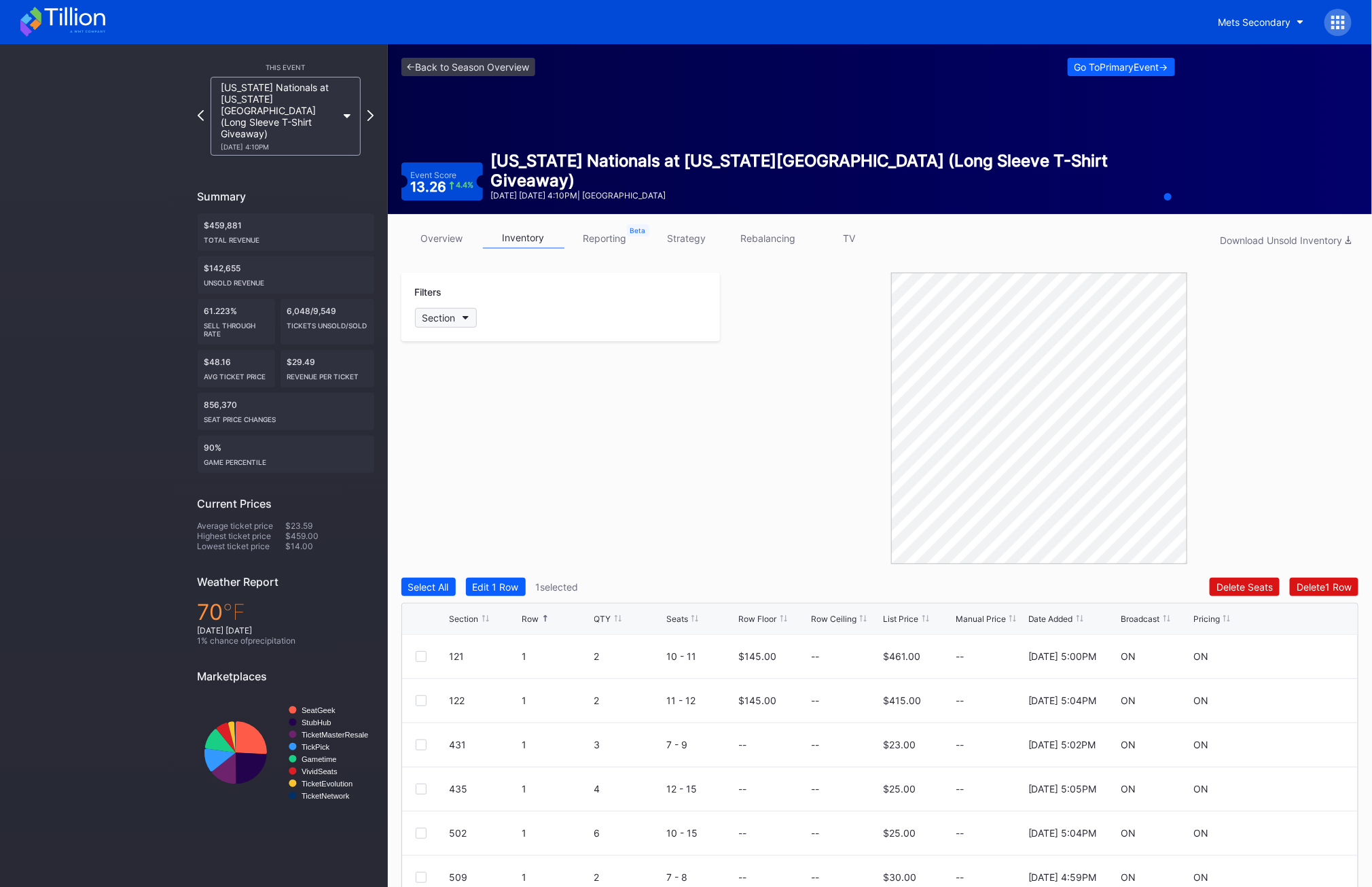
click at [441, 317] on div "Section" at bounding box center [439, 318] width 33 height 12
type input "308"
click at [455, 397] on div "308" at bounding box center [455, 394] width 19 height 12
click at [420, 655] on div at bounding box center [421, 656] width 11 height 11
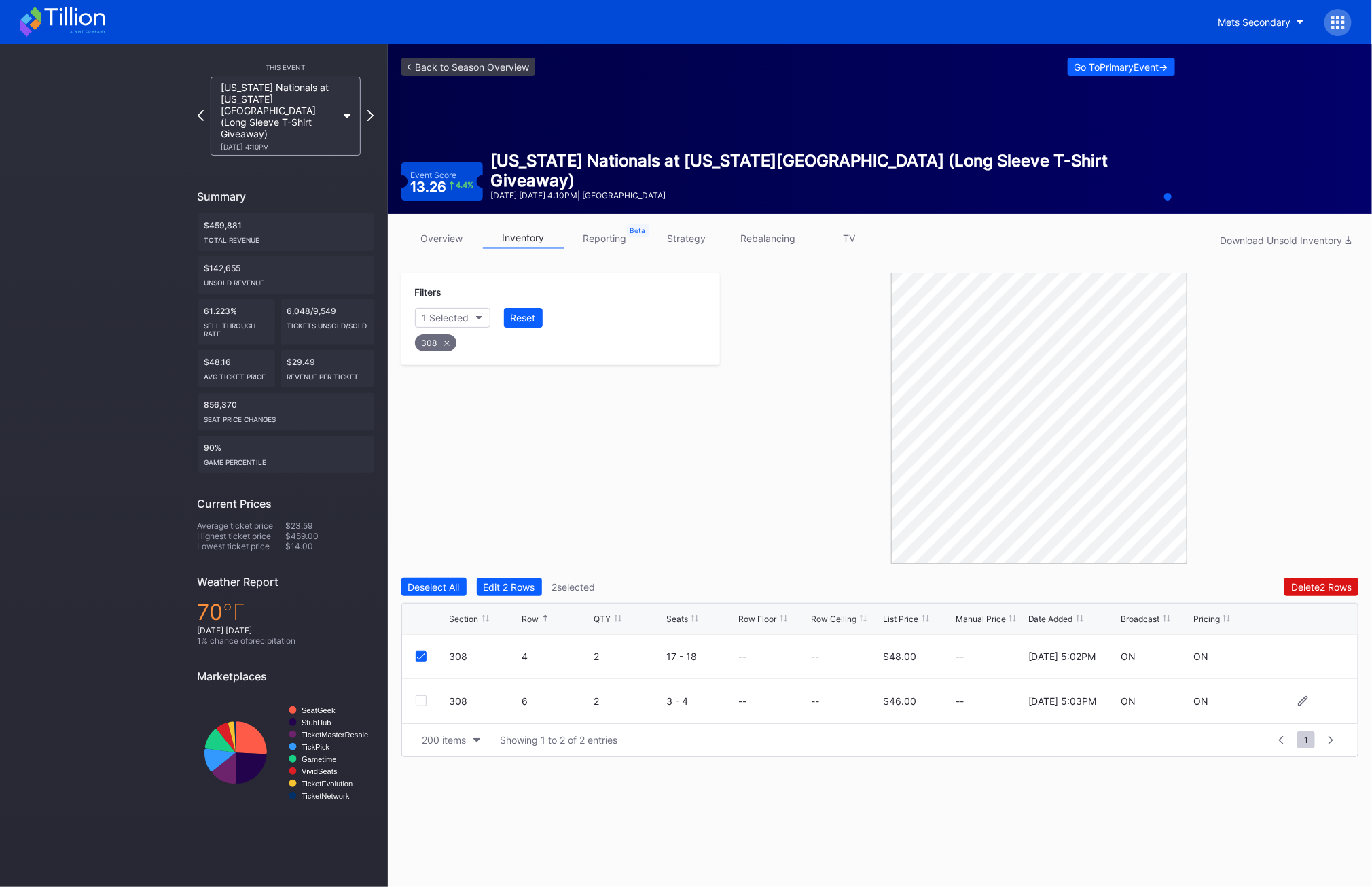
click at [419, 697] on div at bounding box center [421, 700] width 11 height 11
click at [431, 345] on div "308" at bounding box center [435, 342] width 41 height 17
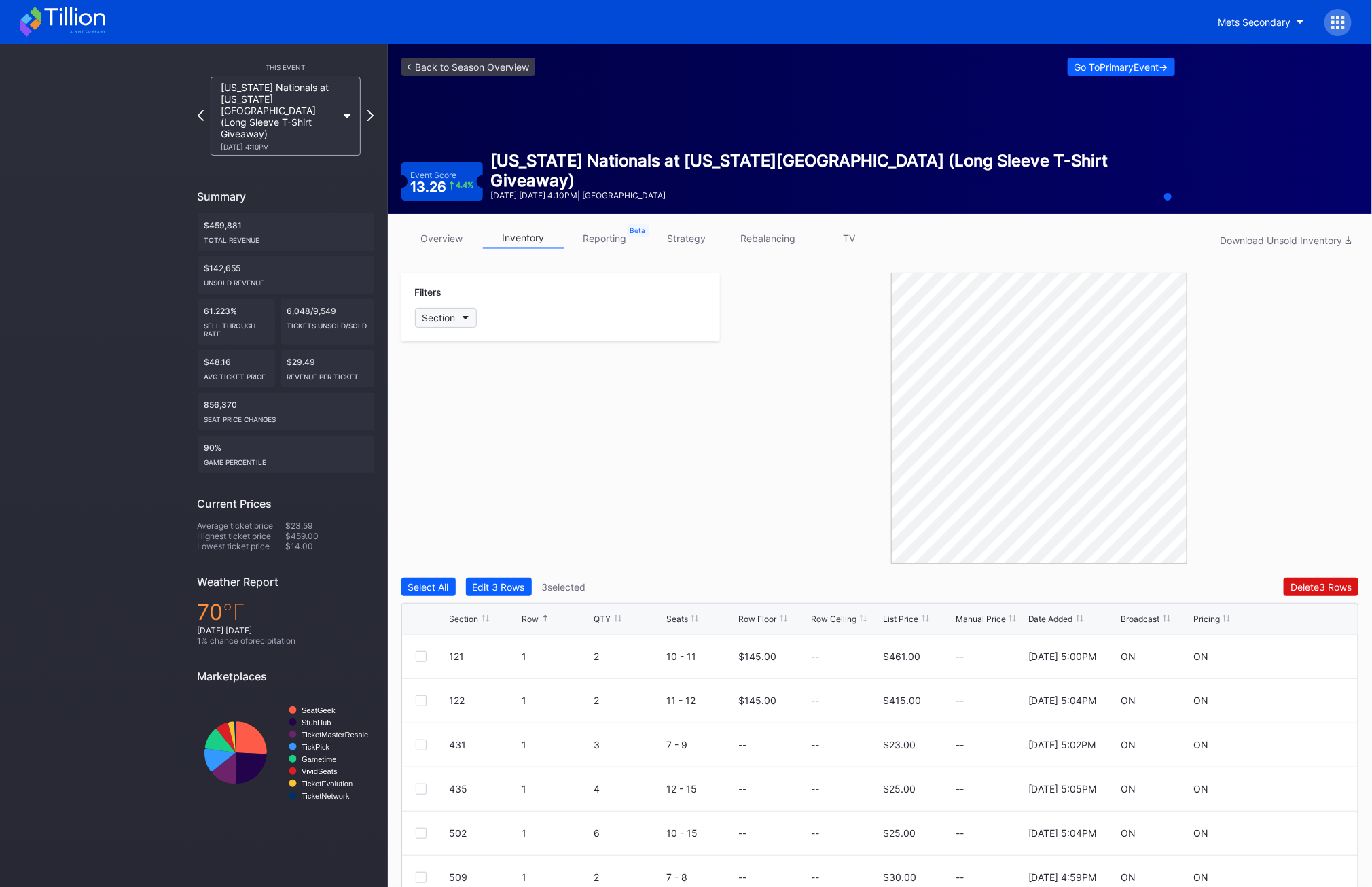
click at [434, 317] on div "Section" at bounding box center [439, 318] width 33 height 12
type input "309"
click at [462, 391] on div "309" at bounding box center [455, 394] width 19 height 12
click at [429, 656] on div at bounding box center [433, 656] width 34 height 11
click at [421, 657] on div at bounding box center [421, 656] width 11 height 11
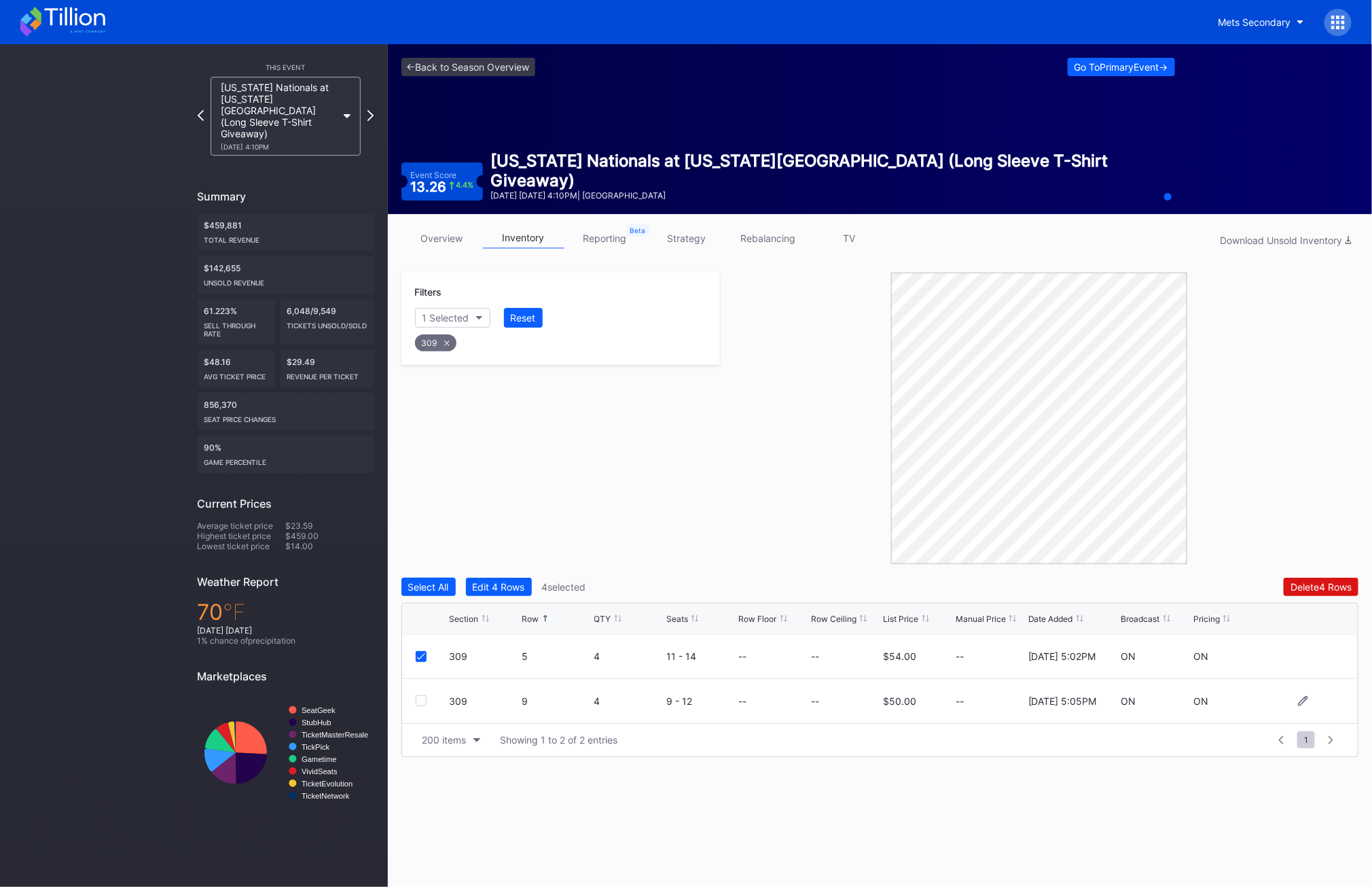
click at [424, 706] on div "309 9 4 9 - 12 -- -- $50.00 -- [DATE] 5:05PM ON ON" at bounding box center [881, 701] width 957 height 44
click at [420, 703] on div at bounding box center [421, 700] width 11 height 11
click at [437, 338] on div "309" at bounding box center [435, 342] width 41 height 17
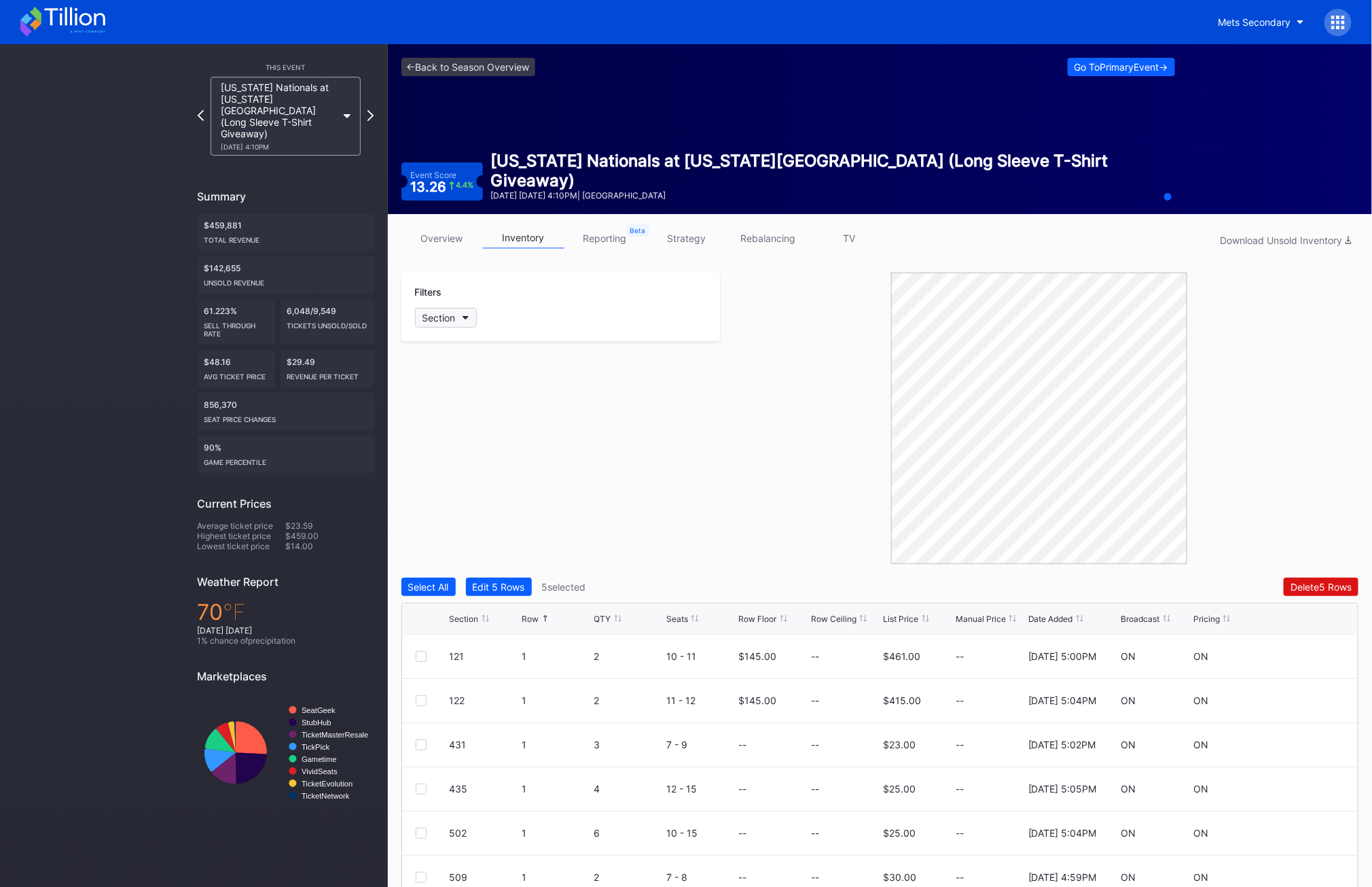
click at [447, 317] on div "Section" at bounding box center [439, 318] width 33 height 12
type input "334"
click at [460, 394] on div "334" at bounding box center [455, 394] width 19 height 12
click at [422, 653] on div at bounding box center [421, 656] width 11 height 11
click at [426, 683] on div "334 8 10 14 - 23 -- -- $32.00 -- [DATE] 5:24PM ON ON" at bounding box center [881, 701] width 957 height 44
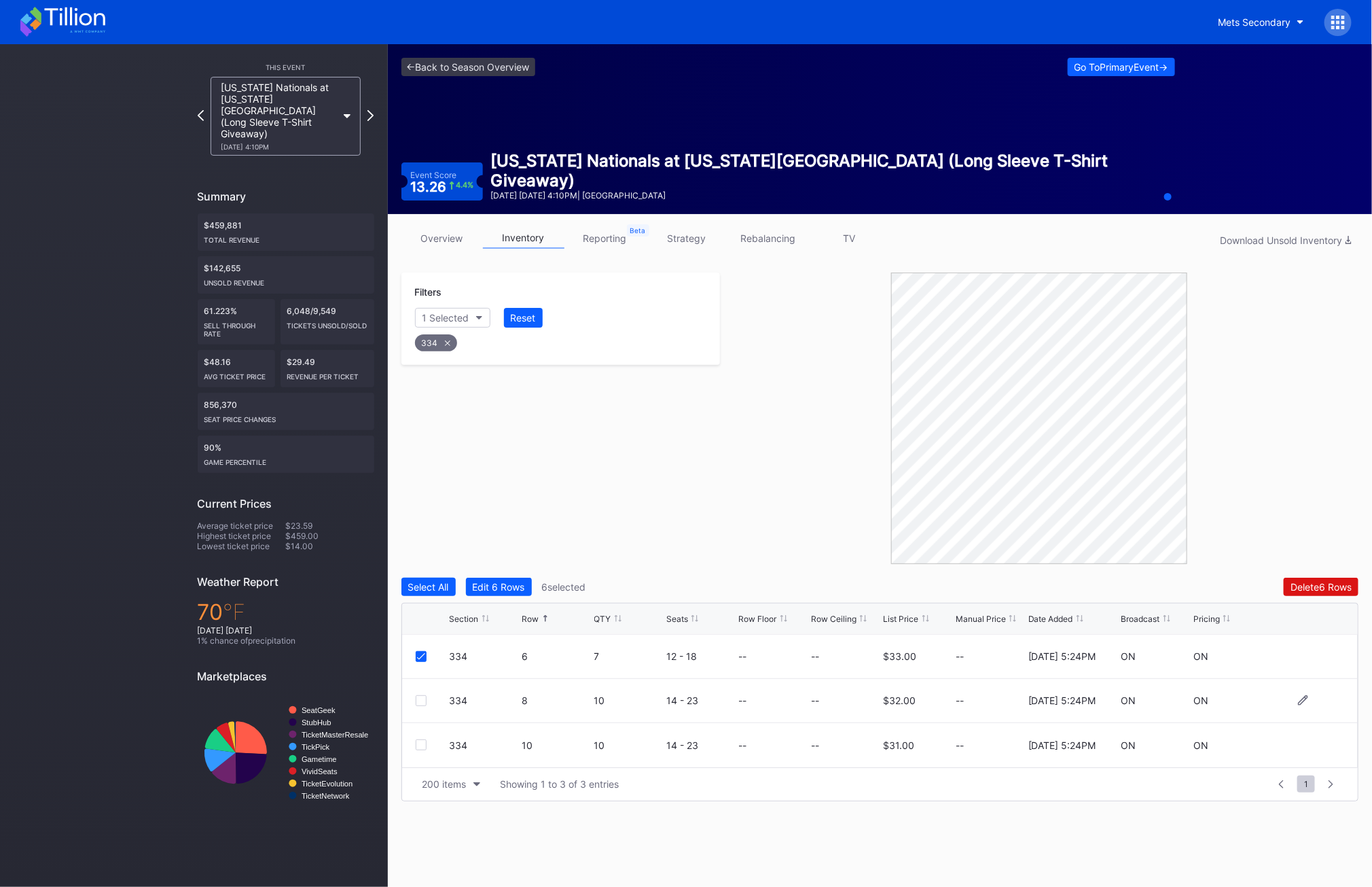
click at [424, 716] on div "334 8 10 14 - 23 -- -- $32.00 -- [DATE] 5:24PM ON ON" at bounding box center [881, 701] width 957 height 44
click at [420, 702] on div at bounding box center [421, 700] width 11 height 11
click at [419, 749] on div at bounding box center [421, 744] width 11 height 11
click at [449, 342] on icon at bounding box center [447, 343] width 5 height 5
click at [447, 312] on div "Section" at bounding box center [439, 318] width 33 height 12
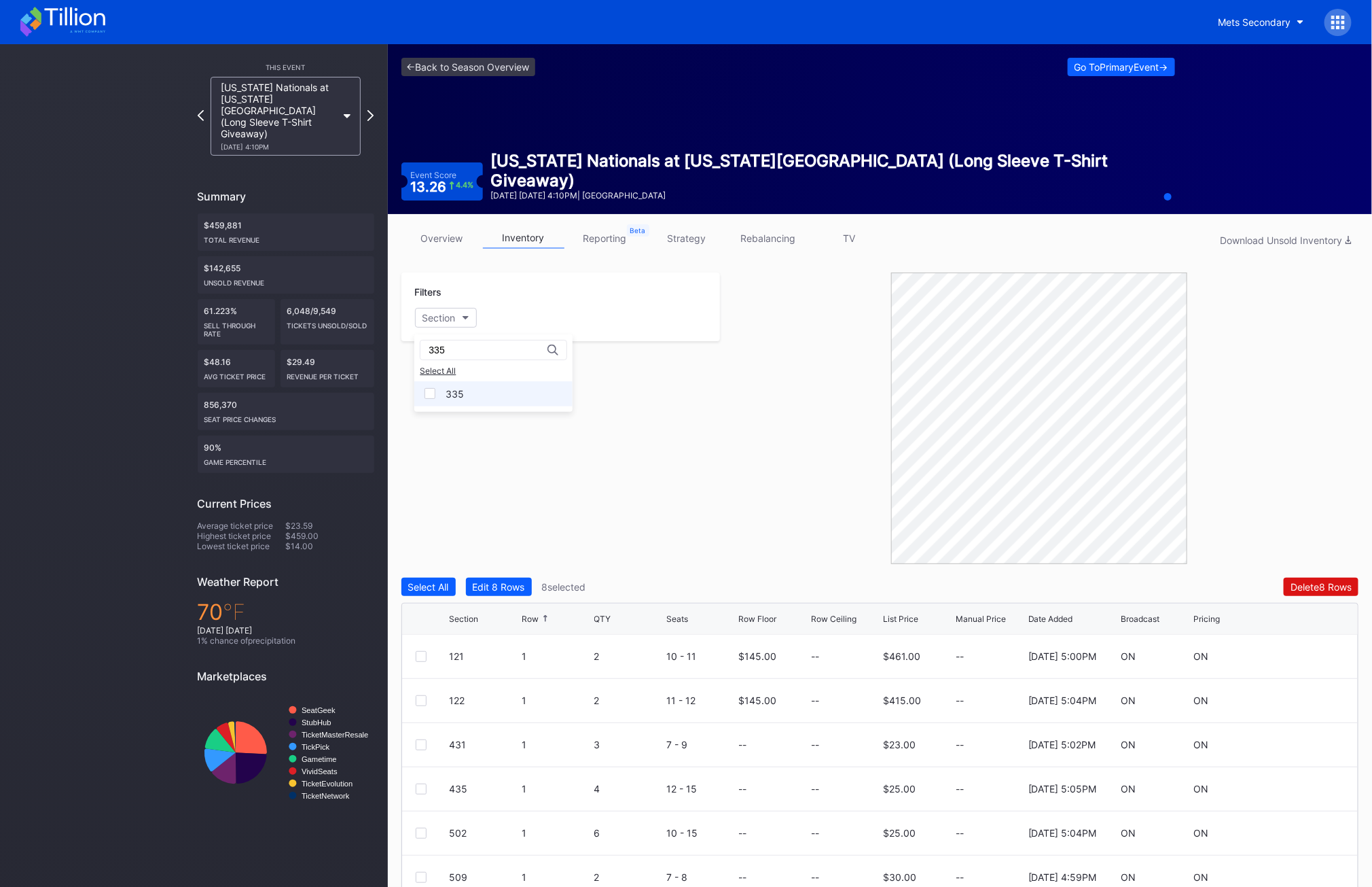
type input "335"
click at [455, 389] on div "335" at bounding box center [455, 394] width 19 height 12
click at [425, 789] on div at bounding box center [421, 789] width 11 height 11
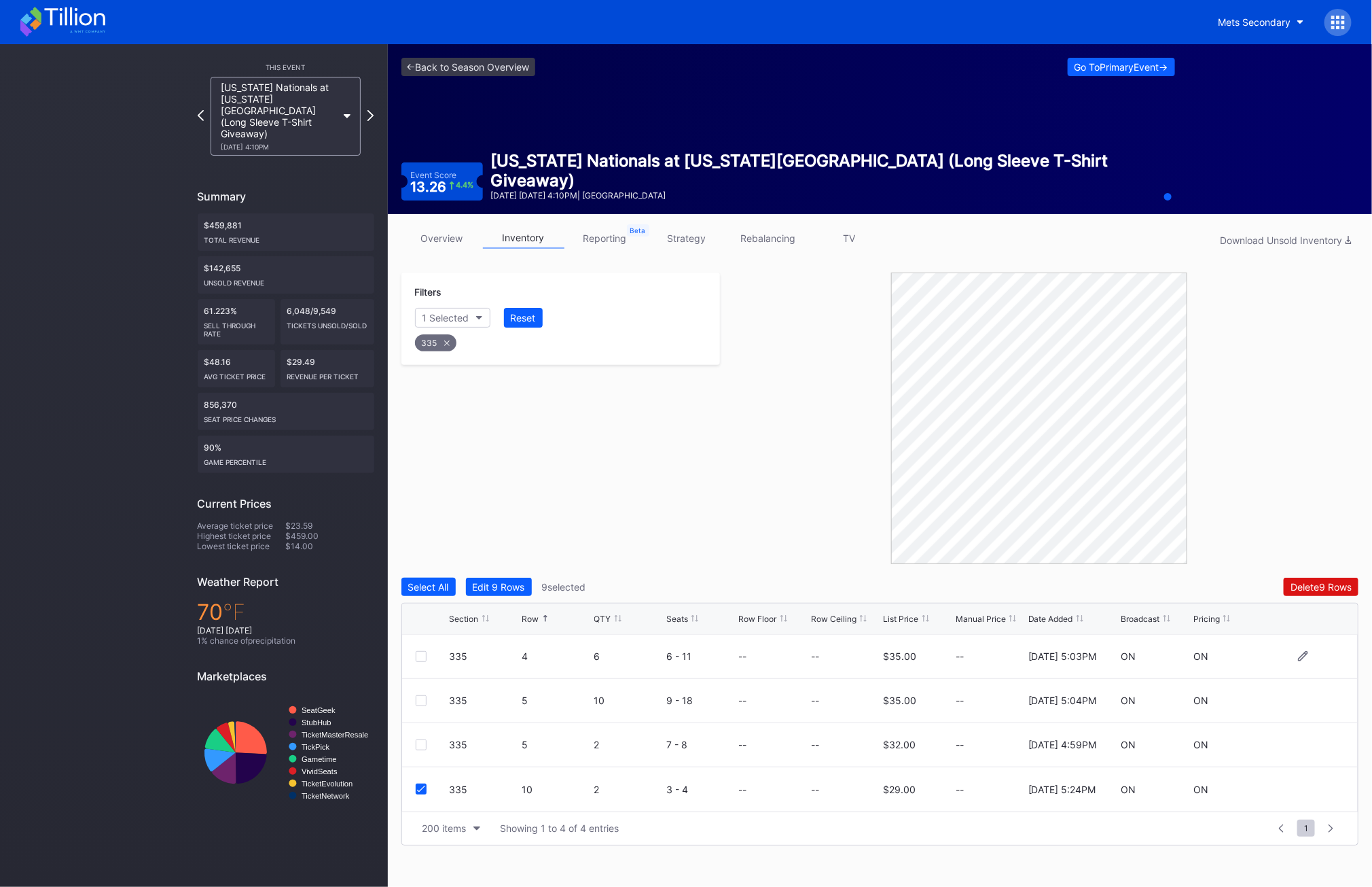
click at [418, 655] on div at bounding box center [421, 656] width 11 height 11
click at [420, 700] on div at bounding box center [421, 700] width 11 height 11
click at [420, 700] on icon at bounding box center [421, 701] width 8 height 7
click at [420, 702] on div at bounding box center [421, 700] width 11 height 11
click at [1317, 587] on div "Delete 11 Rows" at bounding box center [1320, 587] width 64 height 12
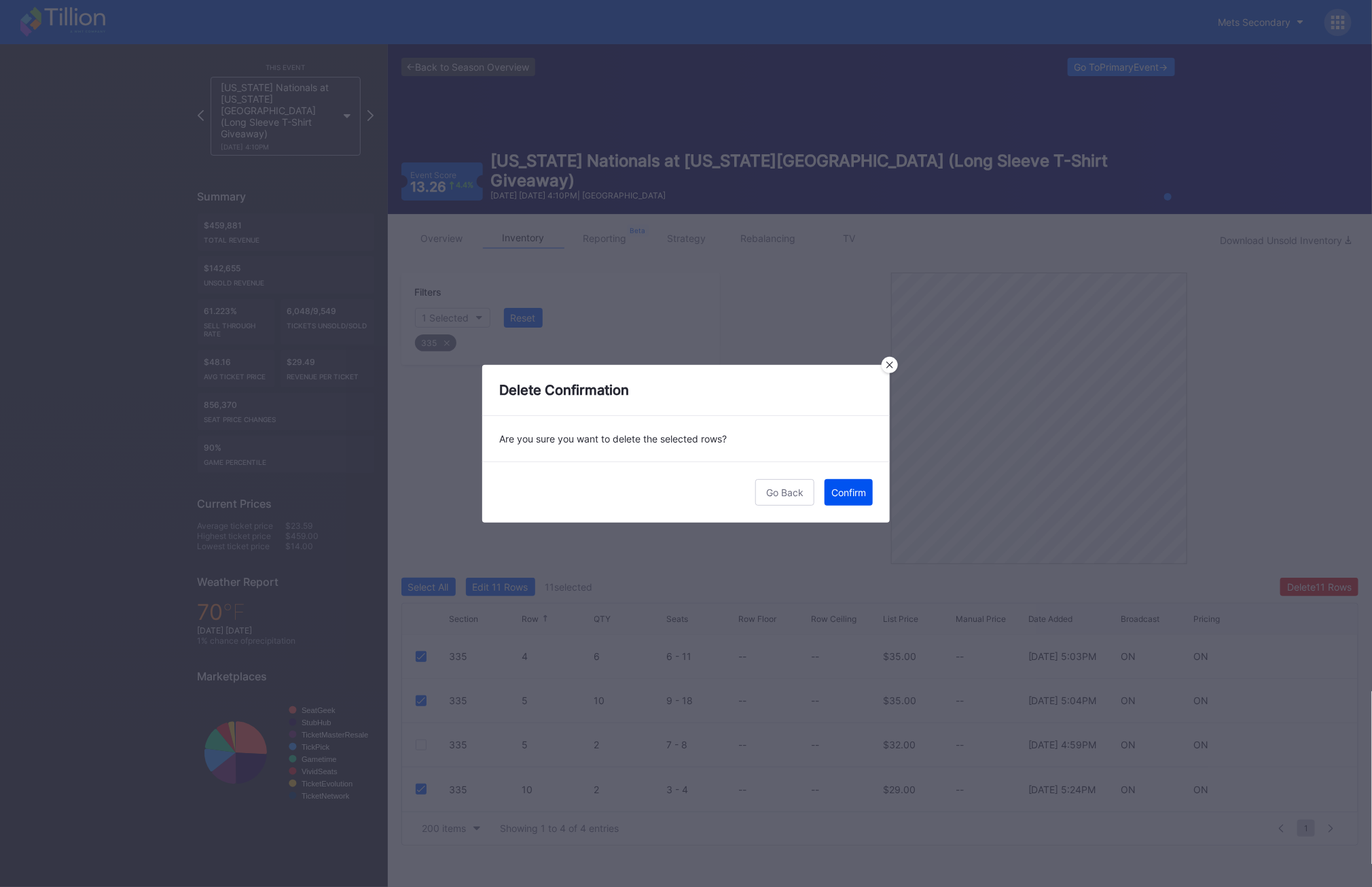
click at [849, 498] on button "Confirm" at bounding box center [849, 492] width 48 height 26
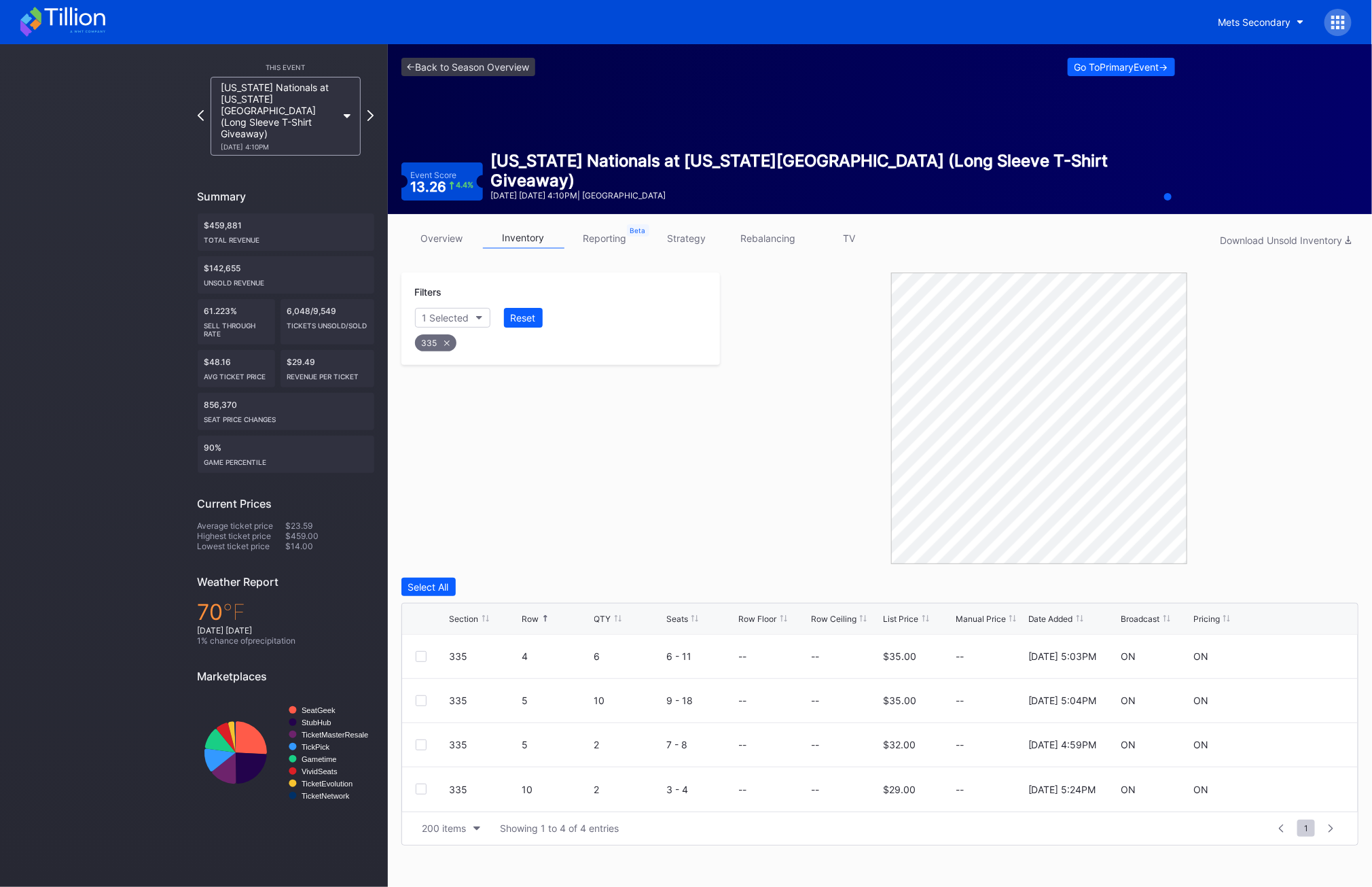
click at [443, 346] on div "335" at bounding box center [435, 342] width 41 height 17
click at [441, 312] on div "Section" at bounding box center [439, 318] width 33 height 12
type input "336"
click at [463, 389] on div "336" at bounding box center [455, 394] width 19 height 12
click at [418, 741] on div at bounding box center [421, 744] width 11 height 11
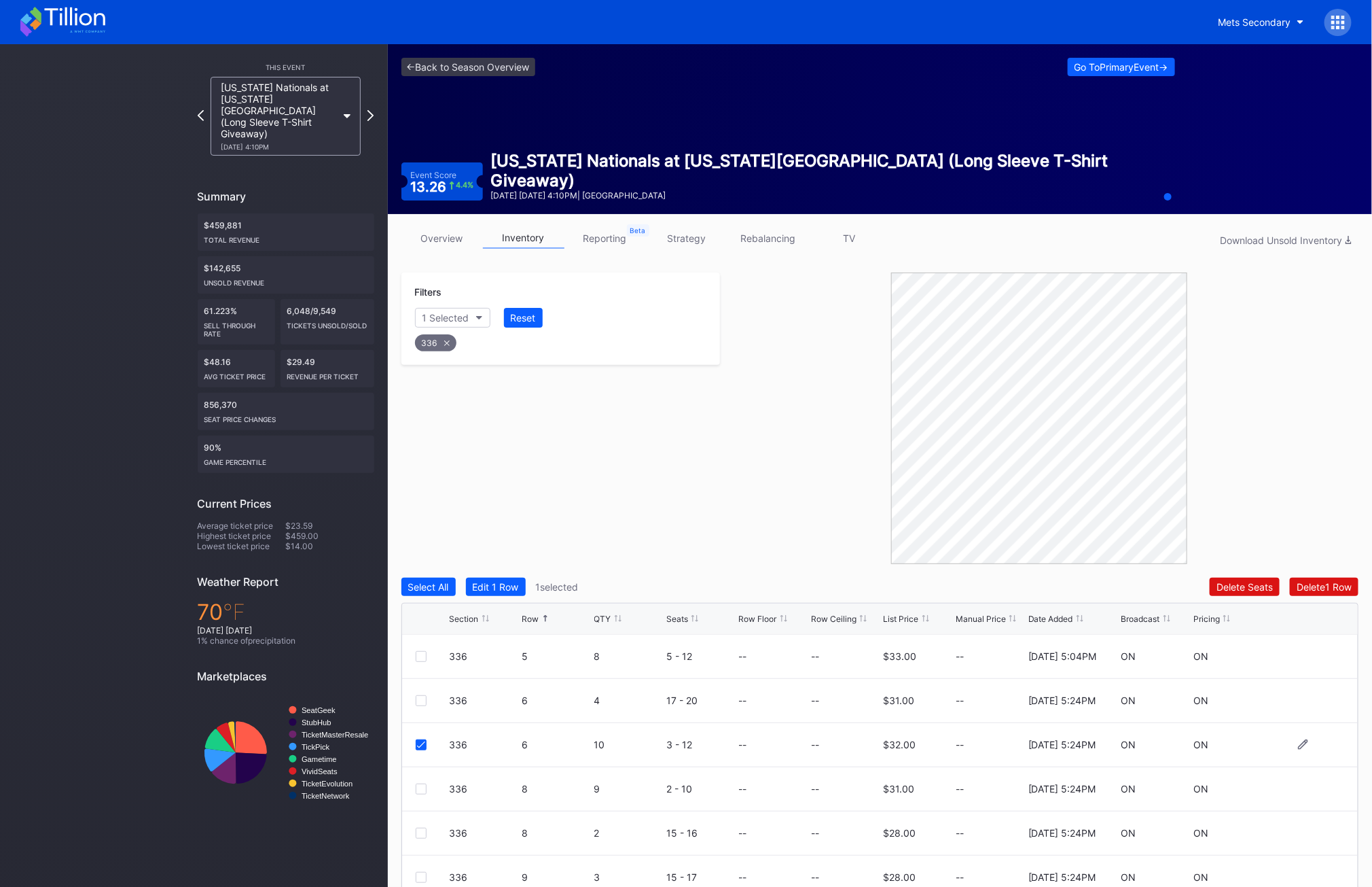
click at [418, 742] on icon at bounding box center [421, 745] width 8 height 7
click at [417, 700] on div at bounding box center [421, 700] width 11 height 11
click at [417, 703] on icon at bounding box center [421, 701] width 8 height 7
click at [417, 735] on div "336 6 10 3 - 12 -- -- $32.00 -- [DATE] 5:24PM ON ON" at bounding box center [881, 745] width 957 height 44
click at [417, 742] on div at bounding box center [421, 744] width 11 height 11
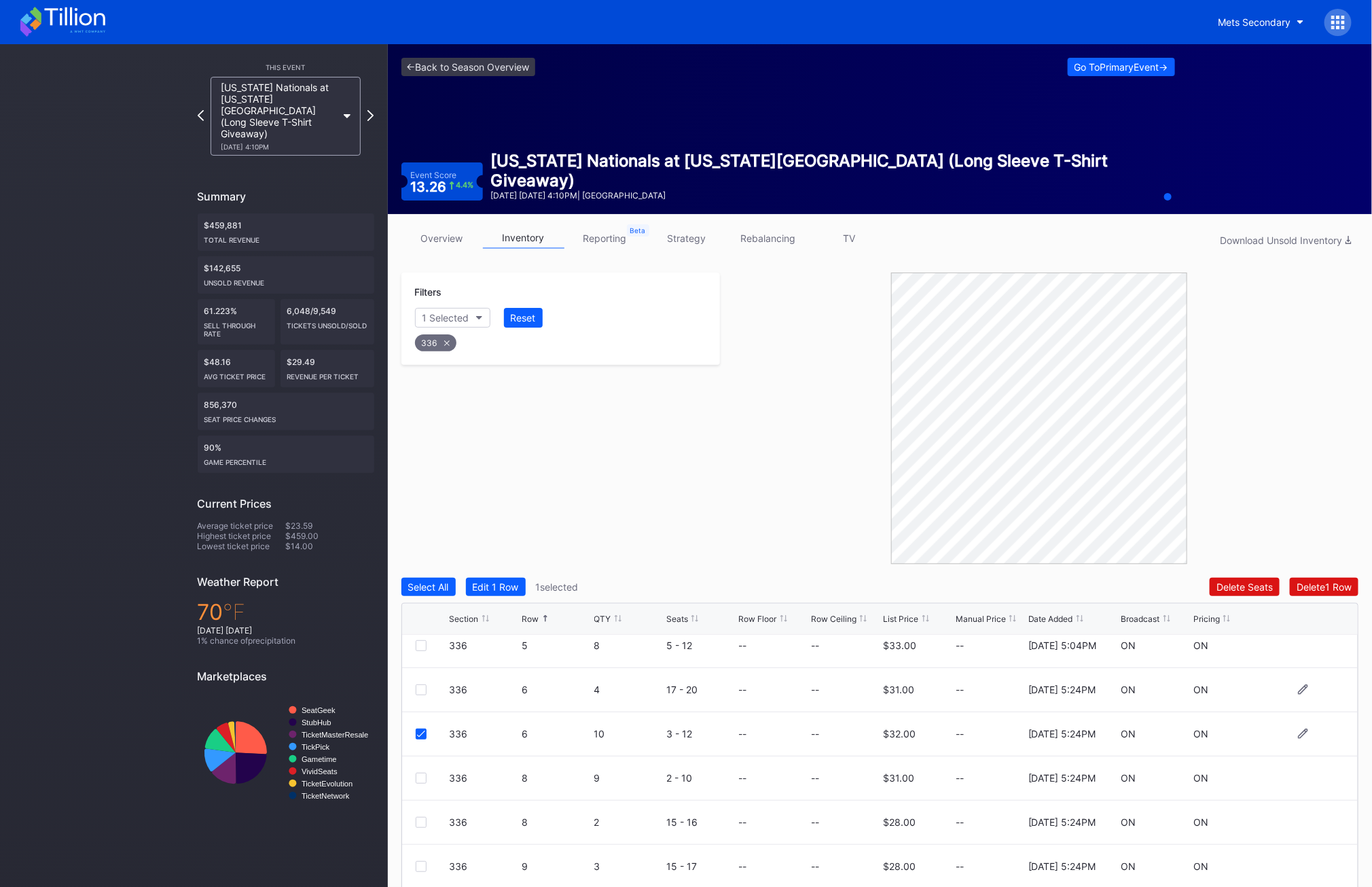
scroll to position [13, 0]
click at [417, 815] on div at bounding box center [421, 820] width 11 height 11
click at [417, 775] on div at bounding box center [421, 775] width 11 height 11
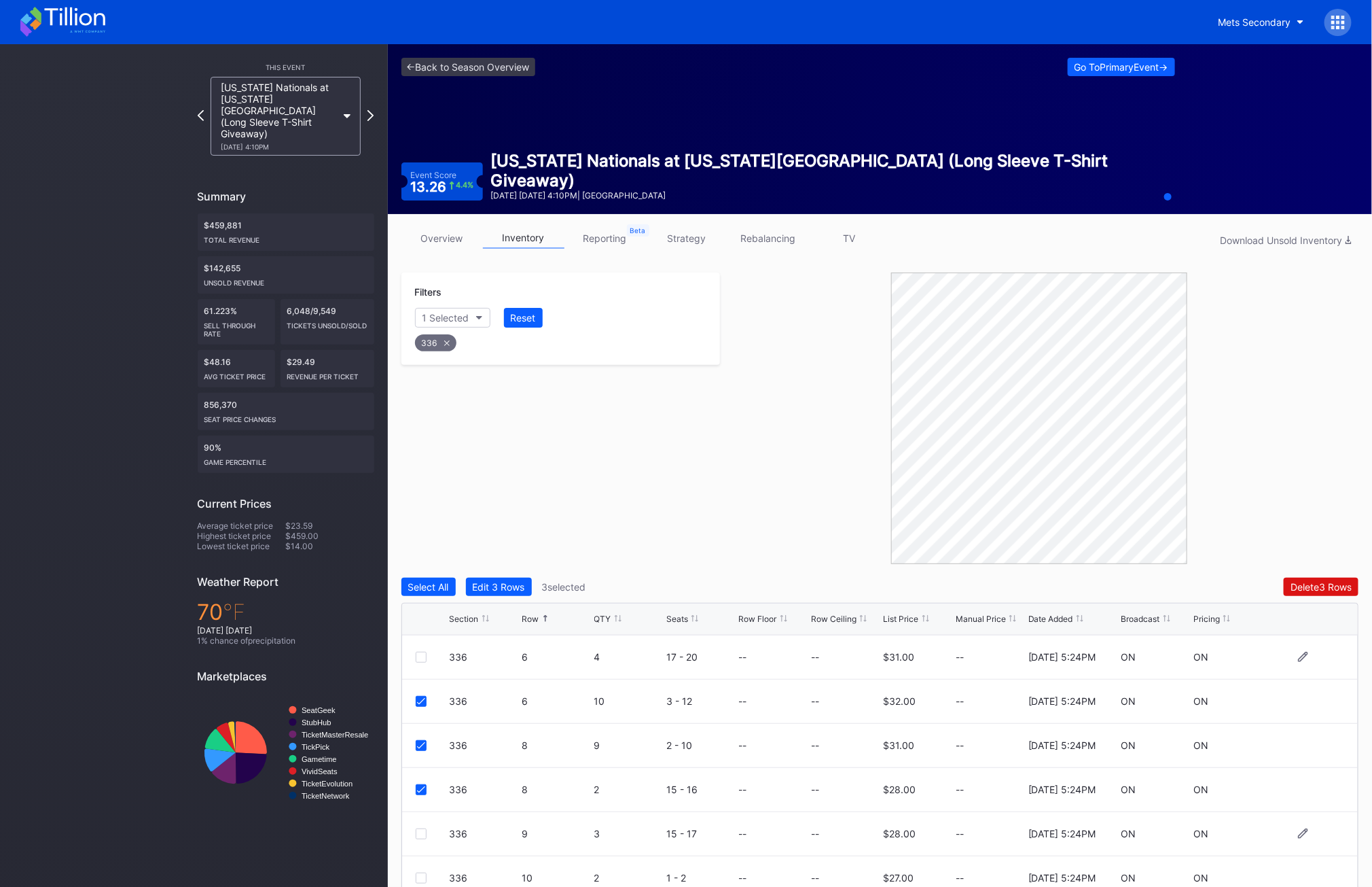
click at [422, 829] on div at bounding box center [421, 834] width 11 height 11
click at [1326, 575] on div "Filters 1 Selected Reset 336 Select All Edit 4 Rows 4 selected Delete 4 Rows Se…" at bounding box center [880, 625] width 958 height 705
click at [1326, 583] on div "Delete 4 Rows" at bounding box center [1321, 587] width 61 height 12
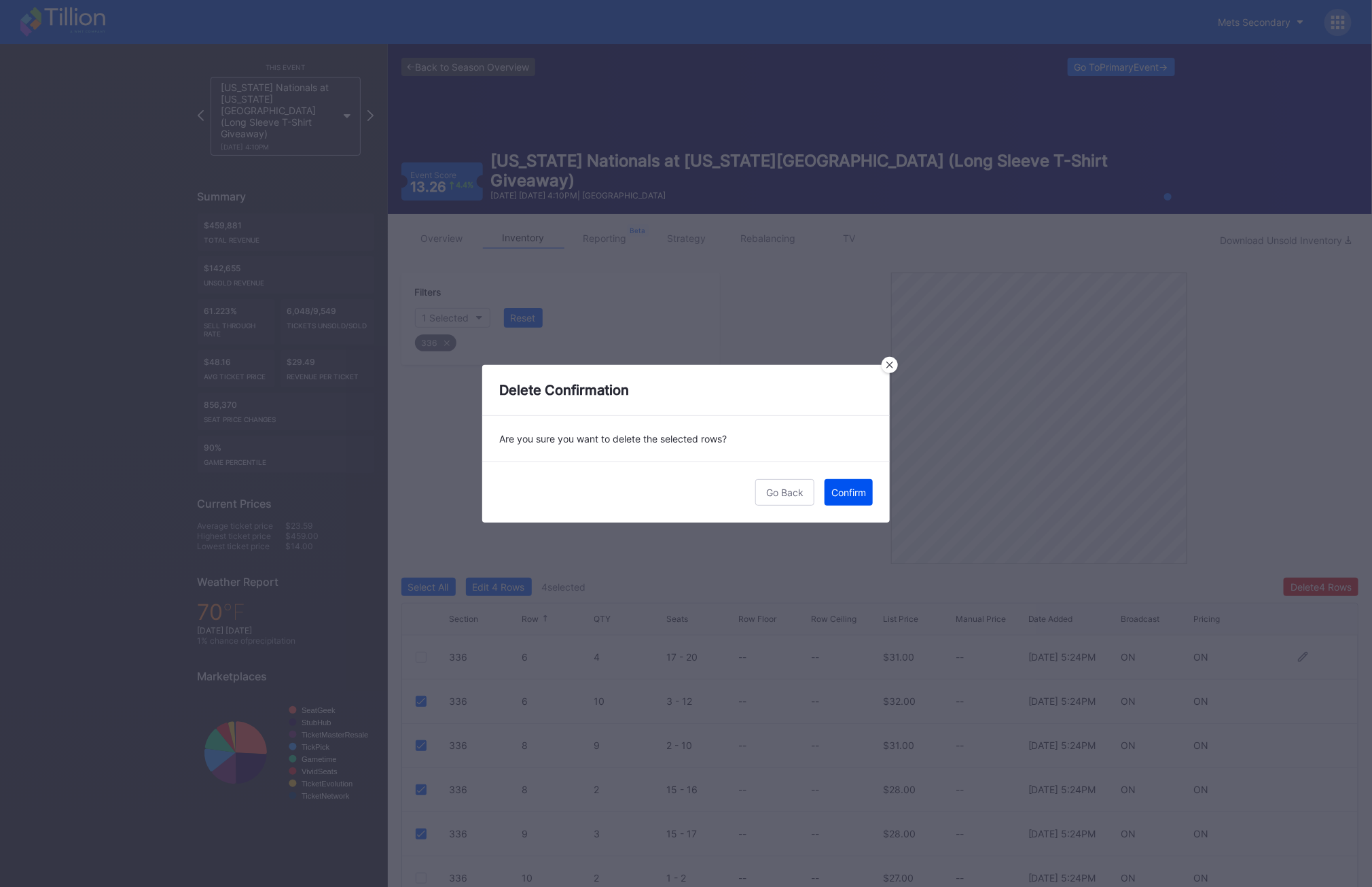
click at [839, 499] on button "Confirm" at bounding box center [849, 492] width 48 height 26
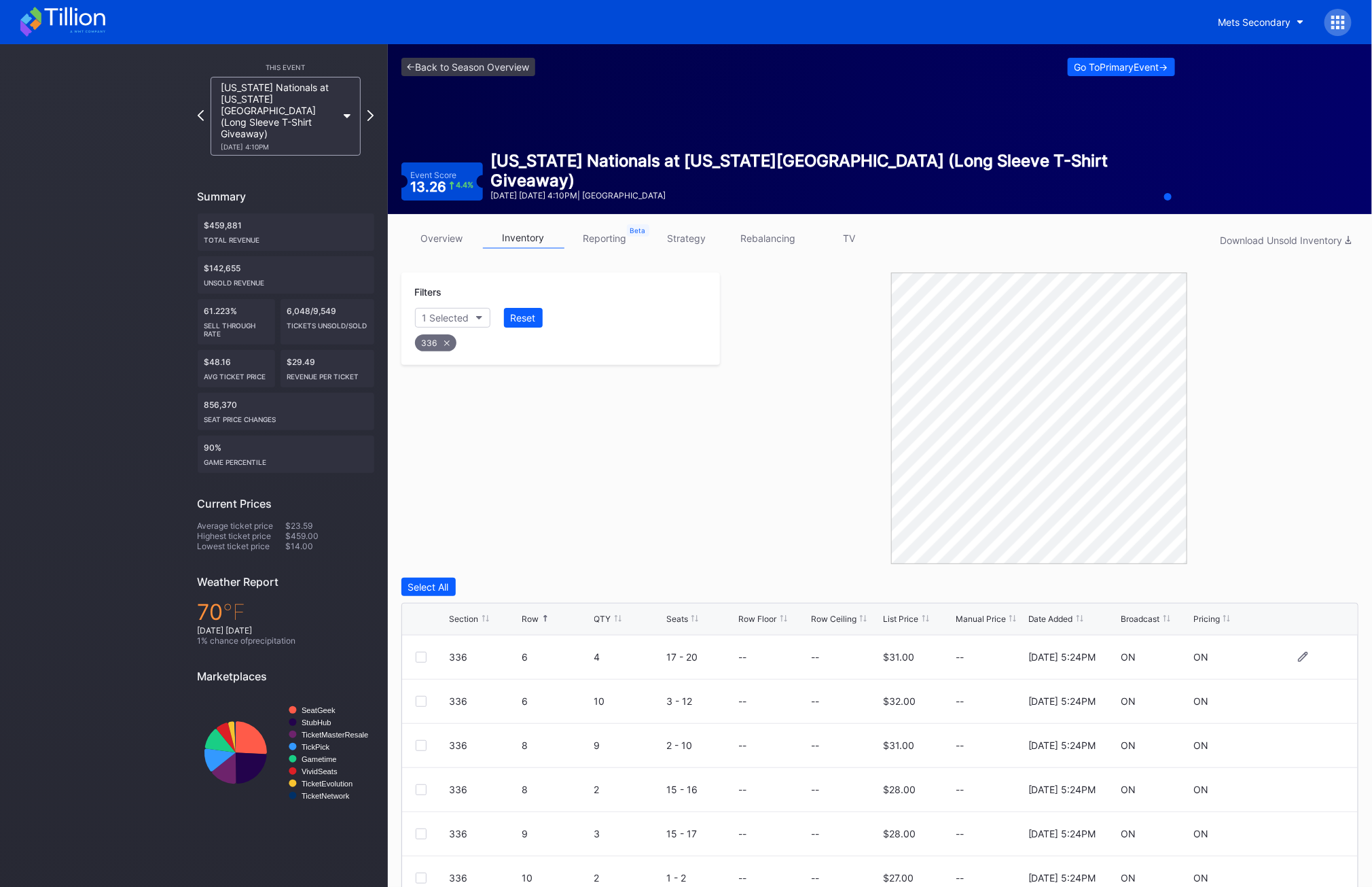
click at [440, 341] on div "336" at bounding box center [435, 342] width 41 height 17
click at [446, 320] on div "Section" at bounding box center [439, 318] width 33 height 12
type input "337"
click at [486, 391] on div "337" at bounding box center [493, 394] width 158 height 25
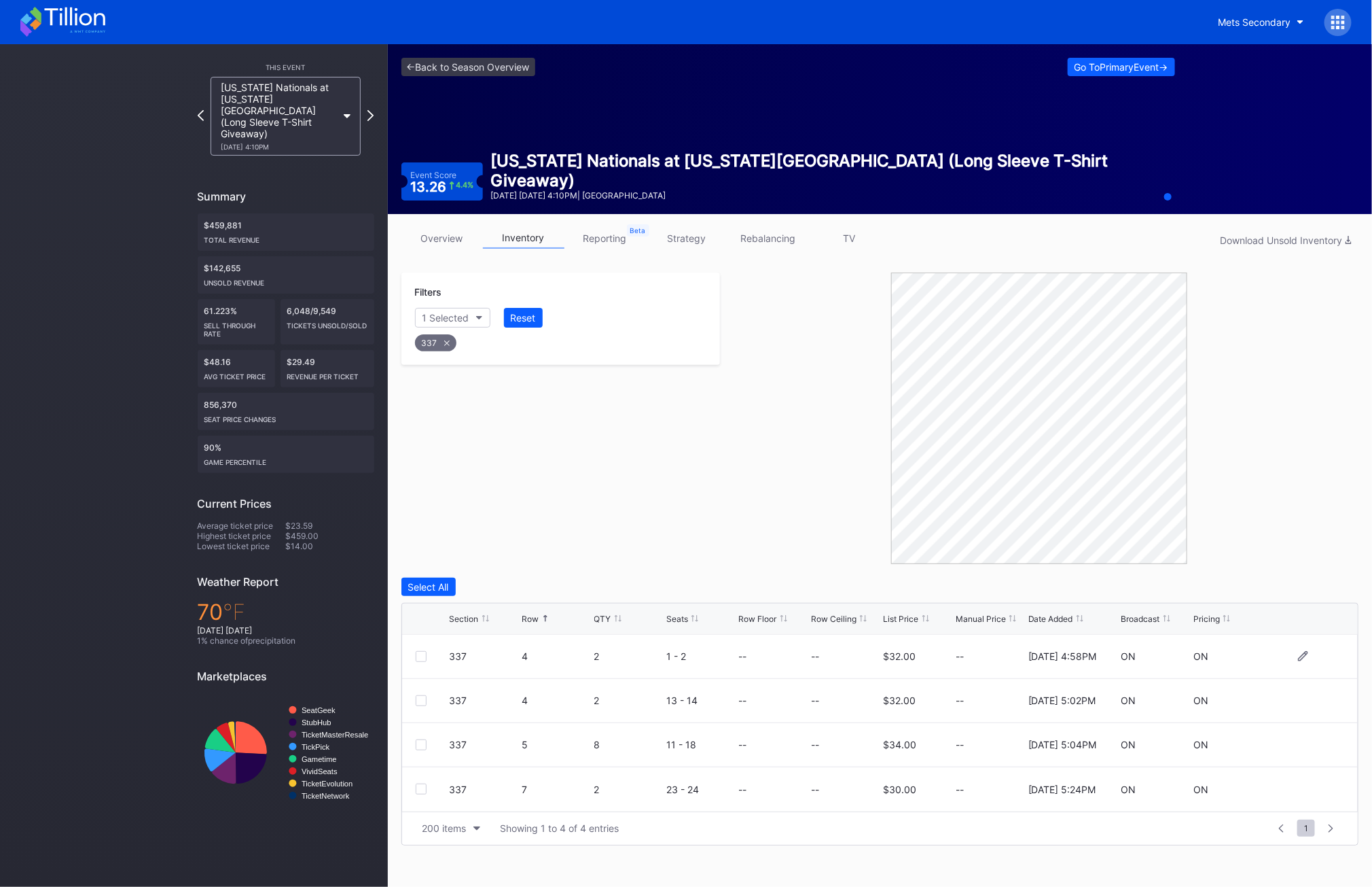
click at [417, 656] on div at bounding box center [421, 656] width 11 height 11
click at [424, 695] on div at bounding box center [421, 700] width 11 height 11
click at [420, 742] on div at bounding box center [421, 744] width 11 height 11
click at [436, 347] on div "337" at bounding box center [435, 342] width 41 height 17
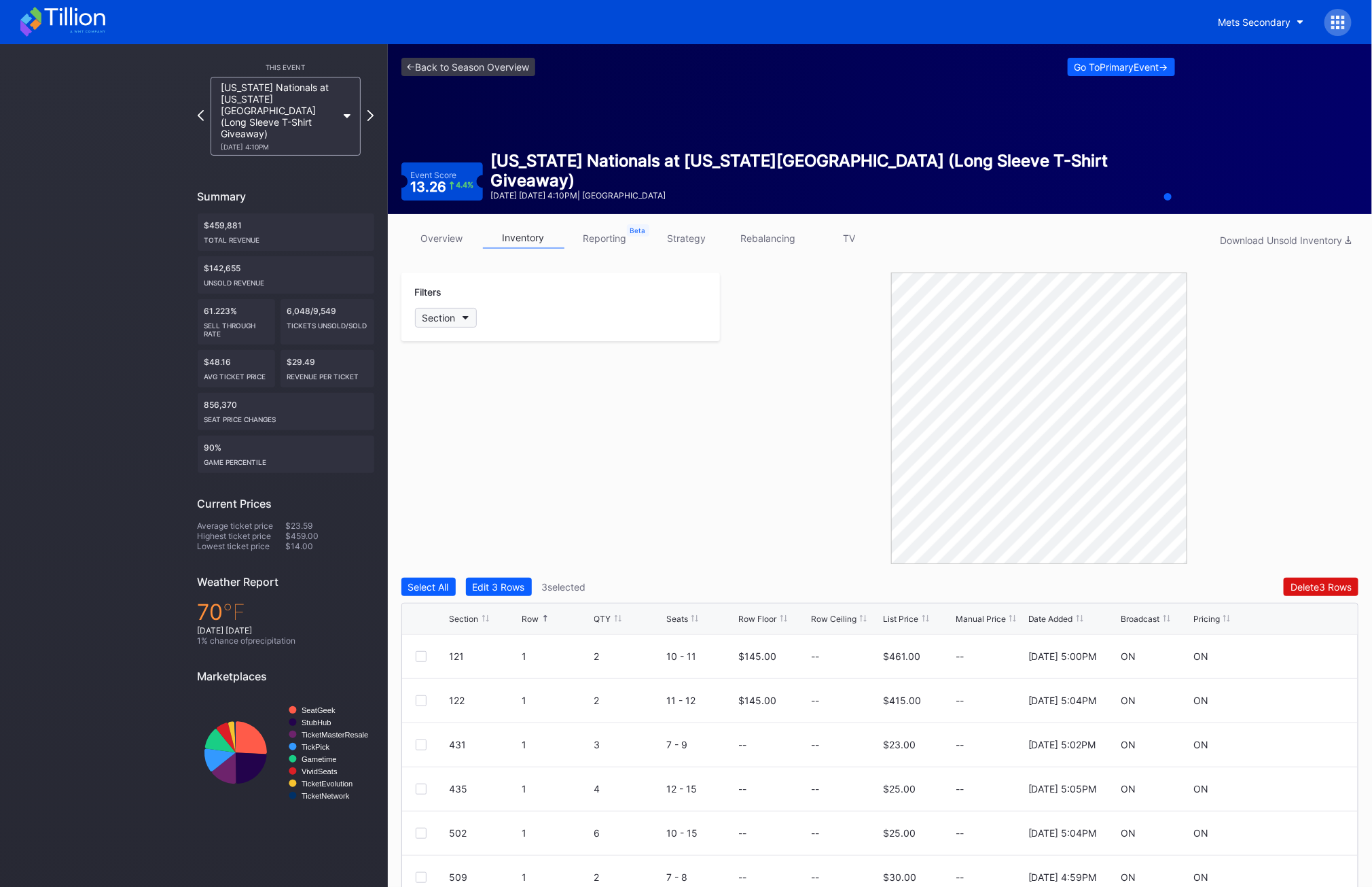
click at [436, 318] on div "Section" at bounding box center [439, 318] width 33 height 12
type input "427"
click at [451, 402] on div "427" at bounding box center [493, 394] width 158 height 25
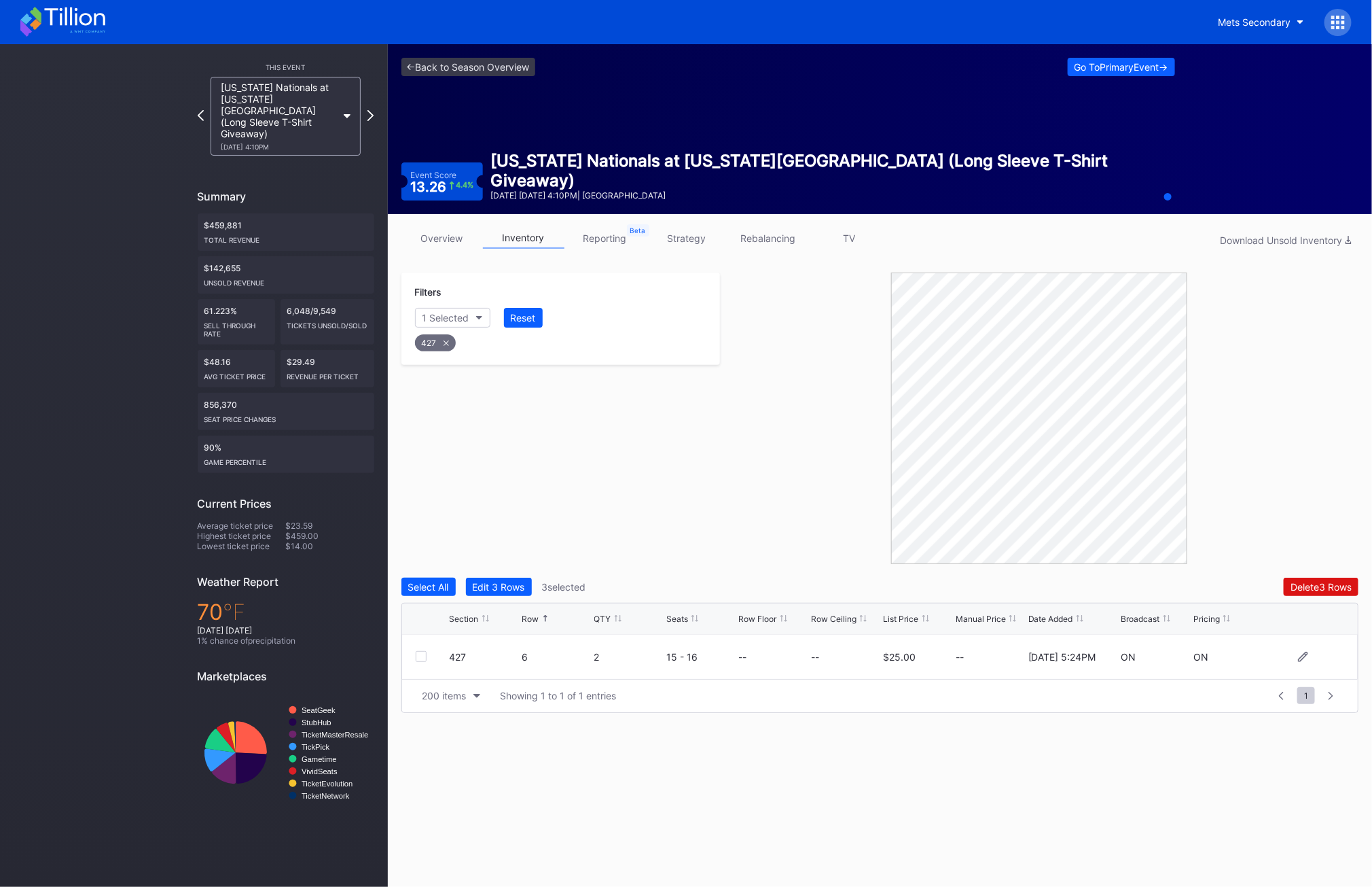
click at [424, 656] on div at bounding box center [421, 656] width 11 height 11
click at [434, 341] on div "427" at bounding box center [435, 342] width 41 height 17
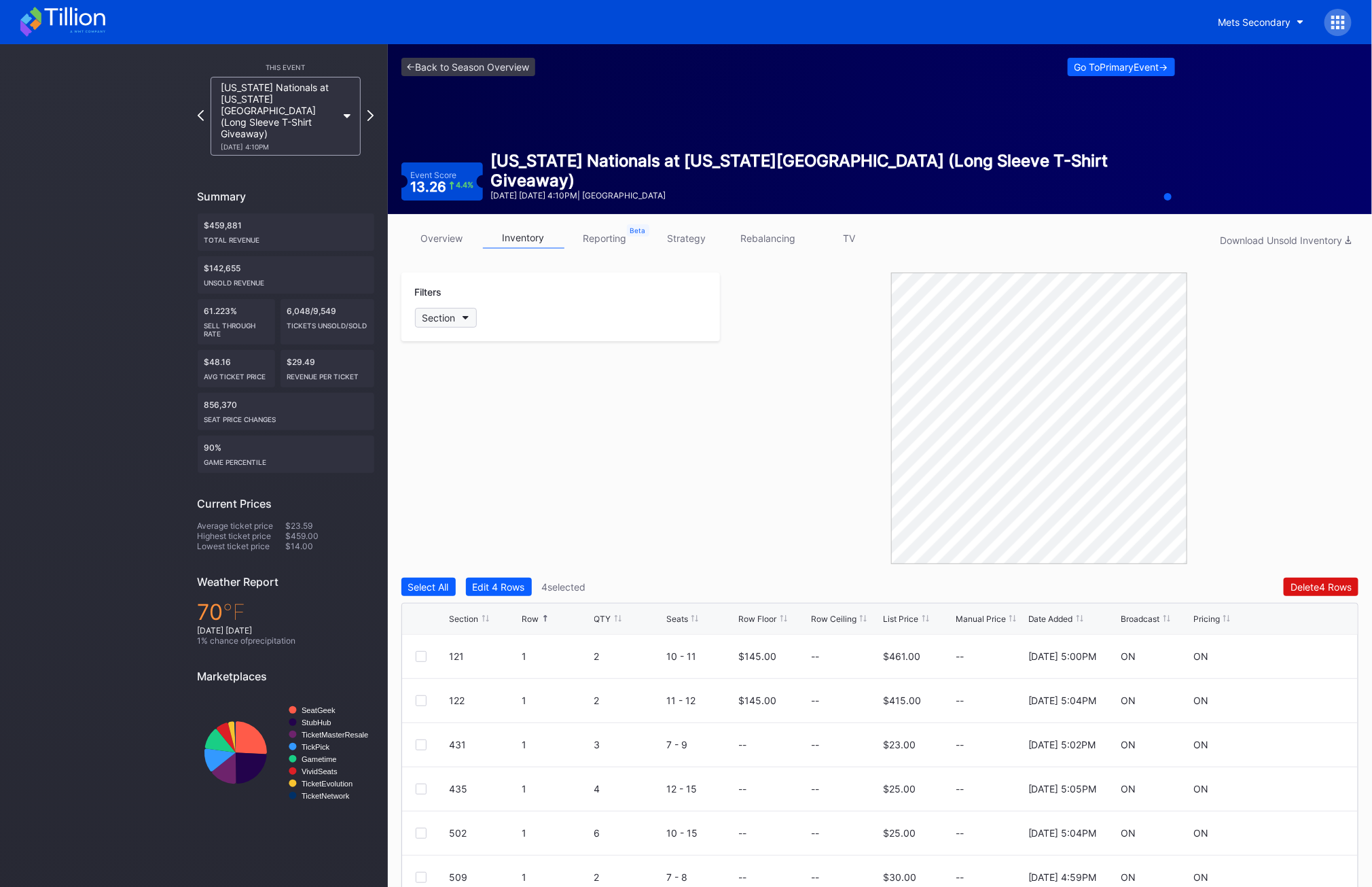
click at [438, 319] on div "Section" at bounding box center [439, 318] width 33 height 12
type input "429"
click at [460, 384] on div "429" at bounding box center [493, 394] width 158 height 25
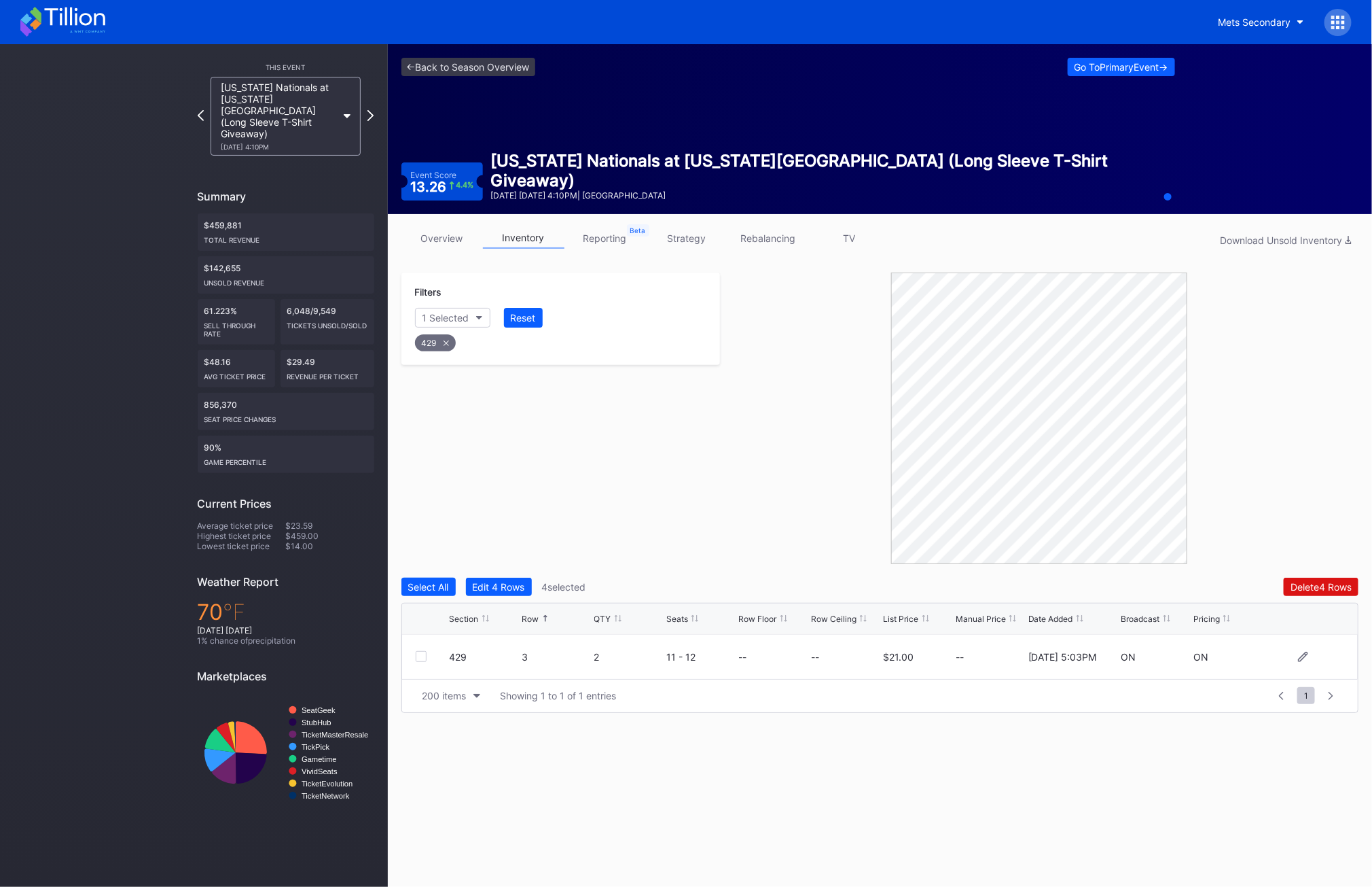
click at [416, 653] on div at bounding box center [421, 656] width 11 height 11
click at [432, 348] on div "429" at bounding box center [435, 342] width 41 height 17
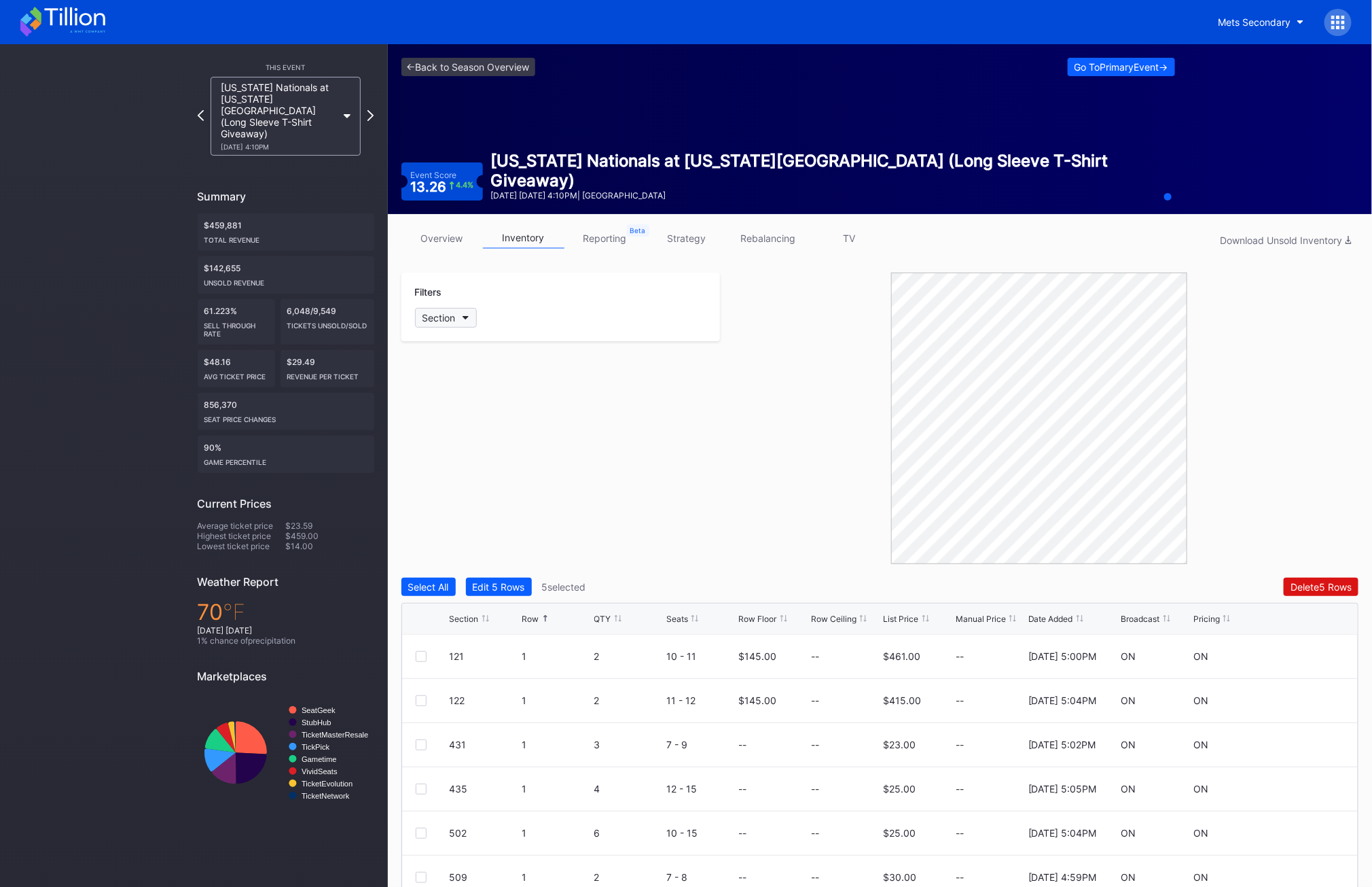
click at [439, 313] on div "Section" at bounding box center [439, 318] width 33 height 12
type input "436"
click at [451, 389] on div "436" at bounding box center [455, 394] width 19 height 12
click at [419, 655] on div at bounding box center [421, 656] width 11 height 11
click at [418, 704] on div at bounding box center [421, 700] width 11 height 11
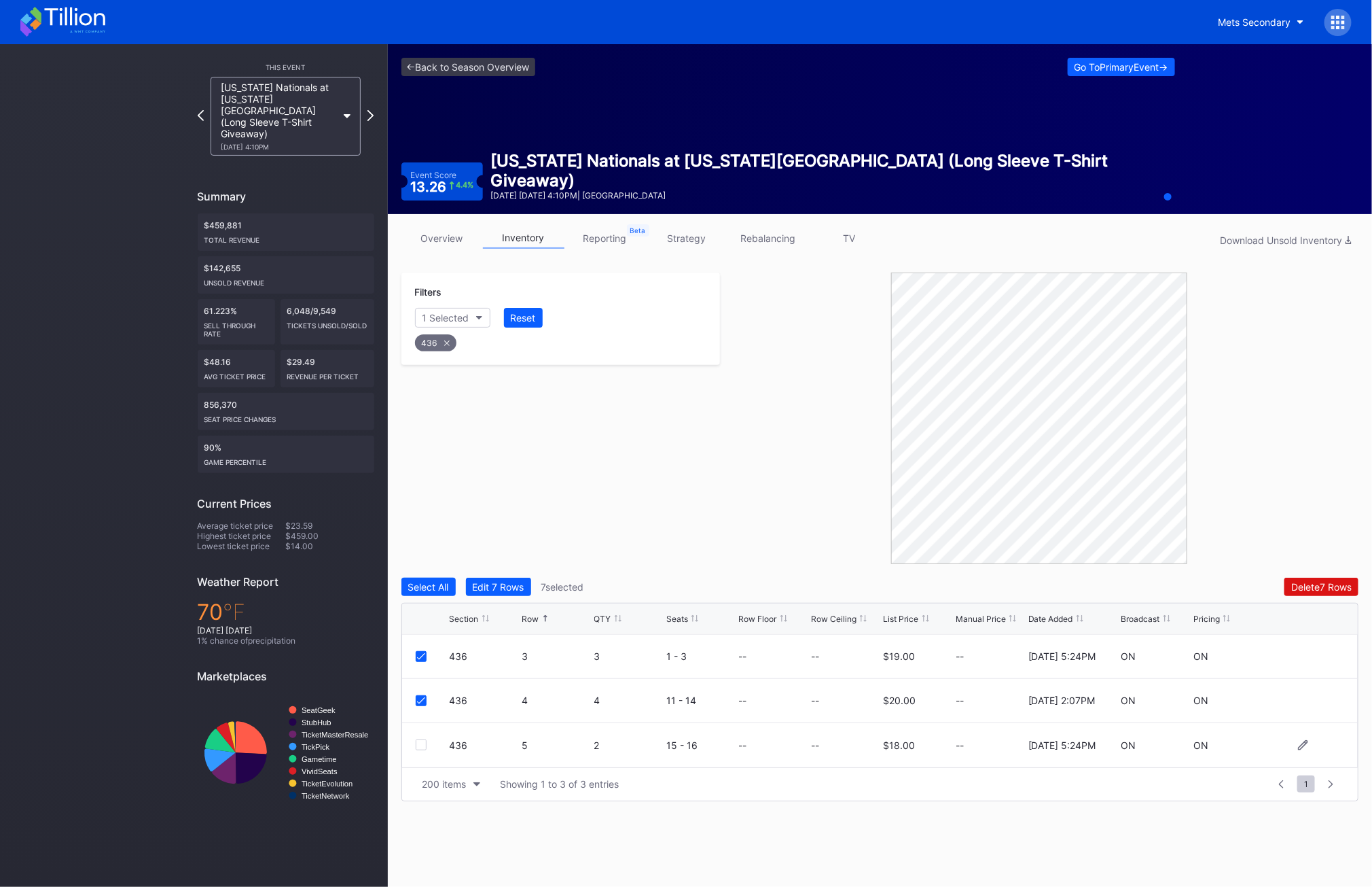
click at [422, 749] on div at bounding box center [421, 744] width 11 height 11
click at [448, 341] on icon at bounding box center [447, 343] width 5 height 5
click at [458, 320] on button "Section" at bounding box center [445, 317] width 62 height 19
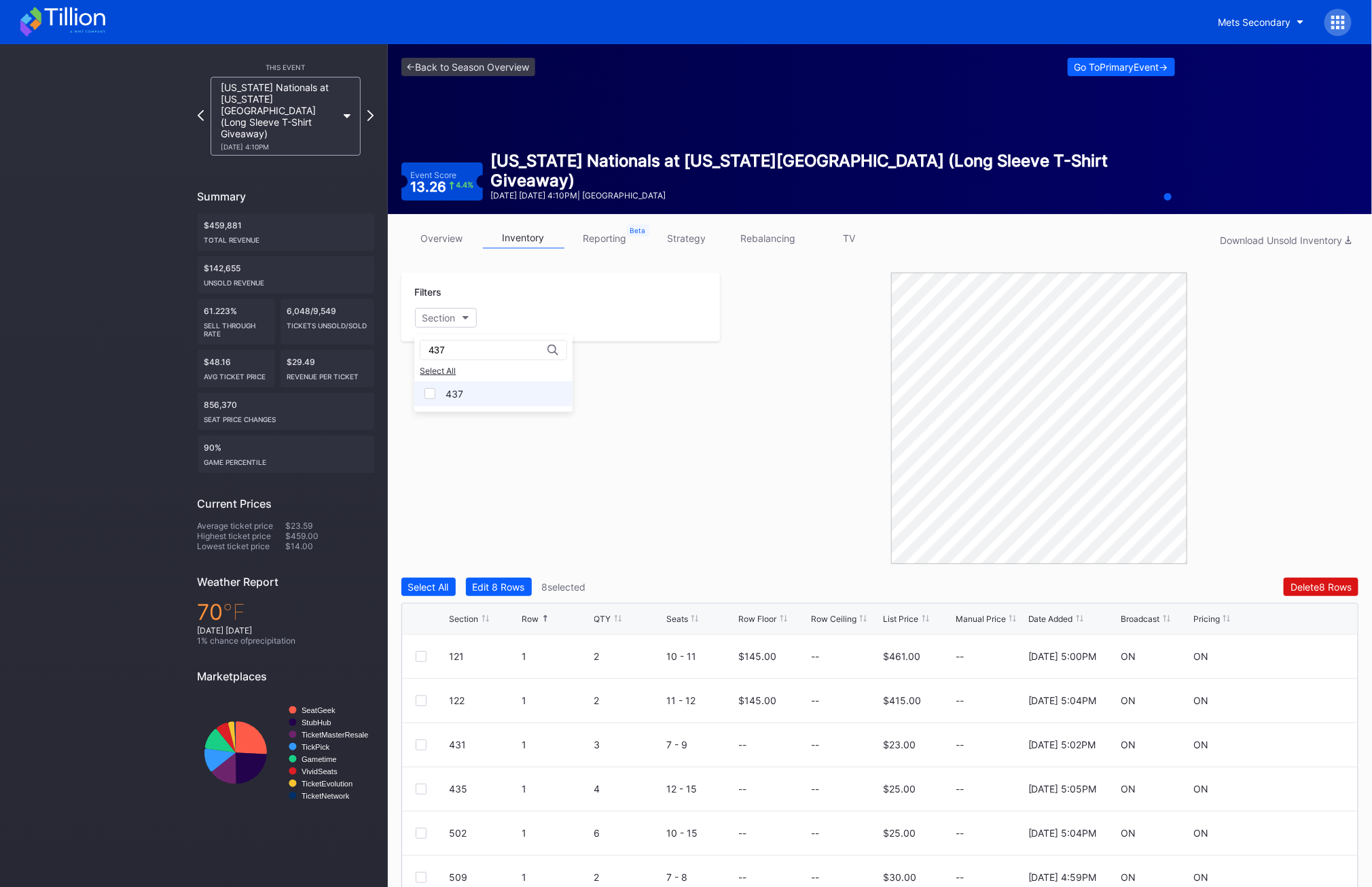
type input "437"
click at [471, 395] on div "437" at bounding box center [493, 394] width 158 height 25
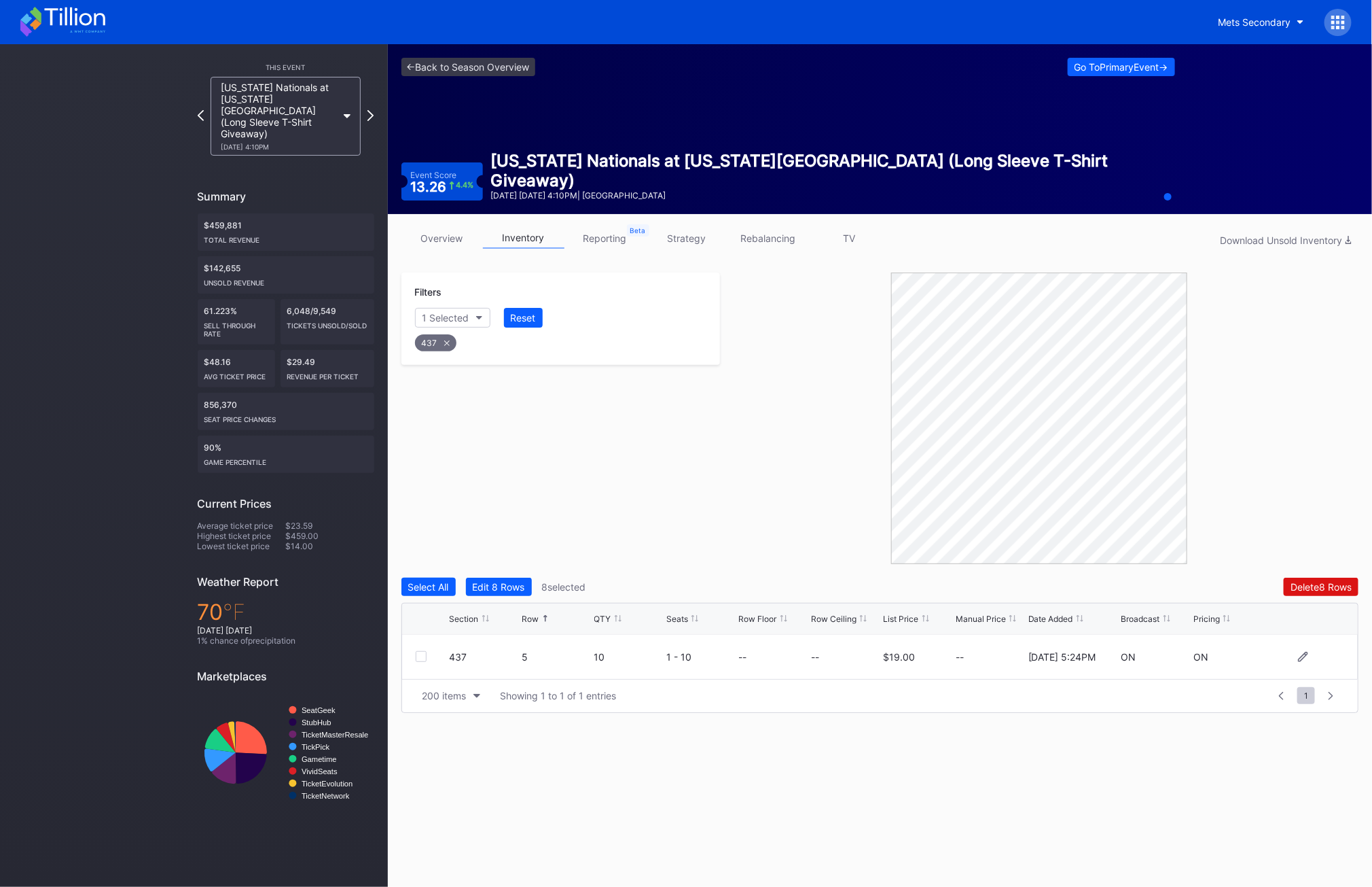
click at [420, 649] on div "437 5 10 1 - 10 -- -- $19.00 -- 2/14/2025 5:24PM ON ON" at bounding box center [881, 657] width 957 height 44
click at [420, 656] on div at bounding box center [421, 656] width 11 height 11
click at [464, 552] on div "Filters 1 Selected Reset 437" at bounding box center [561, 418] width 320 height 292
click at [440, 344] on div "437" at bounding box center [435, 342] width 41 height 17
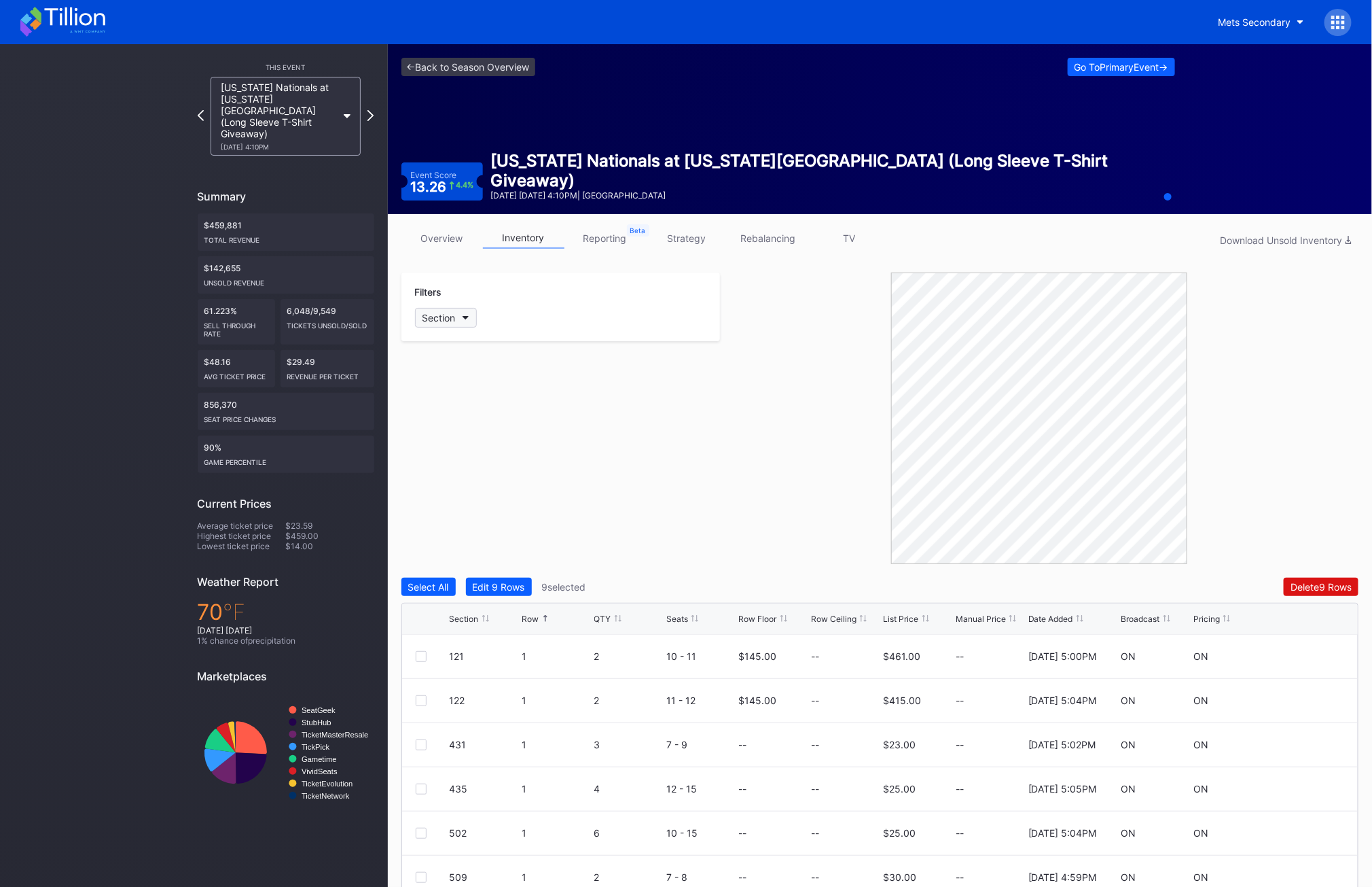
click at [440, 319] on div "Section" at bounding box center [439, 318] width 33 height 12
type input "501"
click at [446, 397] on div "501" at bounding box center [454, 394] width 17 height 12
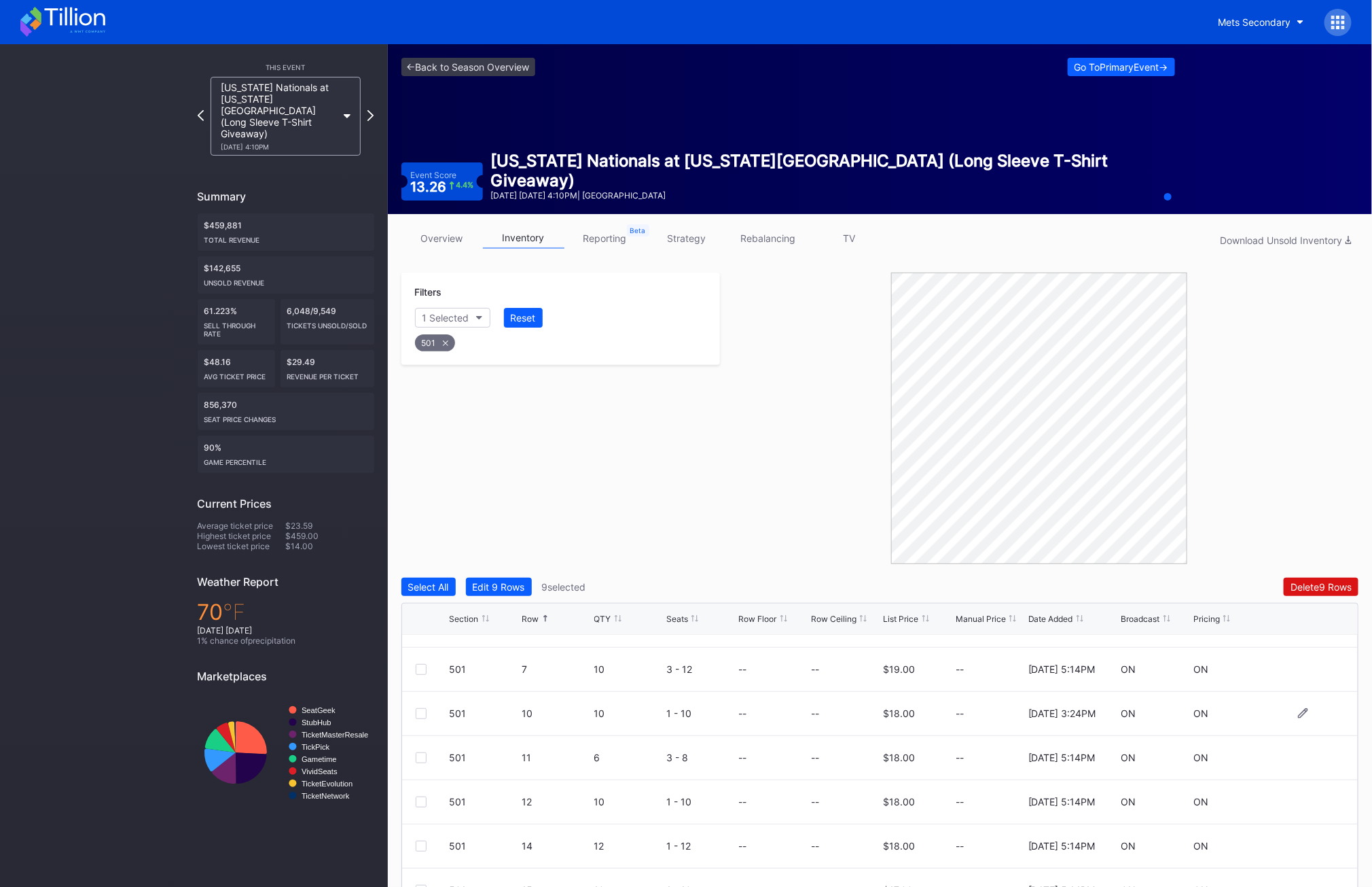
click at [424, 713] on div at bounding box center [421, 713] width 11 height 11
click at [423, 762] on div at bounding box center [421, 758] width 11 height 11
click at [421, 806] on div at bounding box center [421, 802] width 11 height 11
click at [420, 850] on div at bounding box center [421, 846] width 11 height 11
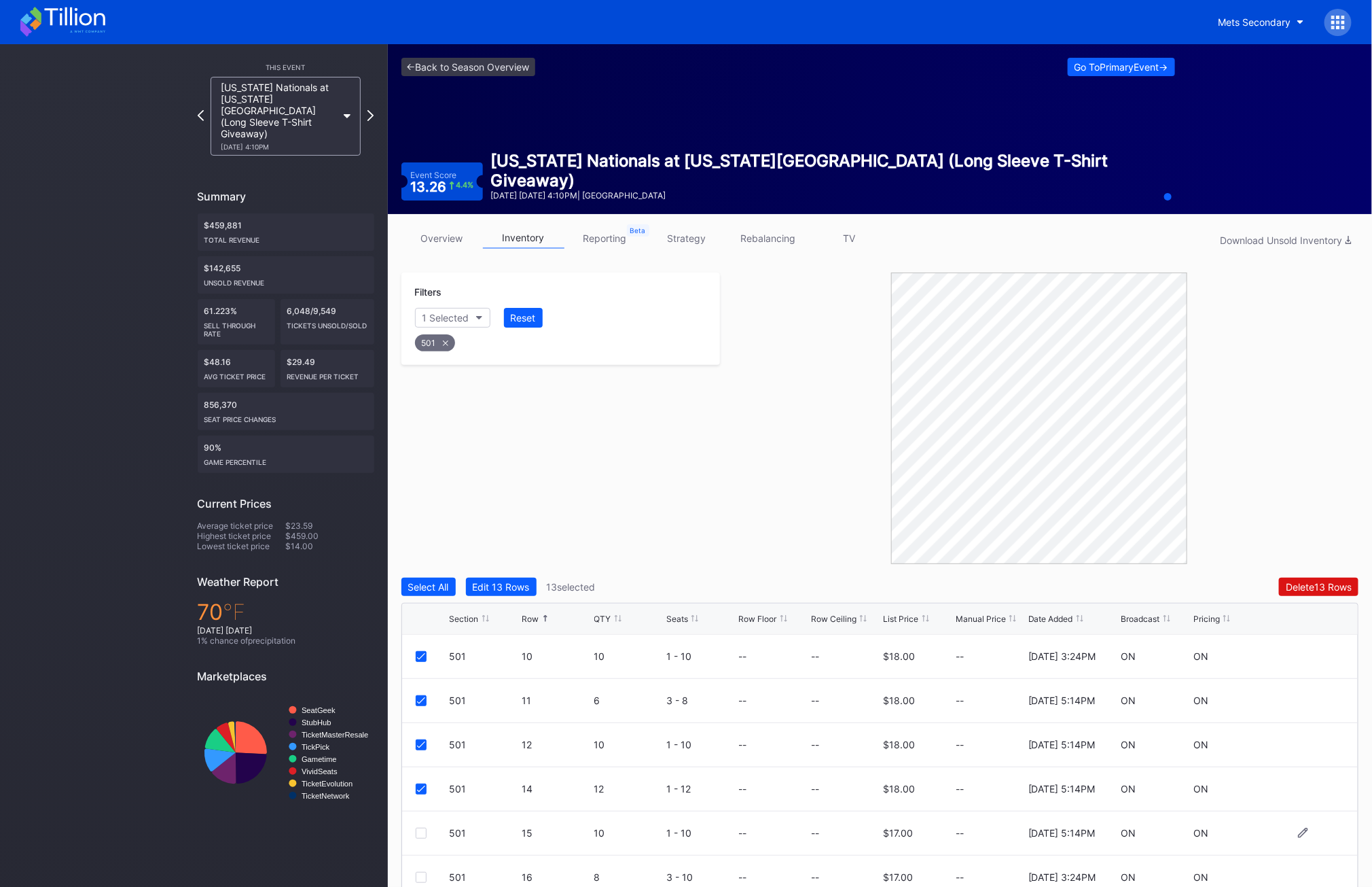
click at [420, 831] on div at bounding box center [421, 833] width 11 height 11
click at [424, 701] on div at bounding box center [421, 700] width 11 height 11
click at [424, 732] on div "501 7 10 3 - 12 -- -- $19.00 -- 2/18/2025 5:14PM ON ON" at bounding box center [881, 745] width 957 height 44
click at [424, 739] on div at bounding box center [421, 744] width 11 height 11
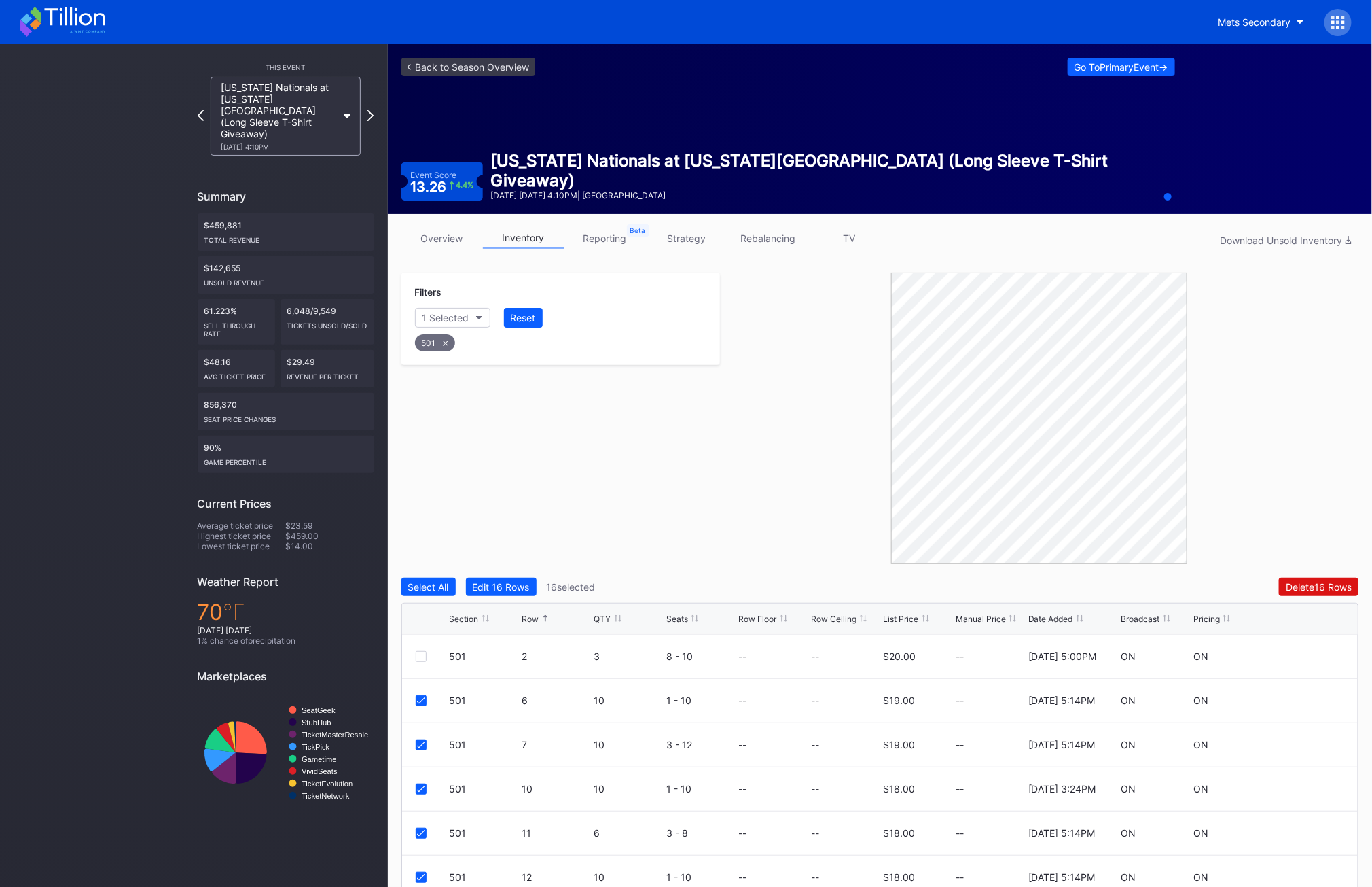
click at [1304, 573] on div "Filters 1 Selected Reset 501 Select All Edit 16 Rows 16 selected Delete 16 Rows…" at bounding box center [880, 625] width 958 height 705
click at [1300, 587] on div "Delete 16 Rows" at bounding box center [1319, 587] width 66 height 12
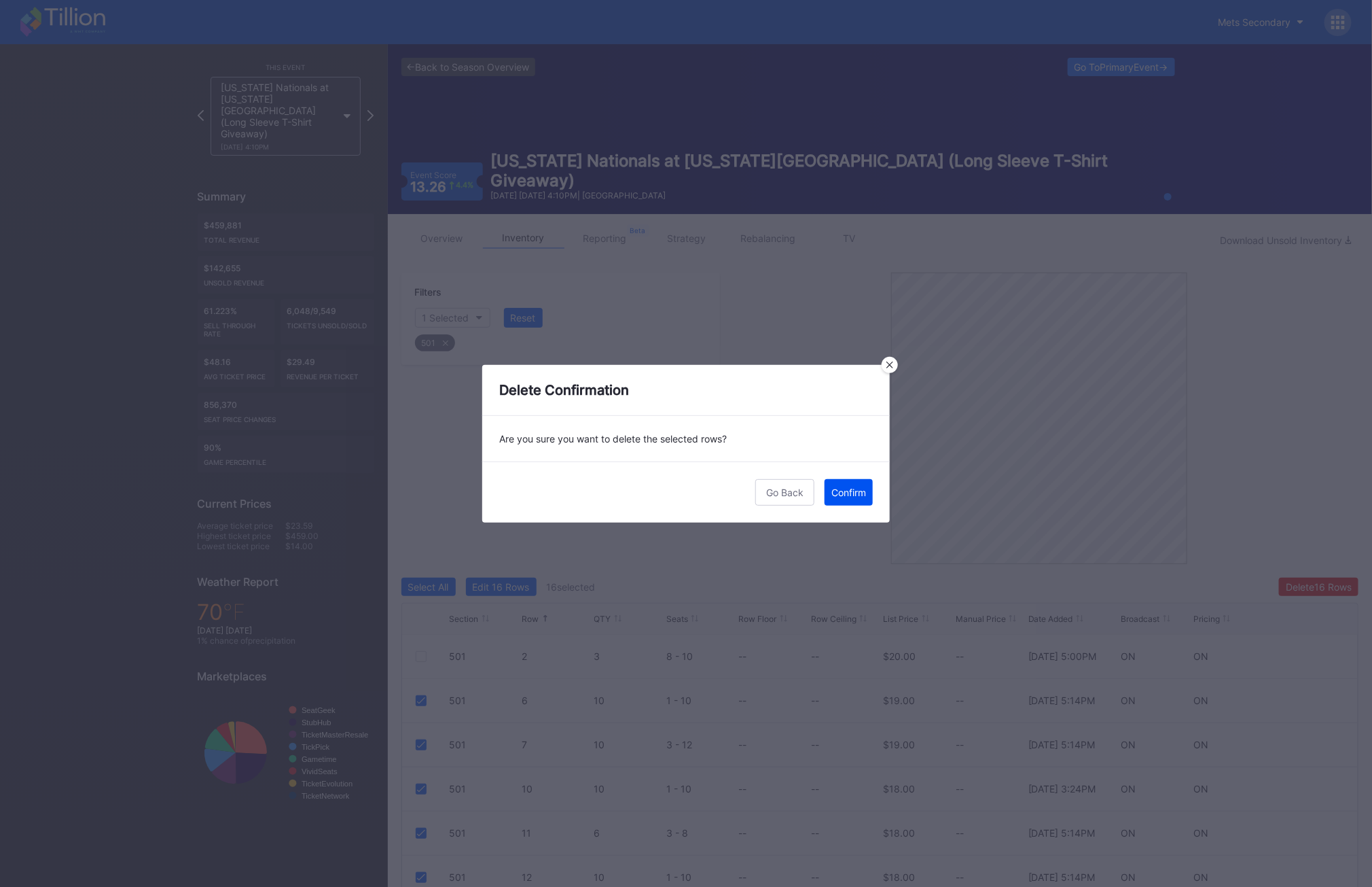
click at [851, 490] on div "Confirm" at bounding box center [849, 492] width 35 height 12
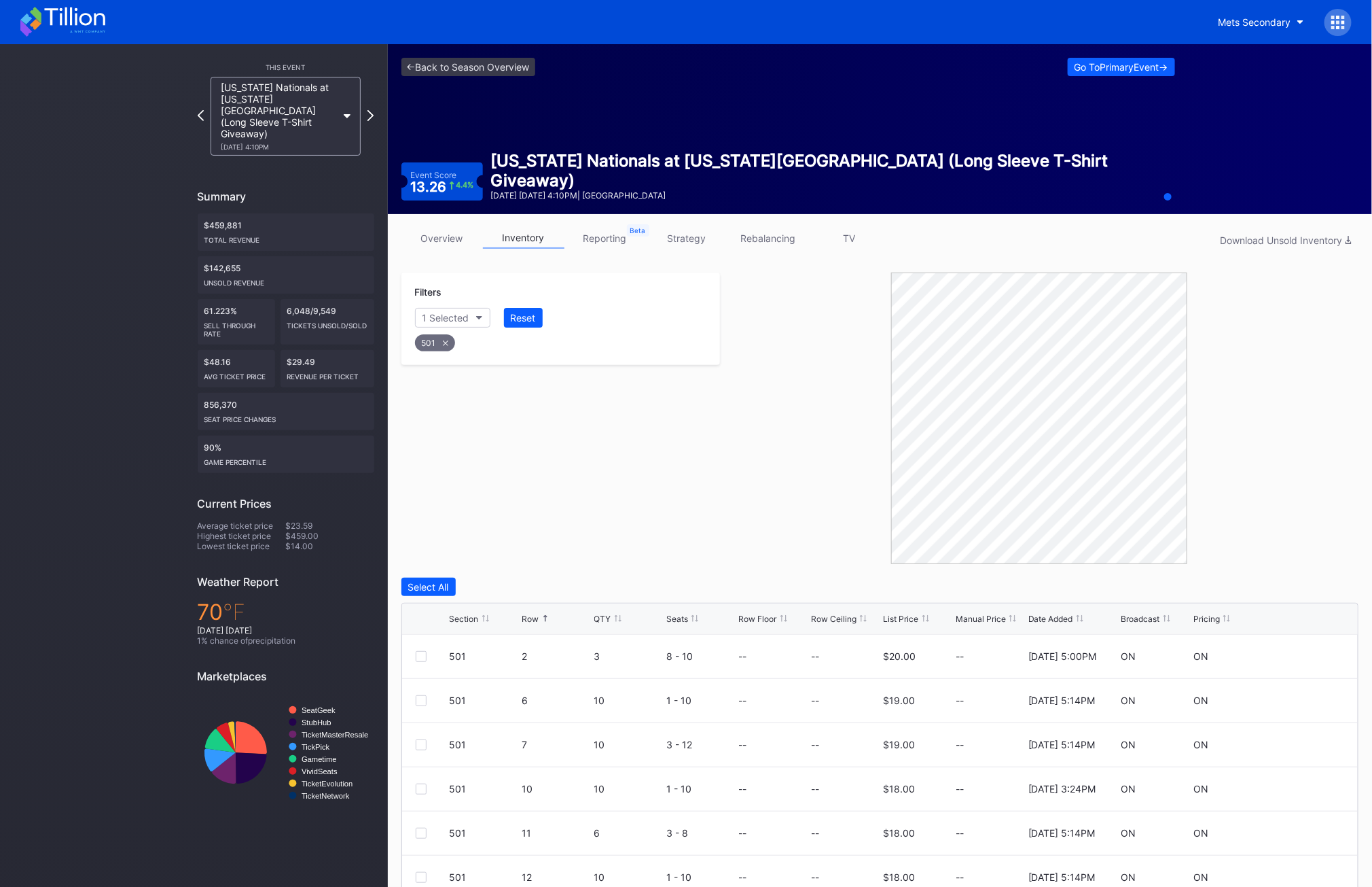
click at [446, 343] on icon at bounding box center [445, 343] width 5 height 5
click at [439, 317] on div "Section" at bounding box center [439, 318] width 33 height 12
type input "502"
click at [467, 393] on div "502" at bounding box center [493, 394] width 158 height 25
click at [419, 656] on div at bounding box center [421, 656] width 11 height 11
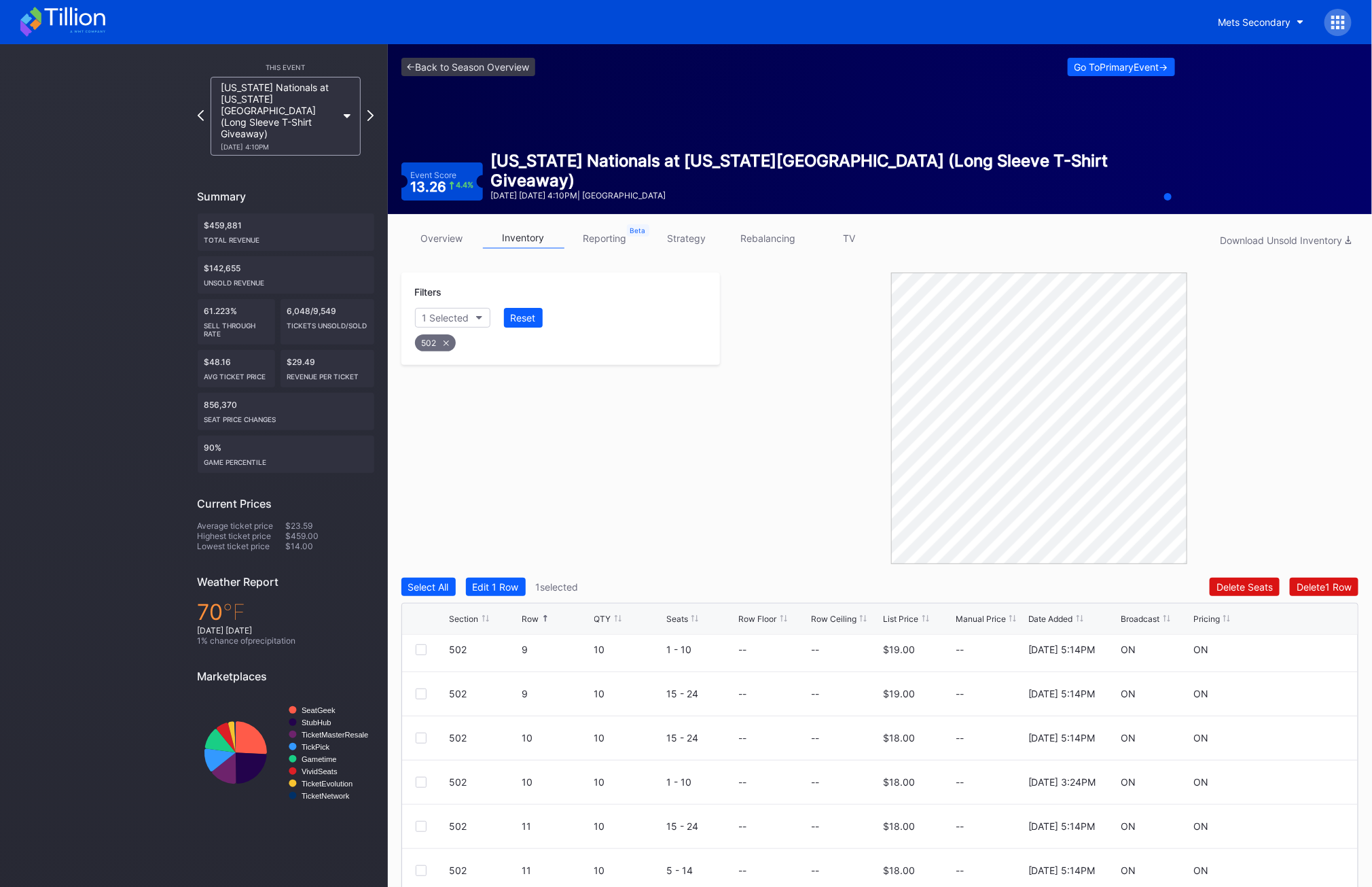
scroll to position [539, 0]
click at [417, 736] on div at bounding box center [421, 736] width 11 height 11
click at [417, 783] on div at bounding box center [421, 780] width 11 height 11
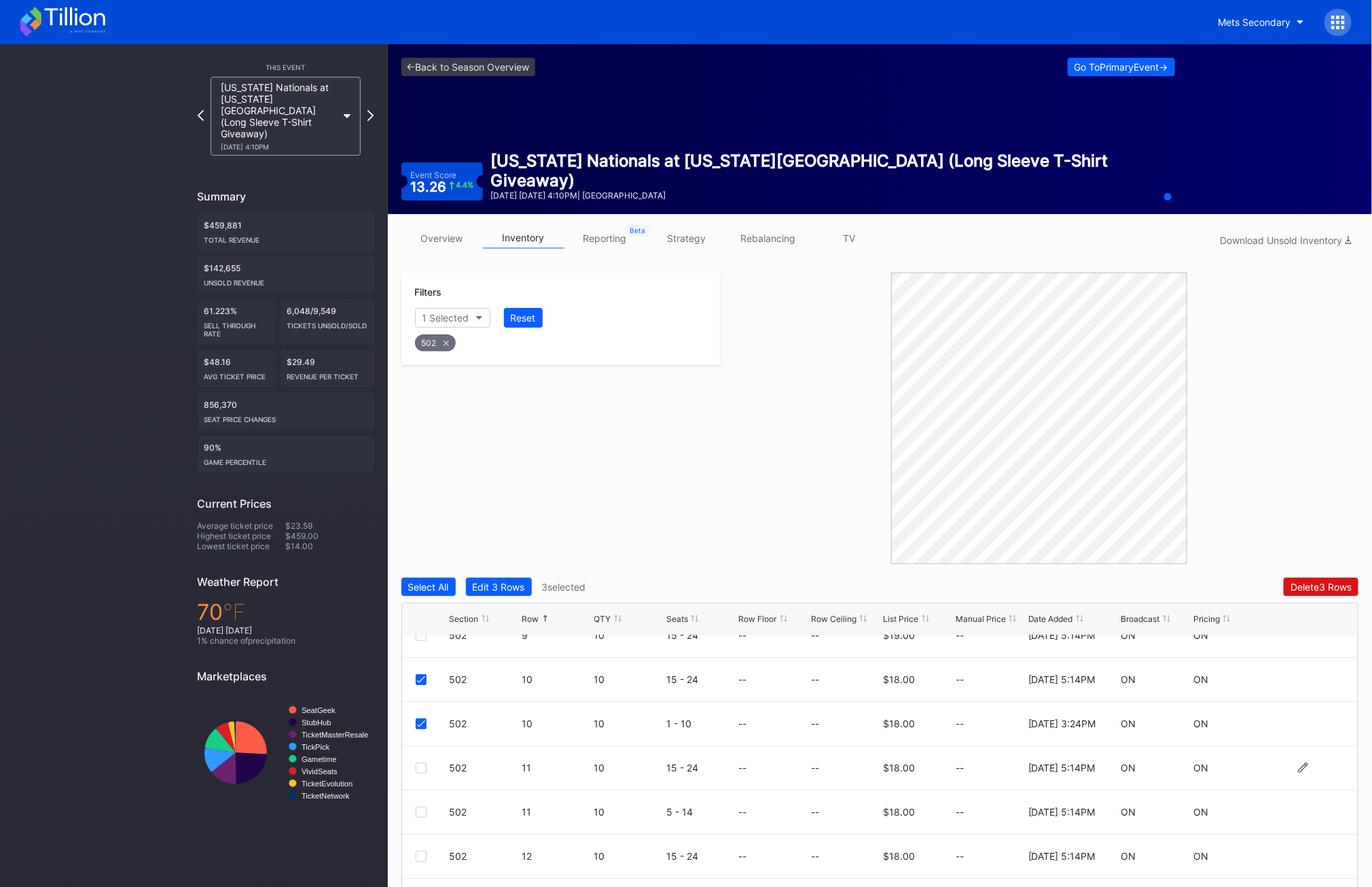
click at [416, 761] on div "502 11 10 15 - 24 -- -- $18.00 -- 2/18/2025 5:14PM ON ON" at bounding box center [881, 768] width 957 height 44
click at [416, 770] on div at bounding box center [421, 768] width 11 height 11
click at [416, 813] on div at bounding box center [421, 812] width 11 height 11
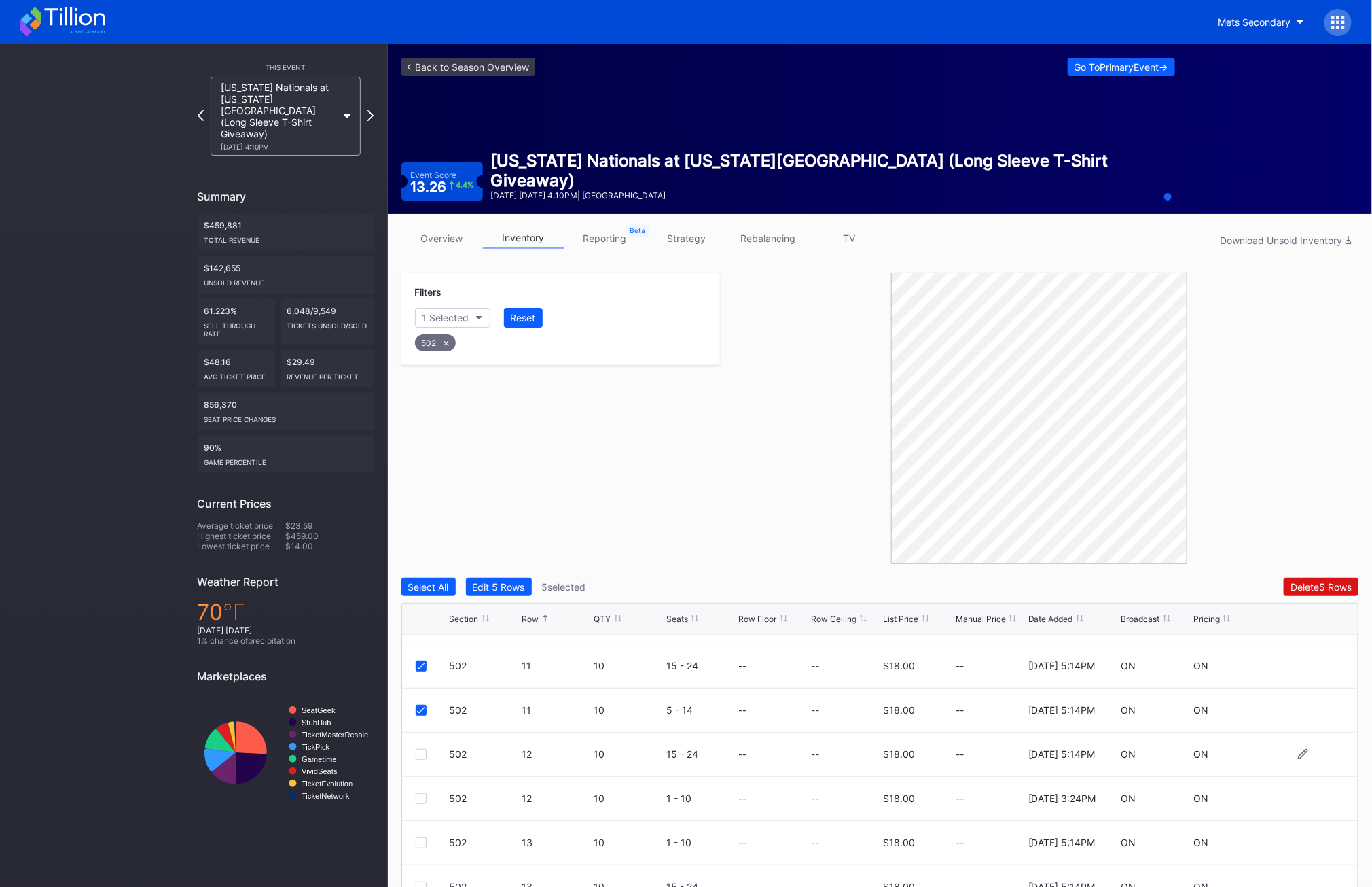
click at [419, 754] on div at bounding box center [421, 754] width 11 height 11
click at [418, 793] on div at bounding box center [421, 798] width 11 height 11
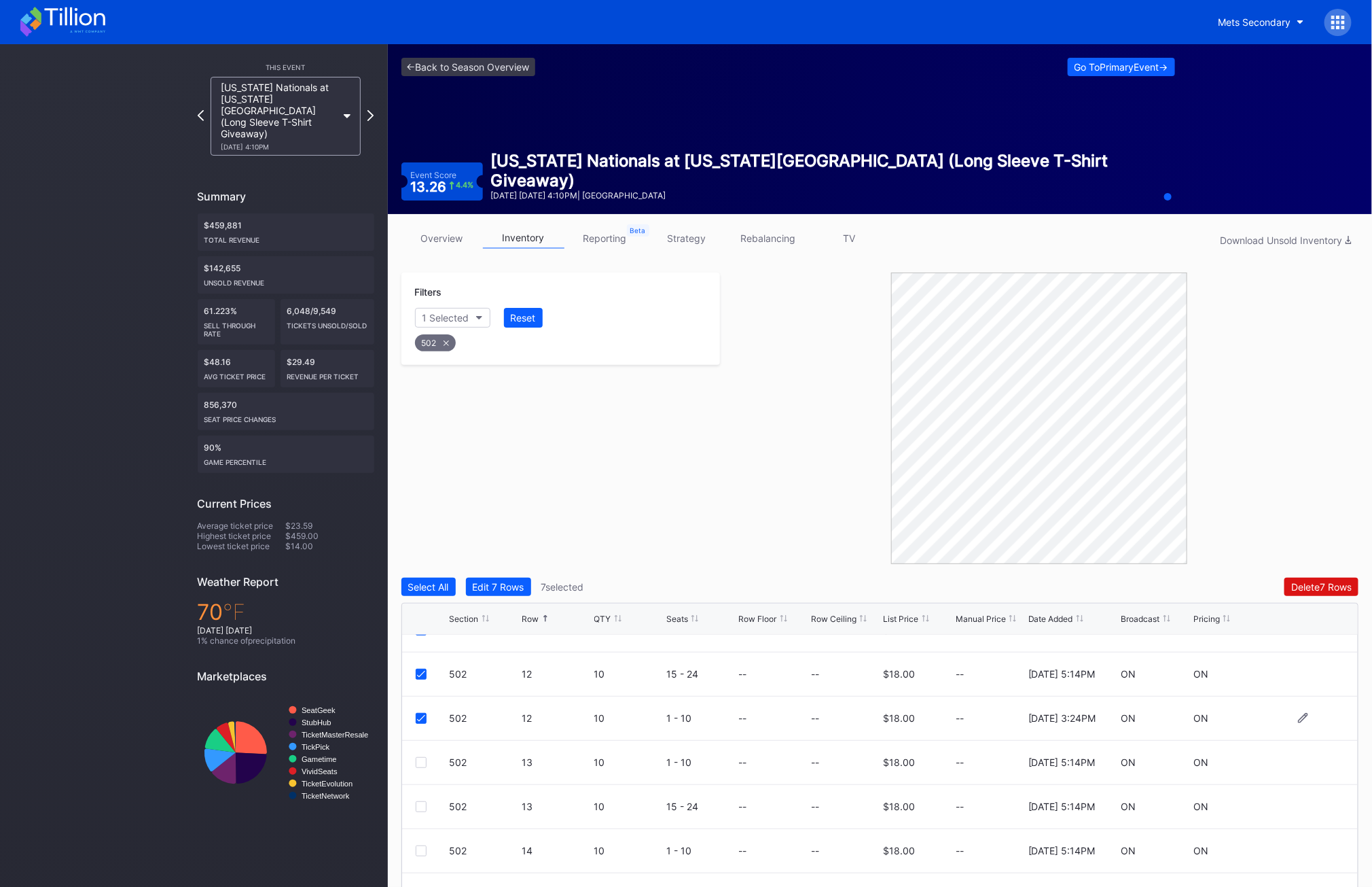
scroll to position [779, 0]
click at [417, 764] on div at bounding box center [421, 761] width 11 height 11
click at [420, 798] on div "502 13 10 15 - 24 -- -- $18.00 -- 2/18/2025 5:14PM ON ON" at bounding box center [881, 806] width 957 height 44
click at [419, 802] on div at bounding box center [421, 805] width 11 height 11
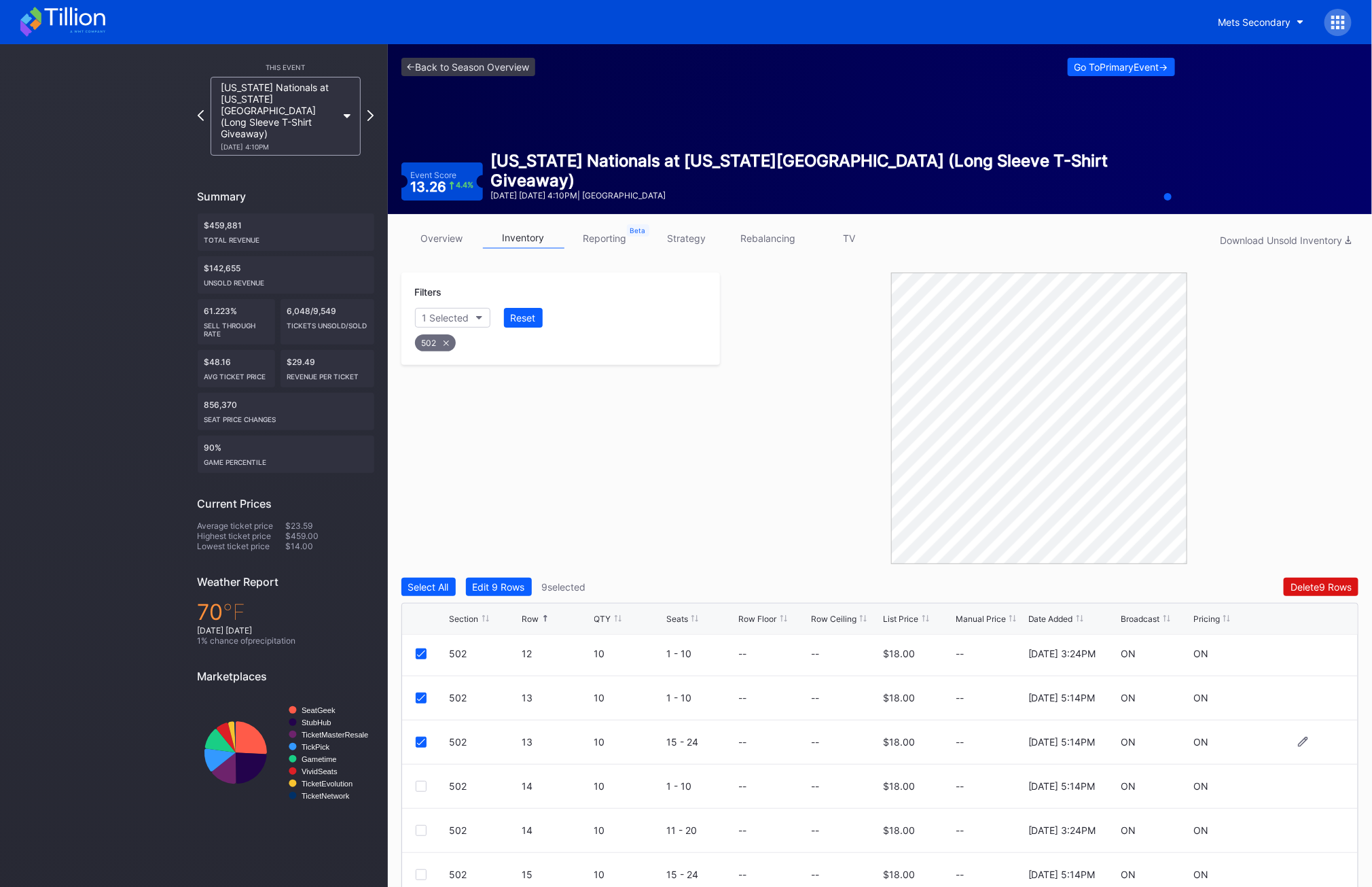
scroll to position [846, 0]
click at [424, 779] on div at bounding box center [421, 781] width 11 height 11
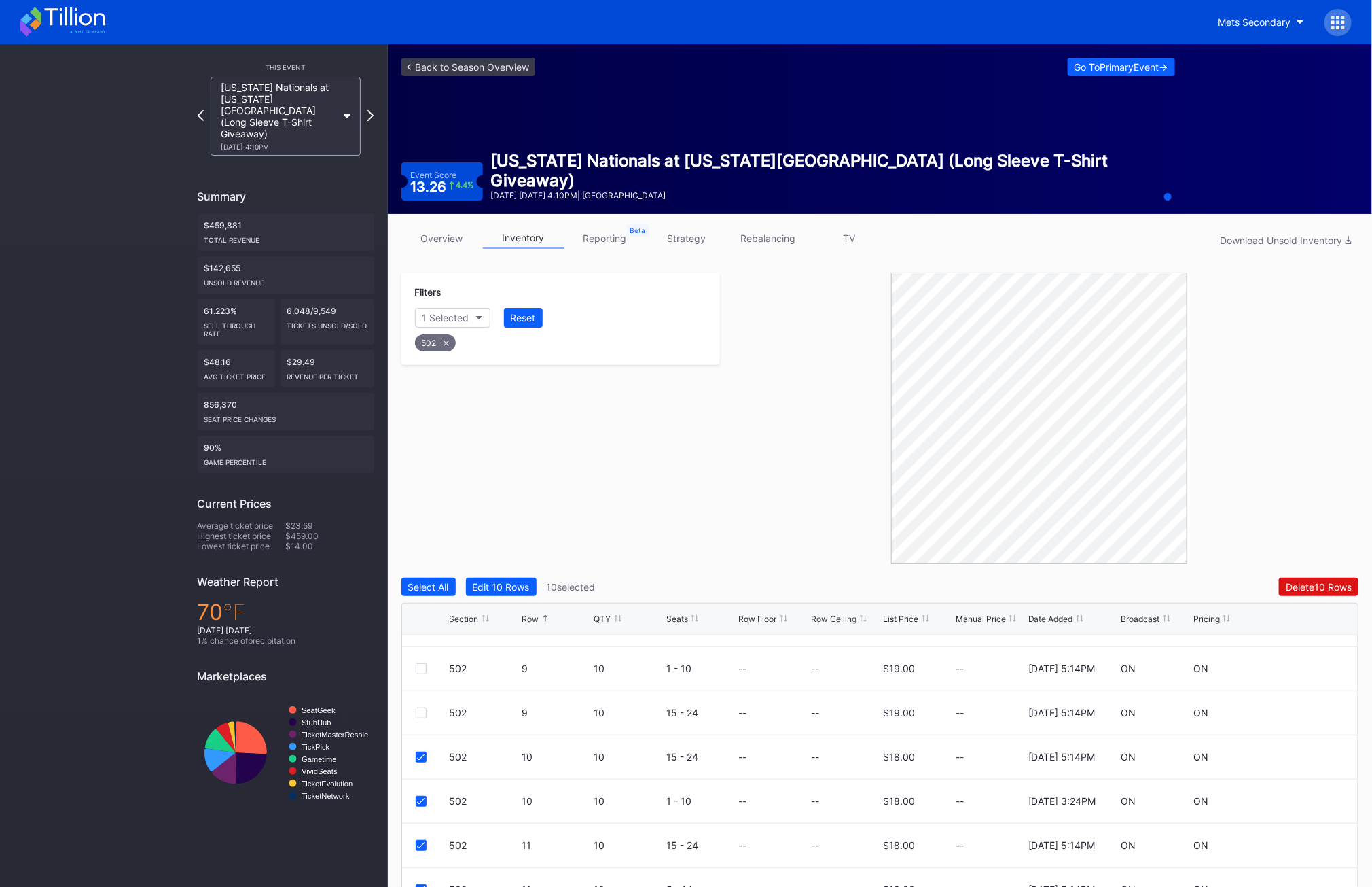
scroll to position [517, 0]
click at [422, 718] on div at bounding box center [421, 714] width 11 height 11
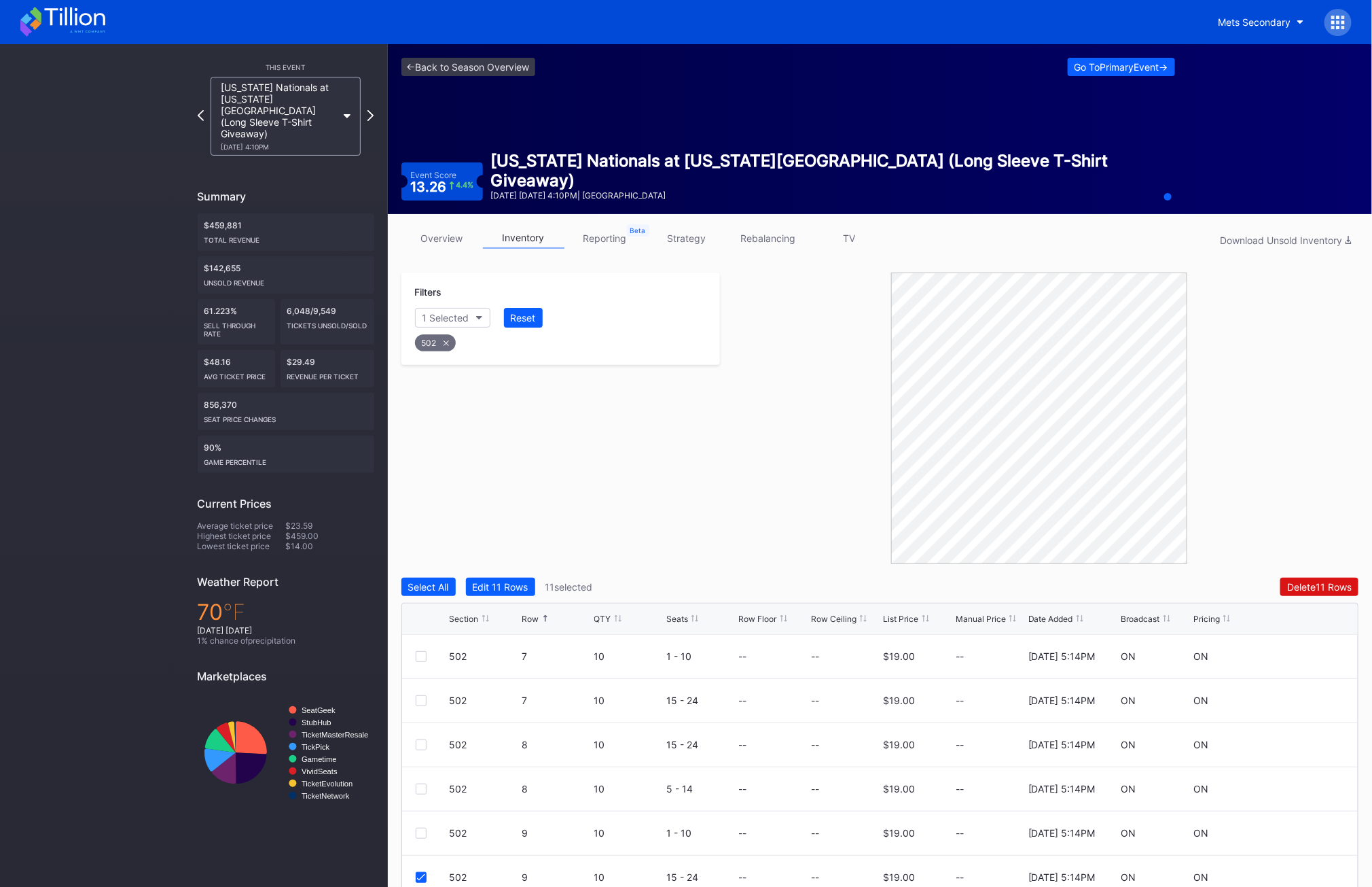
scroll to position [351, 0]
click at [1299, 586] on div "Delete 11 Rows" at bounding box center [1320, 587] width 64 height 12
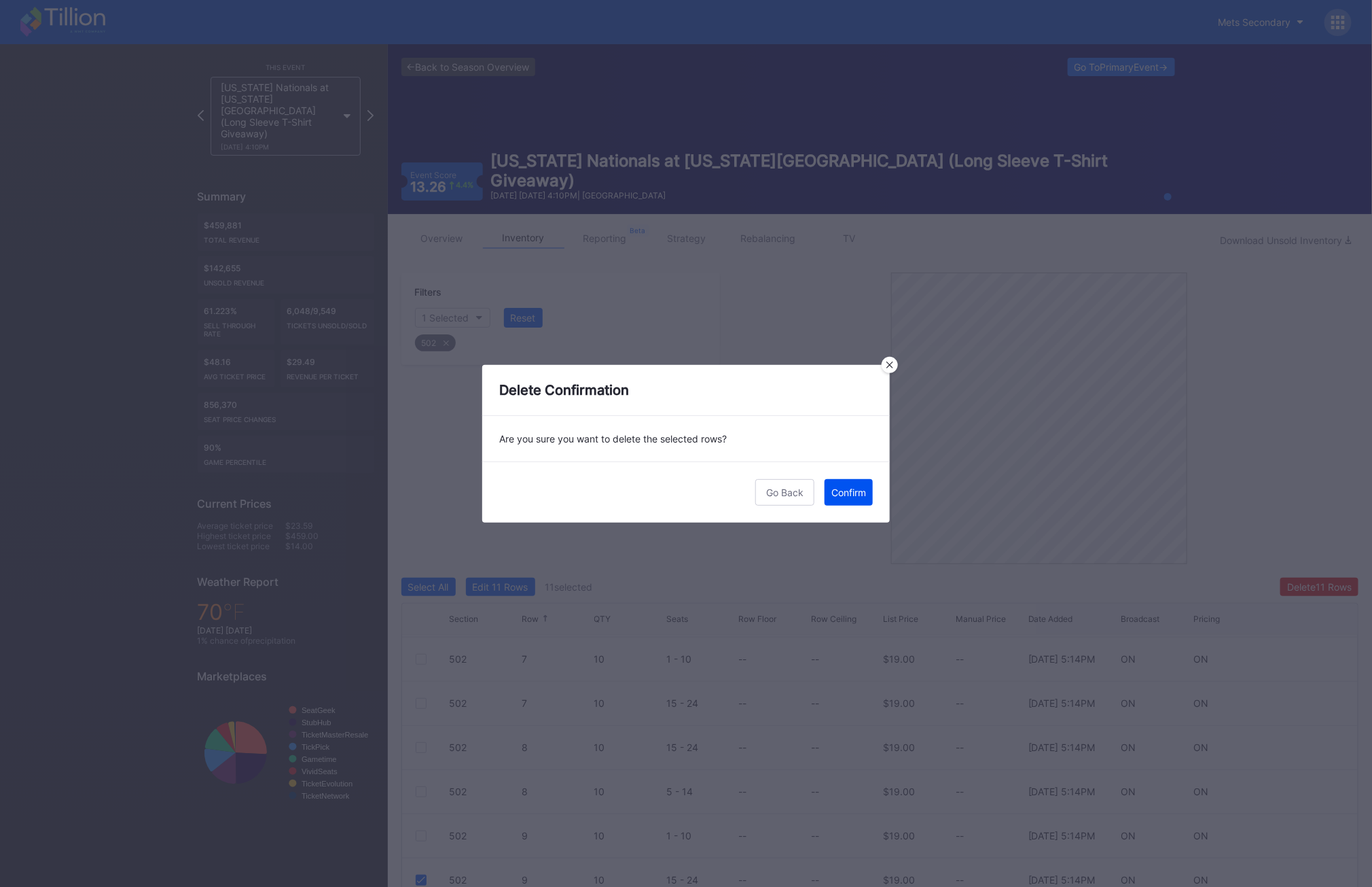
click at [848, 487] on div "Confirm" at bounding box center [849, 492] width 35 height 12
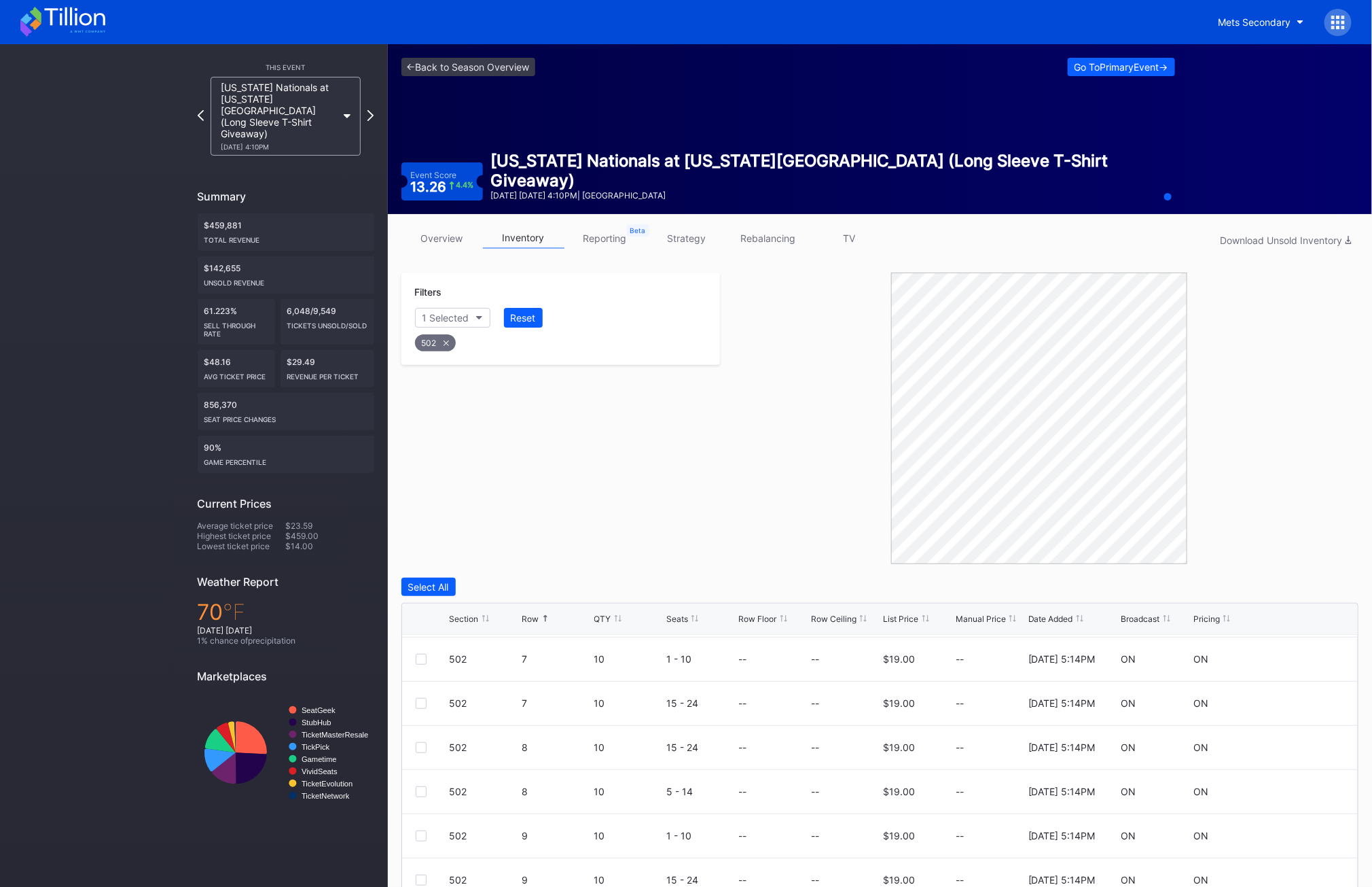
click at [438, 348] on div "502" at bounding box center [435, 342] width 41 height 17
click at [443, 309] on button "Section" at bounding box center [445, 317] width 62 height 19
type input "503"
click at [480, 400] on div "503" at bounding box center [493, 394] width 158 height 25
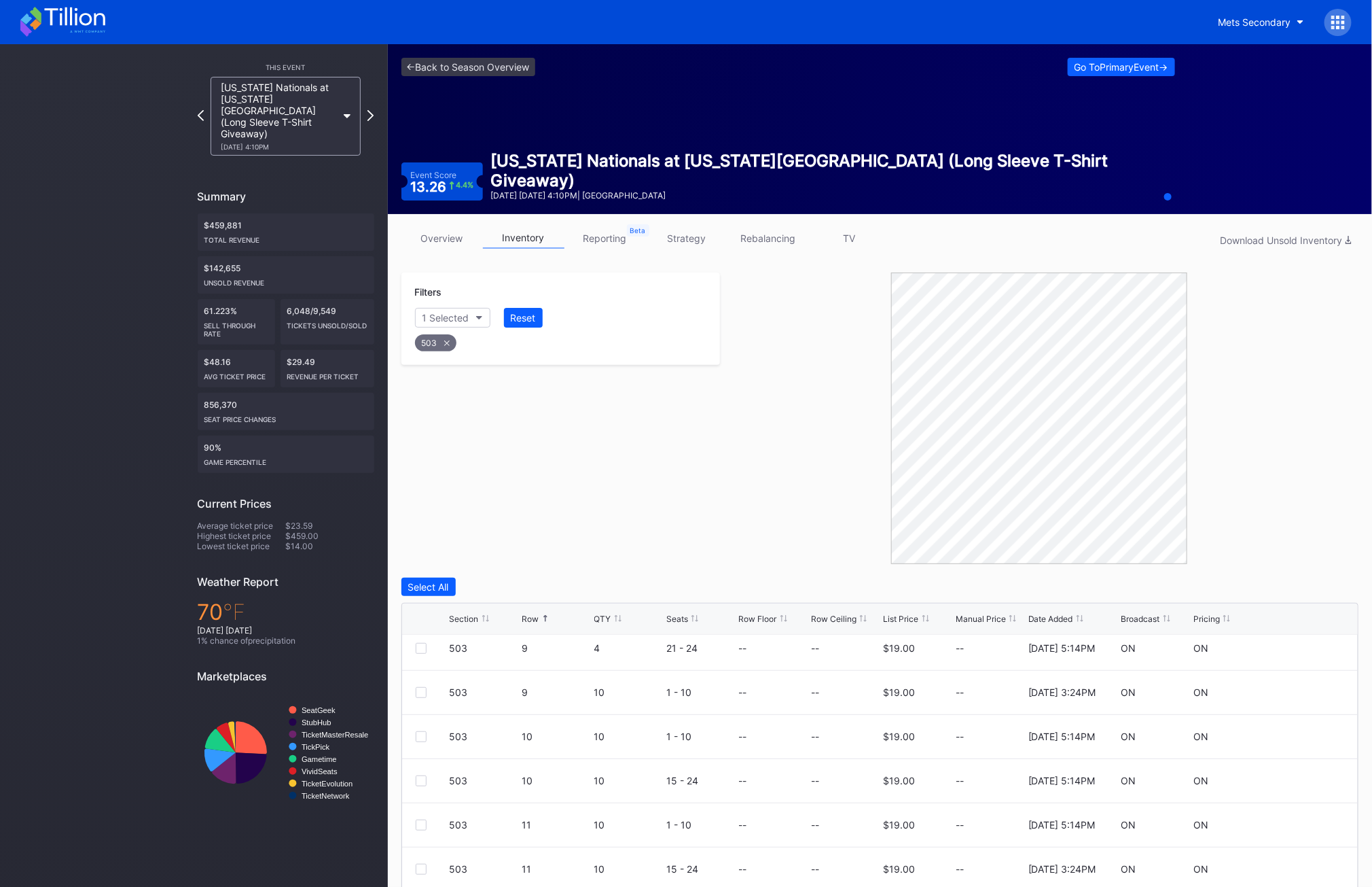
scroll to position [274, 0]
click at [418, 735] on div at bounding box center [421, 736] width 11 height 11
click at [421, 780] on div at bounding box center [421, 780] width 11 height 11
click at [421, 769] on div "503 11 10 1 - 10 -- -- $19.00 -- 2/18/2025 5:14PM ON ON" at bounding box center [881, 778] width 957 height 44
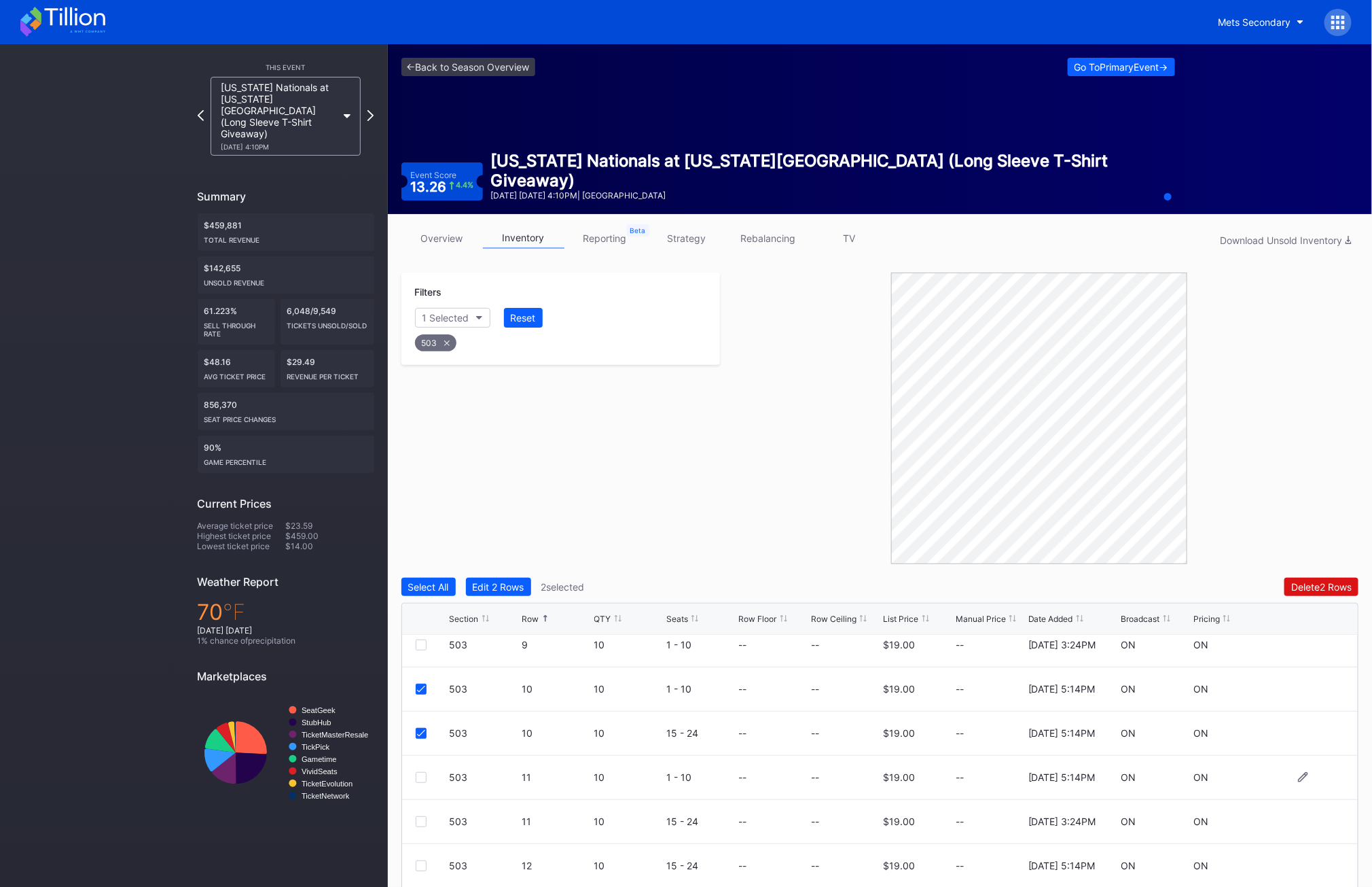
click at [421, 772] on div at bounding box center [421, 777] width 11 height 11
click at [418, 819] on div at bounding box center [421, 821] width 11 height 11
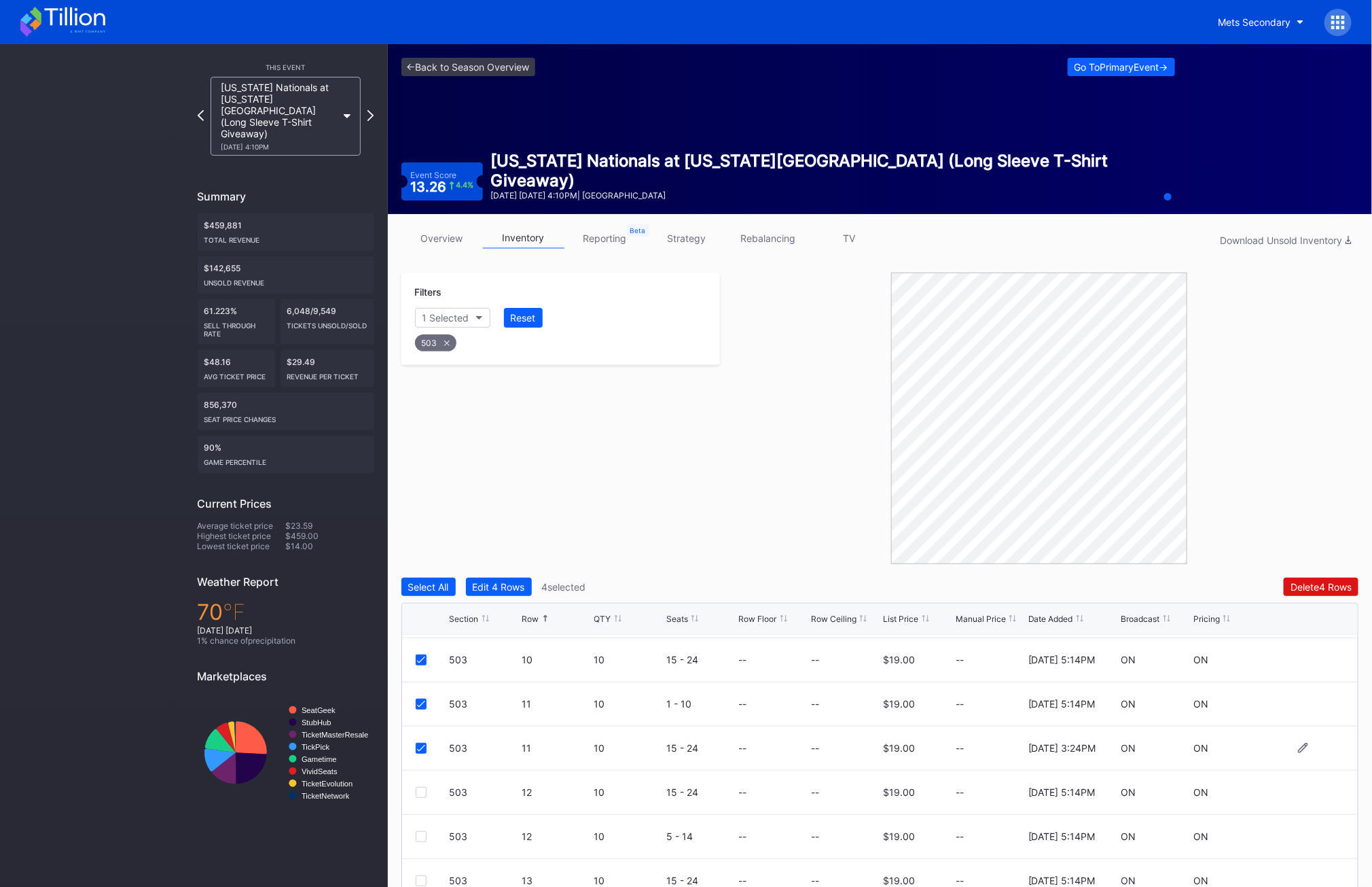
scroll to position [398, 0]
click at [417, 791] on div at bounding box center [421, 788] width 11 height 11
click at [420, 830] on div at bounding box center [421, 832] width 11 height 11
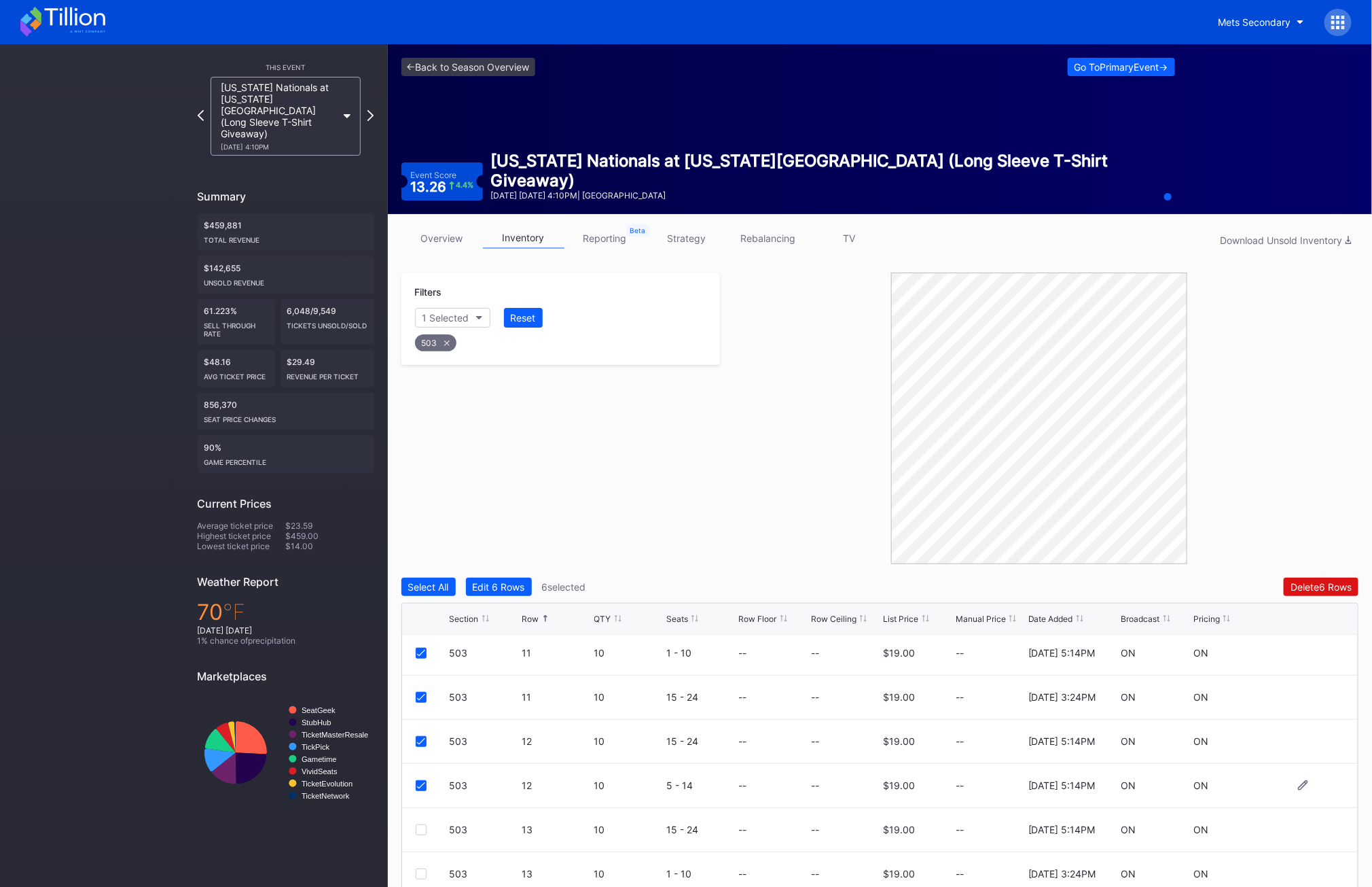
scroll to position [473, 0]
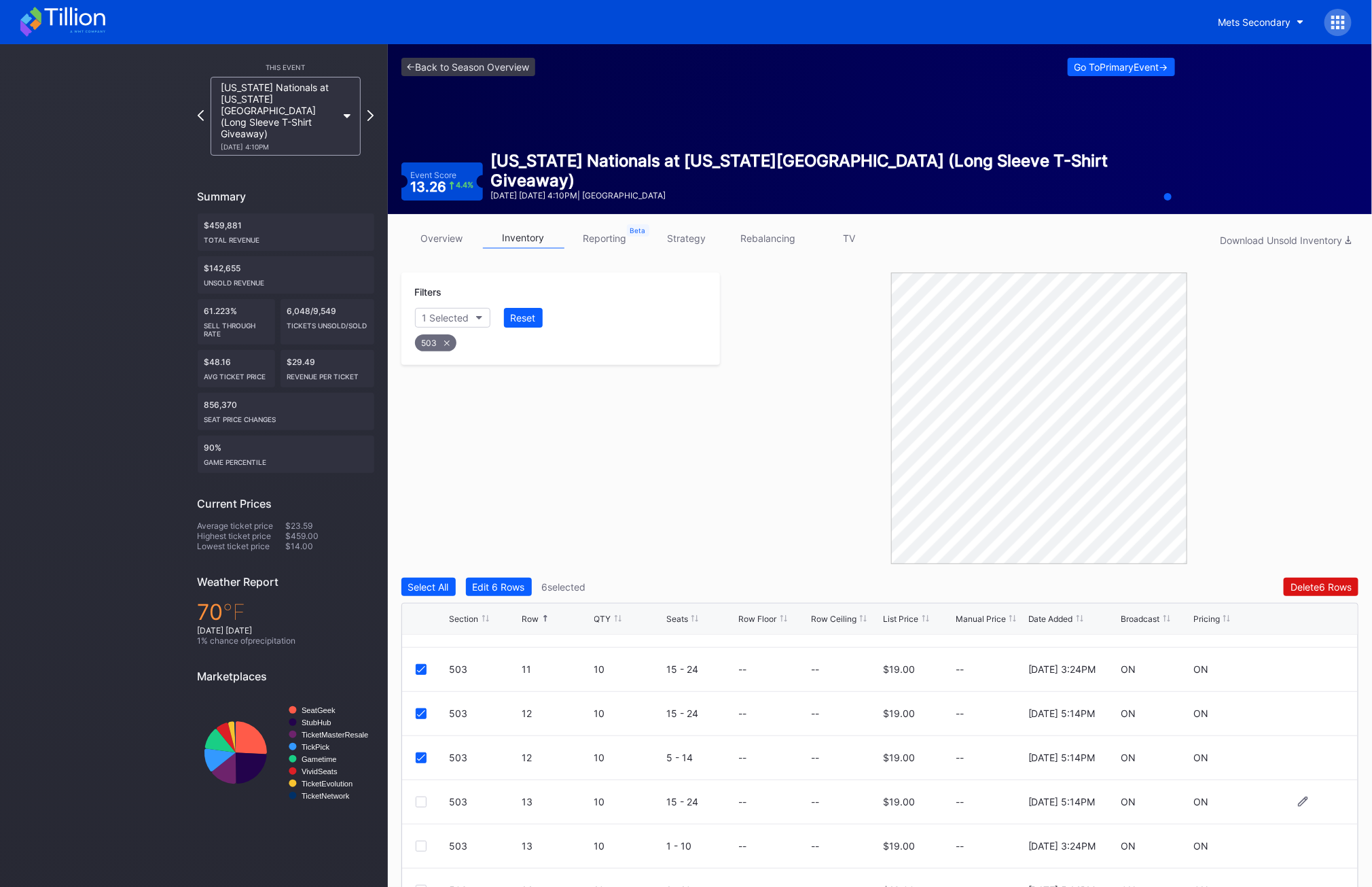
click at [418, 805] on div at bounding box center [421, 802] width 11 height 11
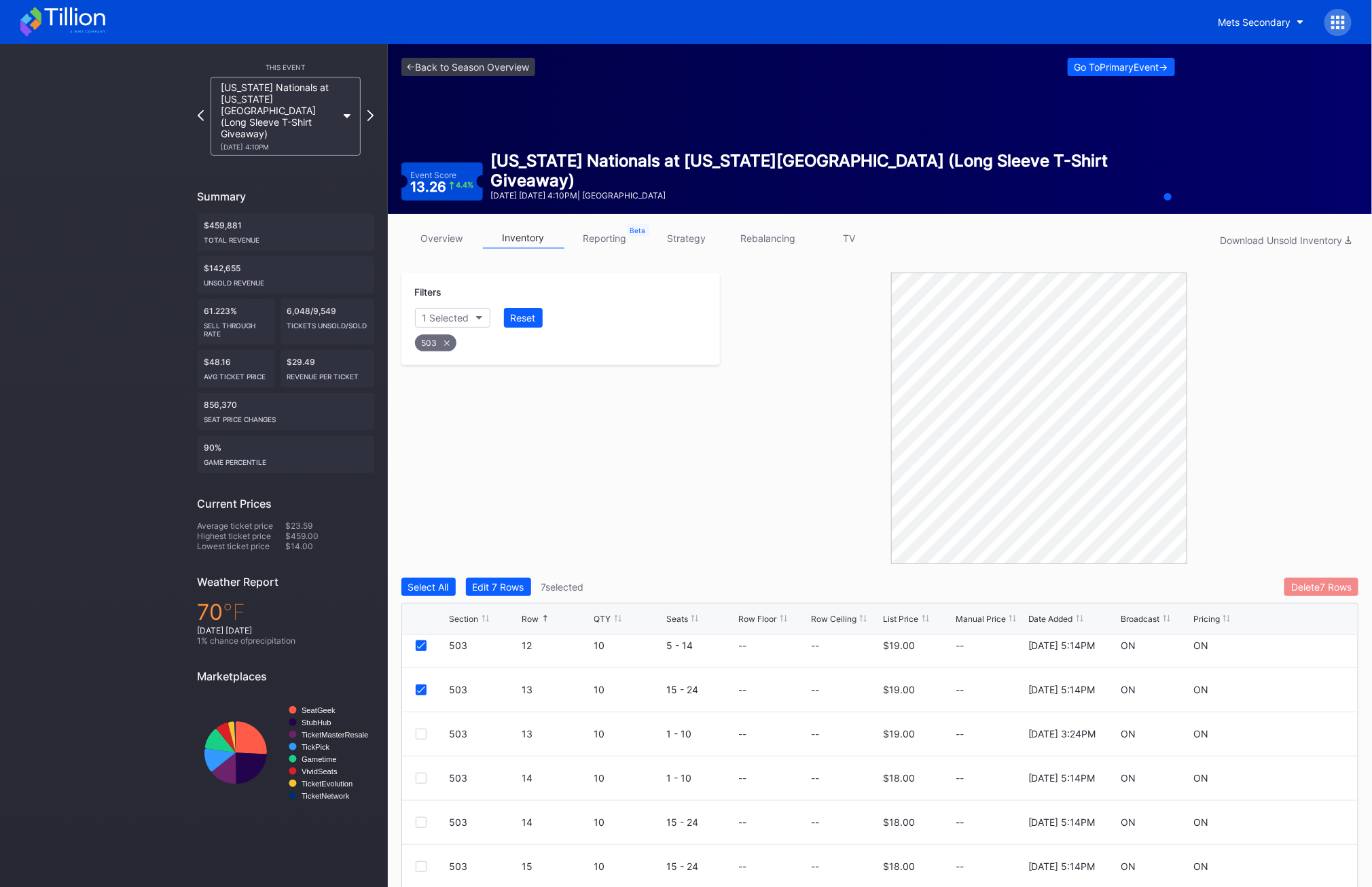
click at [1309, 584] on div "Delete 7 Rows" at bounding box center [1322, 587] width 61 height 12
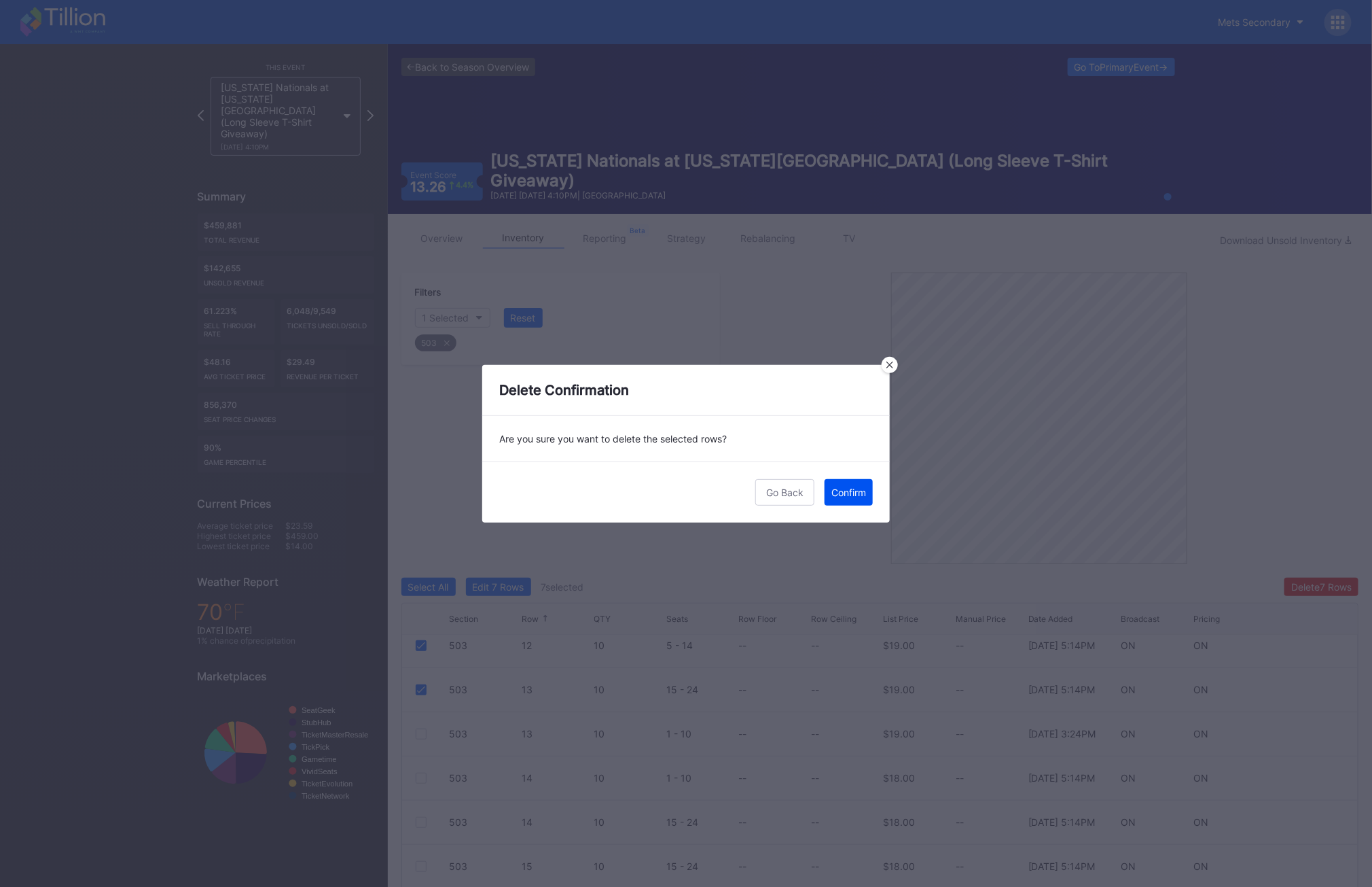
click at [847, 493] on div "Confirm" at bounding box center [849, 492] width 35 height 12
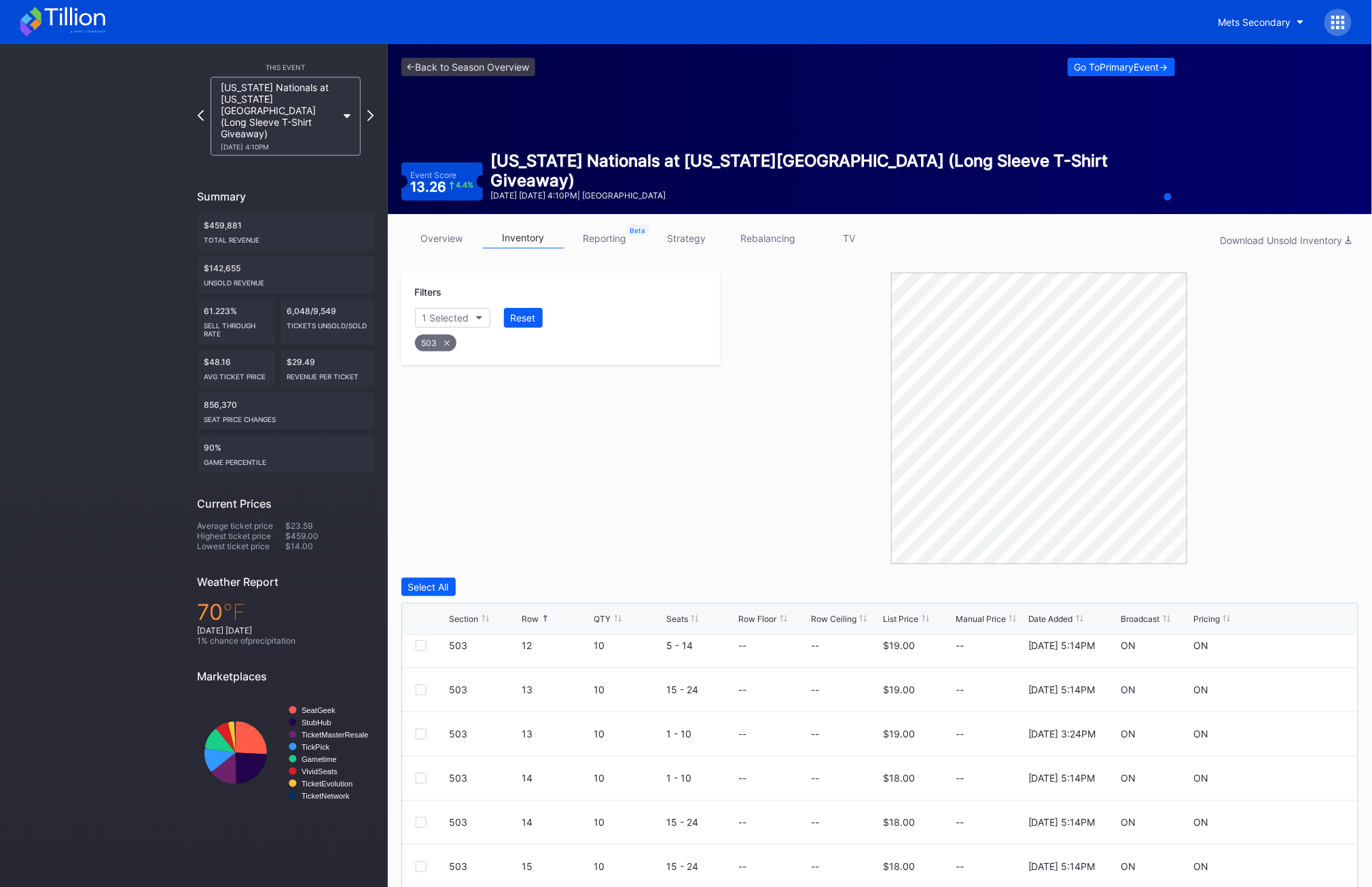
click at [439, 344] on div "503" at bounding box center [435, 342] width 41 height 17
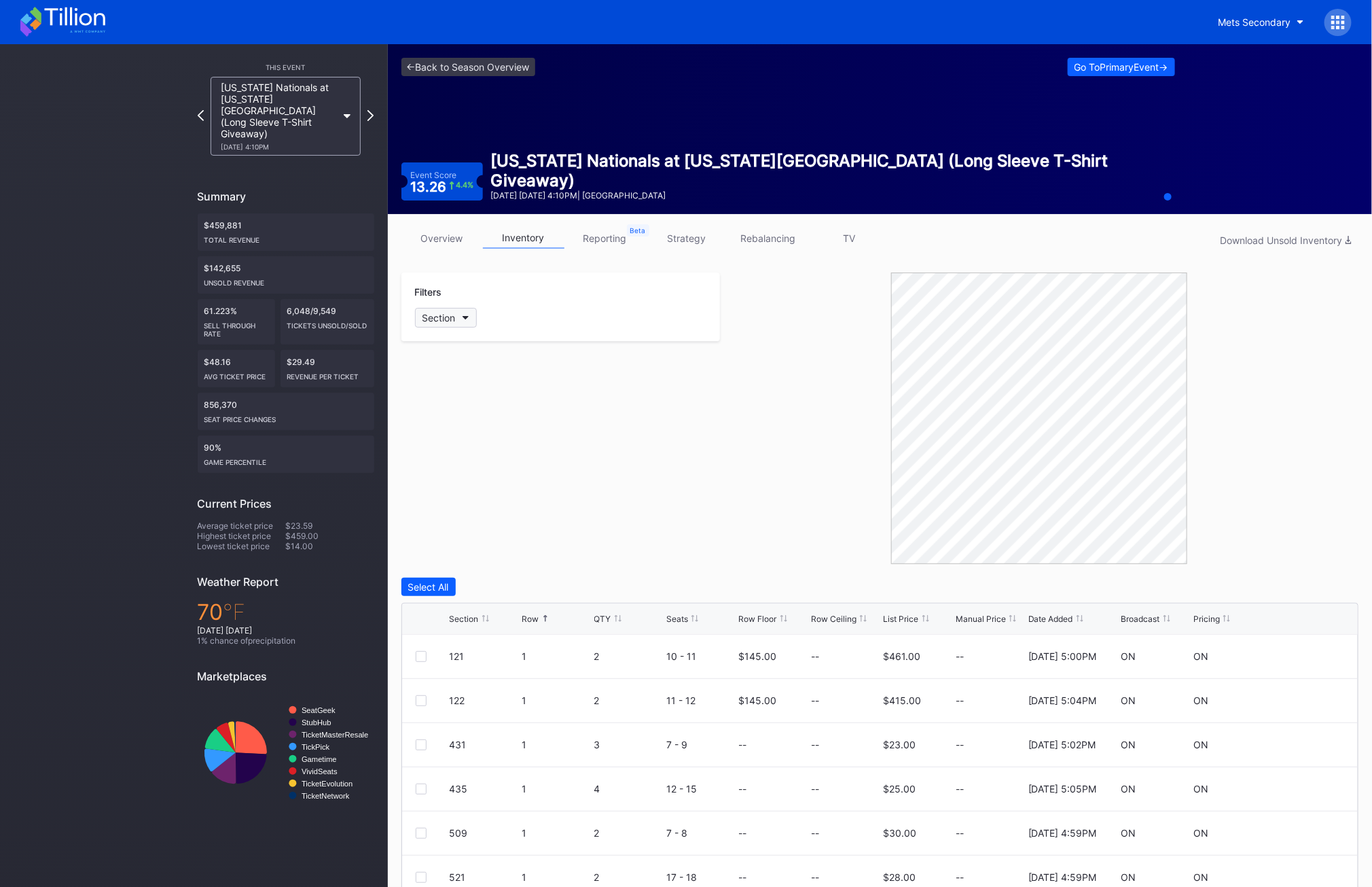
click at [433, 314] on div "Section" at bounding box center [439, 318] width 33 height 12
type input "4"
type input "504"
click at [469, 406] on div "504" at bounding box center [493, 394] width 158 height 25
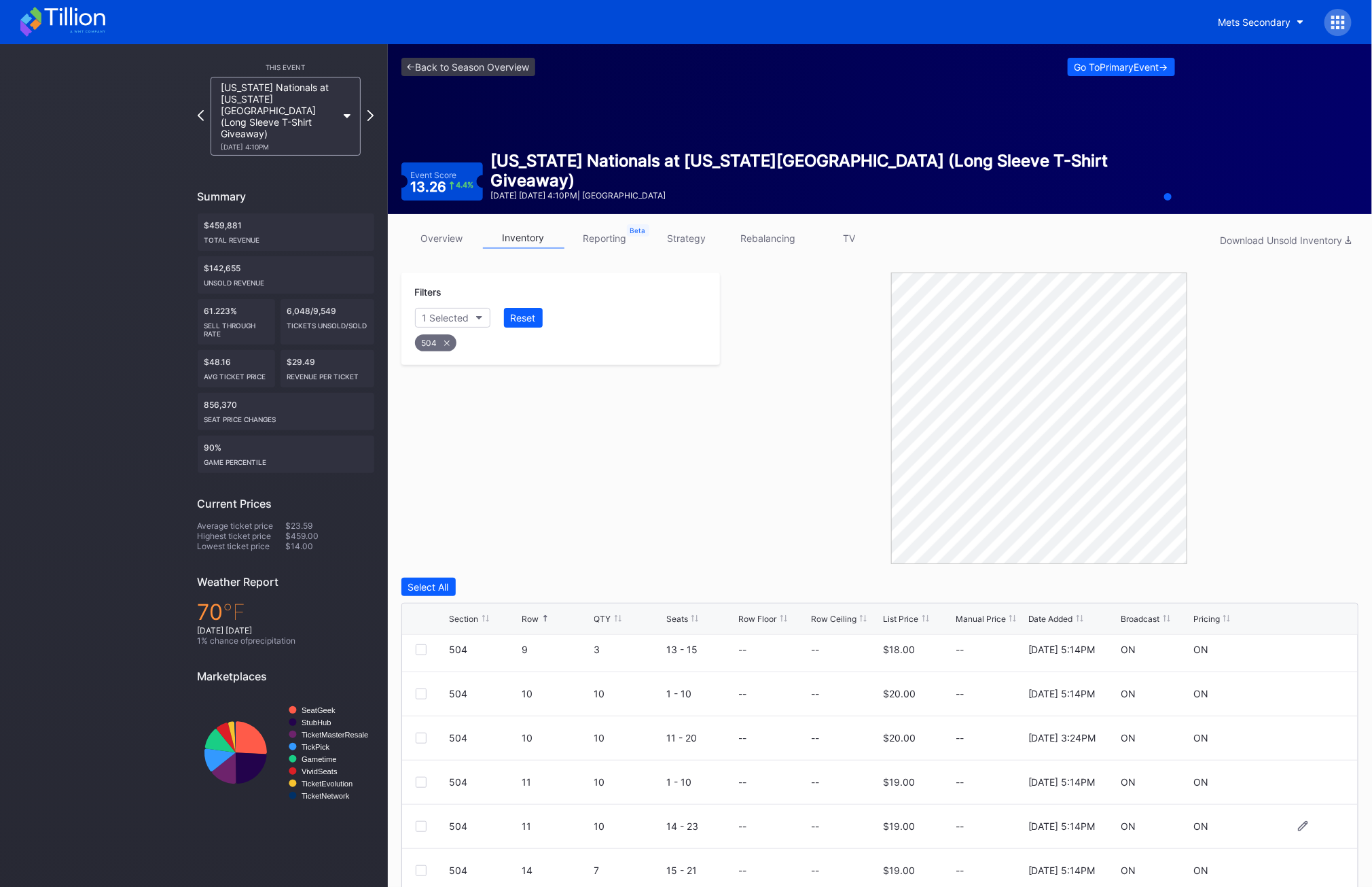
click at [420, 825] on div at bounding box center [421, 826] width 11 height 11
click at [1324, 583] on div "Delete 1 Row" at bounding box center [1324, 587] width 55 height 12
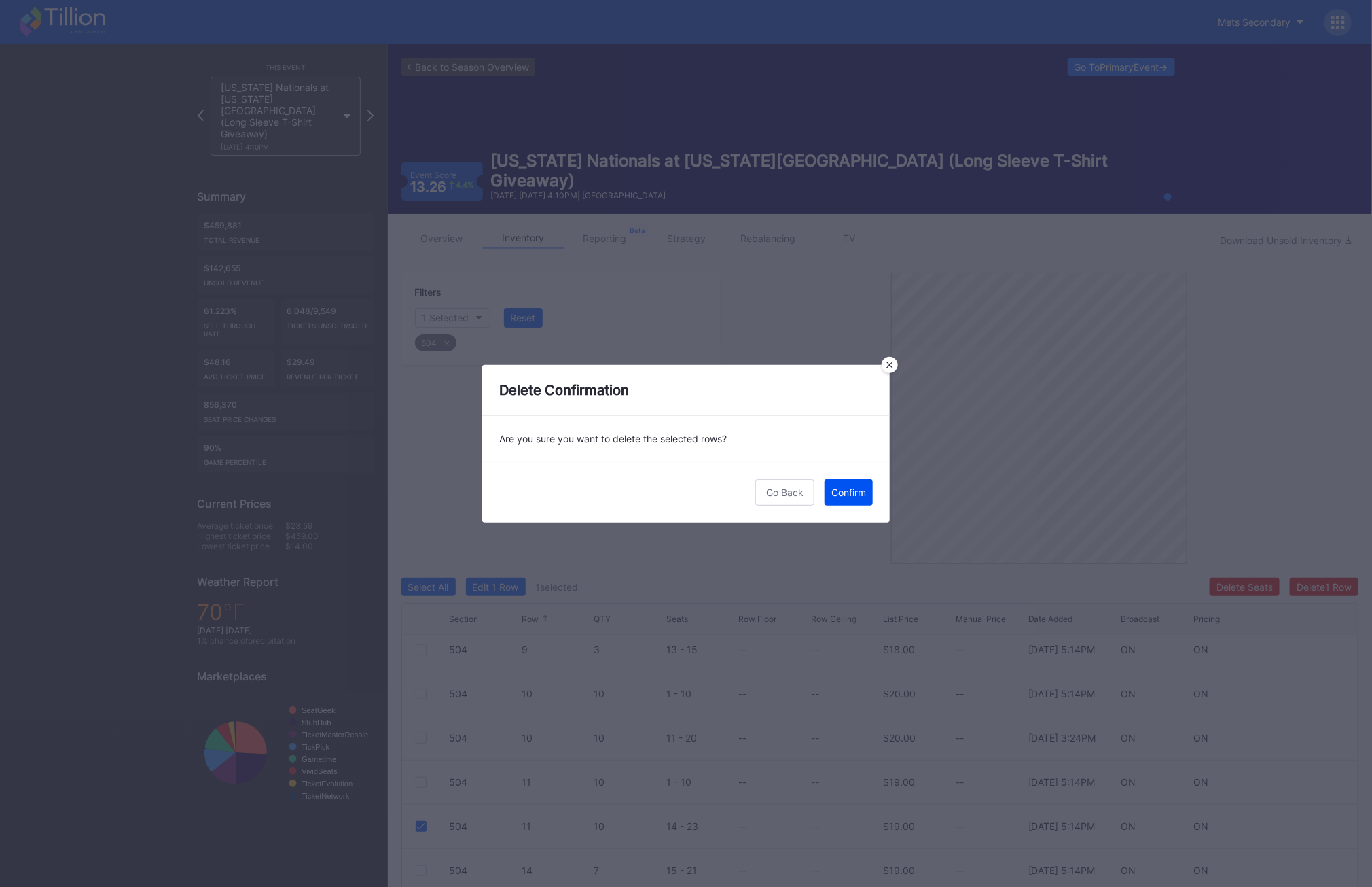
click at [864, 497] on div "Confirm" at bounding box center [849, 492] width 35 height 12
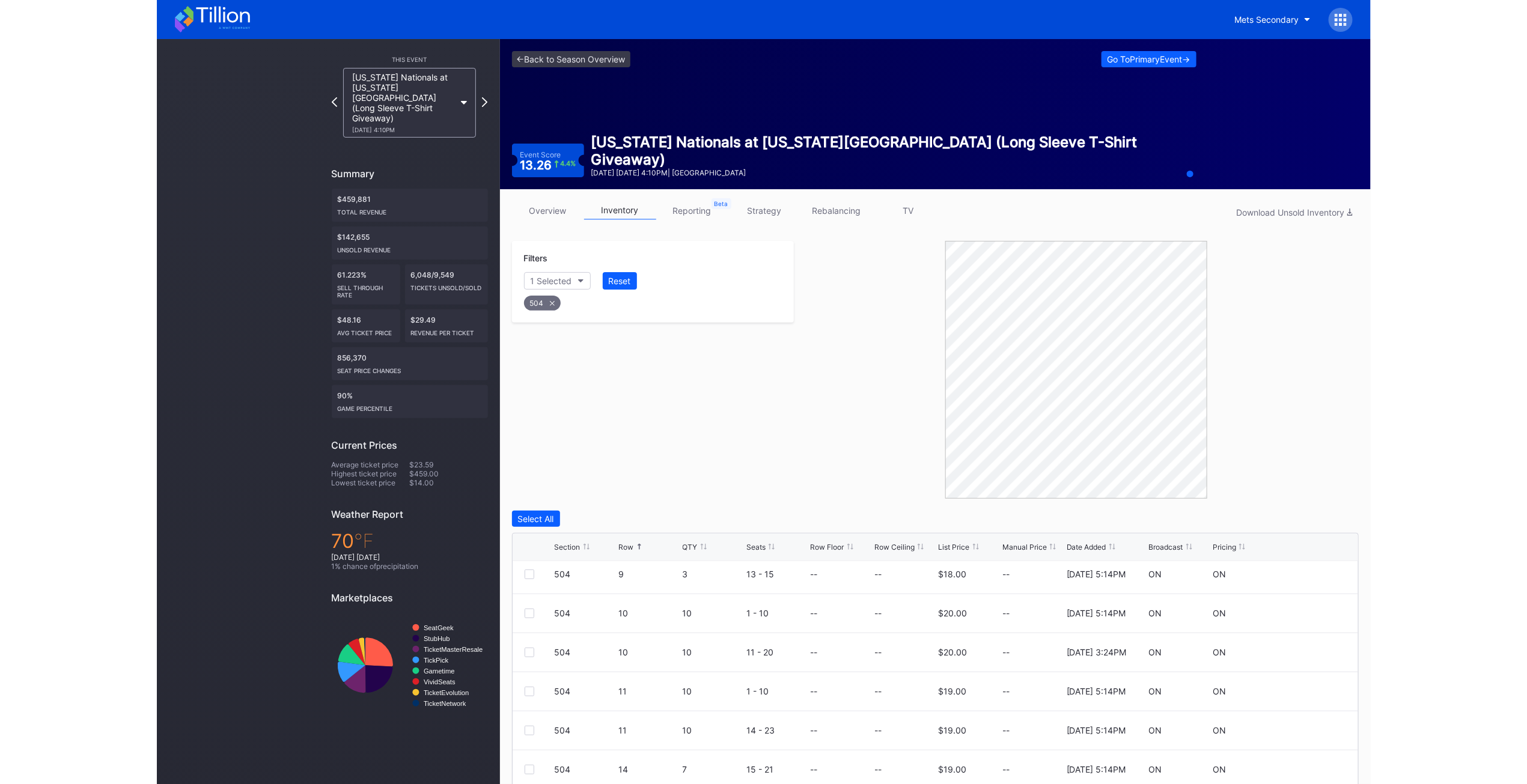
scroll to position [0, 0]
